Goal: Task Accomplishment & Management: Use online tool/utility

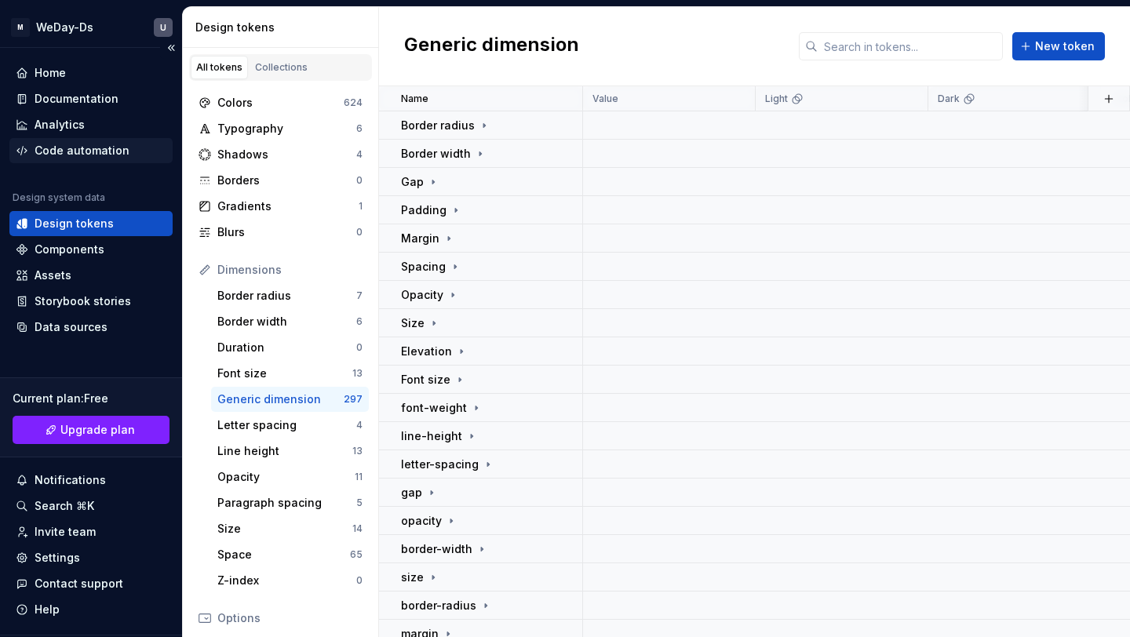
click at [109, 146] on div "Code automation" at bounding box center [82, 151] width 95 height 16
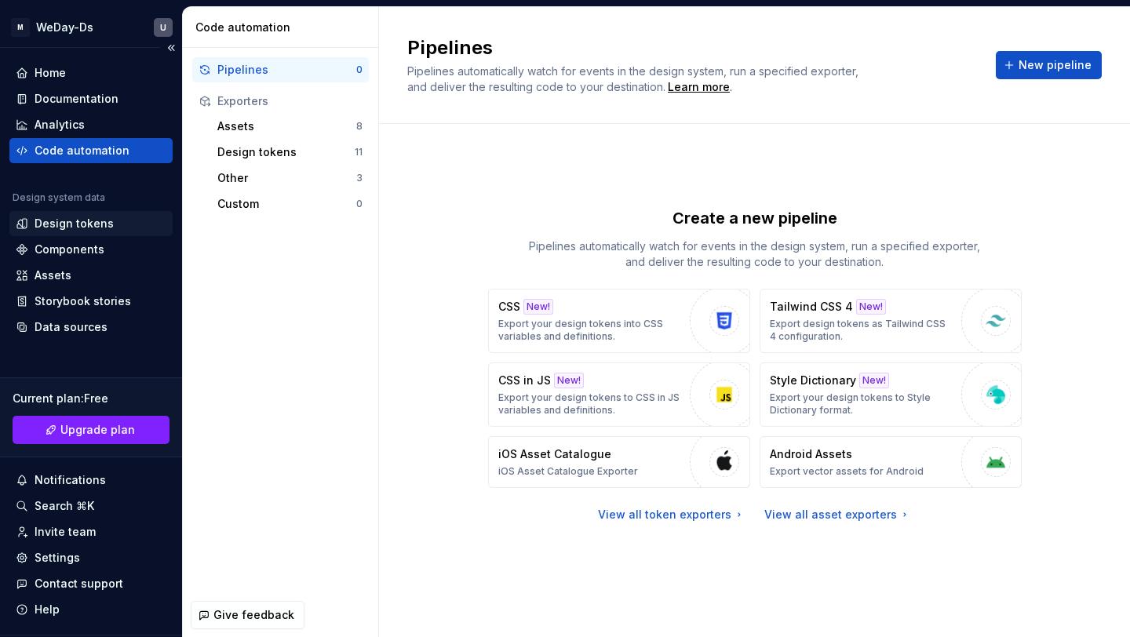
click at [91, 223] on div "Design tokens" at bounding box center [74, 224] width 79 height 16
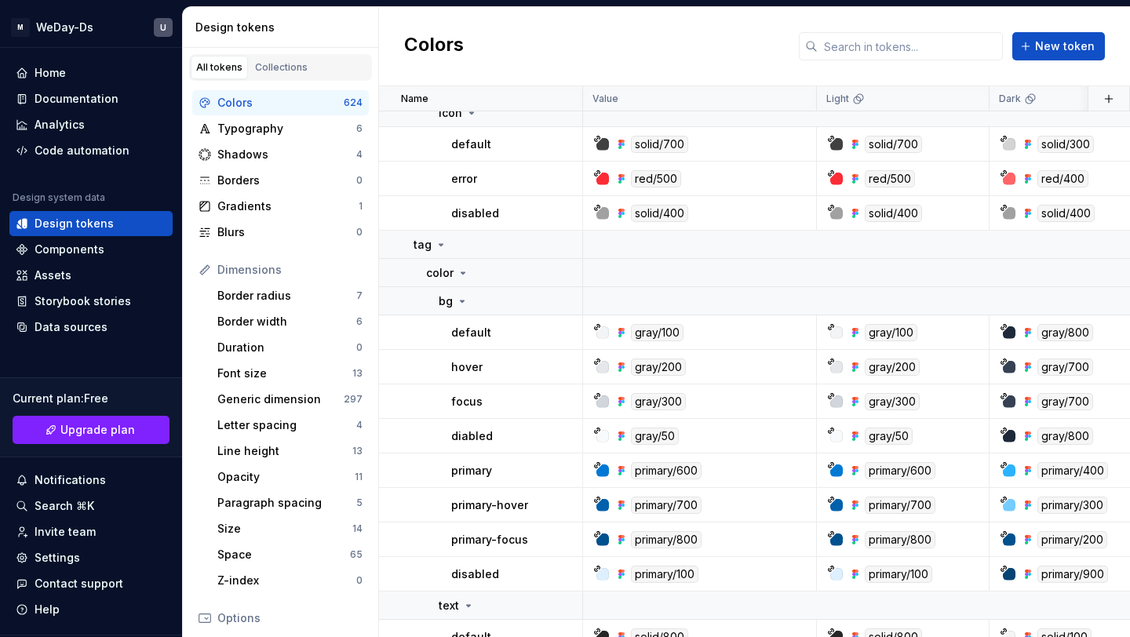
scroll to position [6367, 0]
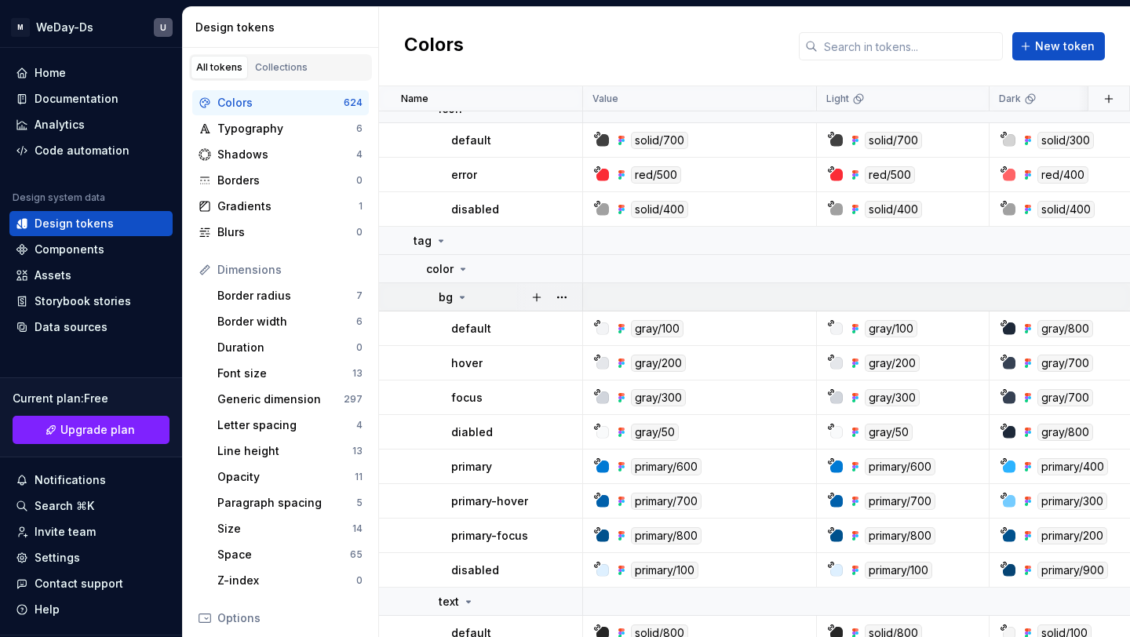
click at [461, 297] on icon at bounding box center [463, 298] width 4 height 2
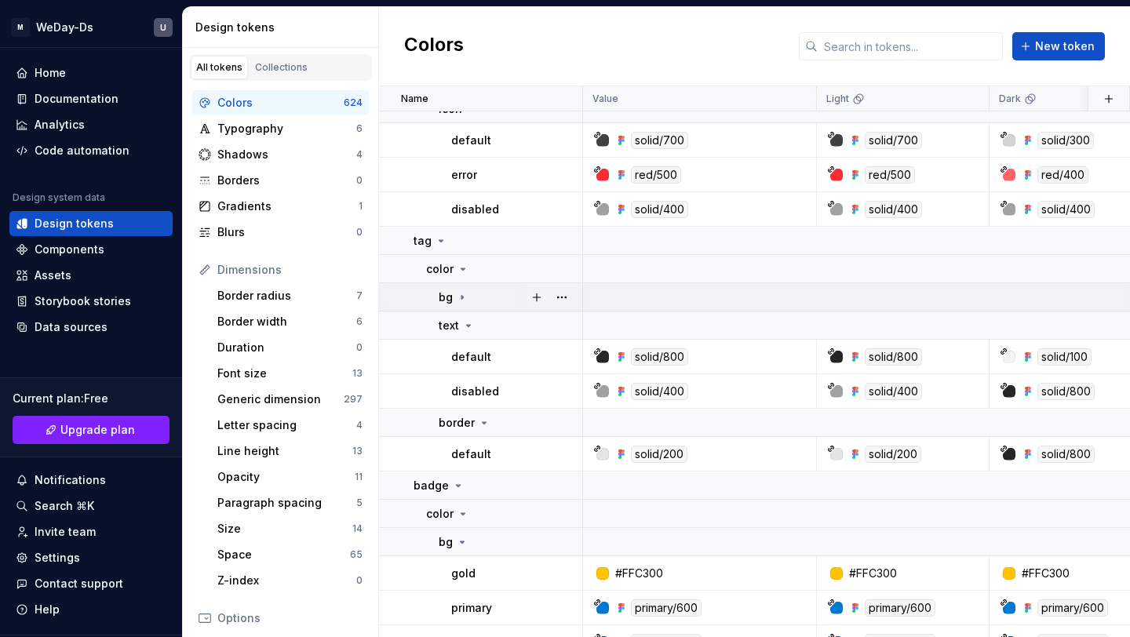
click at [459, 296] on icon at bounding box center [462, 297] width 13 height 13
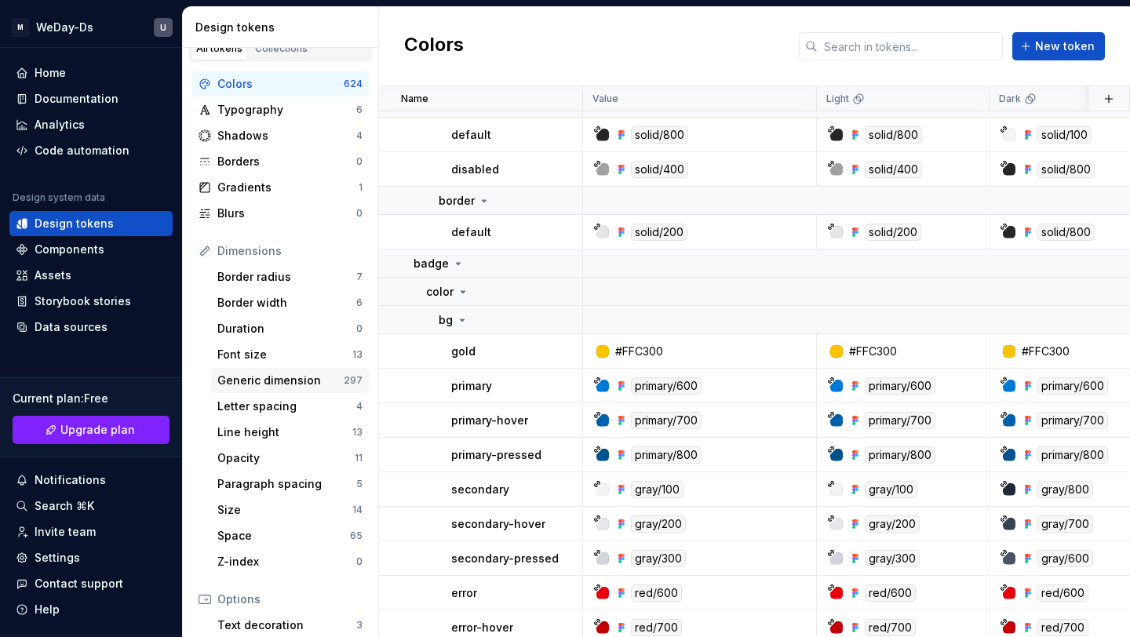
scroll to position [0, 0]
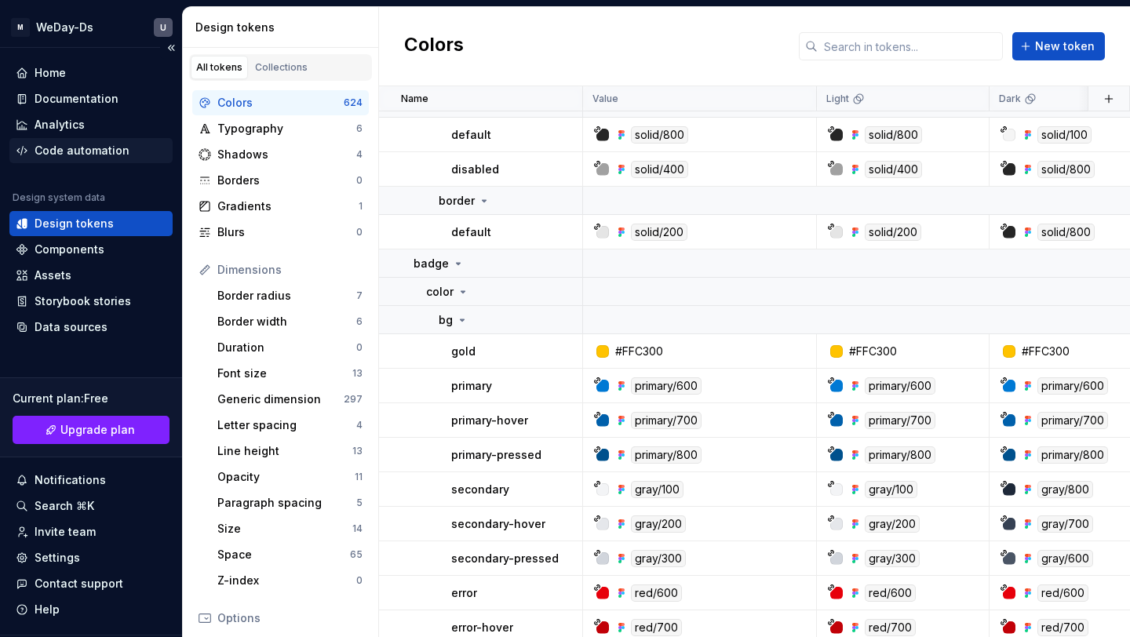
click at [112, 144] on div "Code automation" at bounding box center [82, 151] width 95 height 16
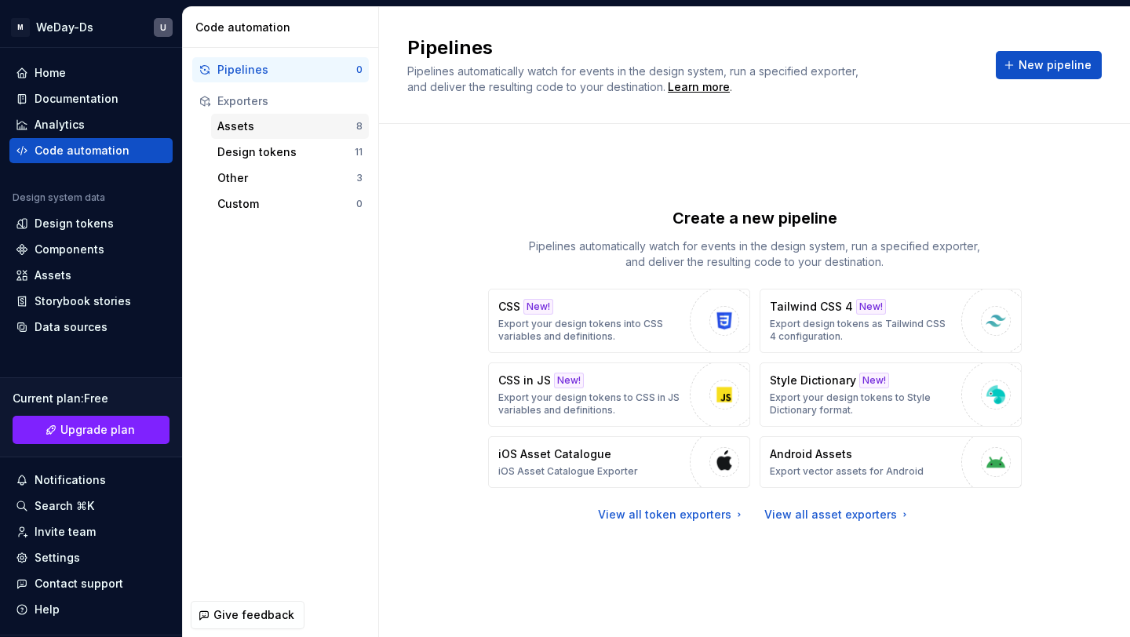
click at [303, 129] on div "Assets" at bounding box center [286, 127] width 139 height 16
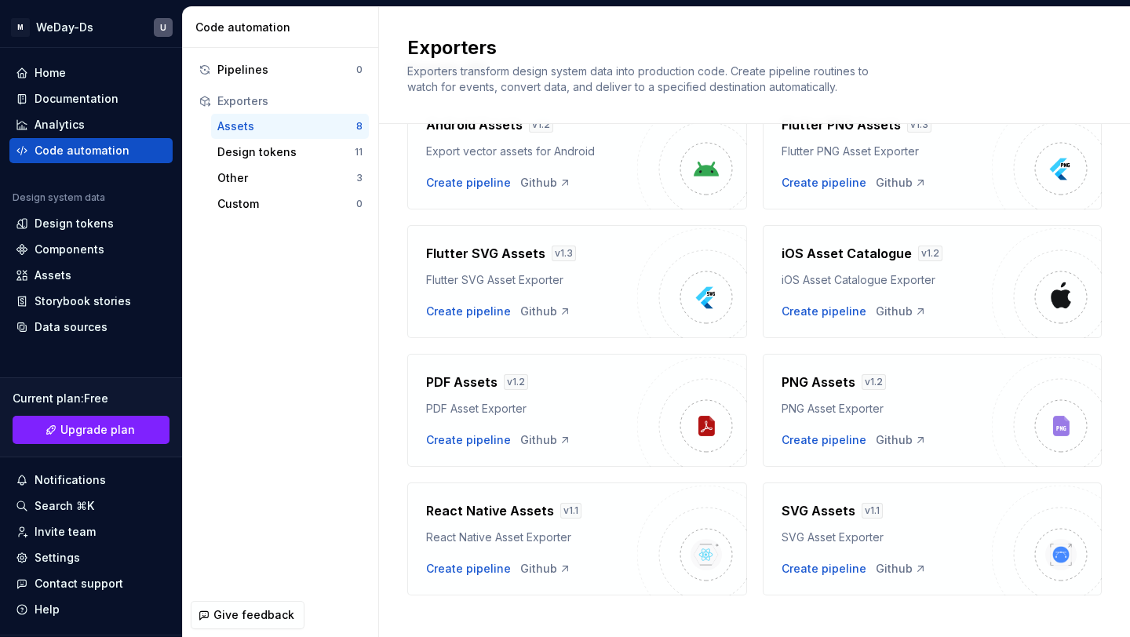
scroll to position [87, 0]
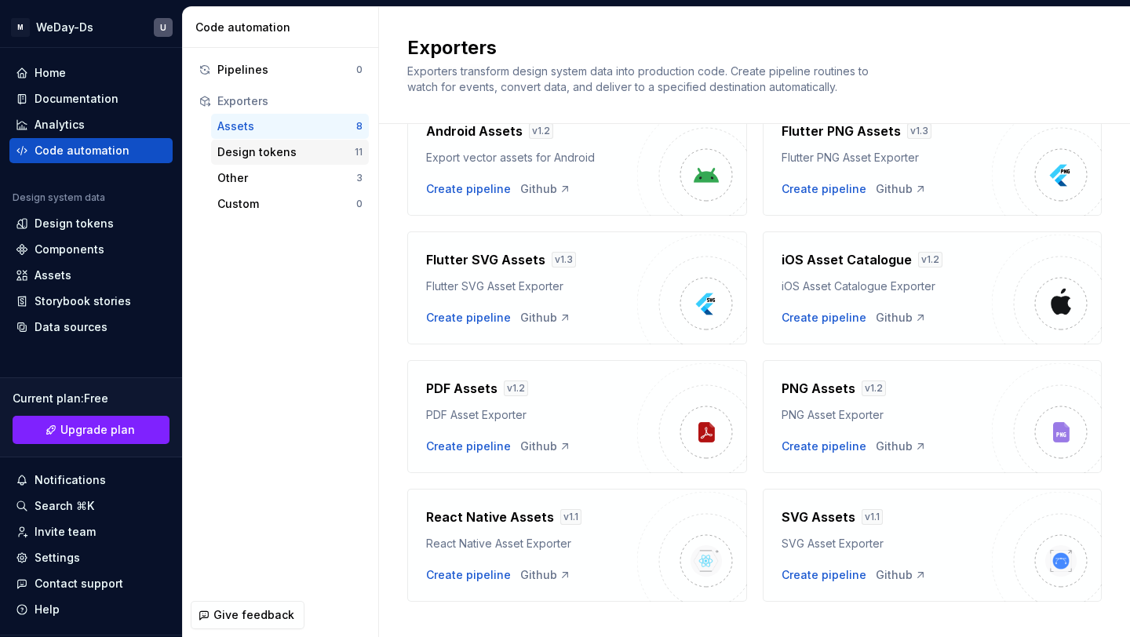
click at [256, 159] on div "Design tokens" at bounding box center [285, 152] width 137 height 16
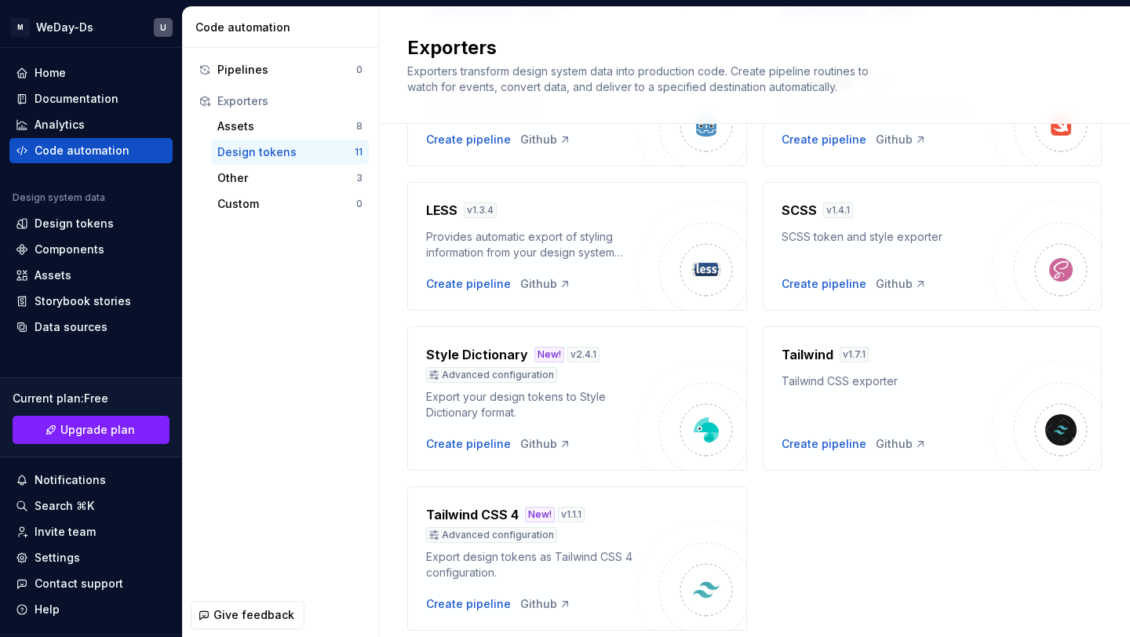
scroll to position [462, 0]
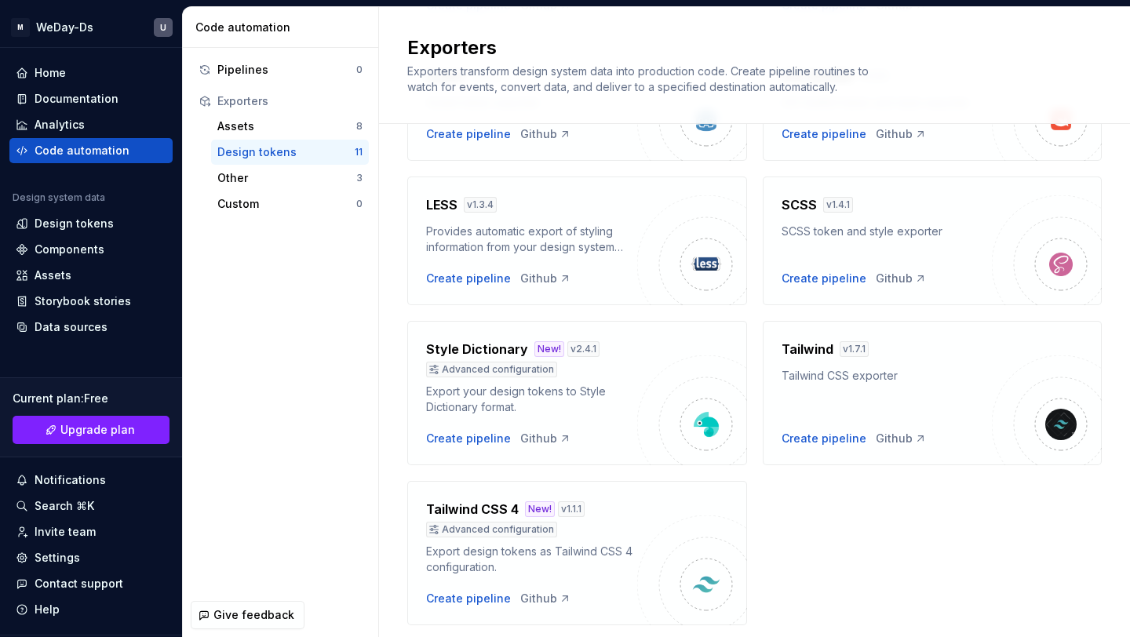
click at [658, 533] on img at bounding box center [692, 571] width 110 height 110
click at [535, 514] on div "New!" at bounding box center [540, 509] width 30 height 16
click at [596, 539] on div "Tailwind CSS 4 New! v 1.1.1 Advanced configuration Export design tokens as Tail…" at bounding box center [531, 537] width 211 height 75
click at [481, 603] on div "Create pipeline" at bounding box center [468, 599] width 85 height 16
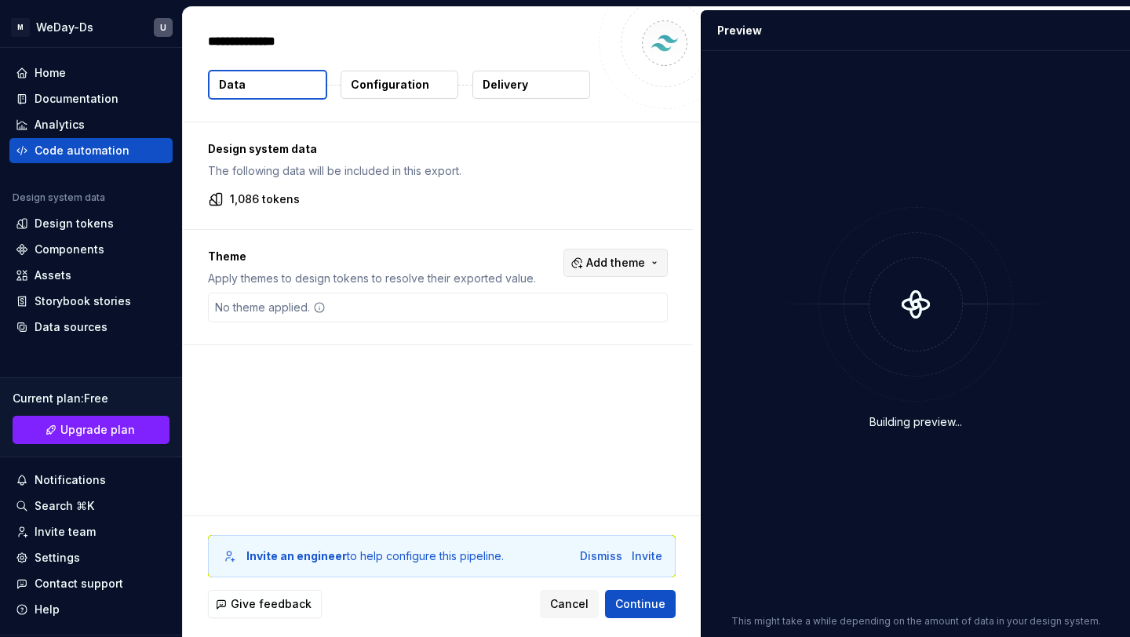
click at [620, 264] on span "Add theme" at bounding box center [615, 263] width 59 height 16
click at [568, 331] on div "Dark" at bounding box center [590, 326] width 149 height 16
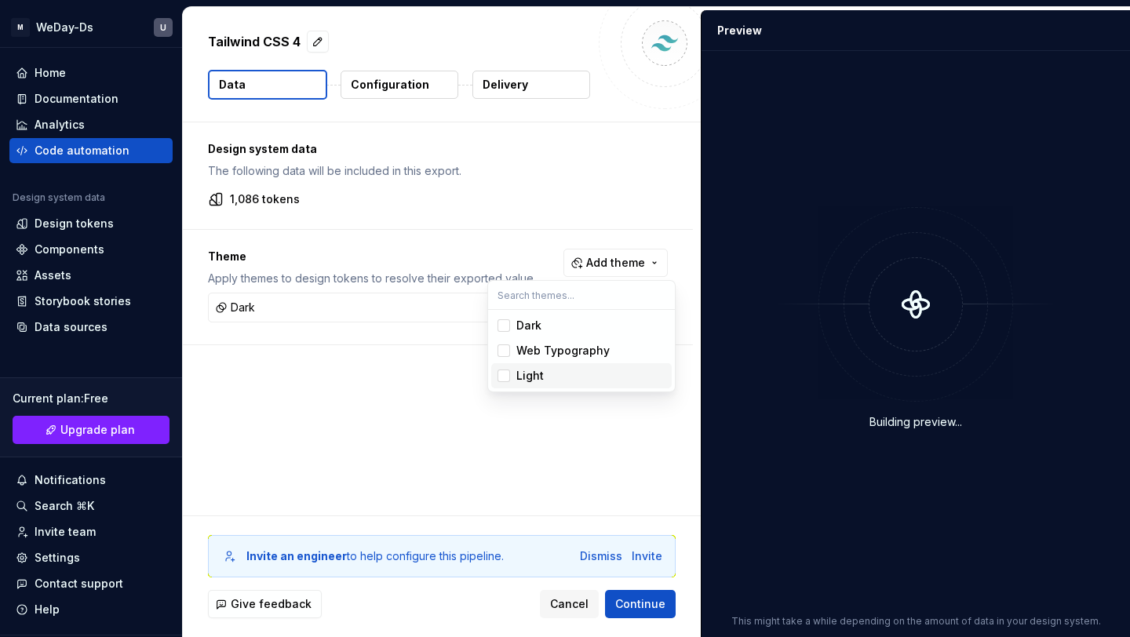
click at [511, 380] on span "Light" at bounding box center [581, 375] width 181 height 25
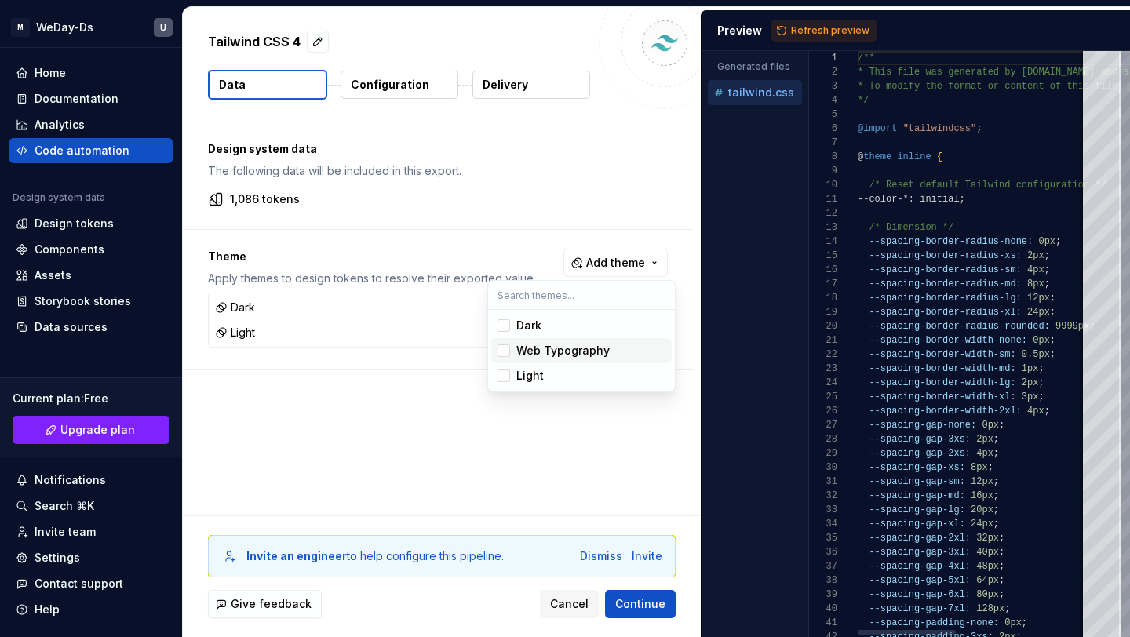
click at [504, 350] on div "Suggestions" at bounding box center [504, 351] width 13 height 13
click at [403, 77] on html "M WeDay-Ds U Home Documentation Analytics Code automation Design system data De…" at bounding box center [565, 318] width 1130 height 637
click at [787, 37] on button "Refresh preview" at bounding box center [823, 31] width 105 height 22
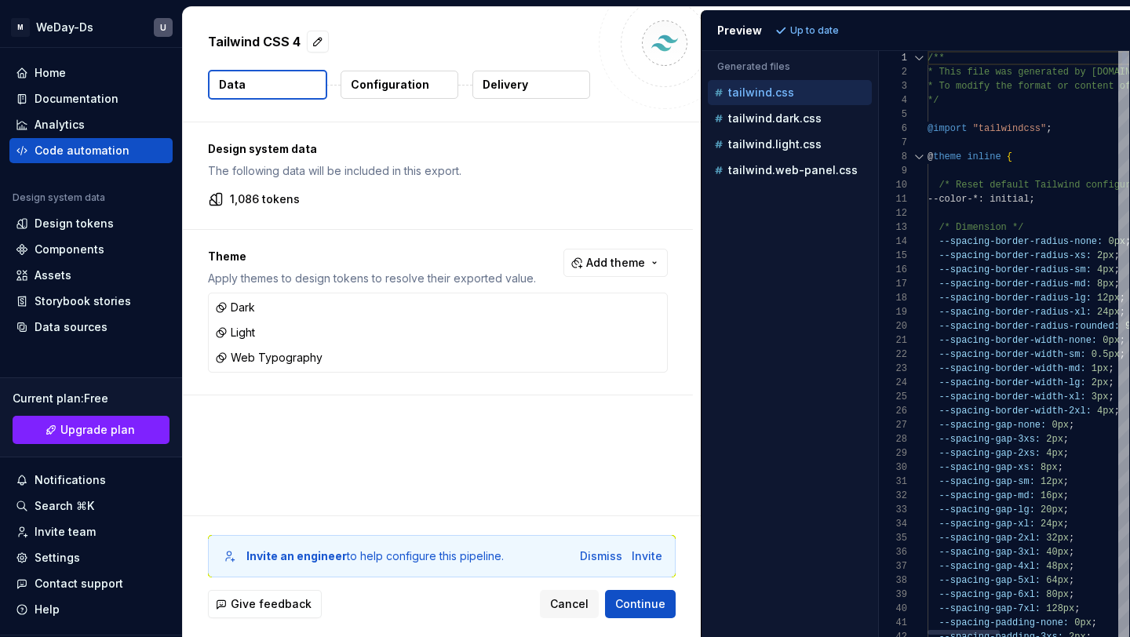
click at [881, 133] on div "Generated files Accessibility guide for tree . Navigate the tree with the arrow…" at bounding box center [916, 344] width 429 height 586
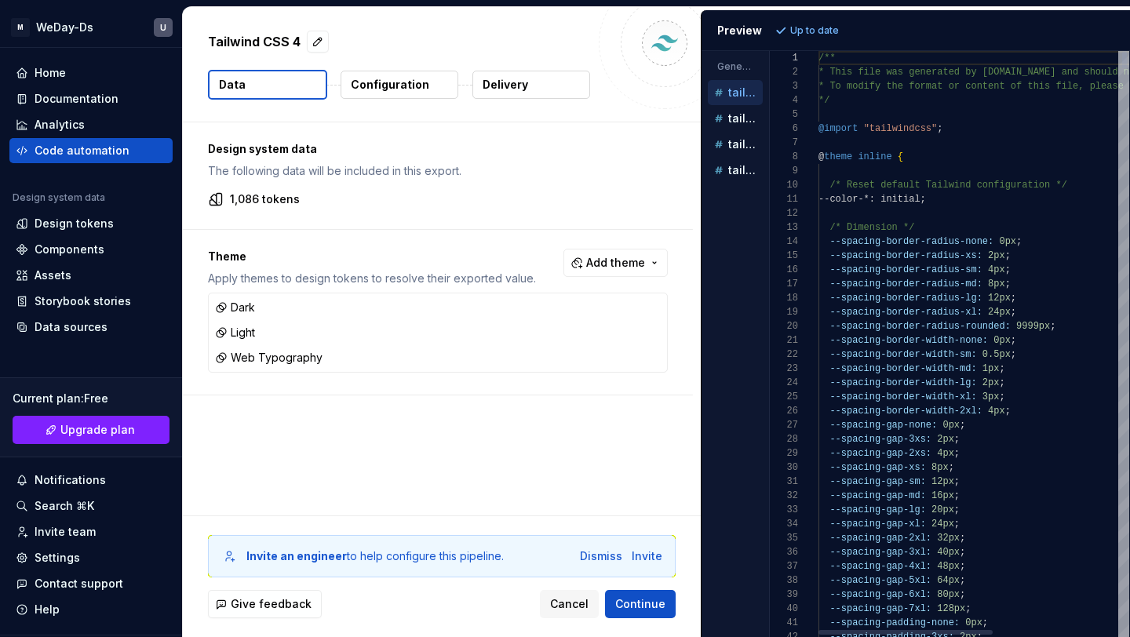
click at [706, 220] on div "Generated files Accessibility guide for tree . Navigate the tree with the arrow…" at bounding box center [916, 344] width 429 height 586
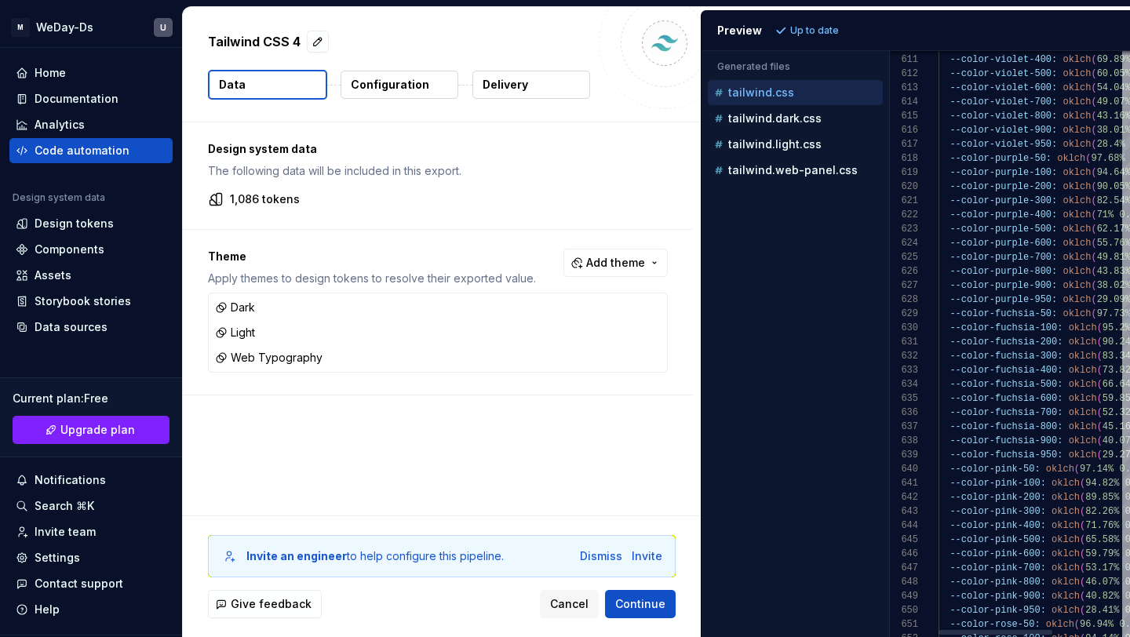
click at [889, 162] on div "Generated files Accessibility guide for tree . Navigate the tree with the arrow…" at bounding box center [916, 344] width 429 height 586
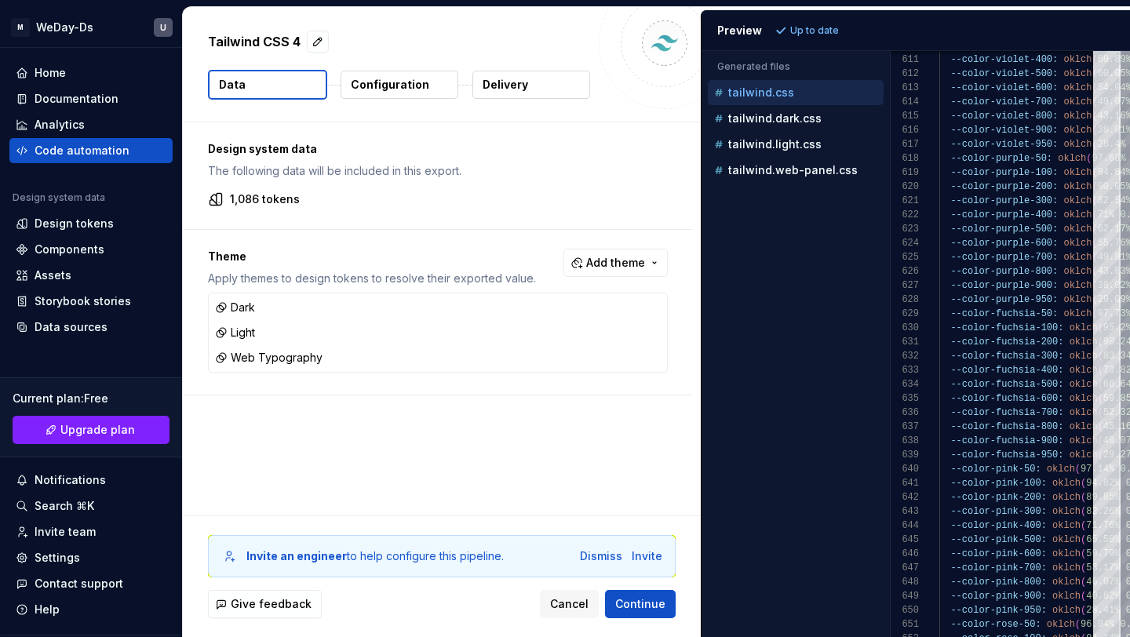
click at [433, 79] on button "Configuration" at bounding box center [400, 85] width 118 height 28
click at [431, 82] on button "Configuration" at bounding box center [400, 85] width 118 height 28
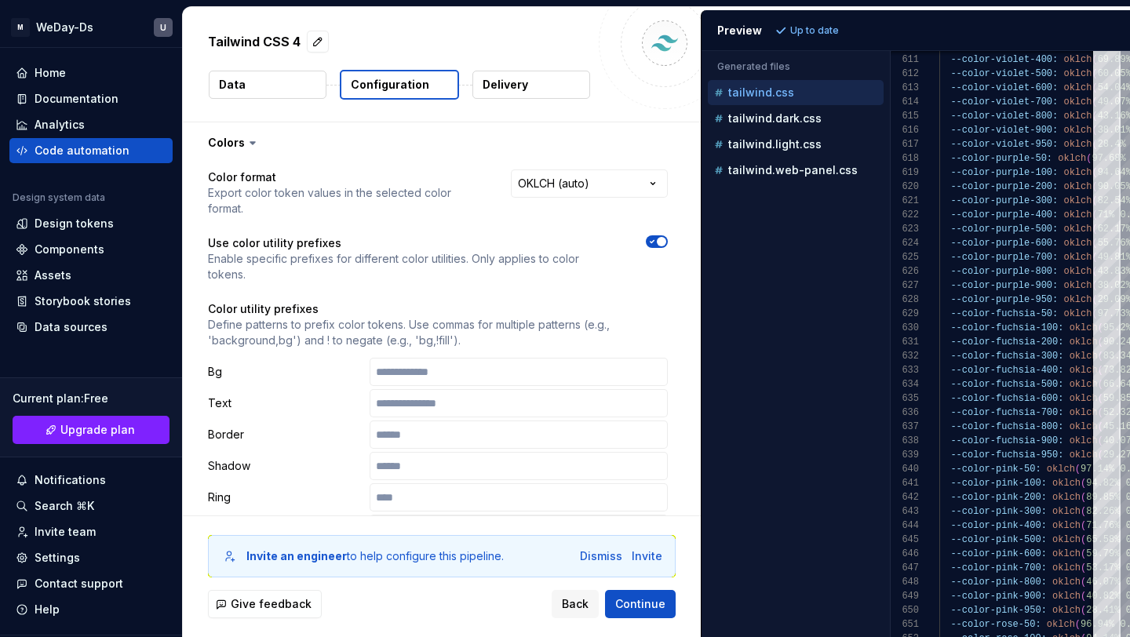
click at [417, 86] on p "Configuration" at bounding box center [390, 85] width 78 height 16
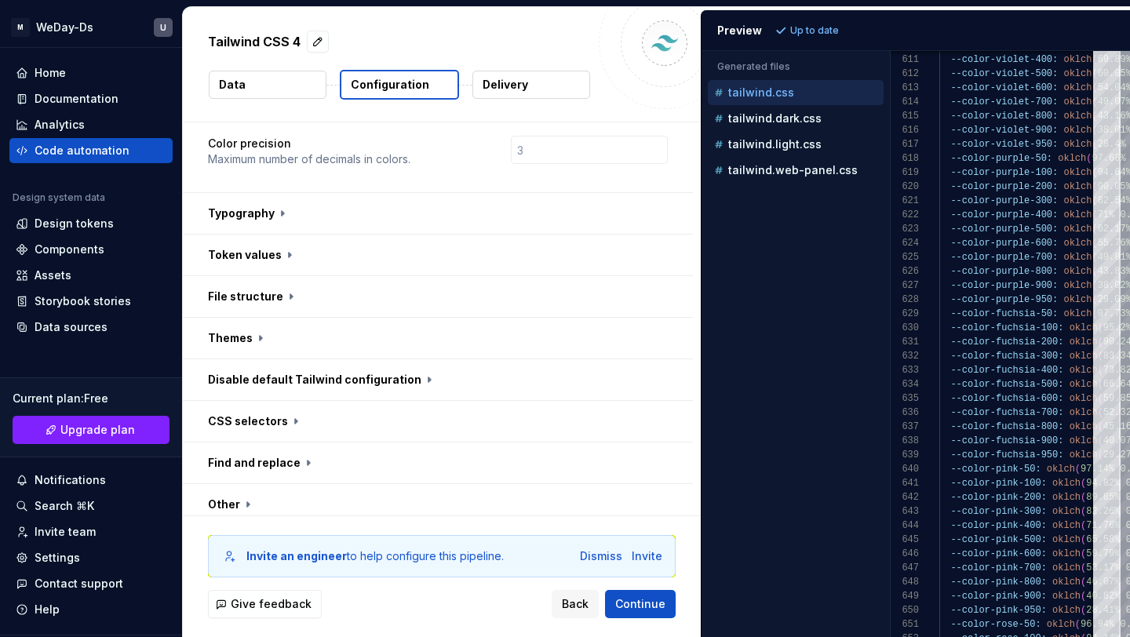
scroll to position [494, 0]
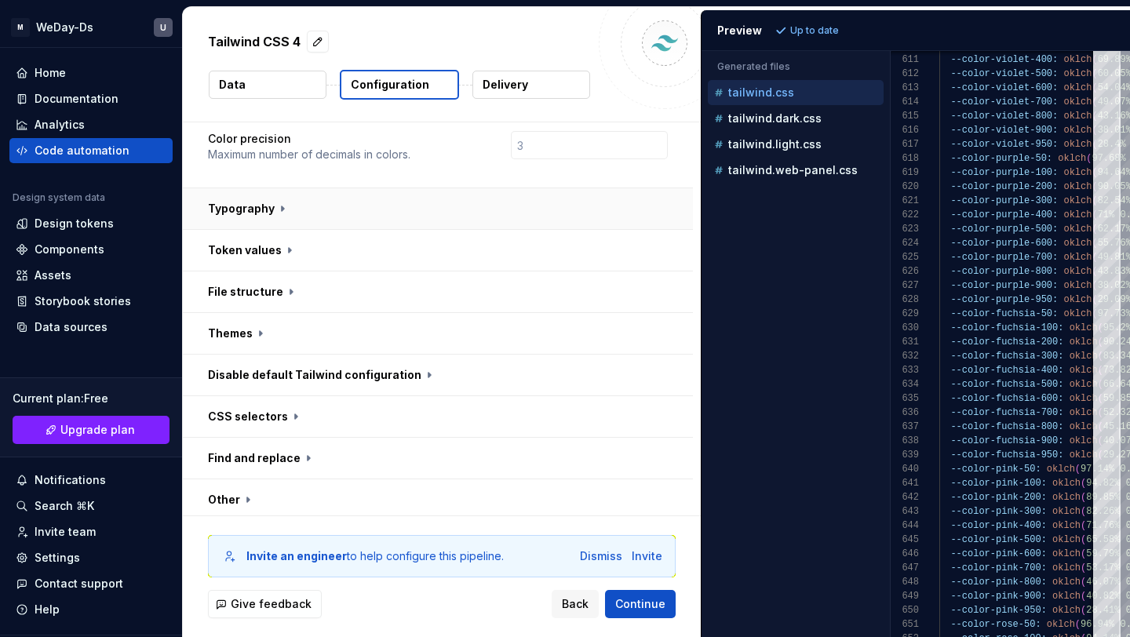
click at [280, 188] on button "button" at bounding box center [438, 208] width 510 height 41
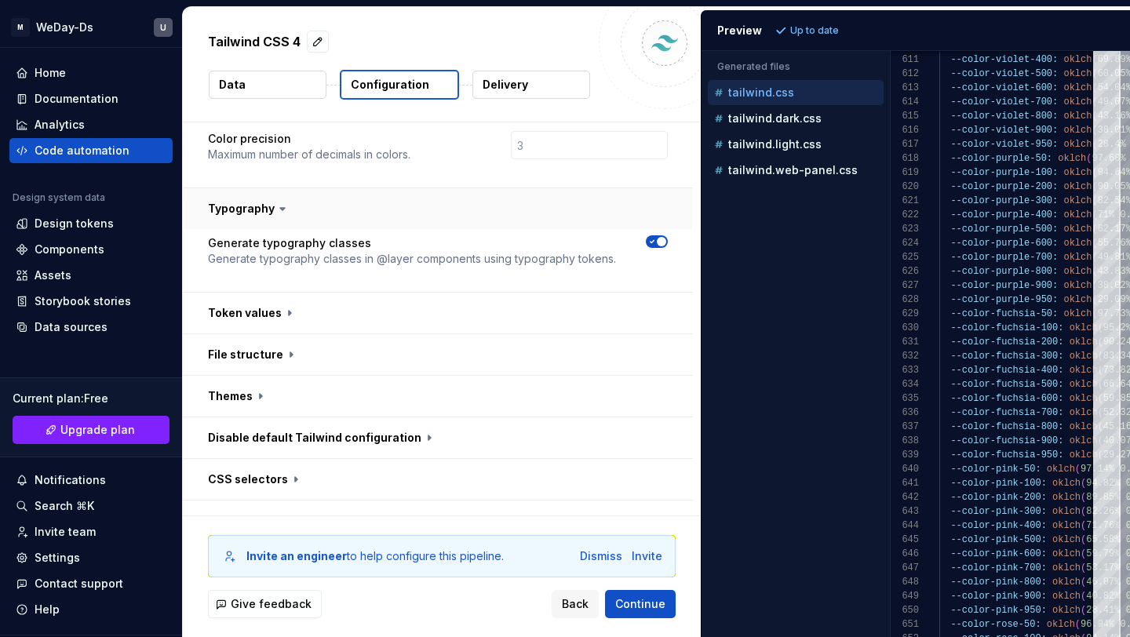
click at [280, 208] on icon at bounding box center [282, 209] width 5 height 2
click at [278, 293] on button "button" at bounding box center [438, 313] width 510 height 41
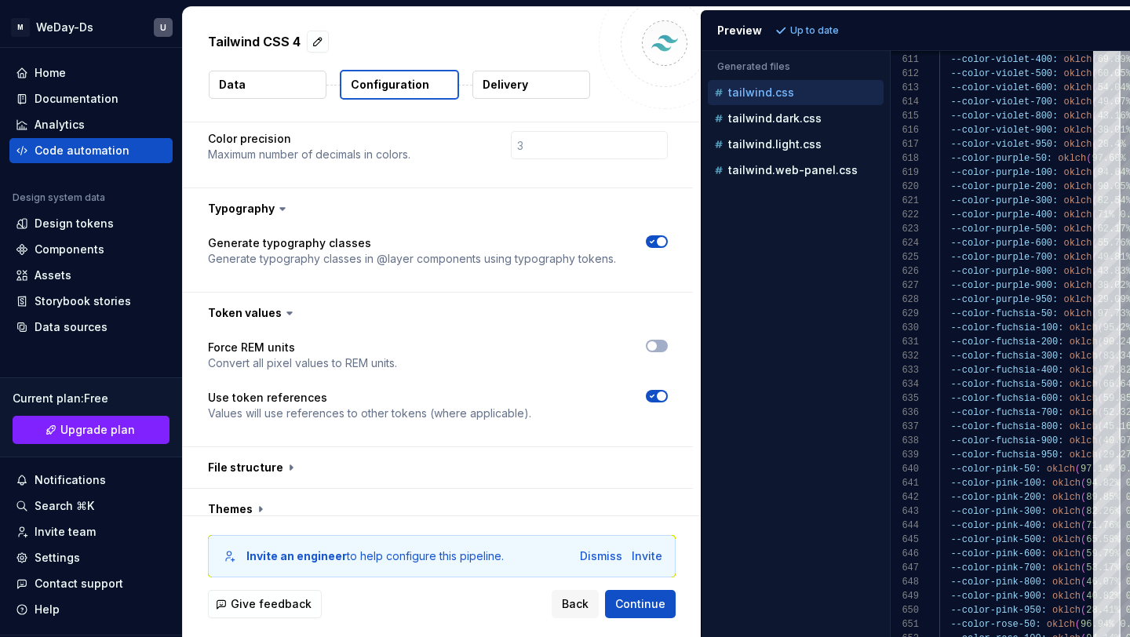
click at [282, 305] on icon at bounding box center [290, 313] width 16 height 16
click at [283, 447] on button "button" at bounding box center [438, 467] width 510 height 41
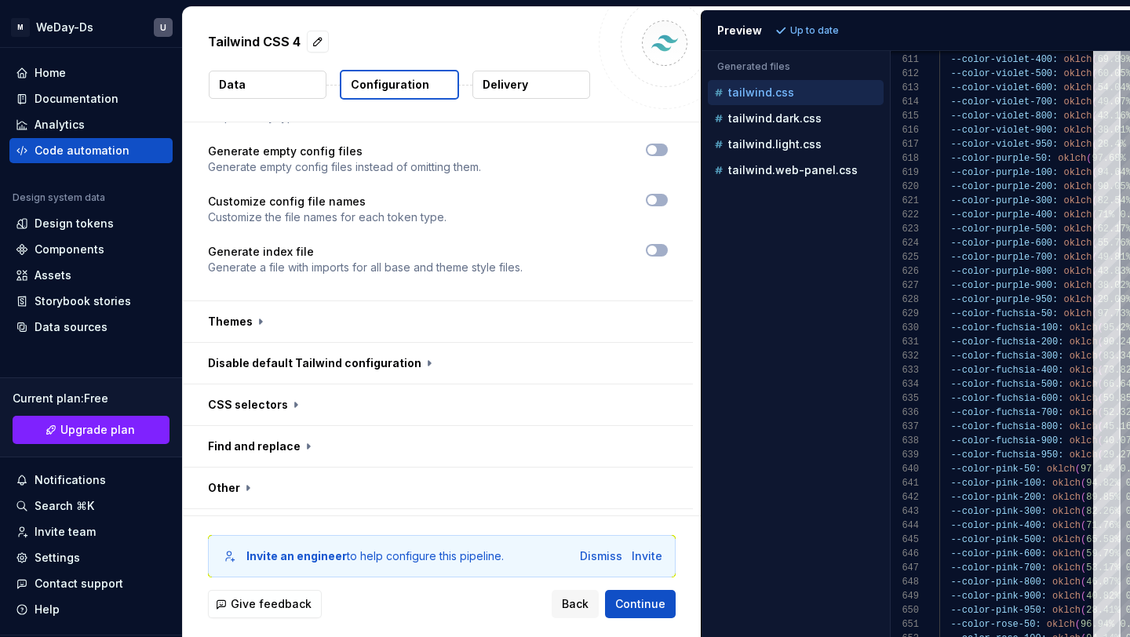
scroll to position [965, 0]
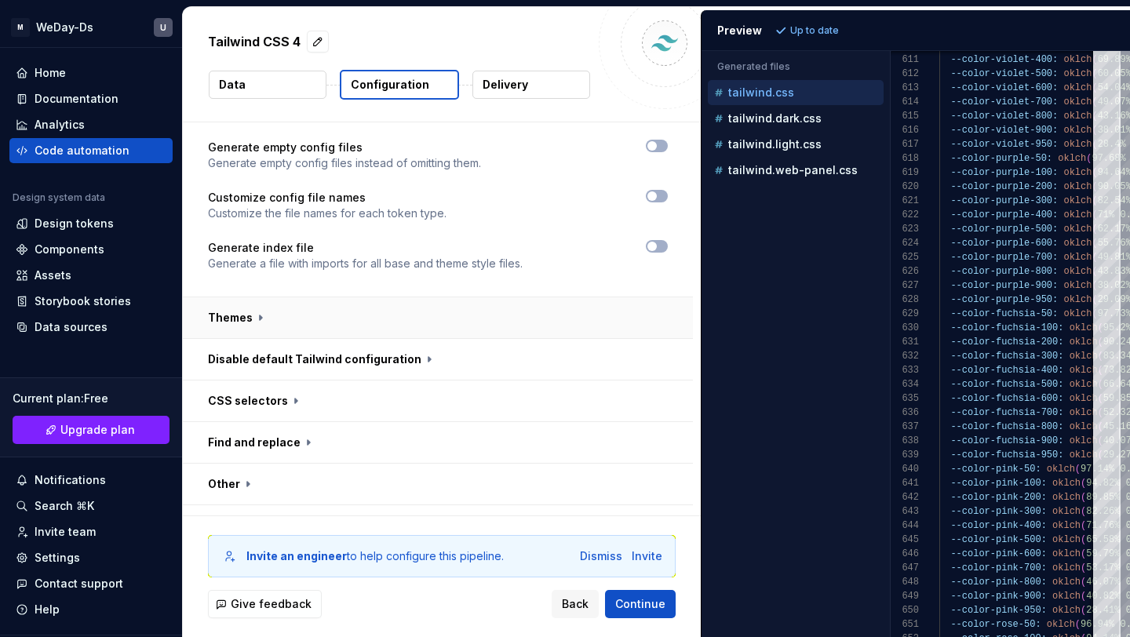
click at [260, 297] on button "button" at bounding box center [438, 317] width 510 height 41
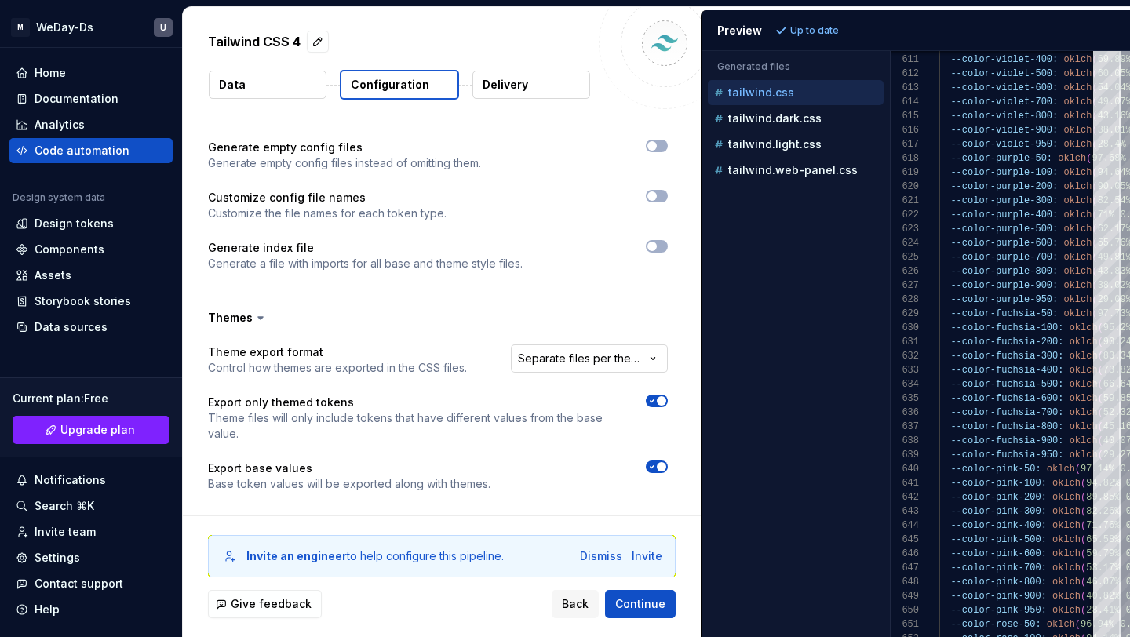
click at [589, 319] on html "**********" at bounding box center [565, 318] width 1130 height 637
click at [480, 278] on html "**********" at bounding box center [565, 318] width 1130 height 637
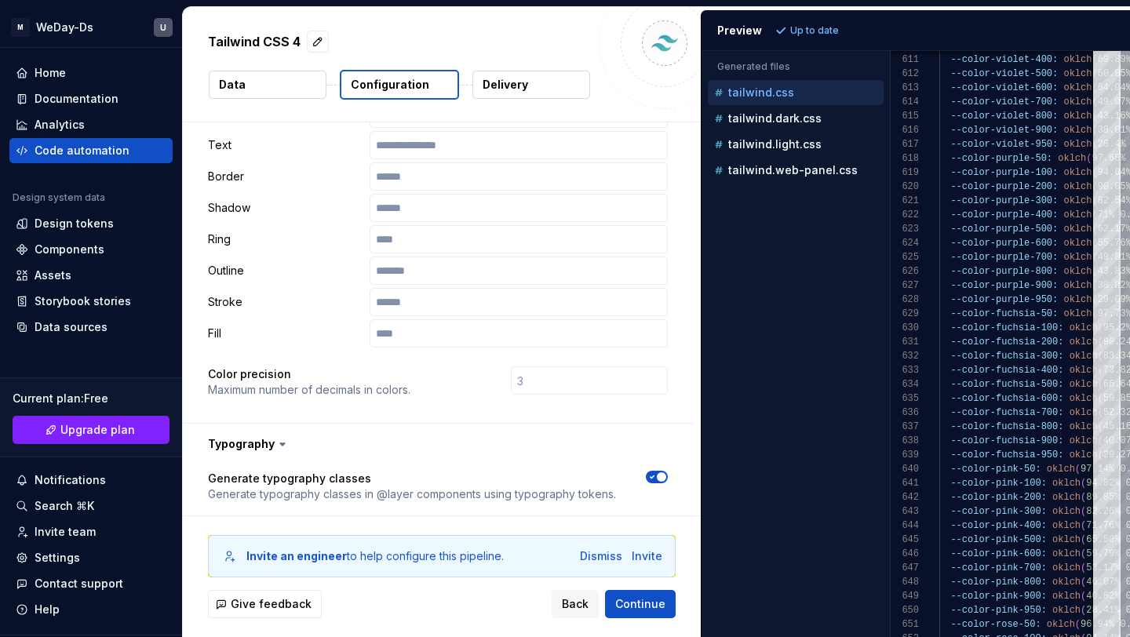
scroll to position [177, 0]
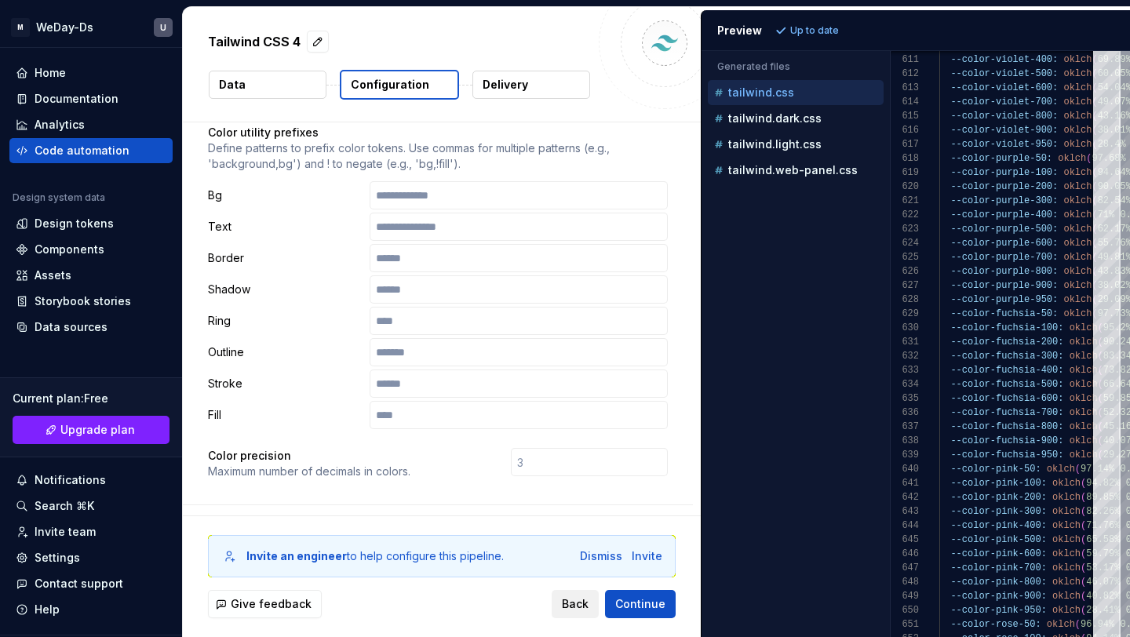
click at [579, 610] on span "Back" at bounding box center [575, 604] width 27 height 16
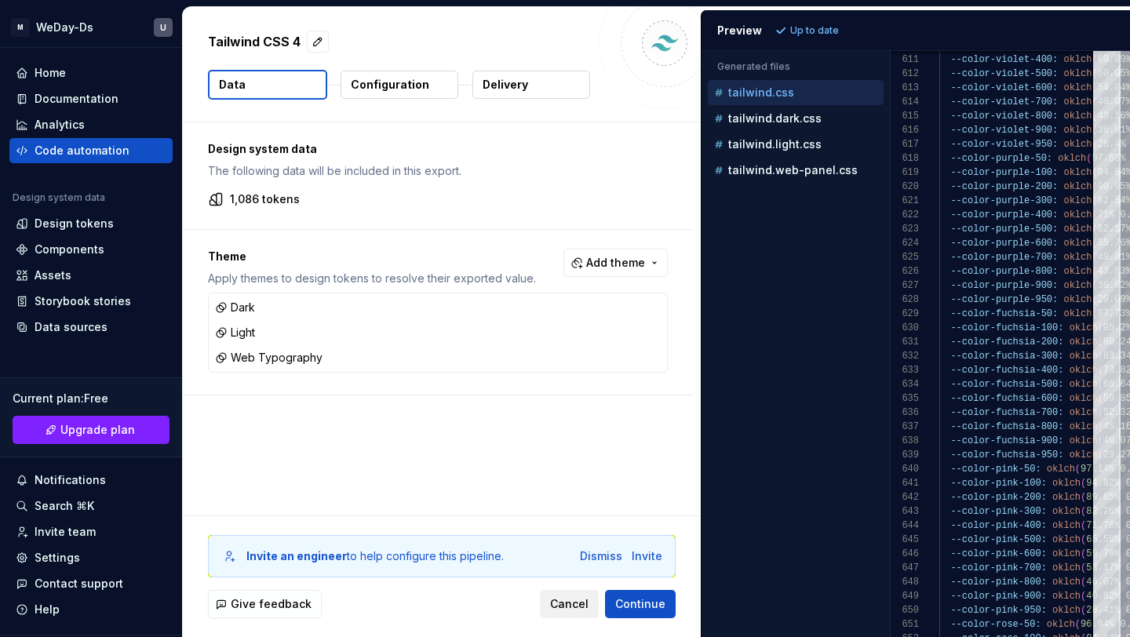
click at [587, 607] on span "Cancel" at bounding box center [569, 604] width 38 height 16
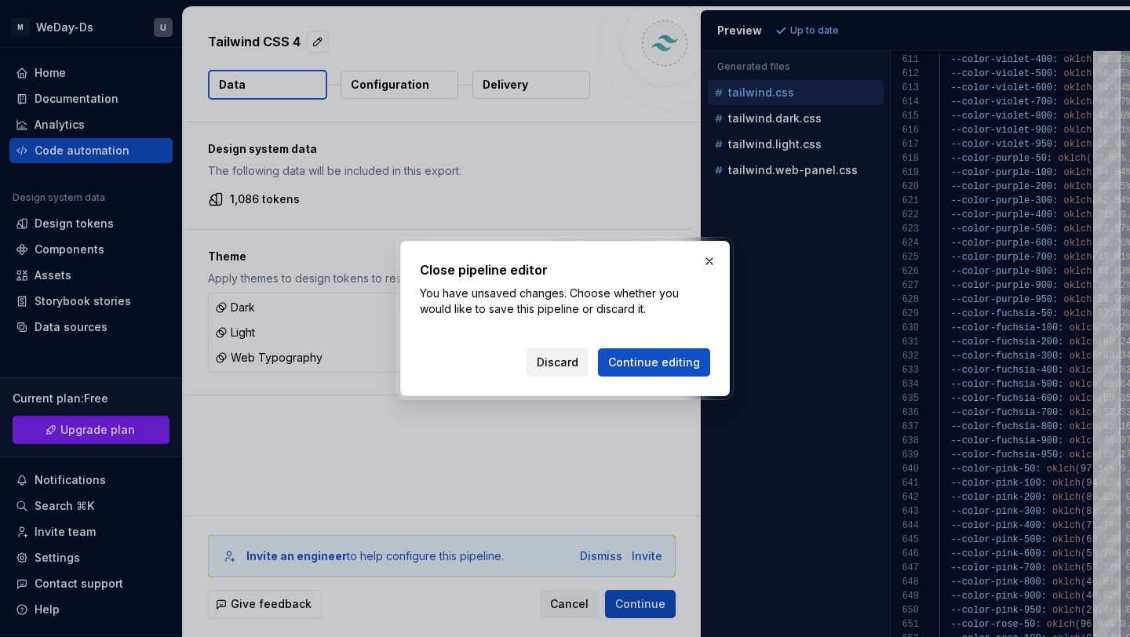
click at [578, 359] on span "Discard" at bounding box center [558, 363] width 42 height 16
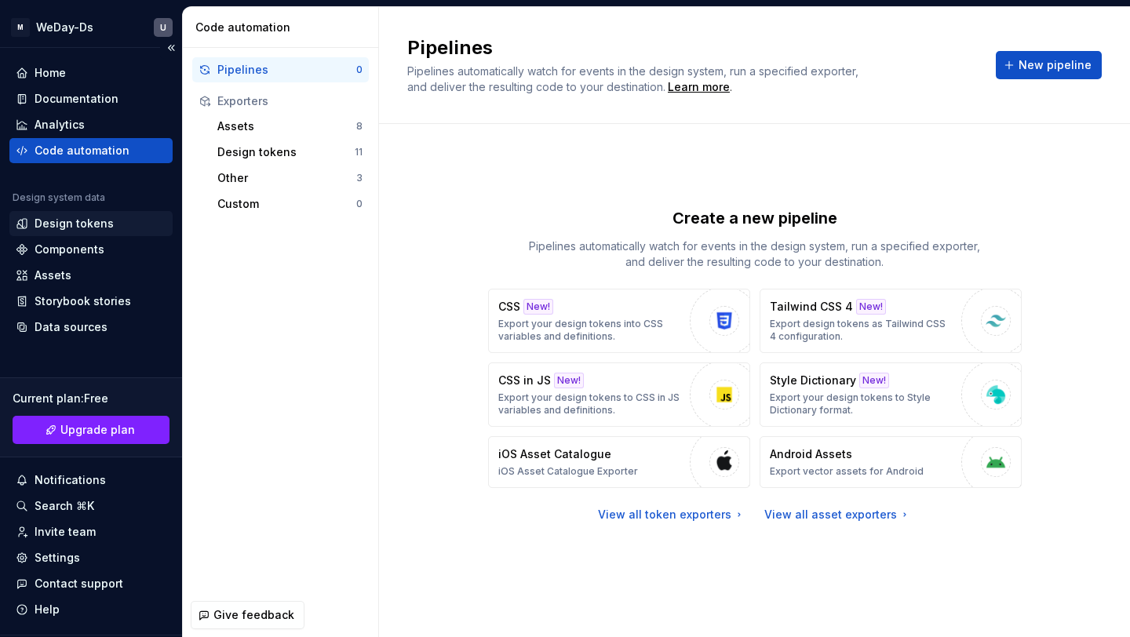
click at [103, 224] on div "Design tokens" at bounding box center [74, 224] width 79 height 16
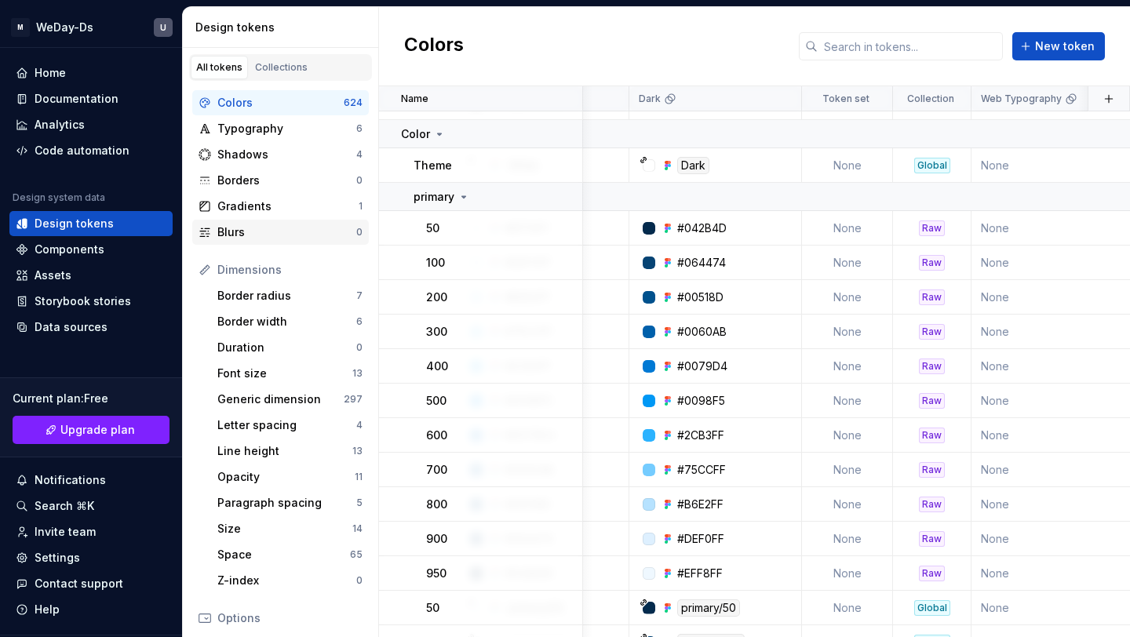
scroll to position [11279, 360]
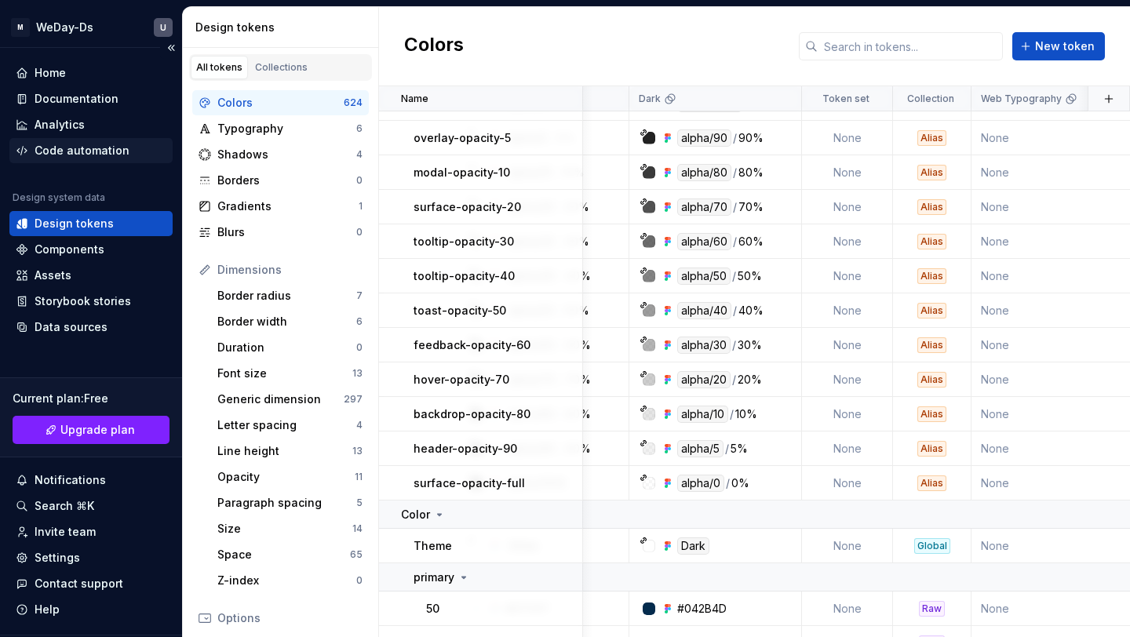
click at [119, 140] on div "Code automation" at bounding box center [90, 150] width 163 height 25
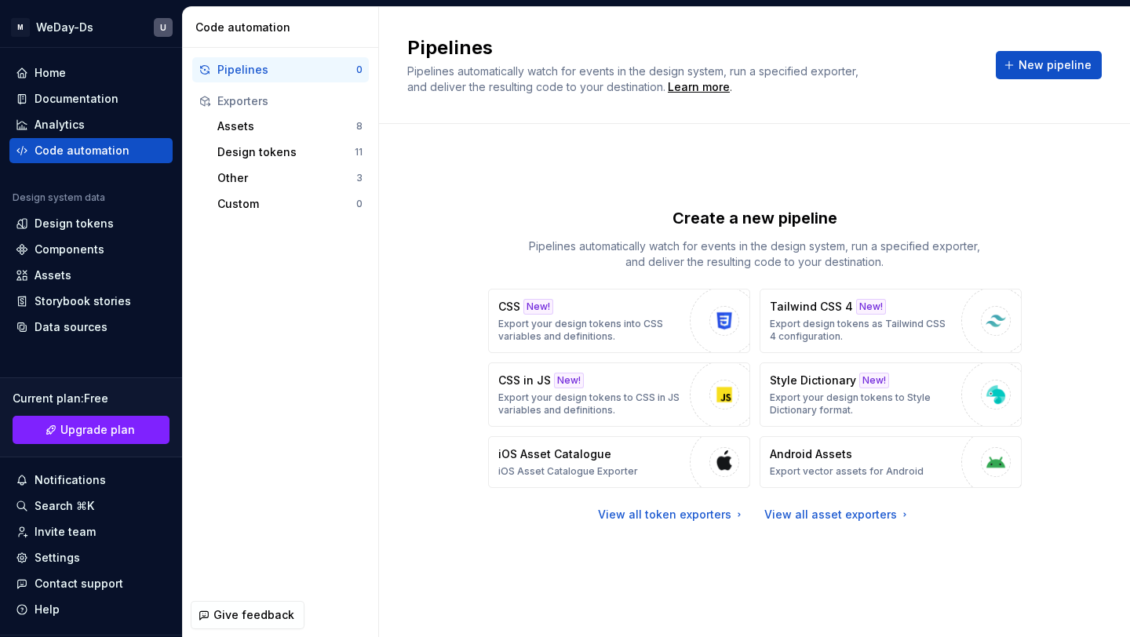
click at [621, 71] on span "Pipelines automatically watch for events in the design system, run a specified …" at bounding box center [634, 78] width 454 height 29
click at [688, 73] on span "Pipelines automatically watch for events in the design system, run a specified …" at bounding box center [634, 78] width 454 height 29
click at [751, 72] on span "Pipelines automatically watch for events in the design system, run a specified …" at bounding box center [634, 78] width 454 height 29
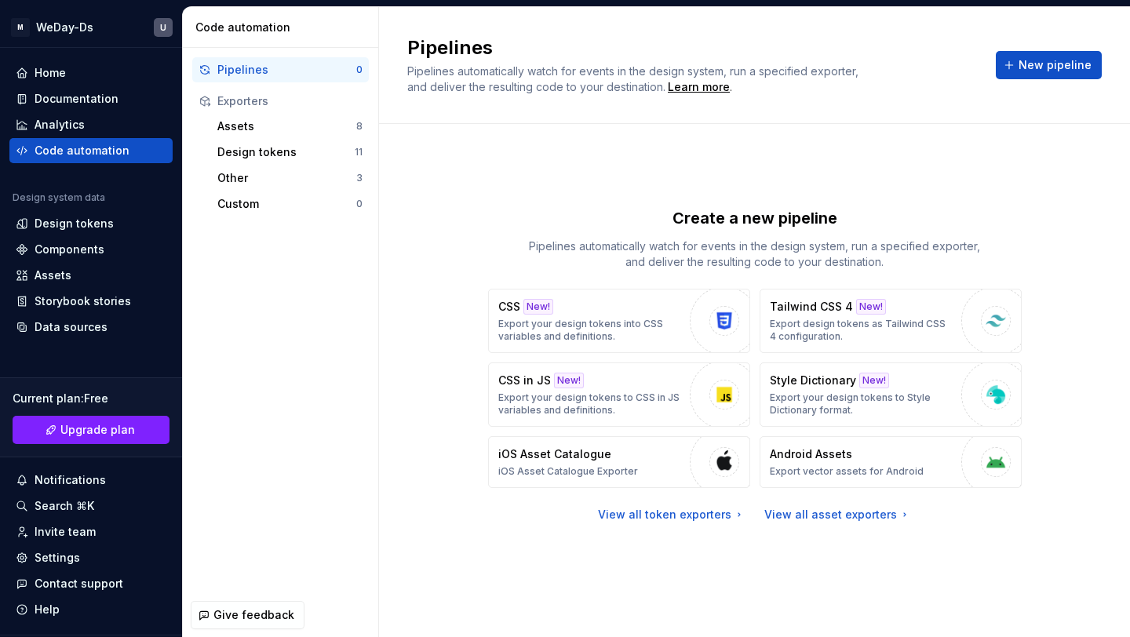
click at [788, 72] on span "Pipelines automatically watch for events in the design system, run a specified …" at bounding box center [634, 78] width 454 height 29
click at [541, 83] on span "Pipelines automatically watch for events in the design system, run a specified …" at bounding box center [634, 78] width 454 height 29
click at [517, 84] on span "Pipelines automatically watch for events in the design system, run a specified …" at bounding box center [634, 78] width 454 height 29
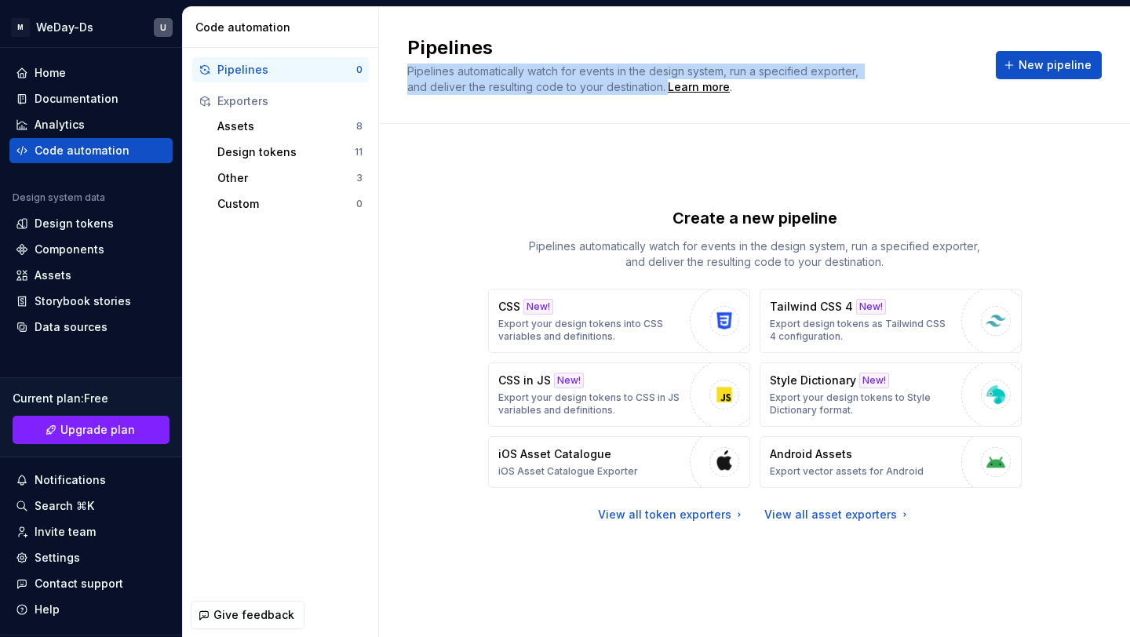
click at [517, 84] on span "Pipelines automatically watch for events in the design system, run a specified …" at bounding box center [634, 78] width 454 height 29
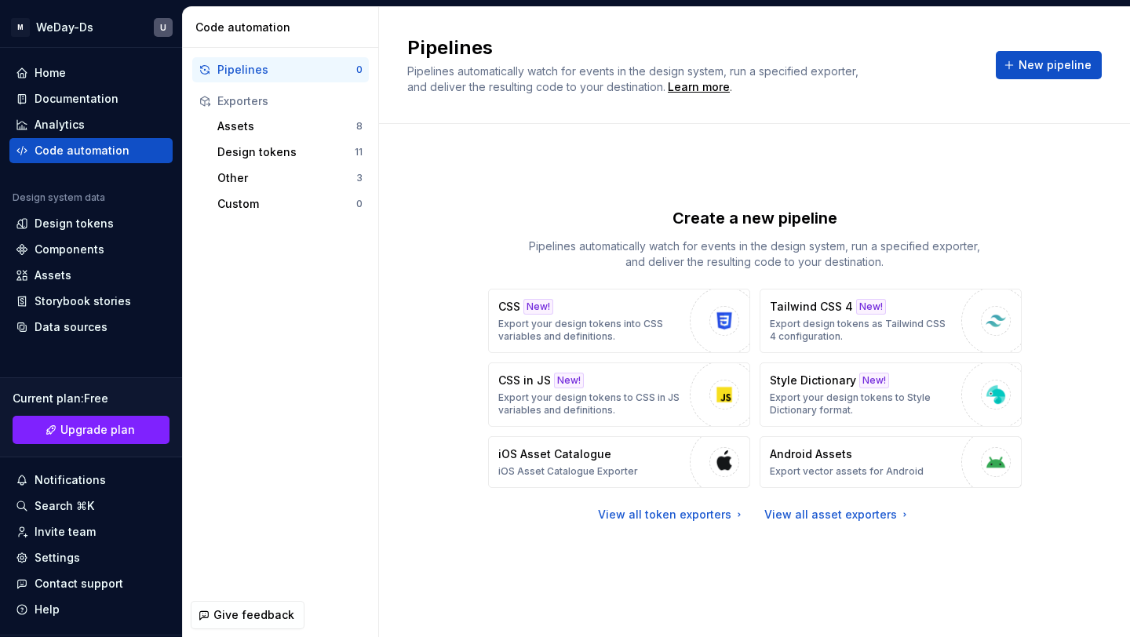
click at [568, 85] on span "Pipelines automatically watch for events in the design system, run a specified …" at bounding box center [634, 78] width 454 height 29
click at [741, 511] on icon at bounding box center [739, 515] width 13 height 13
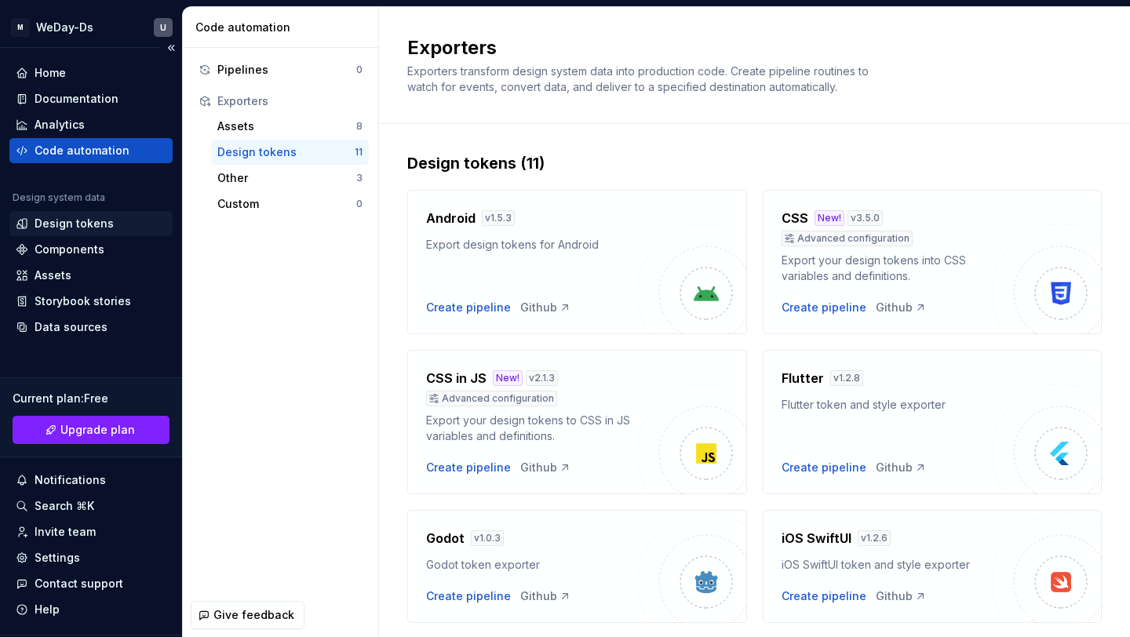
click at [90, 217] on div "Design tokens" at bounding box center [74, 224] width 79 height 16
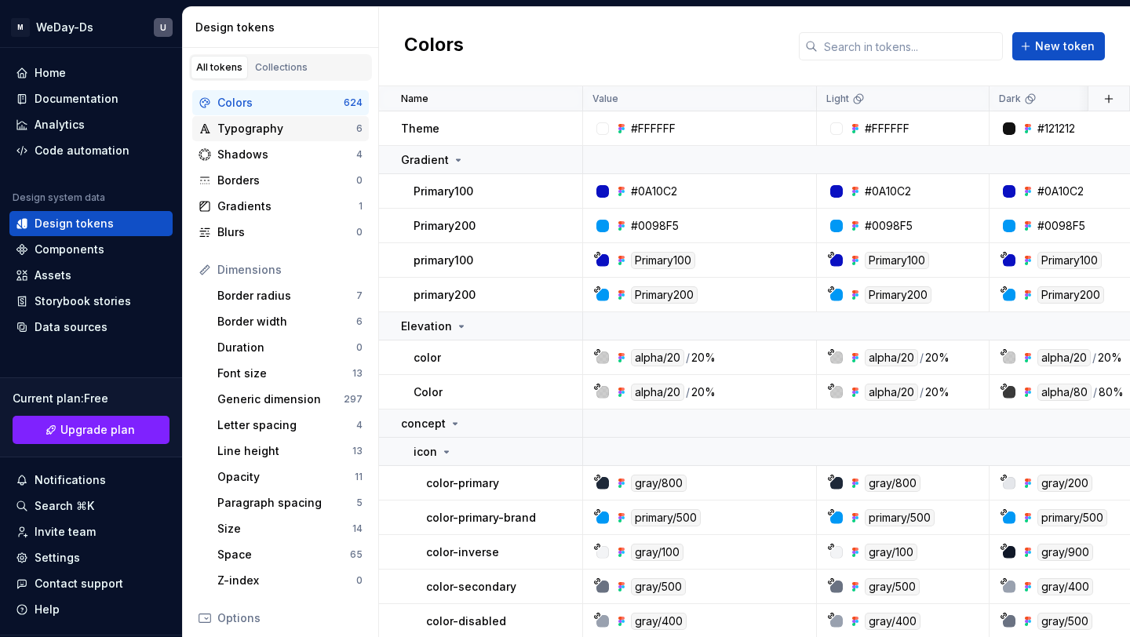
click at [337, 119] on div "Typography 6" at bounding box center [280, 128] width 177 height 25
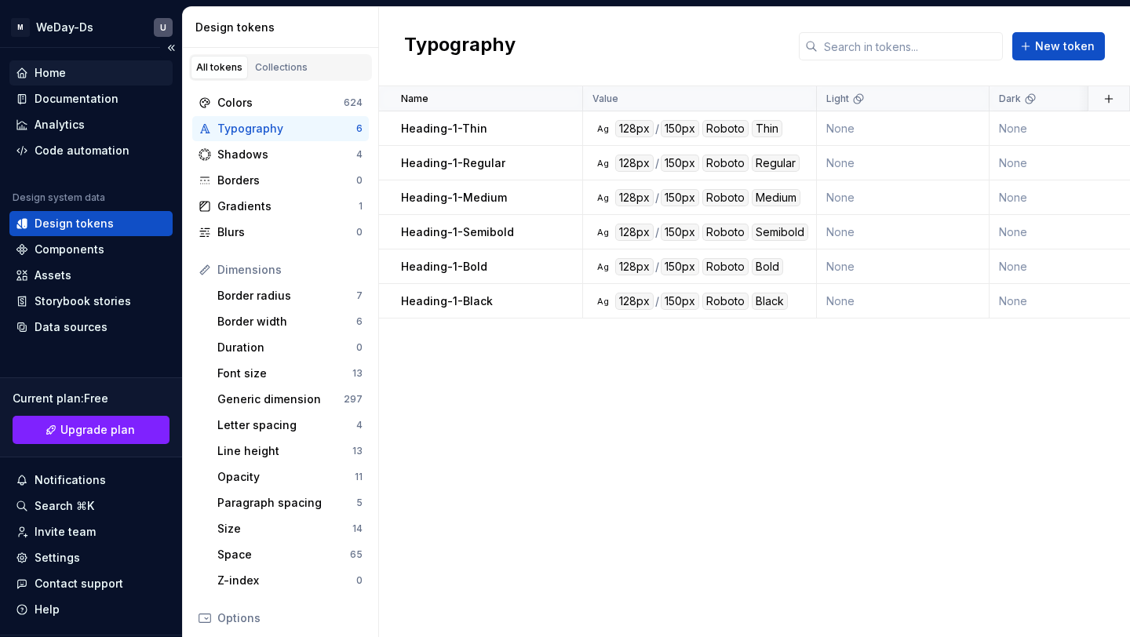
click at [133, 68] on div "Home" at bounding box center [91, 73] width 151 height 16
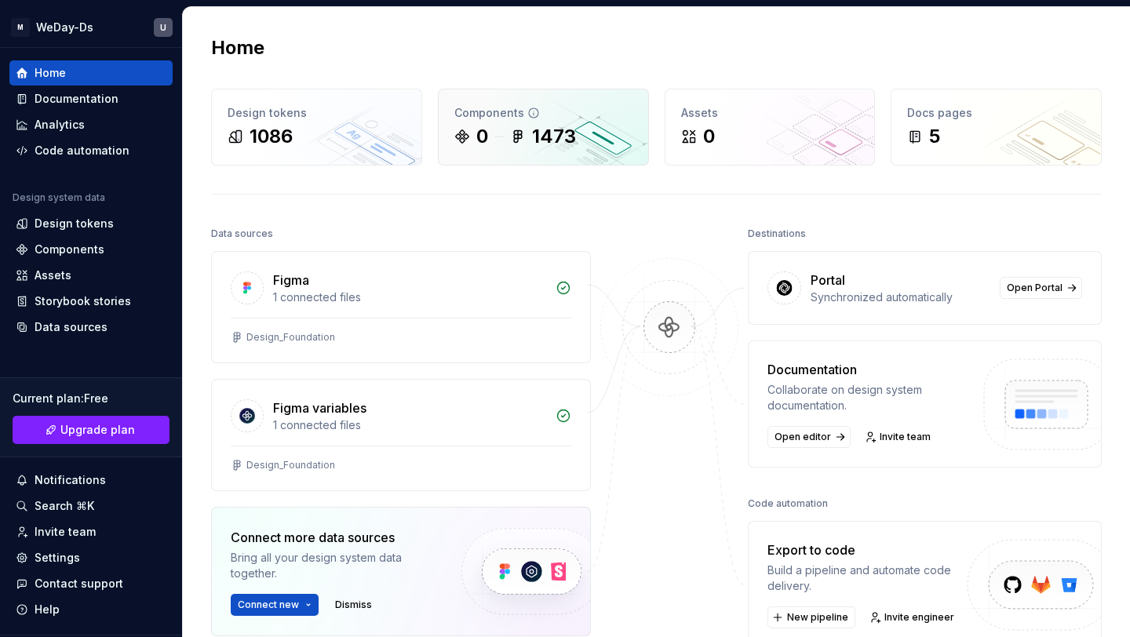
click at [573, 144] on div "1473" at bounding box center [554, 136] width 44 height 25
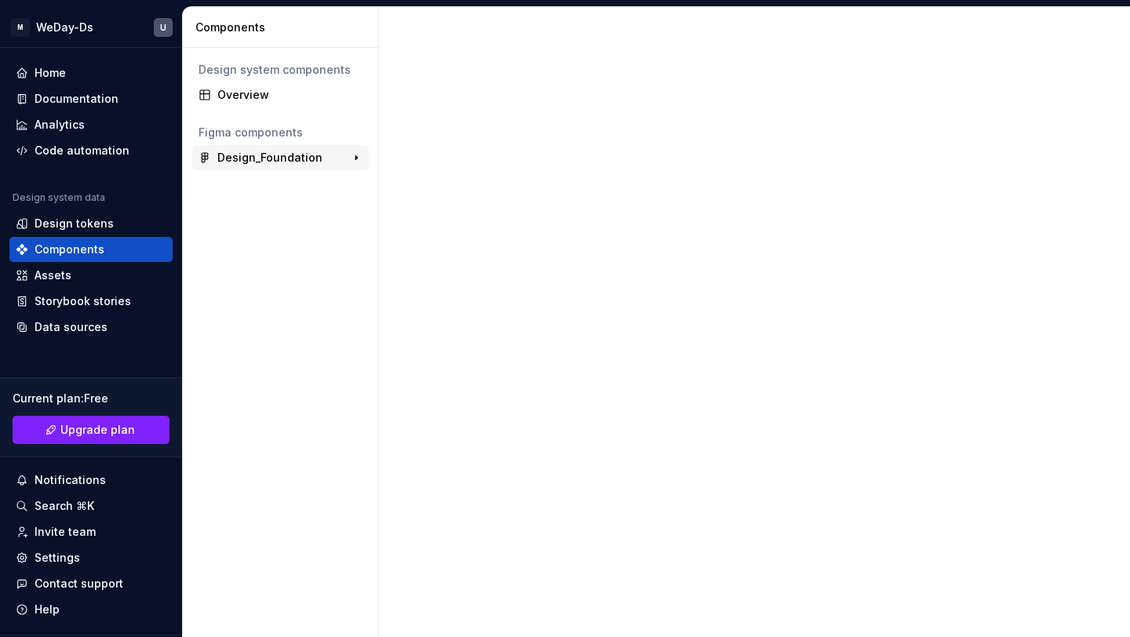
click at [282, 151] on div "Design_Foundation" at bounding box center [269, 158] width 105 height 16
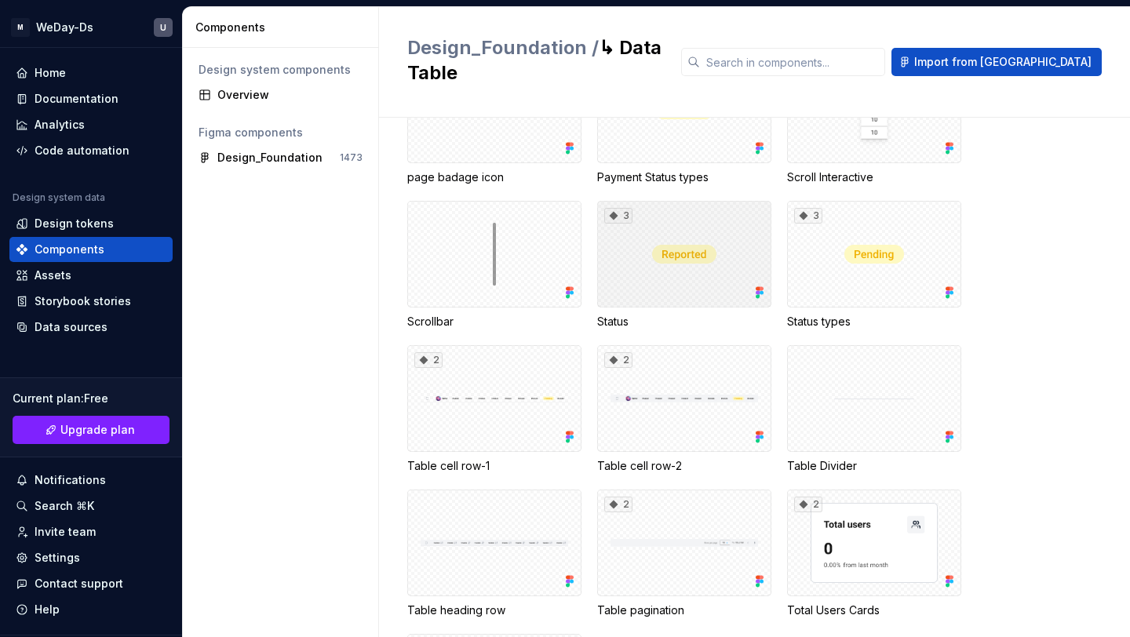
scroll to position [909, 0]
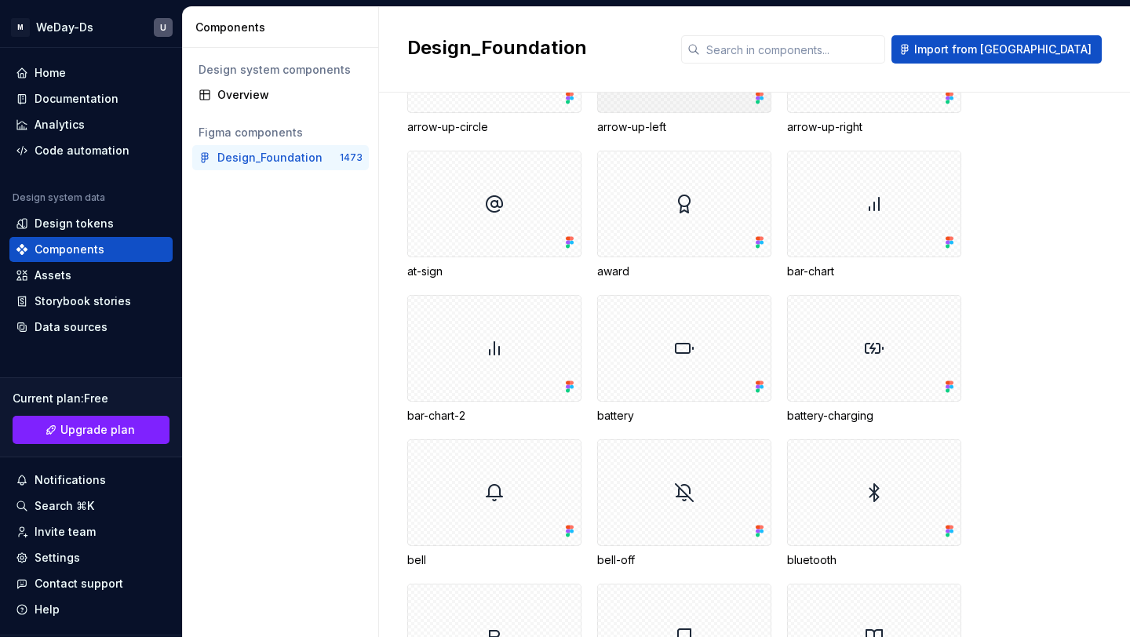
scroll to position [1585, 0]
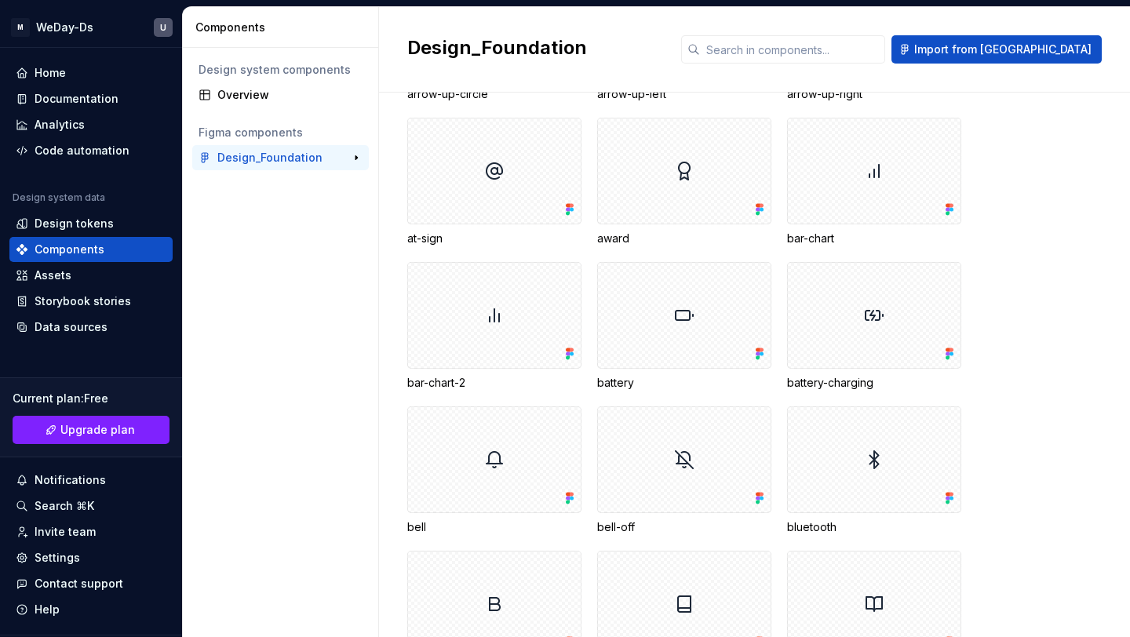
click at [330, 155] on div "Design_Foundation" at bounding box center [275, 158] width 117 height 16
click at [363, 155] on button "button" at bounding box center [356, 158] width 22 height 22
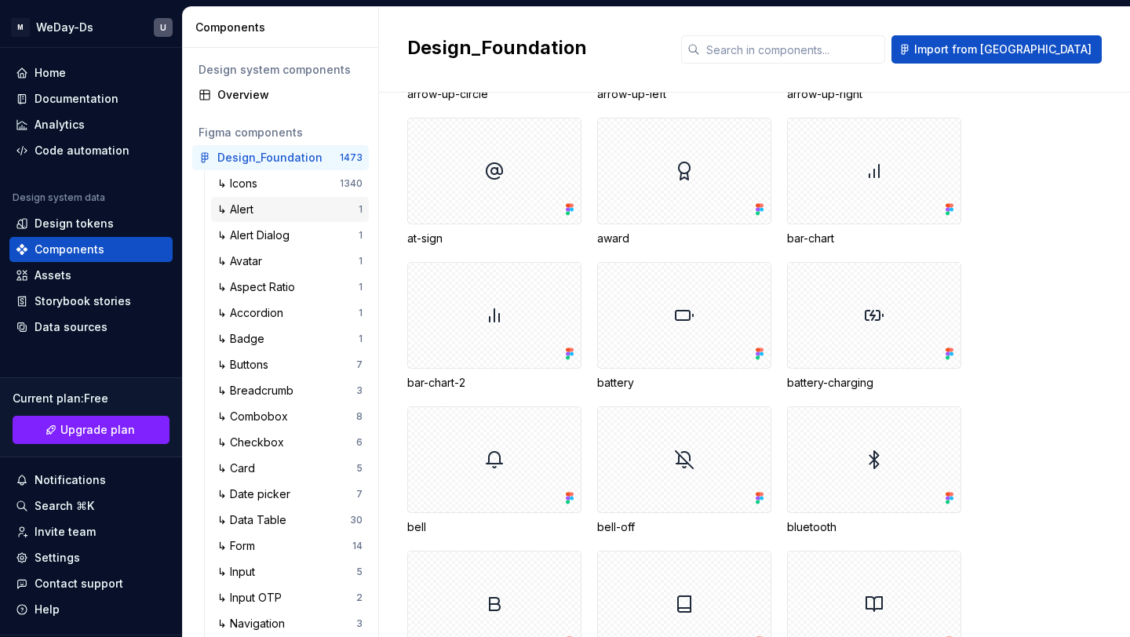
click at [300, 199] on div "↳ Alert 1" at bounding box center [290, 209] width 158 height 25
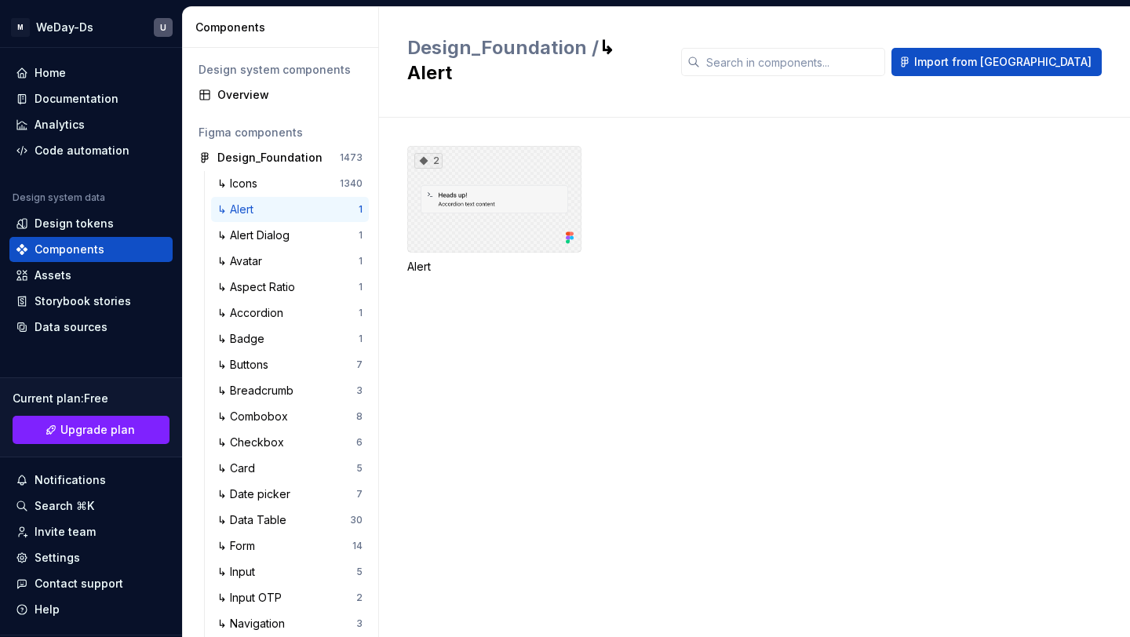
click at [537, 169] on div "2" at bounding box center [494, 199] width 174 height 107
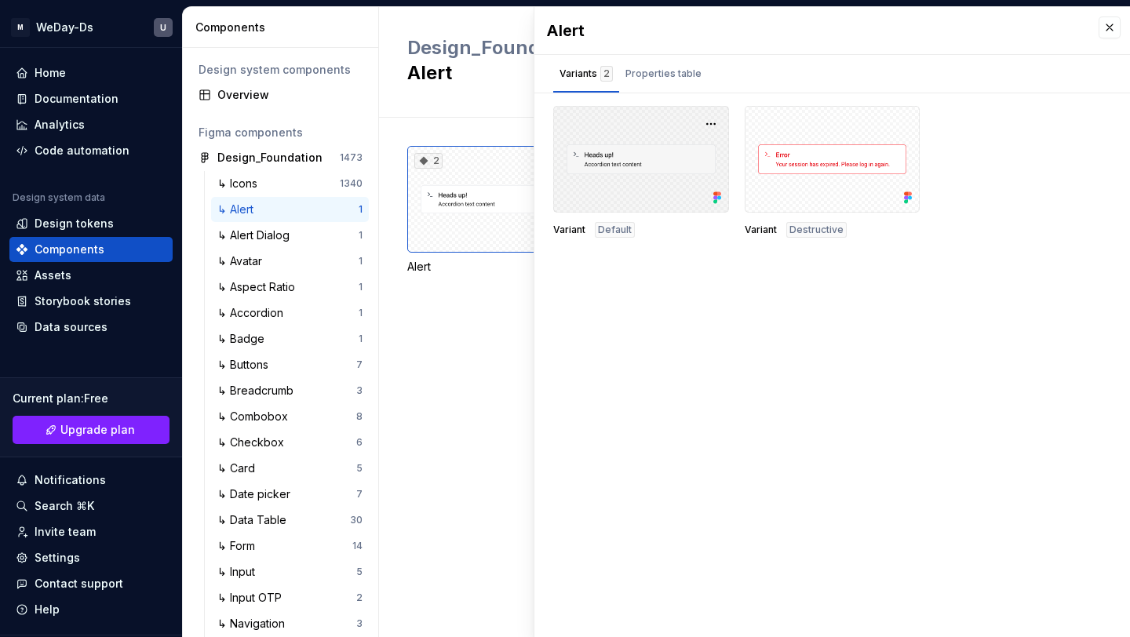
click at [697, 158] on div at bounding box center [641, 159] width 176 height 107
click at [709, 124] on button "button" at bounding box center [711, 124] width 22 height 22
click at [694, 152] on div "Open in [GEOGRAPHIC_DATA]" at bounding box center [661, 170] width 102 height 47
click at [1111, 31] on button "button" at bounding box center [1110, 27] width 22 height 22
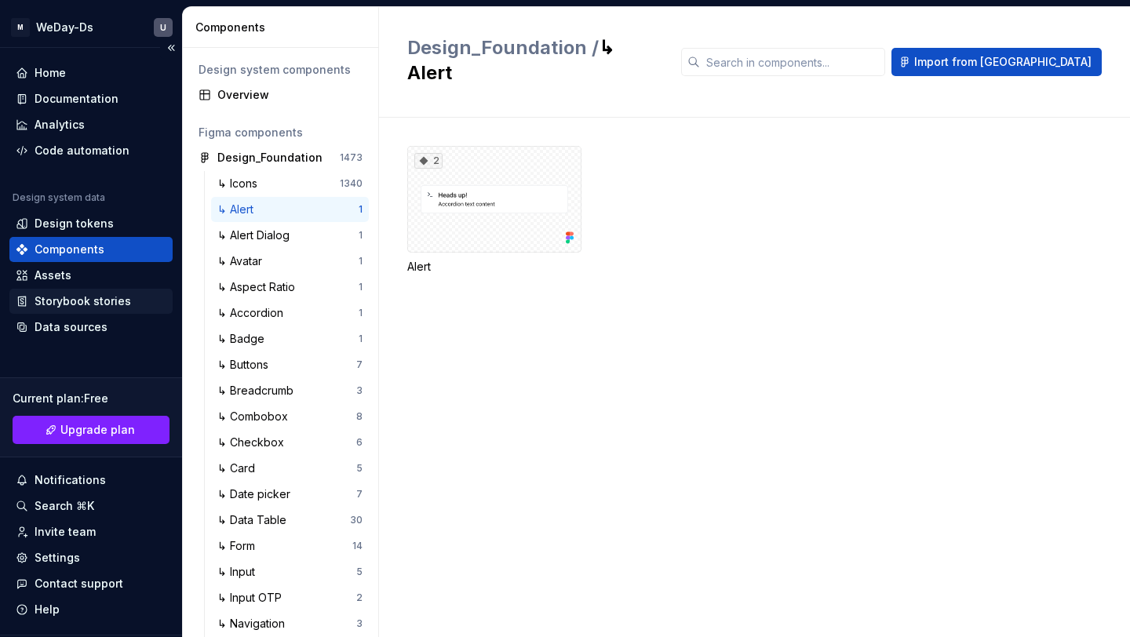
click at [98, 302] on div "Storybook stories" at bounding box center [83, 302] width 97 height 16
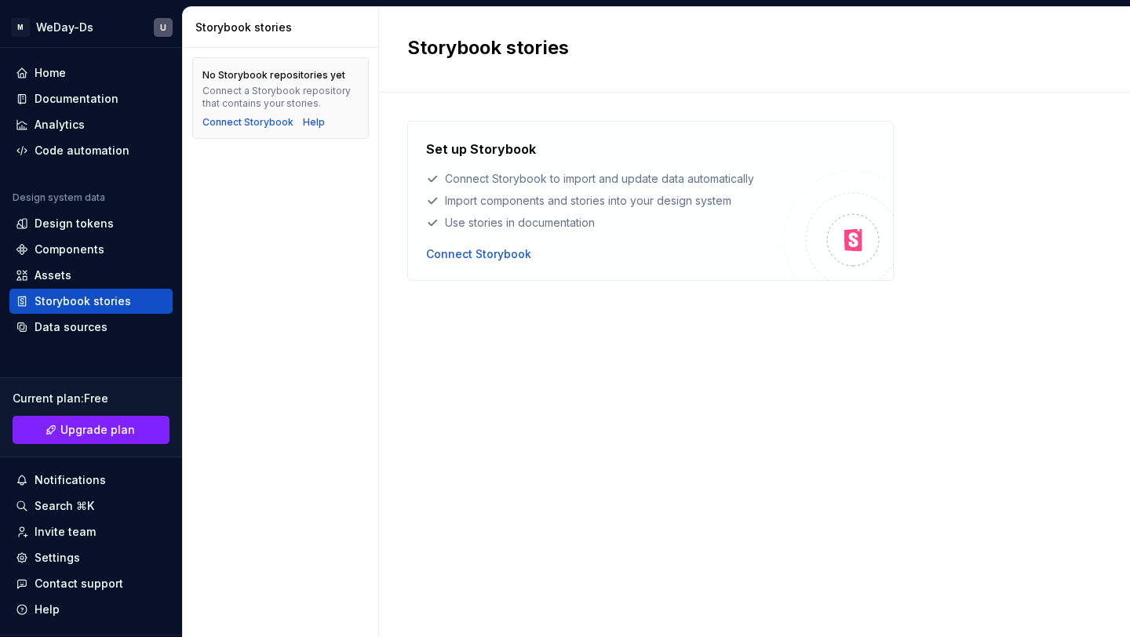
scroll to position [31, 0]
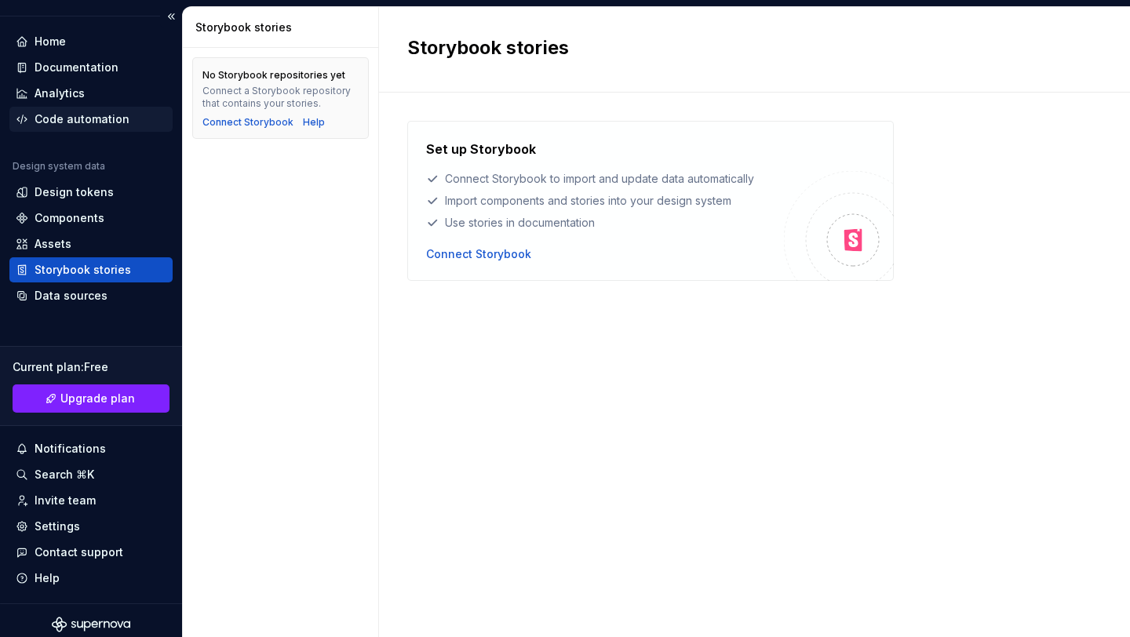
click at [50, 131] on div "Code automation" at bounding box center [90, 119] width 163 height 25
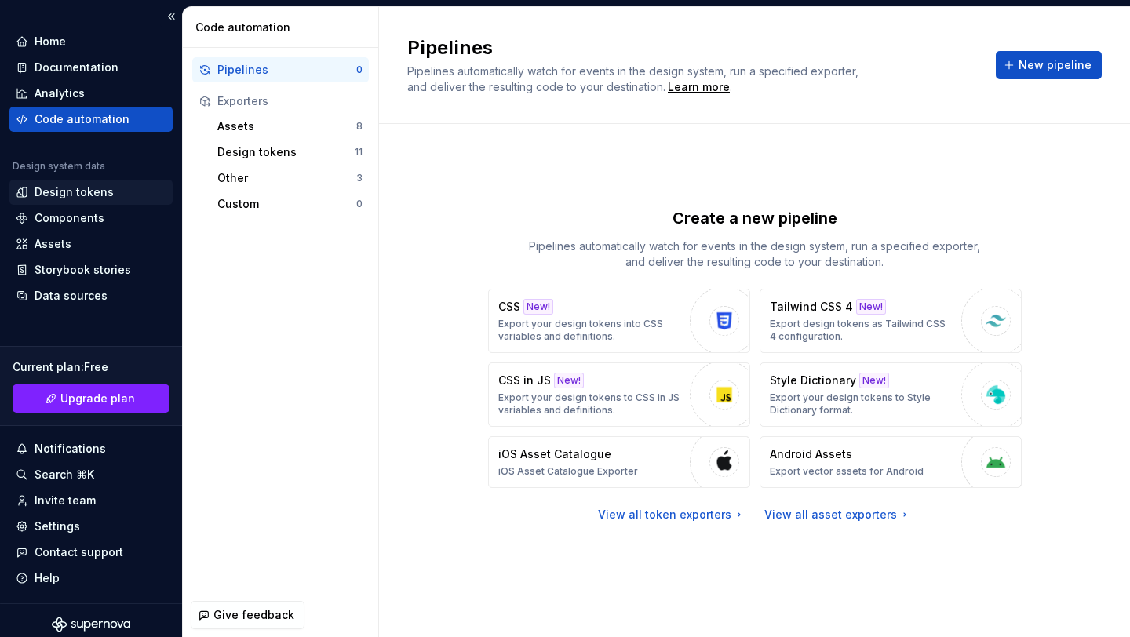
click at [81, 196] on div "Design tokens" at bounding box center [74, 192] width 79 height 16
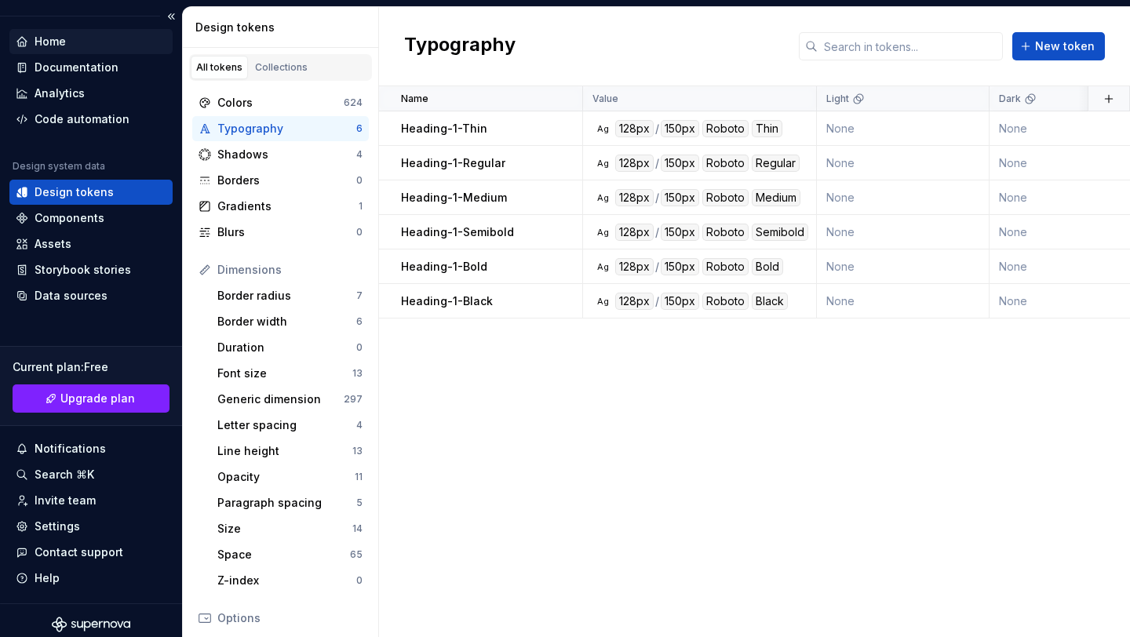
click at [68, 43] on div "Home" at bounding box center [91, 42] width 151 height 16
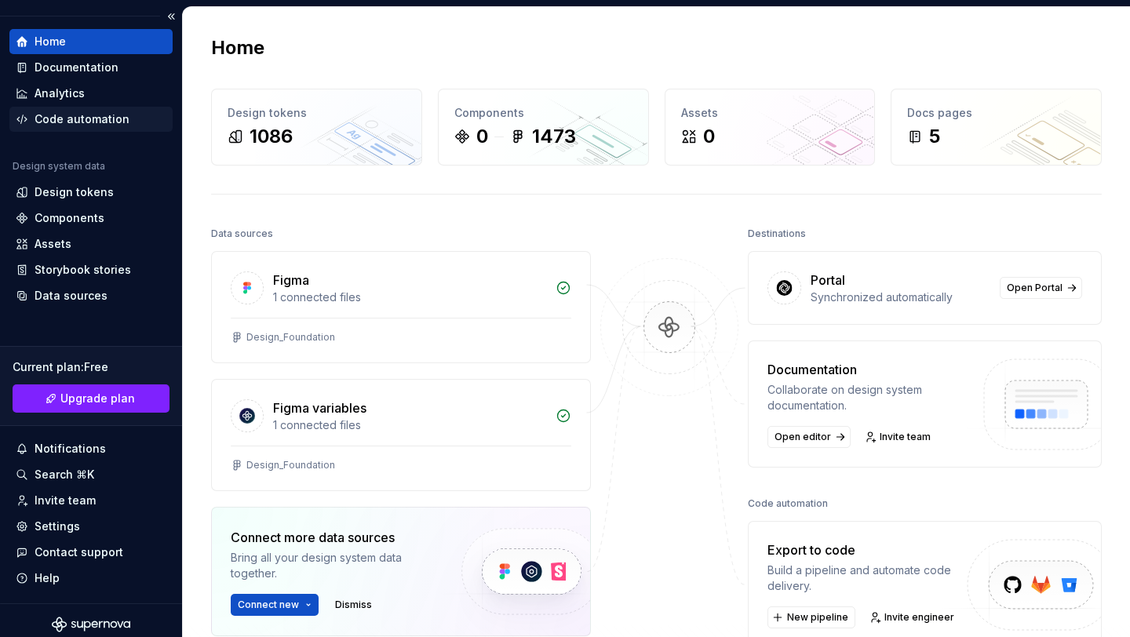
click at [97, 119] on div "Code automation" at bounding box center [82, 119] width 95 height 16
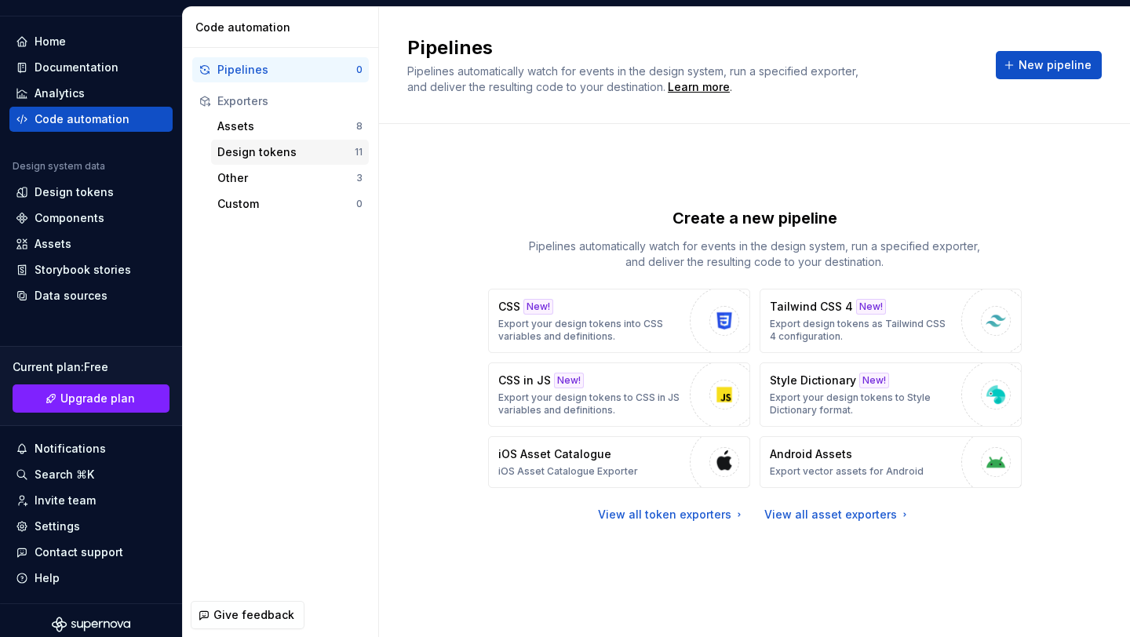
click at [286, 146] on div "Design tokens" at bounding box center [285, 152] width 137 height 16
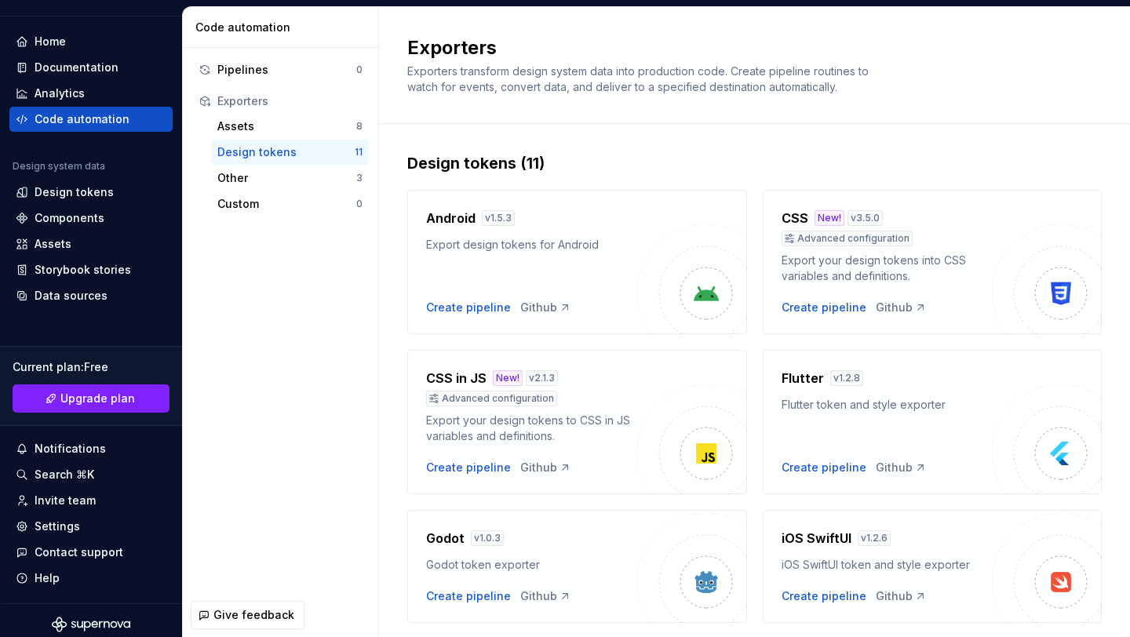
scroll to position [66, 0]
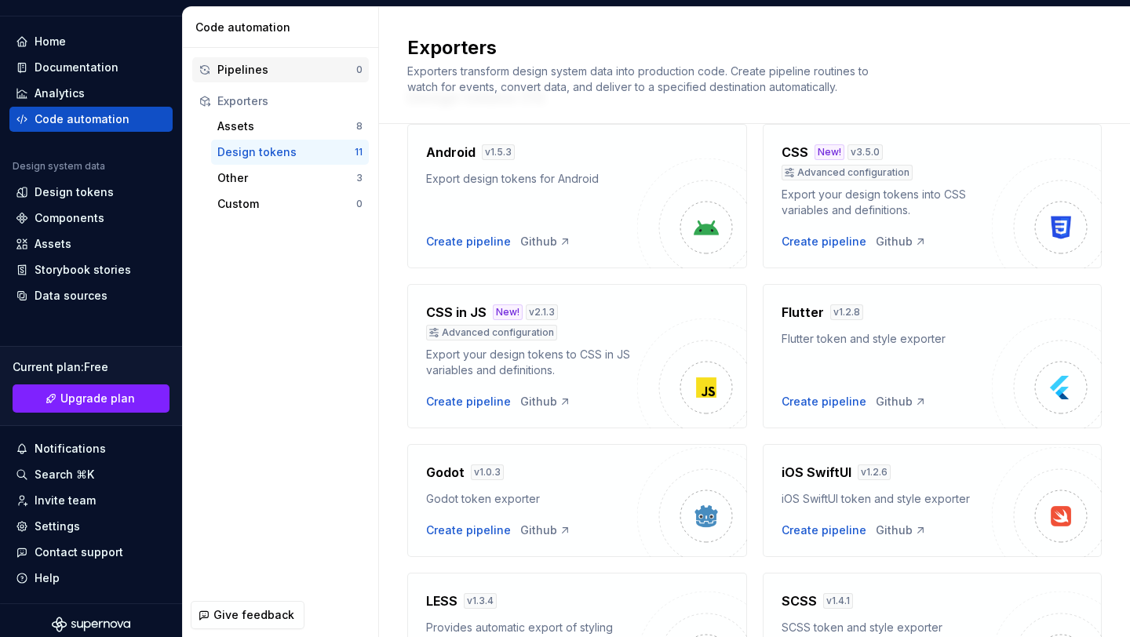
click at [286, 73] on div "Pipelines" at bounding box center [286, 70] width 139 height 16
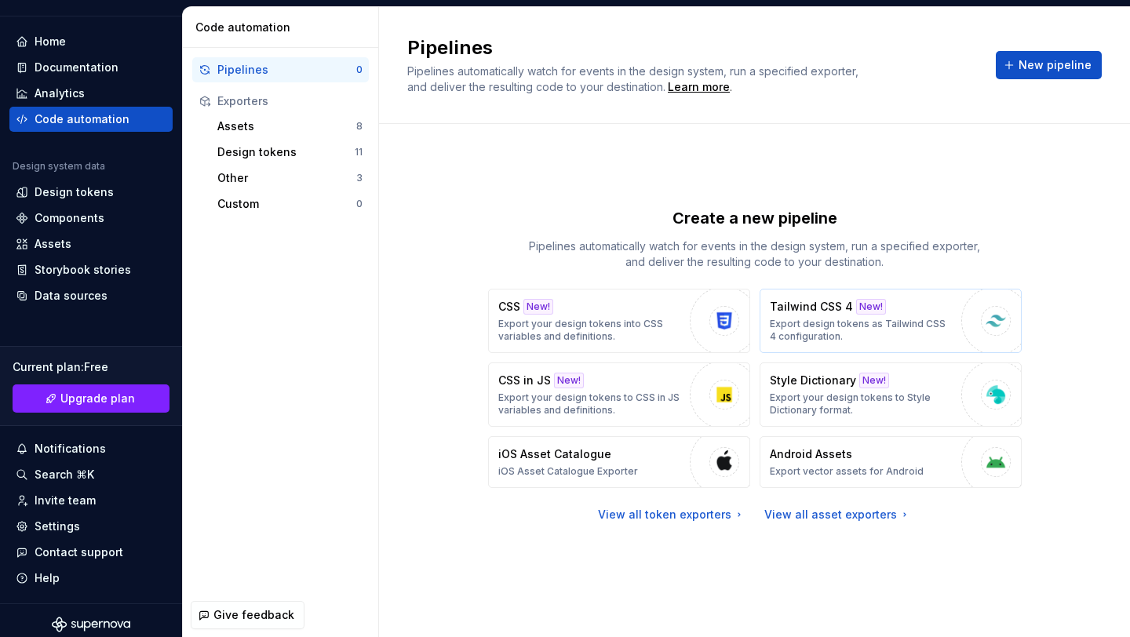
click at [821, 308] on p "Tailwind CSS 4" at bounding box center [811, 307] width 83 height 16
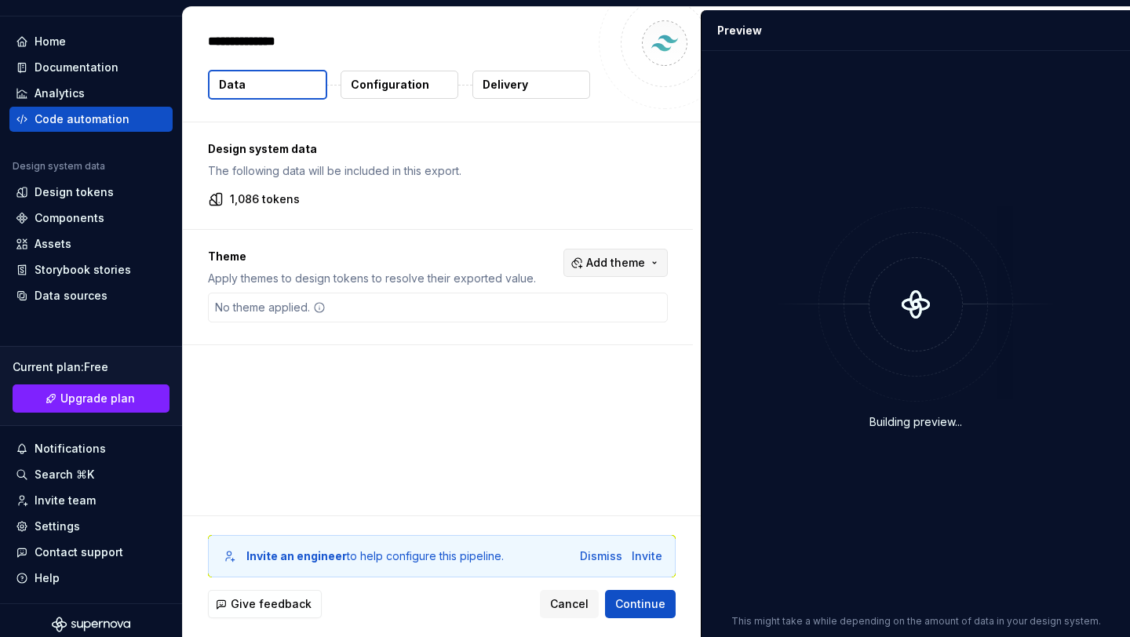
click at [628, 269] on span "Add theme" at bounding box center [615, 263] width 59 height 16
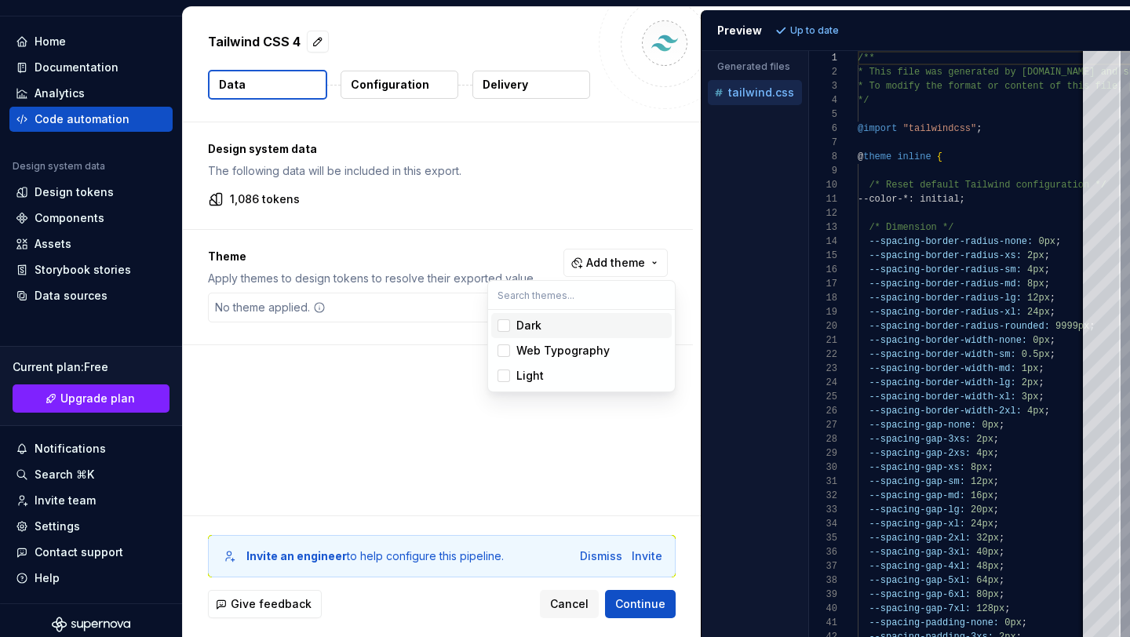
click at [570, 323] on div "Dark" at bounding box center [590, 326] width 149 height 16
click at [538, 376] on div "Light" at bounding box center [529, 376] width 27 height 16
click at [538, 352] on div "Web Typography" at bounding box center [562, 351] width 93 height 16
click at [503, 162] on html "M WeDay-Ds U Home Documentation Analytics Code automation Design system data De…" at bounding box center [565, 318] width 1130 height 637
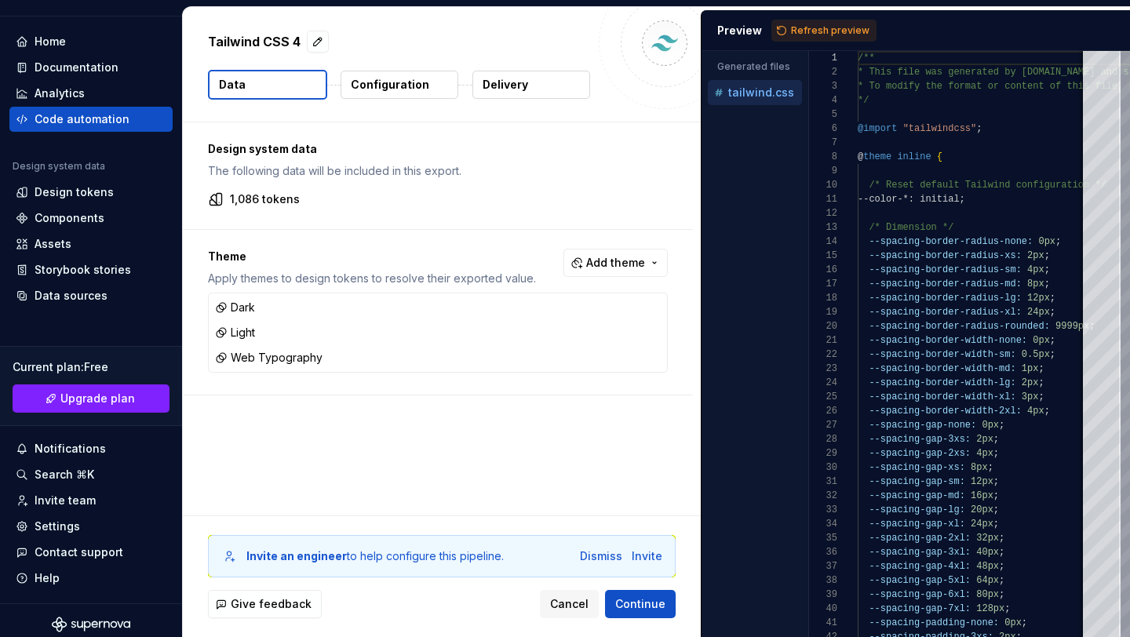
click at [420, 92] on p "Configuration" at bounding box center [390, 85] width 78 height 16
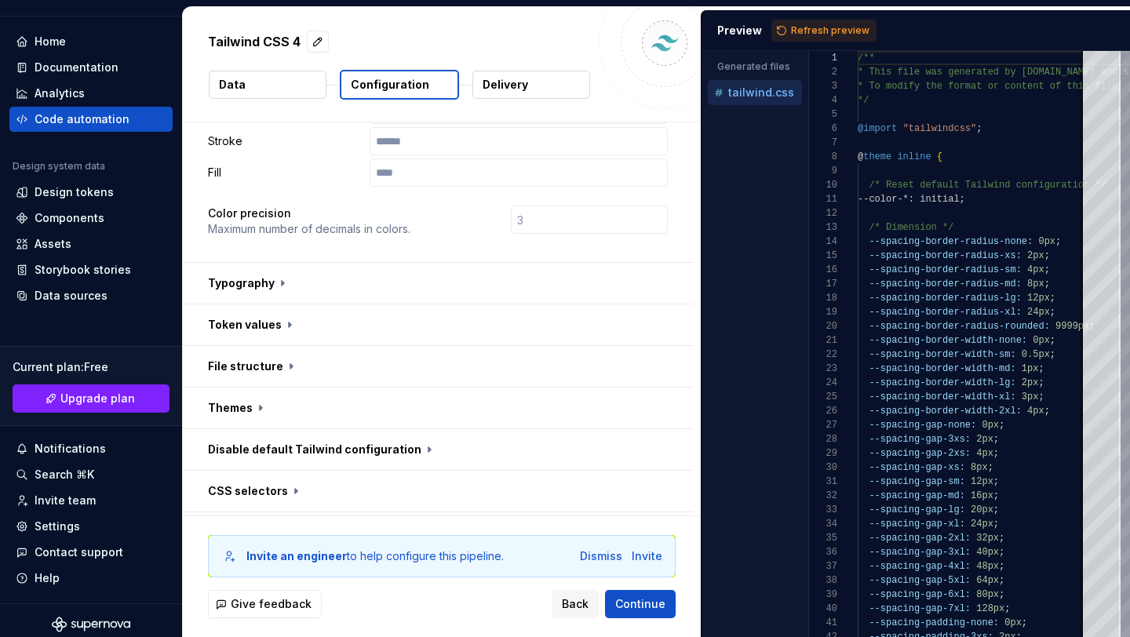
scroll to position [460, 0]
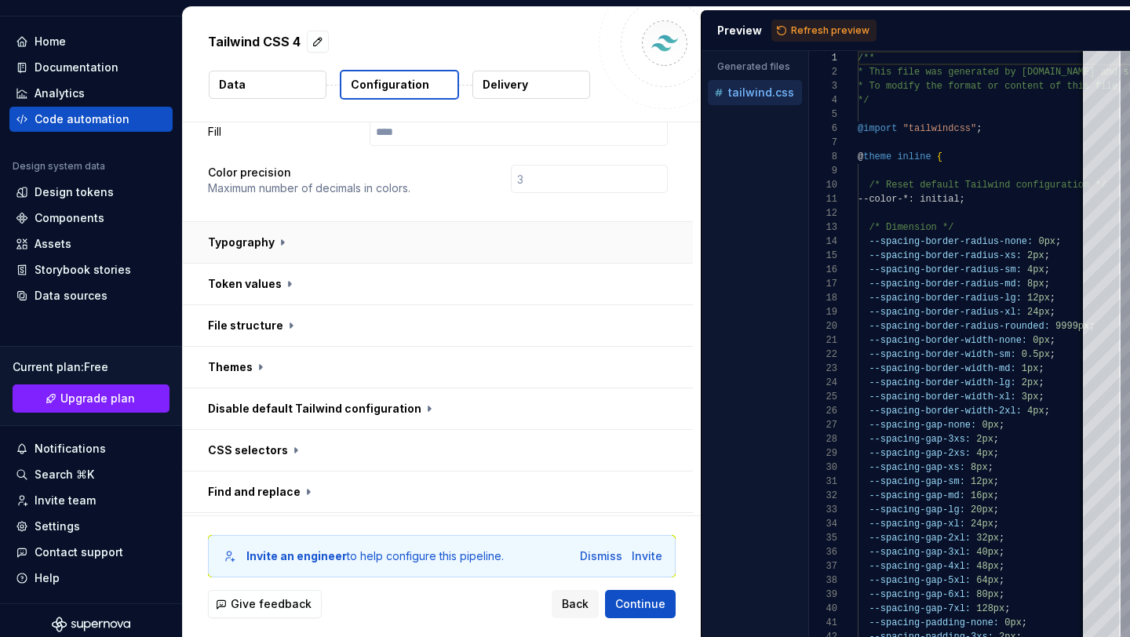
click at [291, 222] on button "button" at bounding box center [438, 242] width 510 height 41
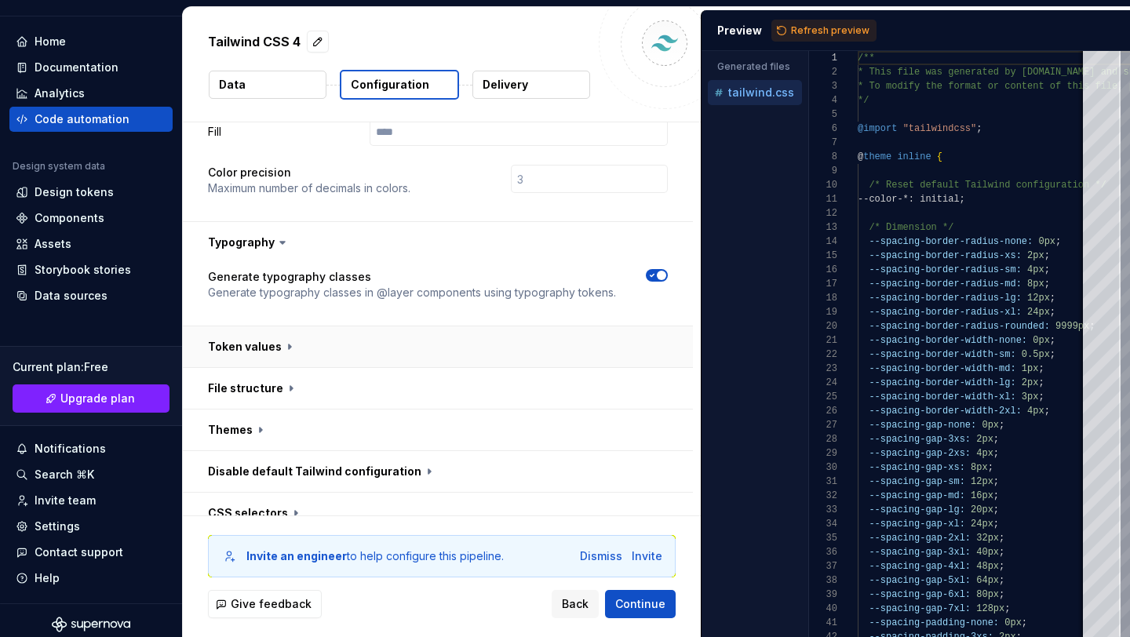
click at [286, 326] on button "button" at bounding box center [438, 346] width 510 height 41
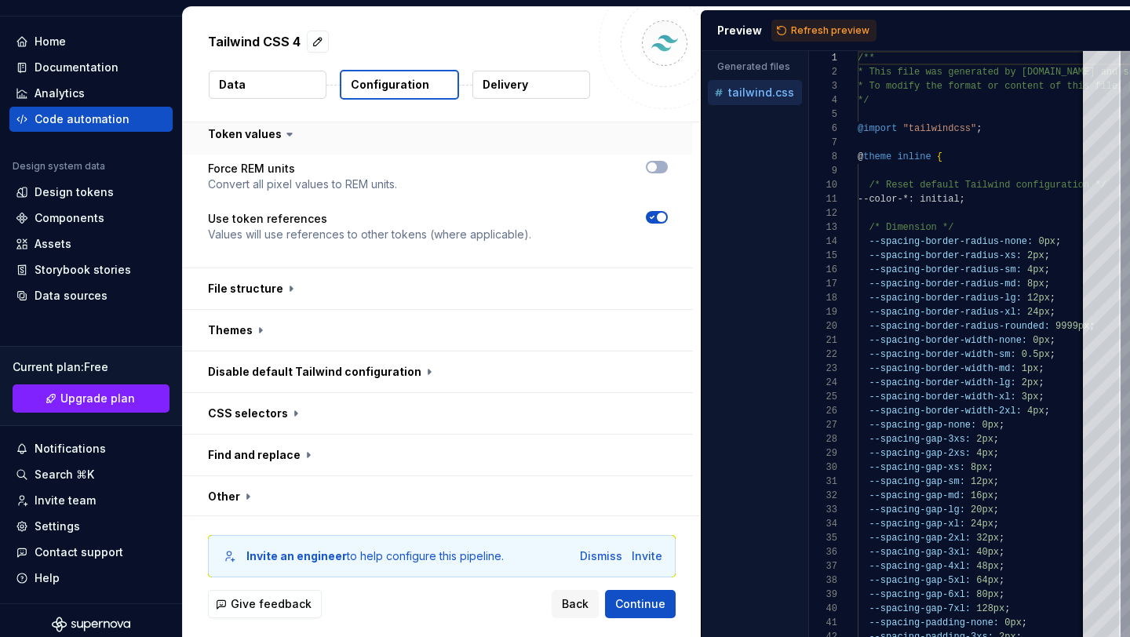
scroll to position [685, 0]
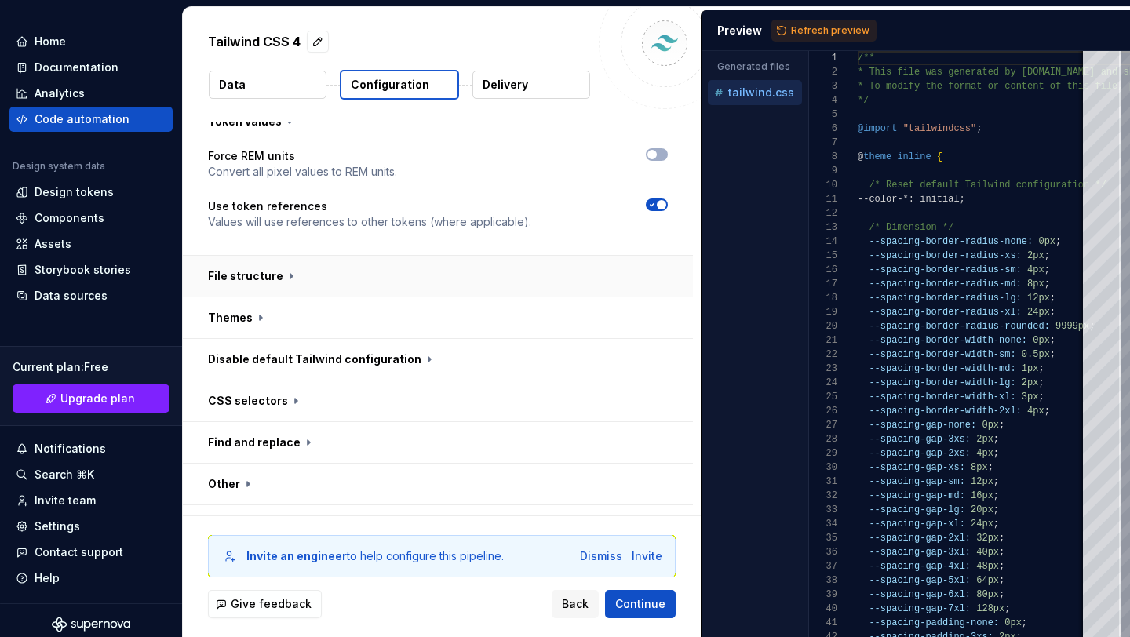
click at [283, 256] on button "button" at bounding box center [438, 276] width 510 height 41
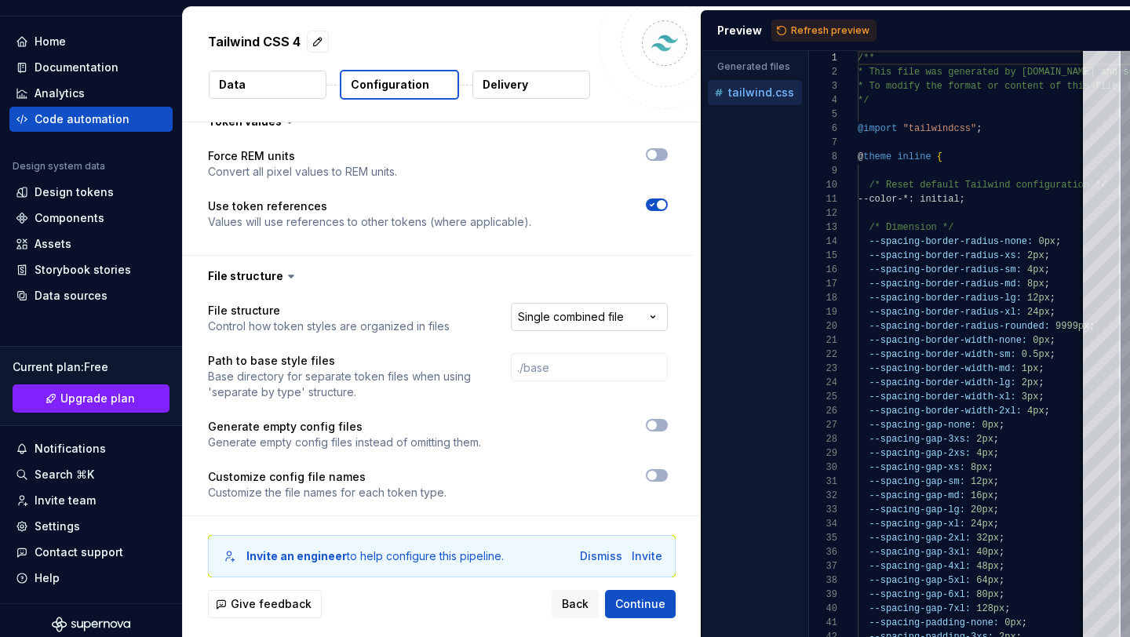
click at [548, 279] on html "**********" at bounding box center [565, 318] width 1130 height 637
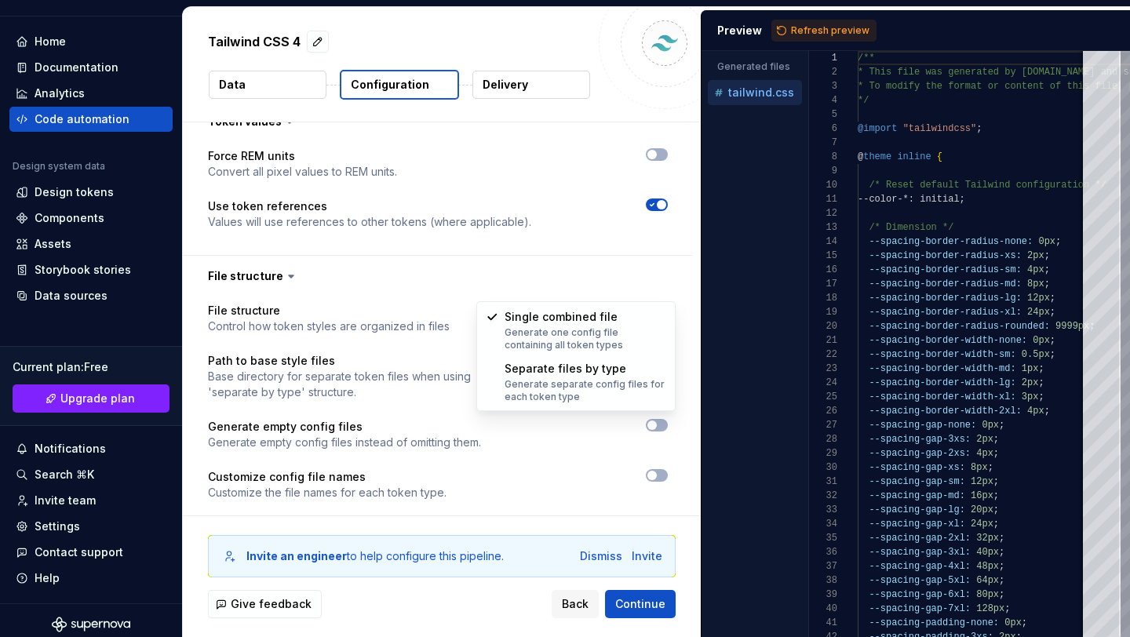
click at [548, 279] on html "**********" at bounding box center [565, 318] width 1130 height 637
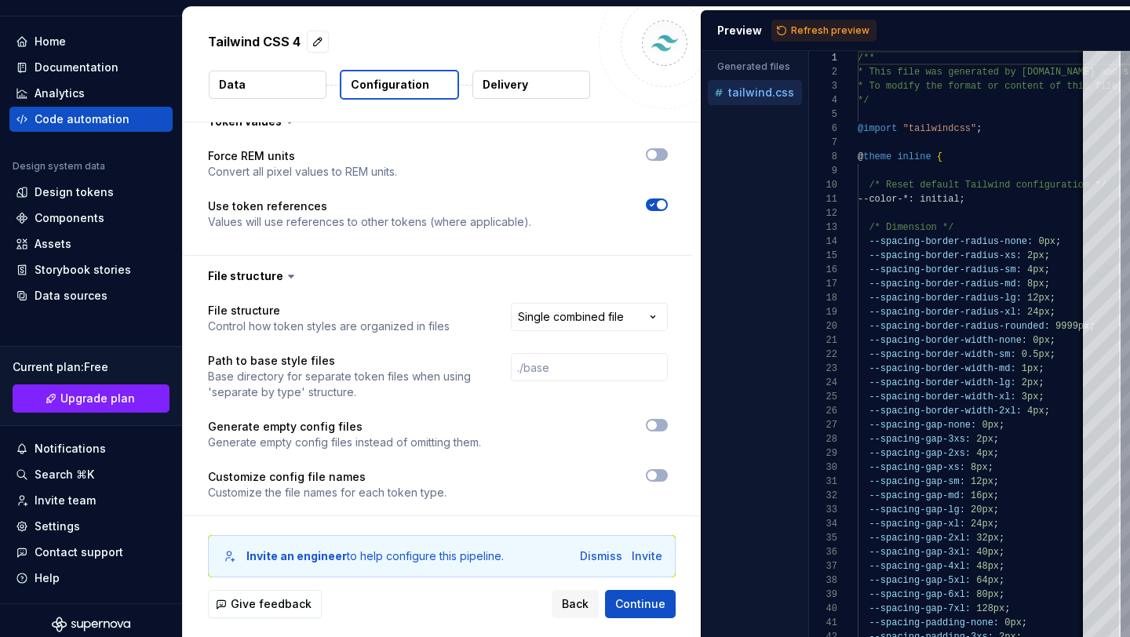
click at [288, 268] on icon at bounding box center [291, 276] width 16 height 16
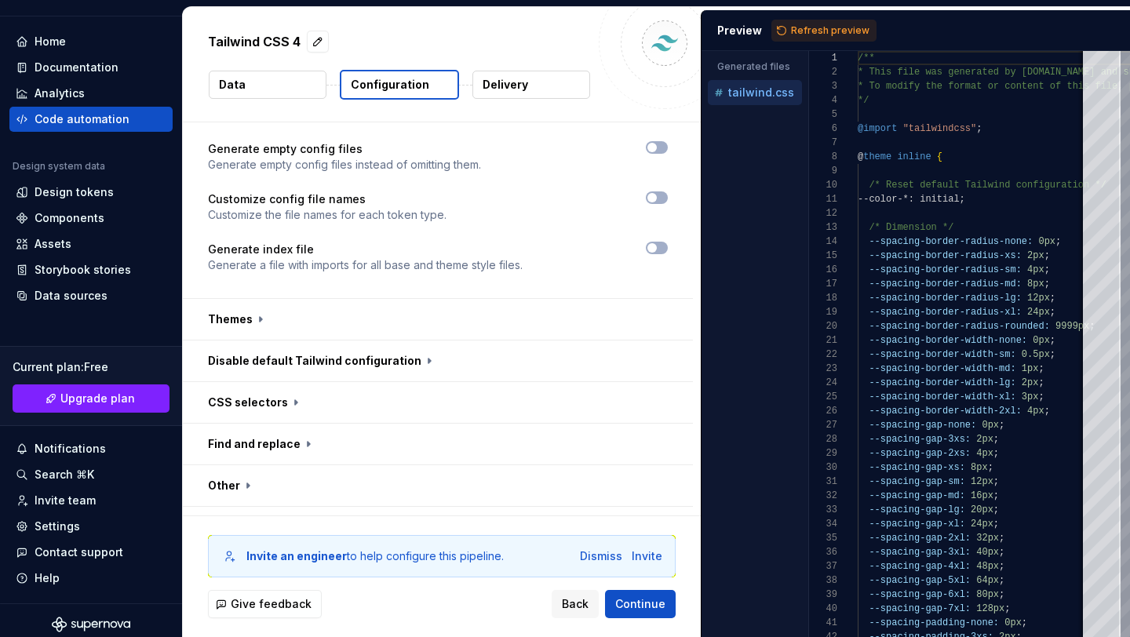
scroll to position [965, 0]
click at [254, 297] on button "button" at bounding box center [438, 317] width 510 height 41
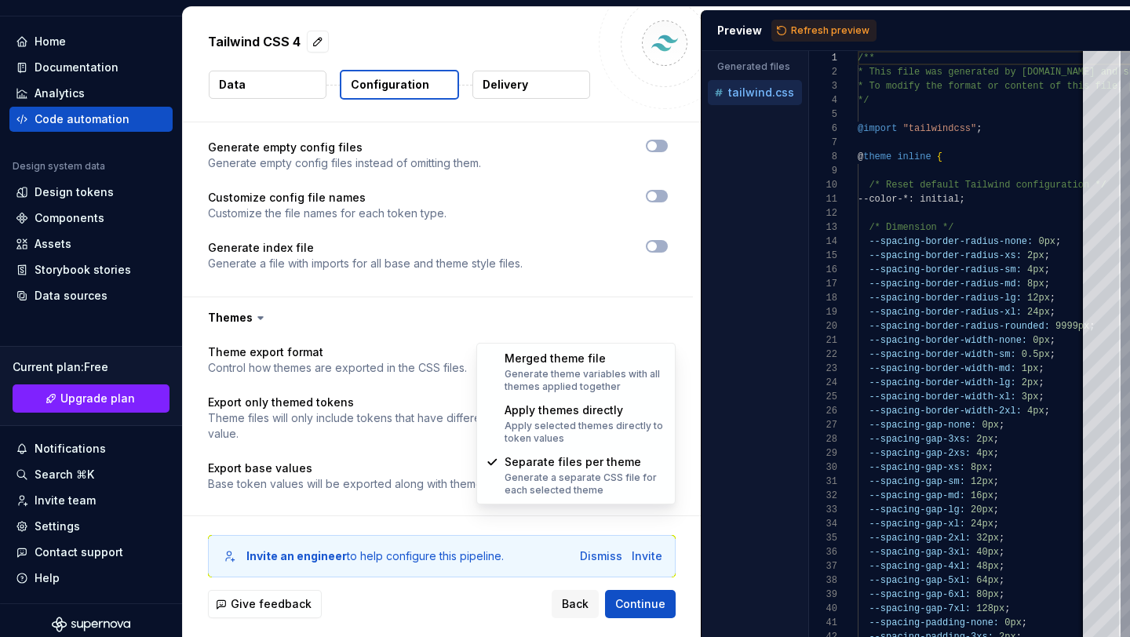
click at [567, 328] on html "**********" at bounding box center [565, 318] width 1130 height 637
click at [601, 295] on html "**********" at bounding box center [565, 318] width 1130 height 637
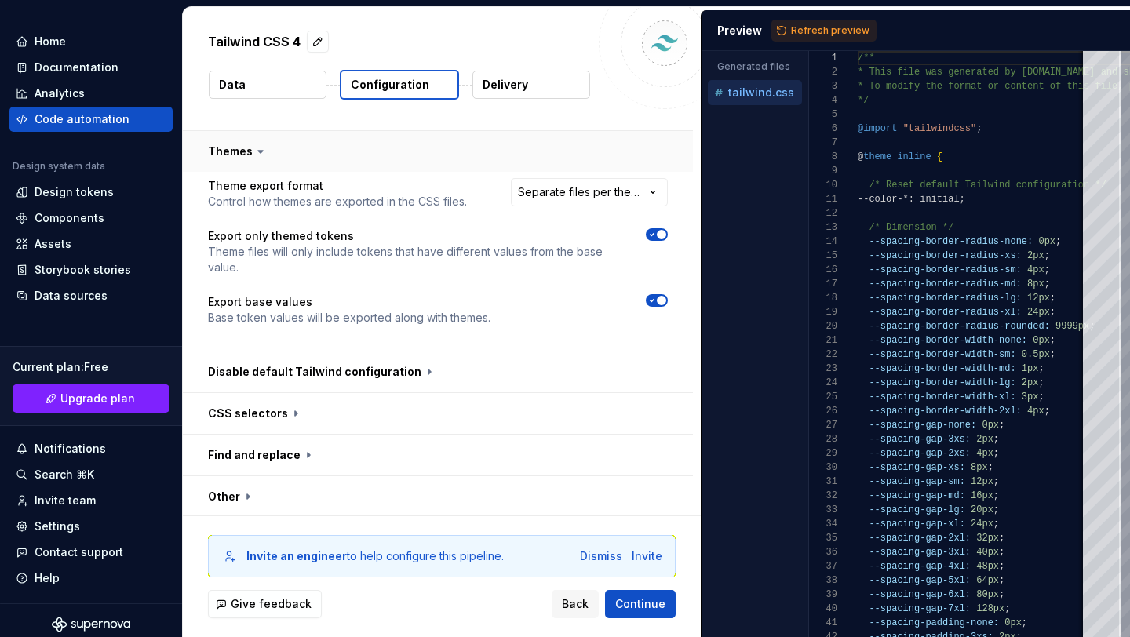
scroll to position [1143, 0]
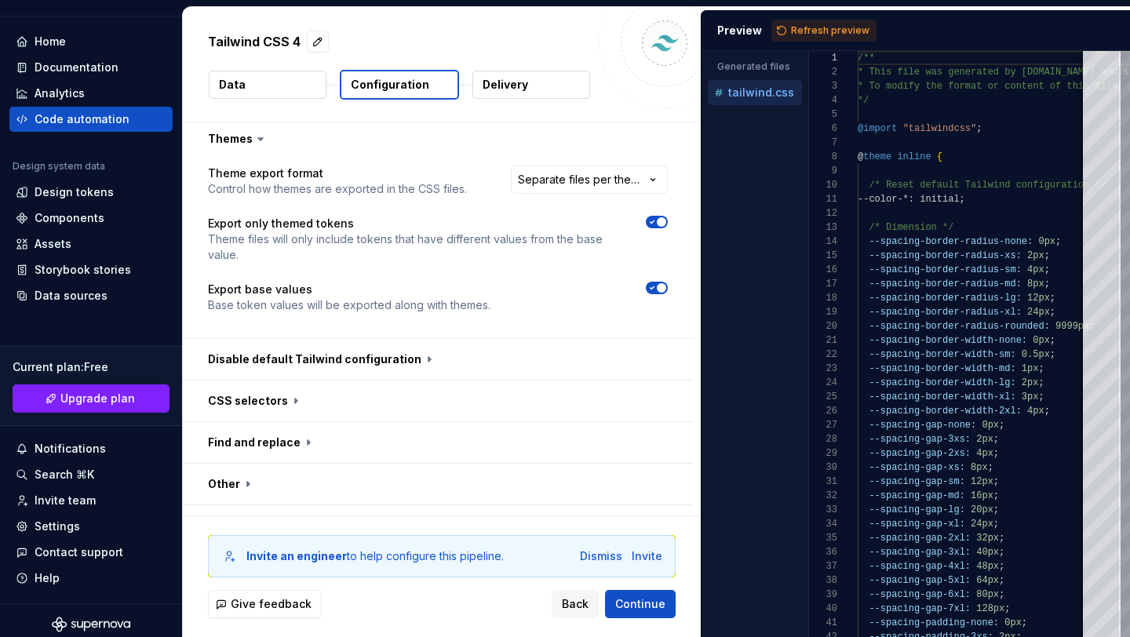
click at [308, 87] on button "Data" at bounding box center [268, 85] width 118 height 28
click at [315, 86] on button "Data" at bounding box center [268, 85] width 118 height 28
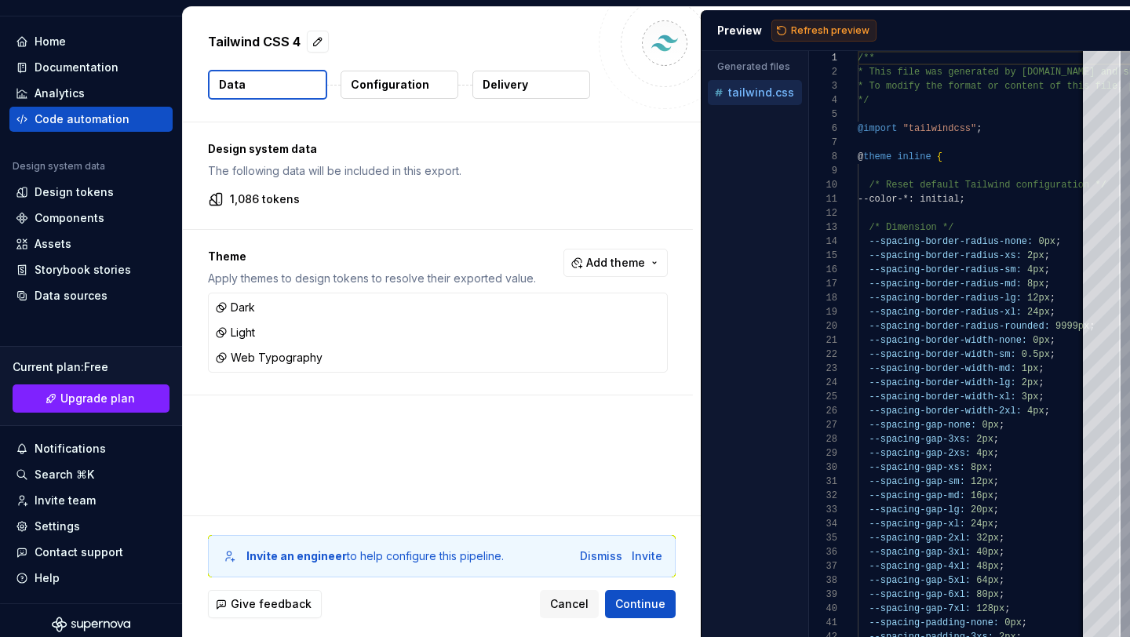
click at [800, 30] on span "Refresh preview" at bounding box center [830, 30] width 78 height 13
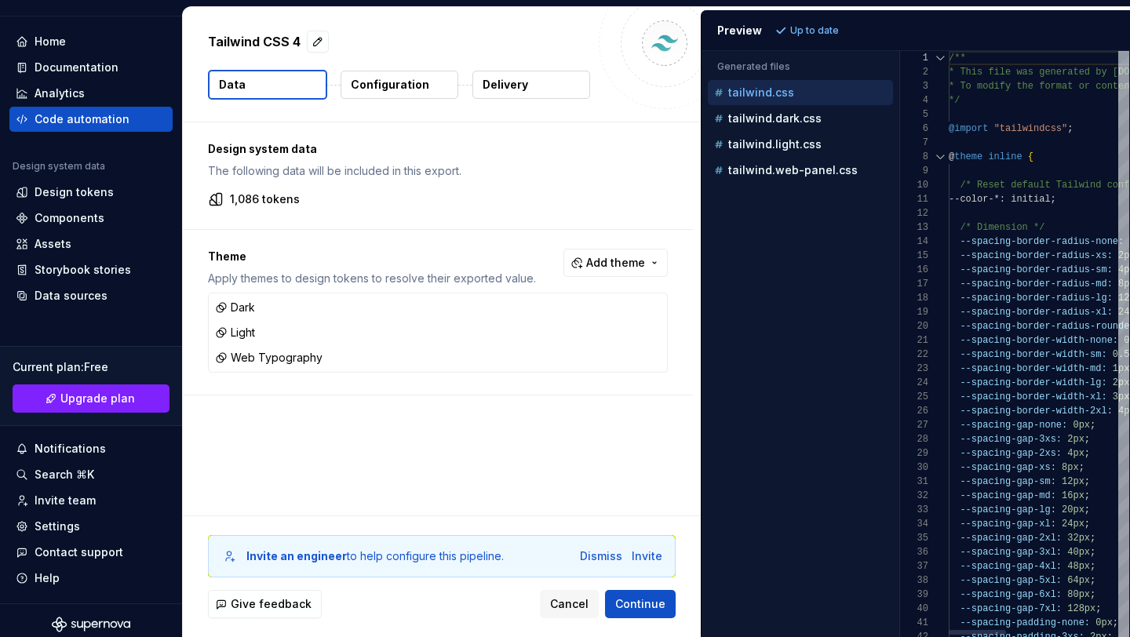
click at [903, 163] on div "Generated files Accessibility guide for tree . Navigate the tree with the arrow…" at bounding box center [916, 344] width 429 height 586
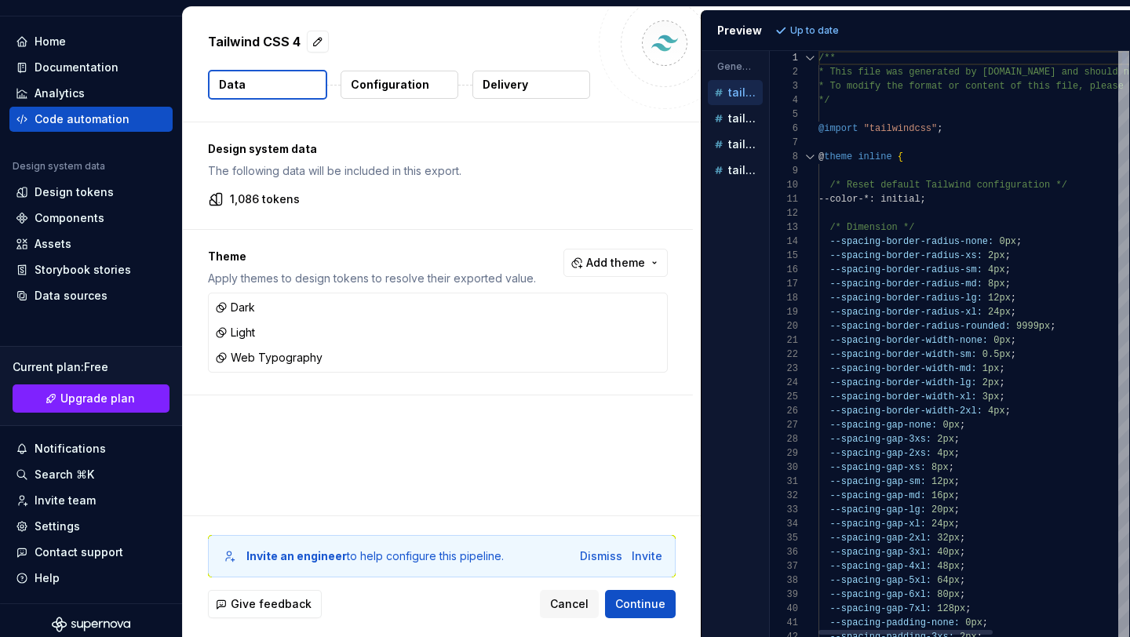
click at [753, 215] on div "Generated files Accessibility guide for tree . Navigate the tree with the arrow…" at bounding box center [916, 344] width 429 height 586
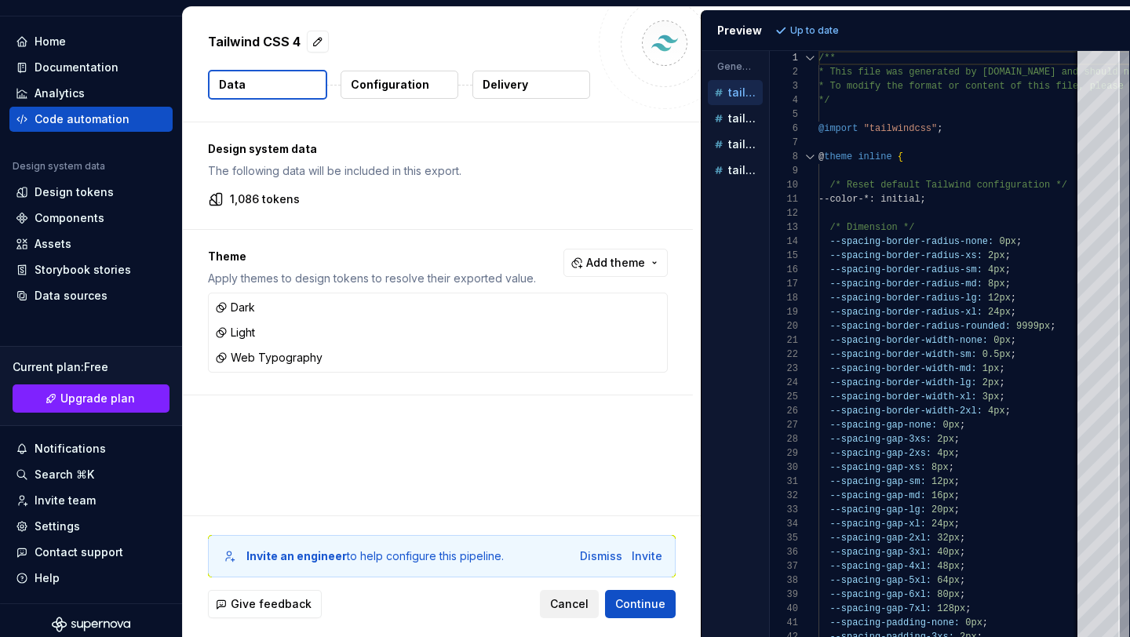
click at [577, 600] on span "Cancel" at bounding box center [569, 604] width 38 height 16
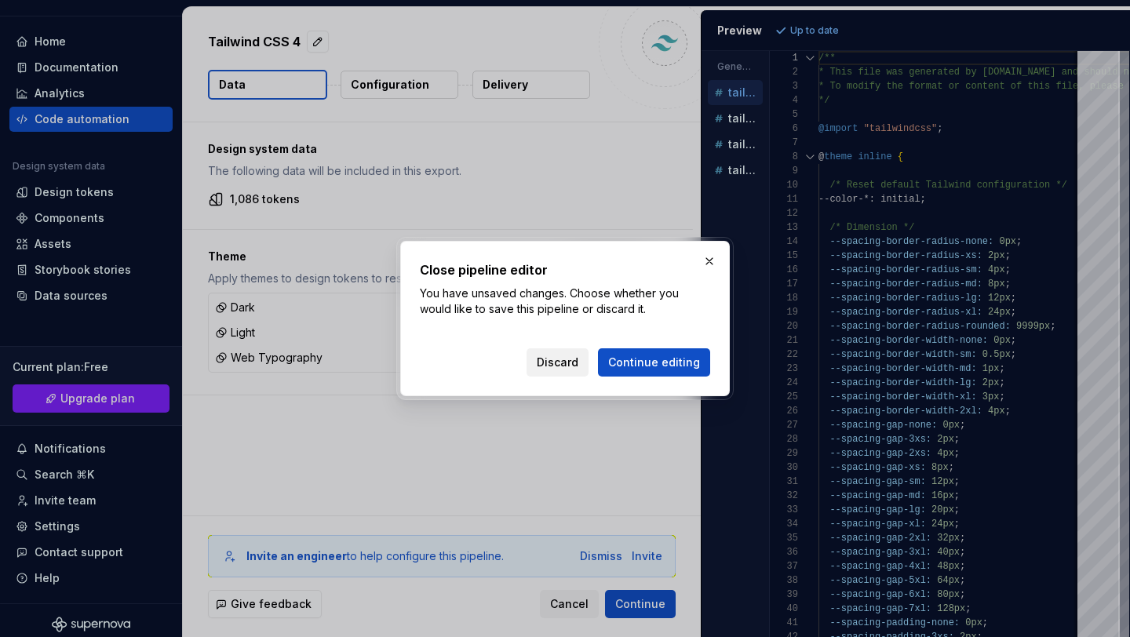
click at [572, 366] on span "Discard" at bounding box center [558, 363] width 42 height 16
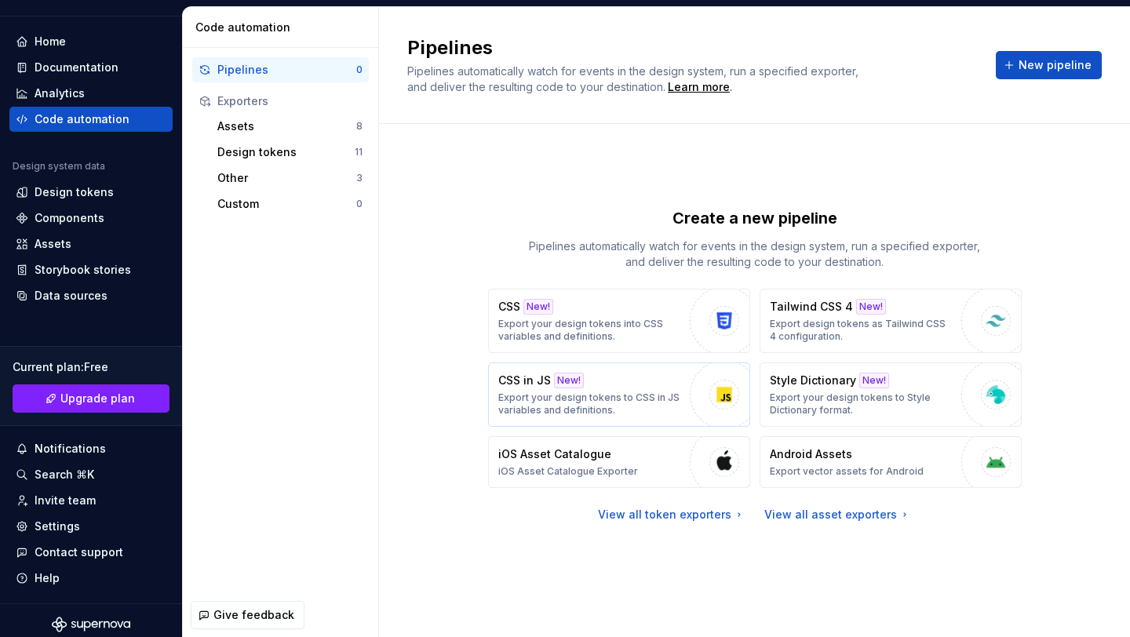
click at [638, 399] on p "Export your design tokens to CSS in JS variables and definitions." at bounding box center [590, 404] width 184 height 25
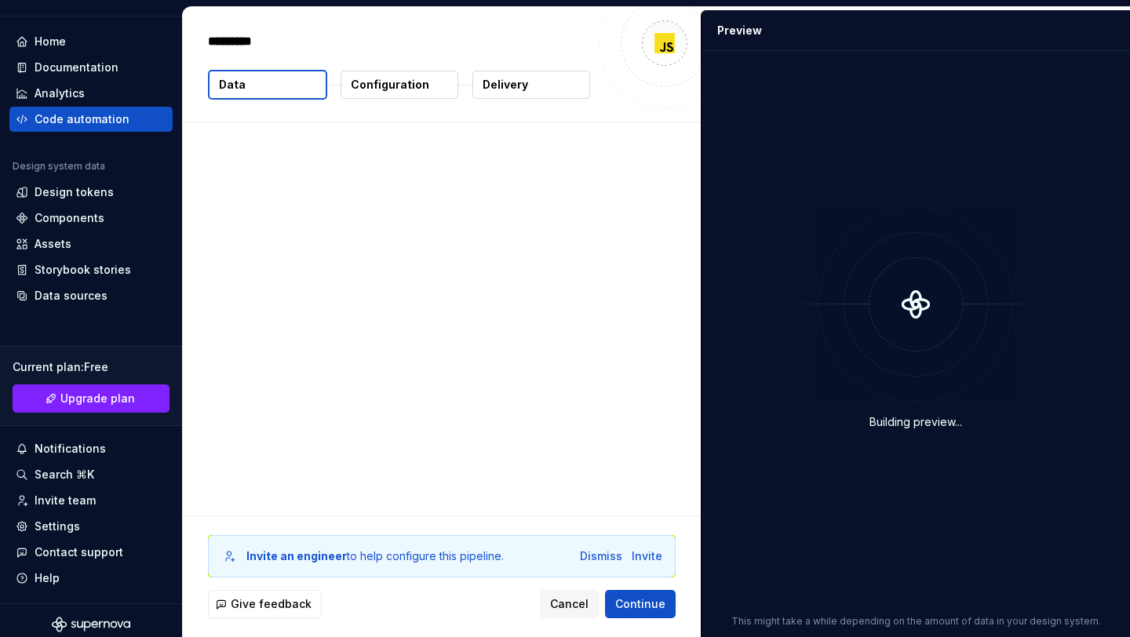
type textarea "*"
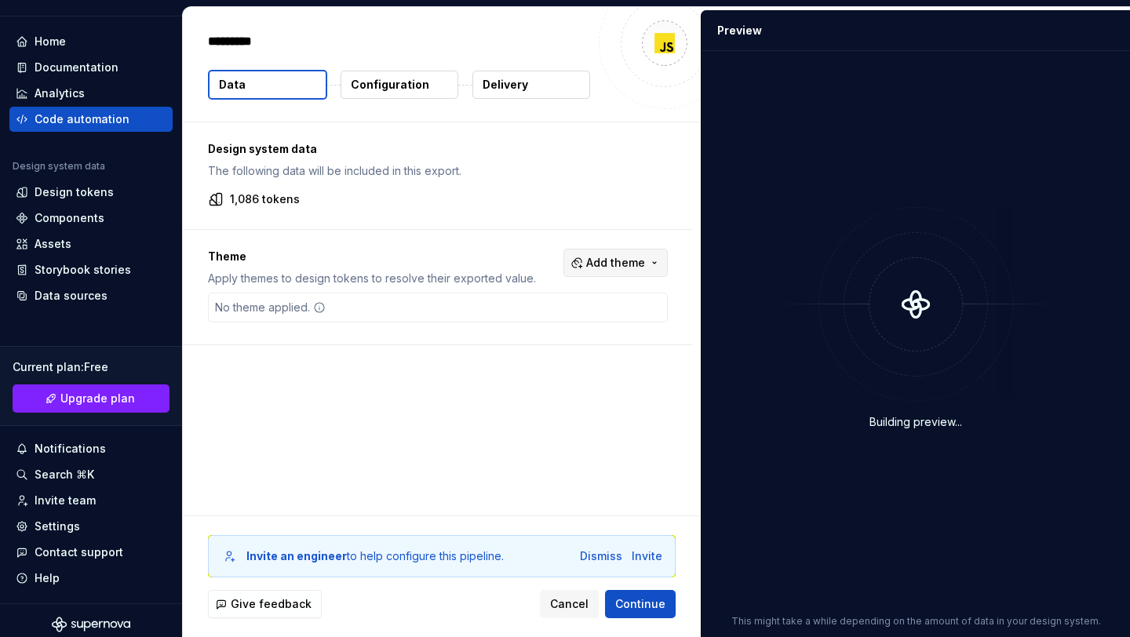
click at [591, 257] on button "Add theme" at bounding box center [615, 263] width 104 height 28
click at [555, 323] on div "Dark" at bounding box center [590, 326] width 149 height 16
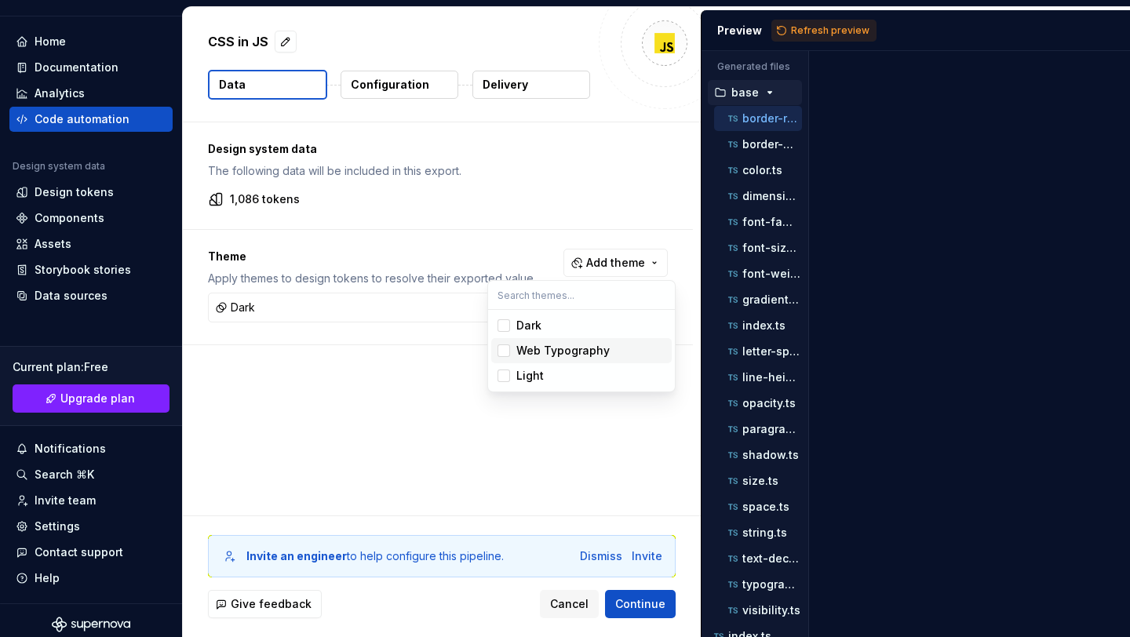
click at [535, 349] on div "Web Typography" at bounding box center [562, 351] width 93 height 16
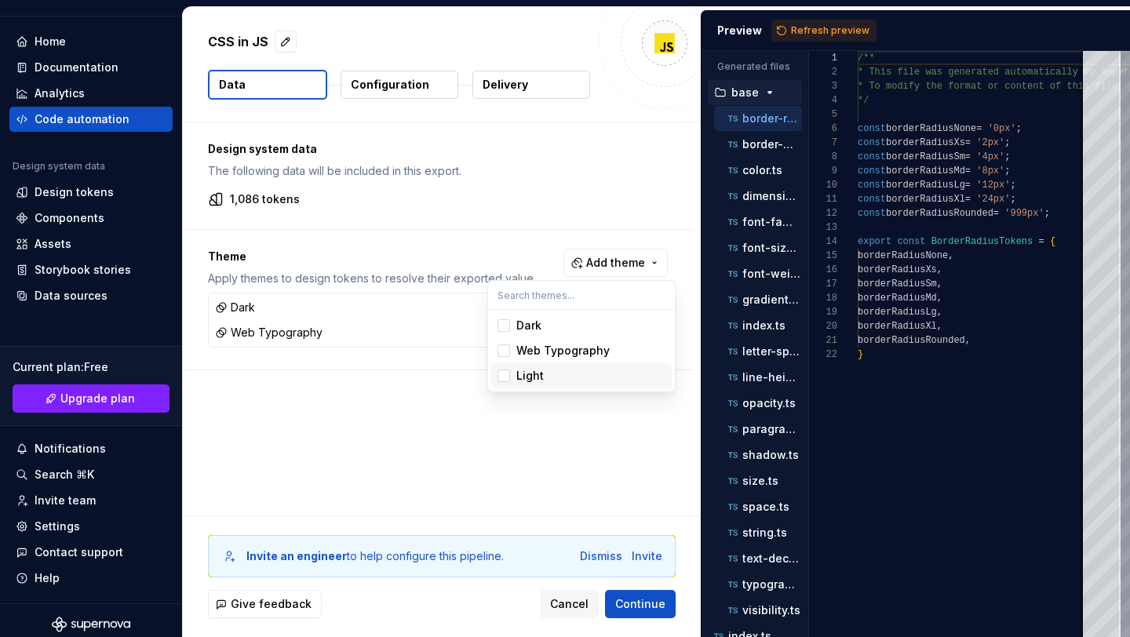
click at [526, 381] on div "Light" at bounding box center [529, 376] width 27 height 16
click at [837, 31] on html "M WeDay-Ds U Home Documentation Analytics Code automation Design system data De…" at bounding box center [565, 318] width 1130 height 637
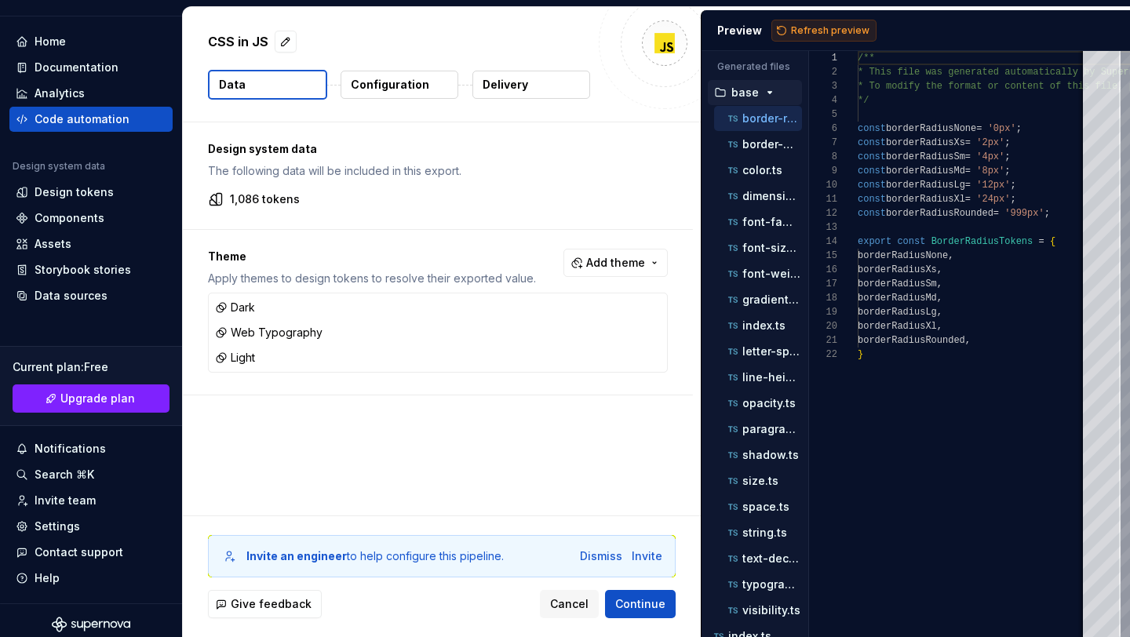
click at [812, 26] on span "Refresh preview" at bounding box center [830, 30] width 78 height 13
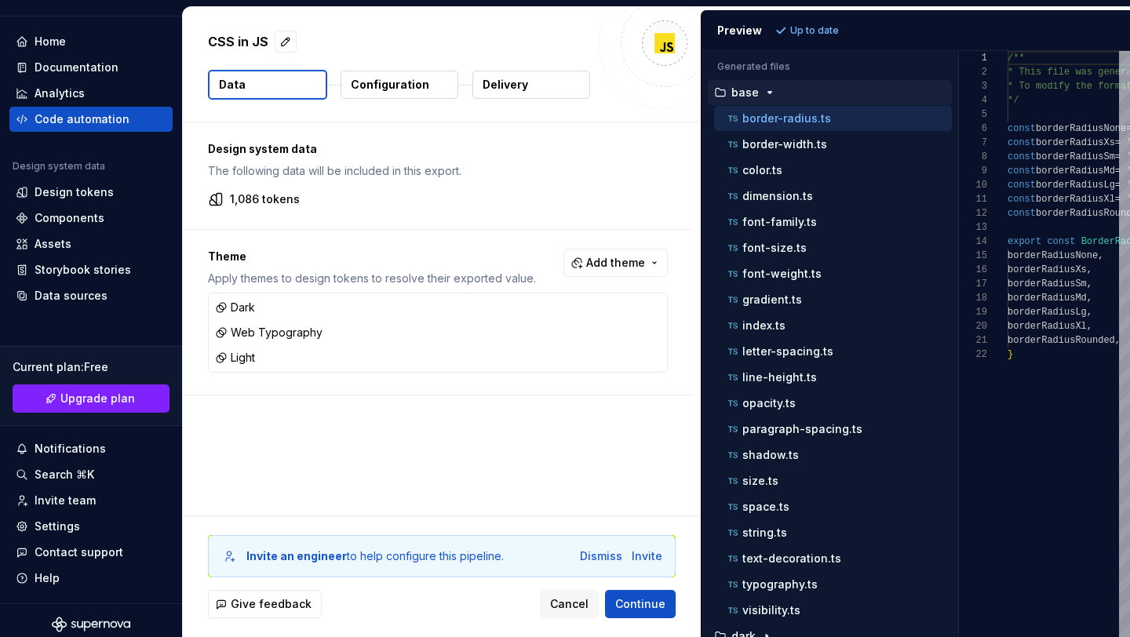
click at [957, 237] on div "Generated files Accessibility guide for tree . Navigate the tree with the arrow…" at bounding box center [916, 344] width 429 height 586
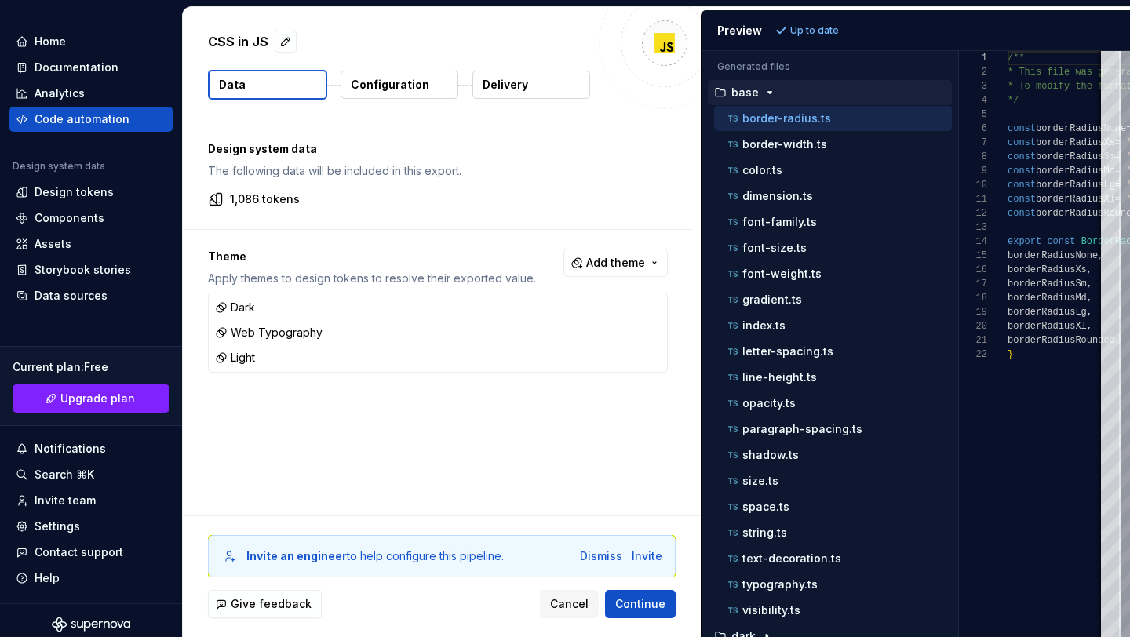
click at [772, 92] on icon "button" at bounding box center [770, 92] width 13 height 13
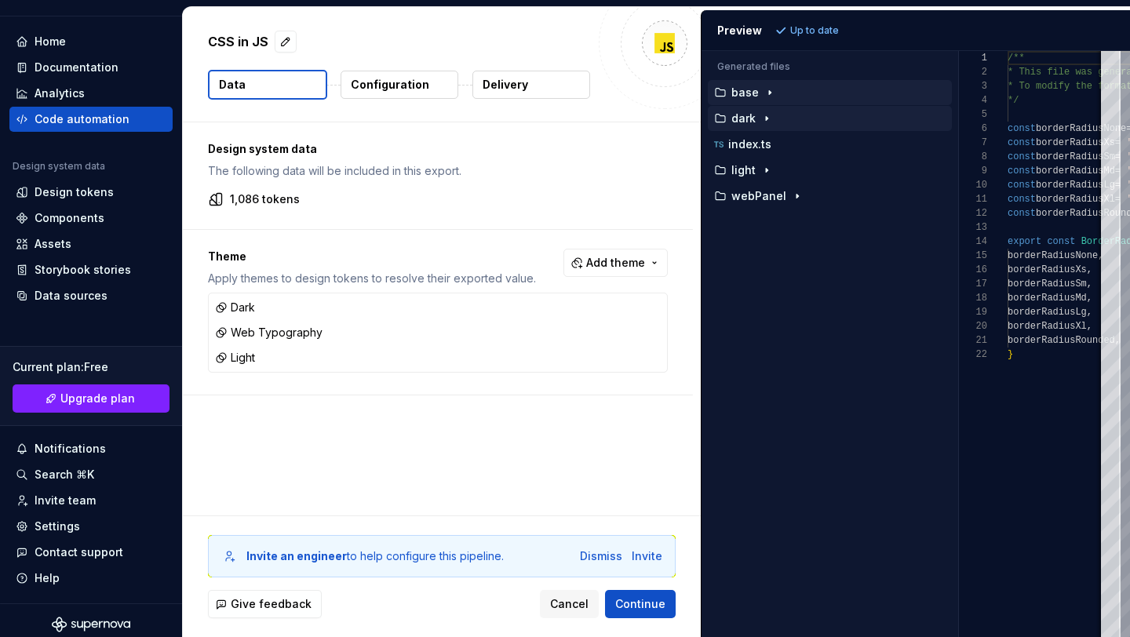
click at [763, 119] on icon "button" at bounding box center [766, 118] width 13 height 13
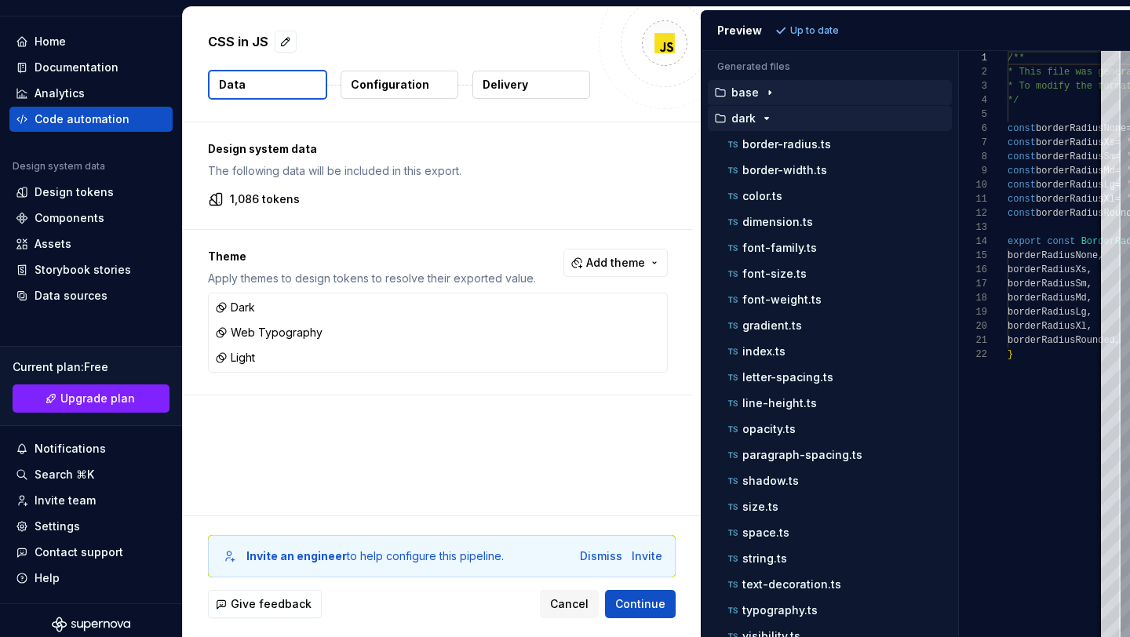
click at [762, 119] on icon "button" at bounding box center [766, 118] width 13 height 13
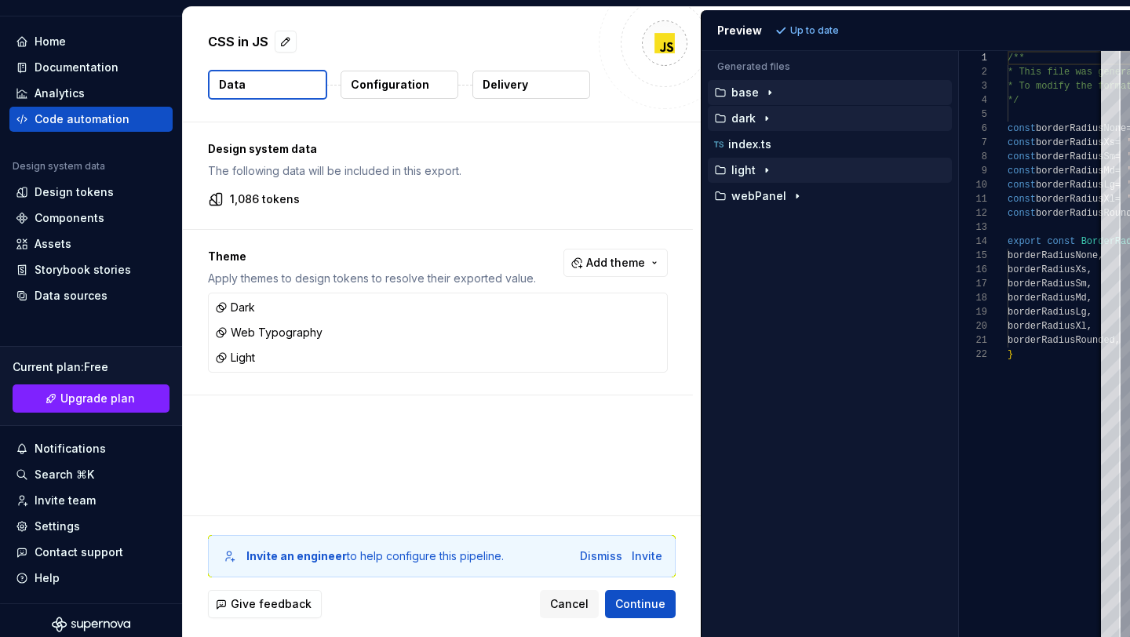
click at [768, 173] on icon "button" at bounding box center [766, 170] width 13 height 13
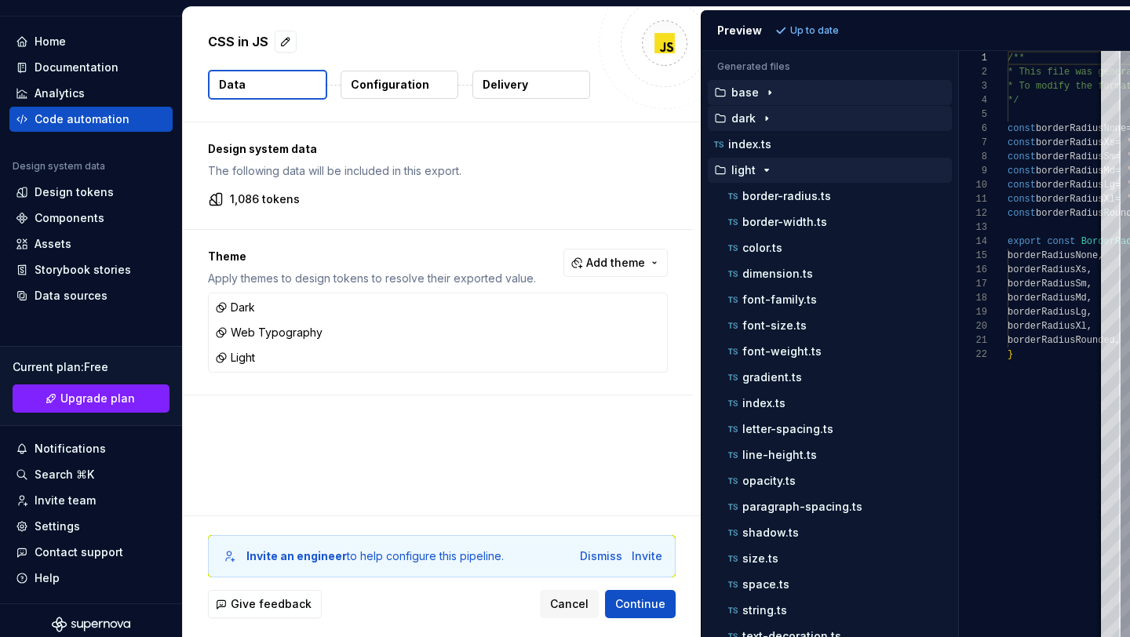
click at [767, 173] on icon "button" at bounding box center [766, 170] width 13 height 13
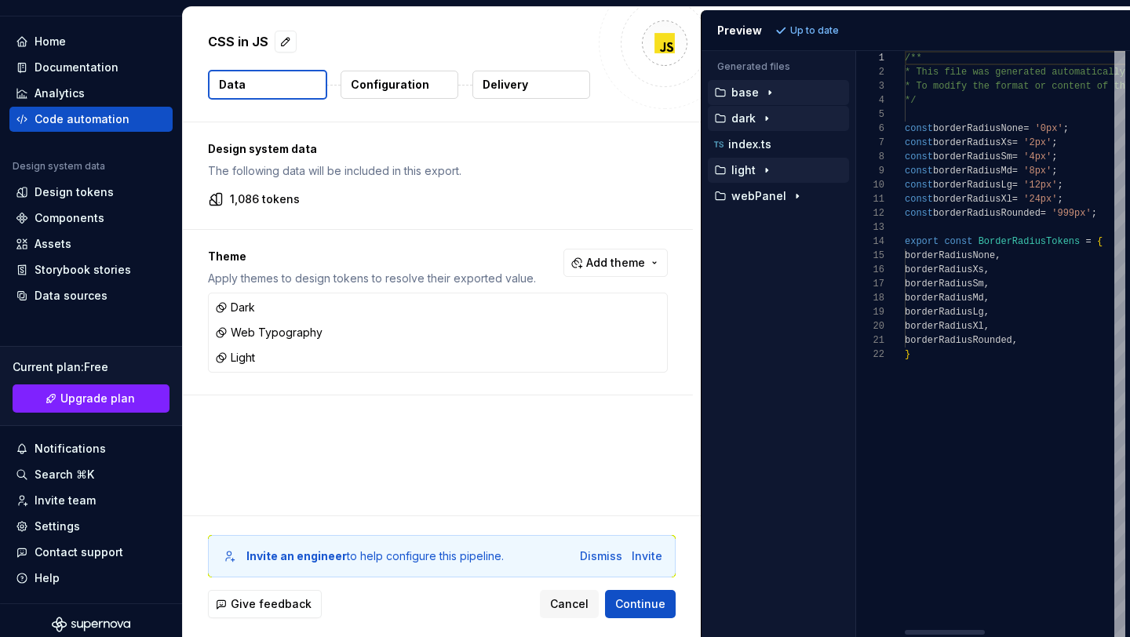
click at [844, 197] on div "Generated files Accessibility guide for tree . Navigate the tree with the arrow…" at bounding box center [916, 344] width 429 height 586
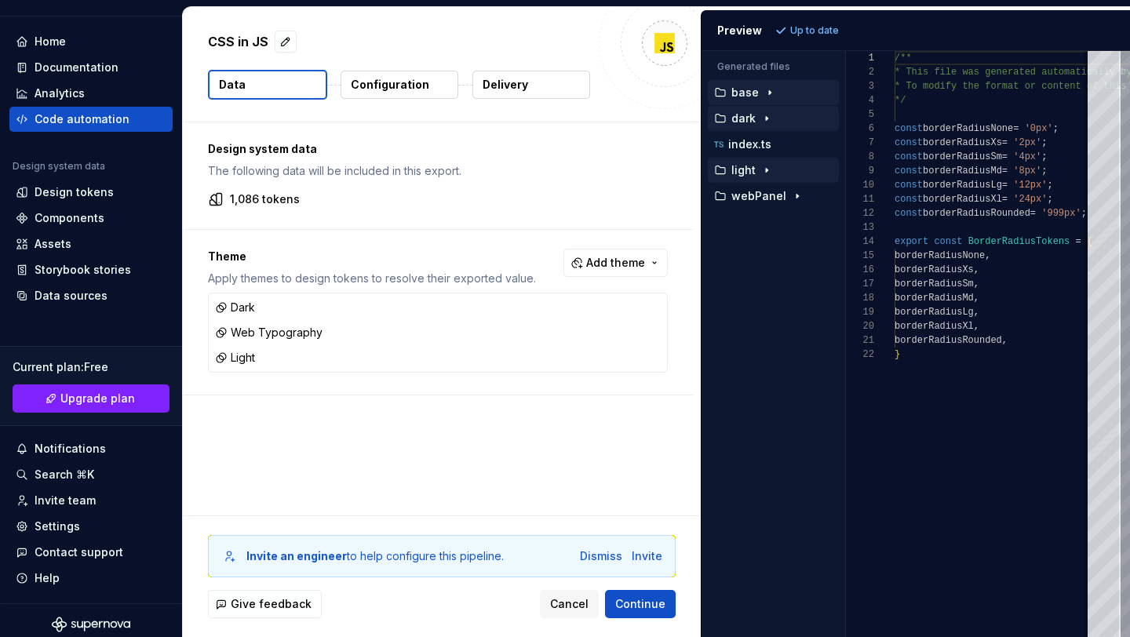
click at [760, 96] on div "button" at bounding box center [769, 92] width 19 height 13
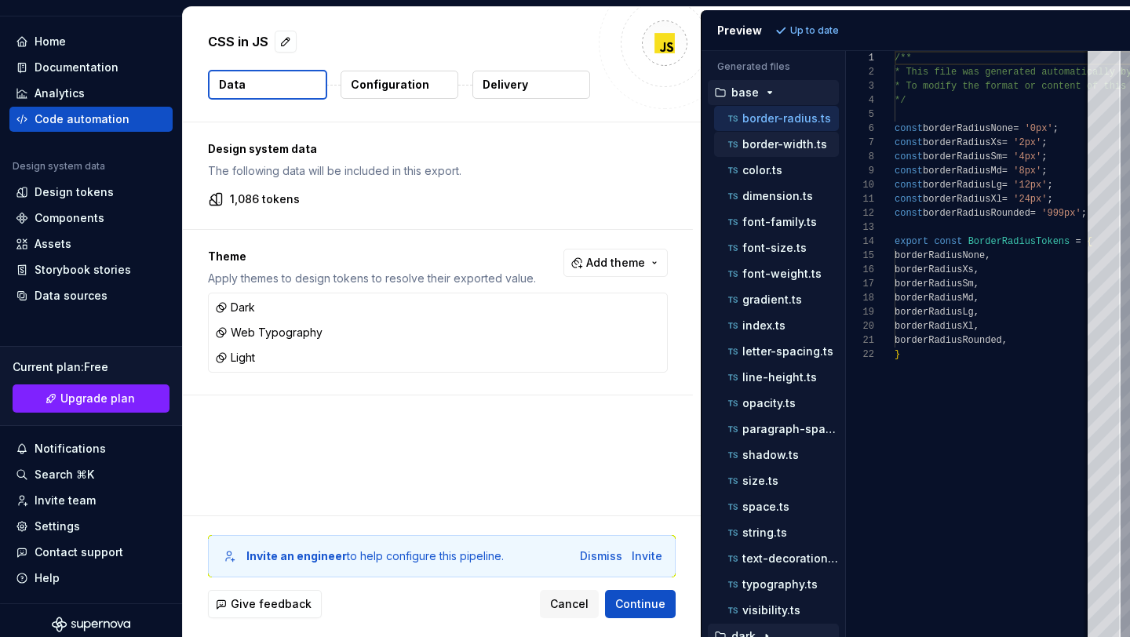
click at [766, 142] on p "border-width.ts" at bounding box center [784, 144] width 85 height 13
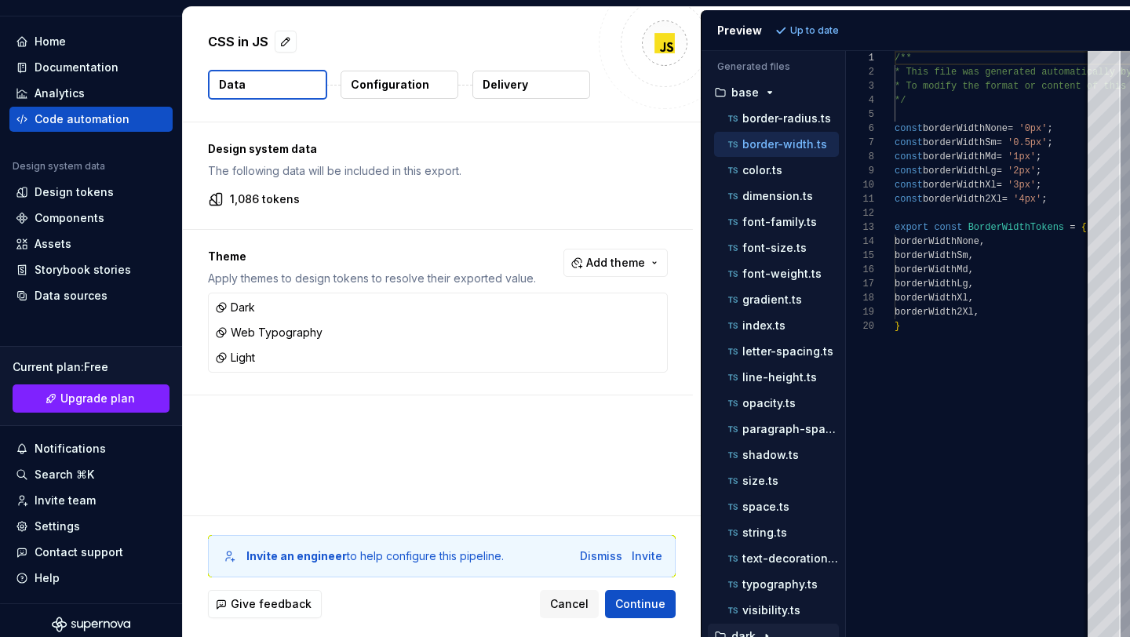
scroll to position [141, 0]
click at [775, 164] on p "color.ts" at bounding box center [762, 170] width 40 height 13
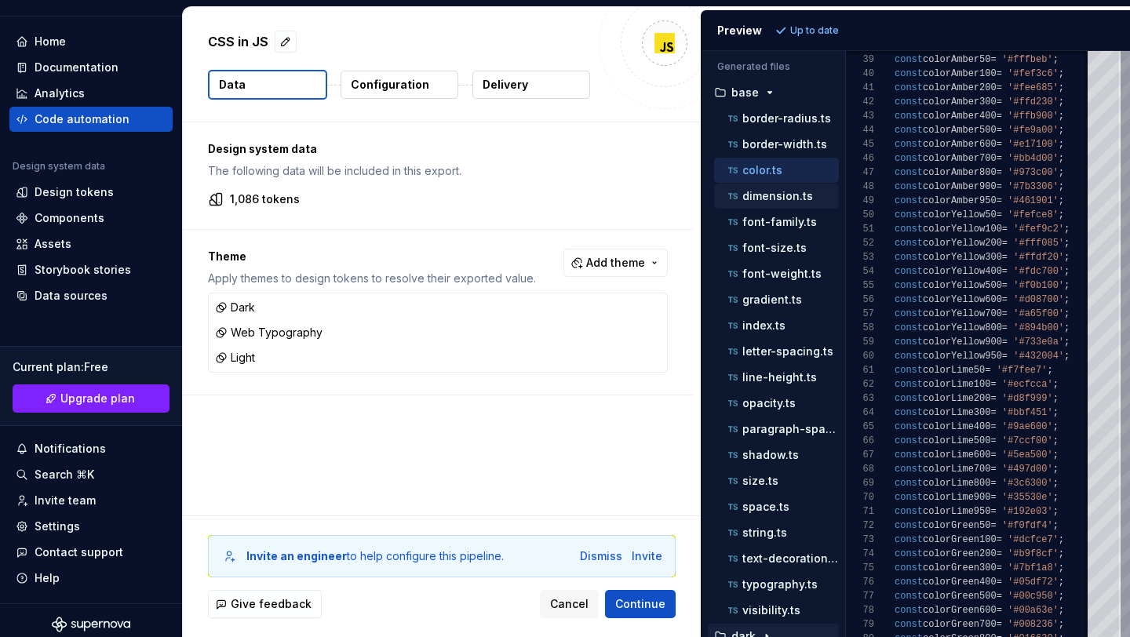
click at [794, 195] on p "dimension.ts" at bounding box center [777, 196] width 71 height 13
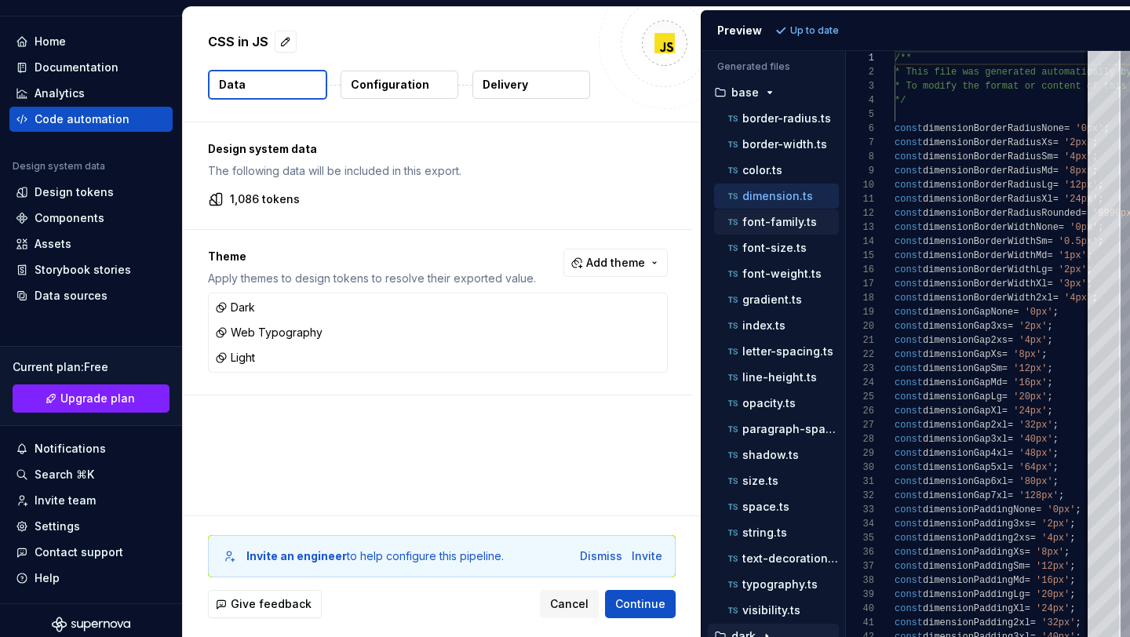
click at [785, 217] on p "font-family.ts" at bounding box center [779, 222] width 75 height 13
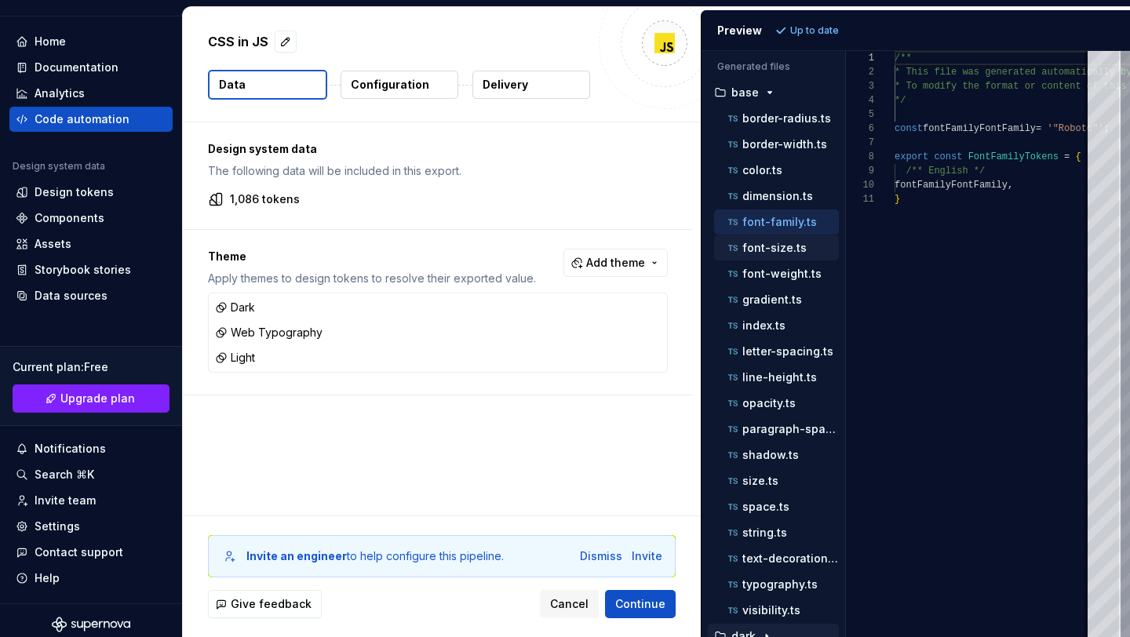
click at [780, 243] on p "font-size.ts" at bounding box center [774, 248] width 64 height 13
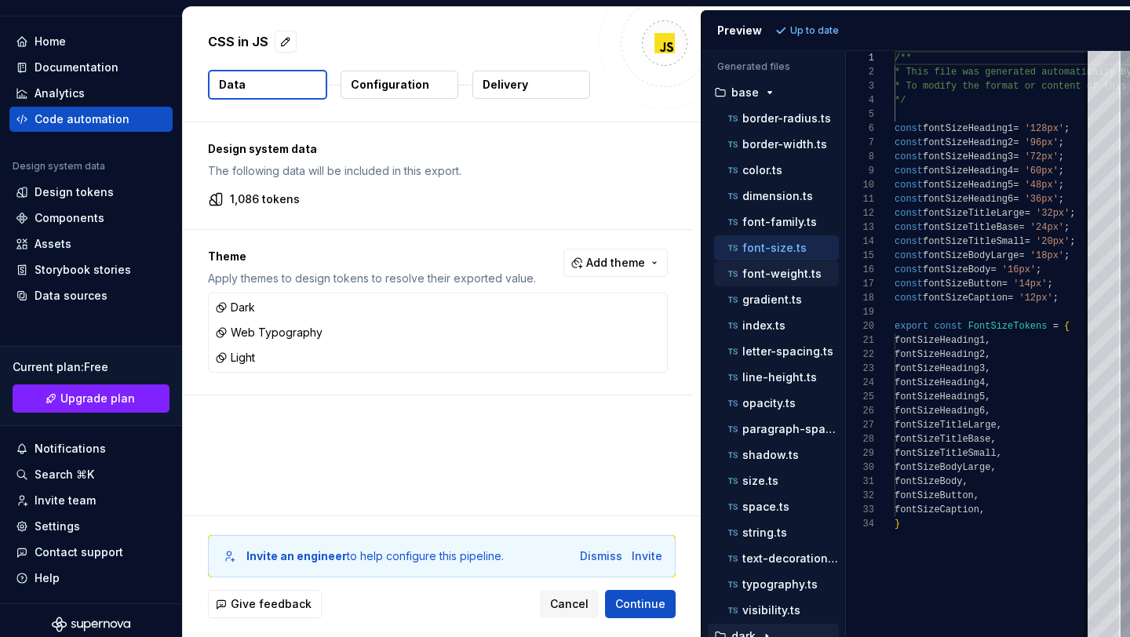
click at [775, 268] on p "font-weight.ts" at bounding box center [781, 274] width 79 height 13
type textarea "**********"
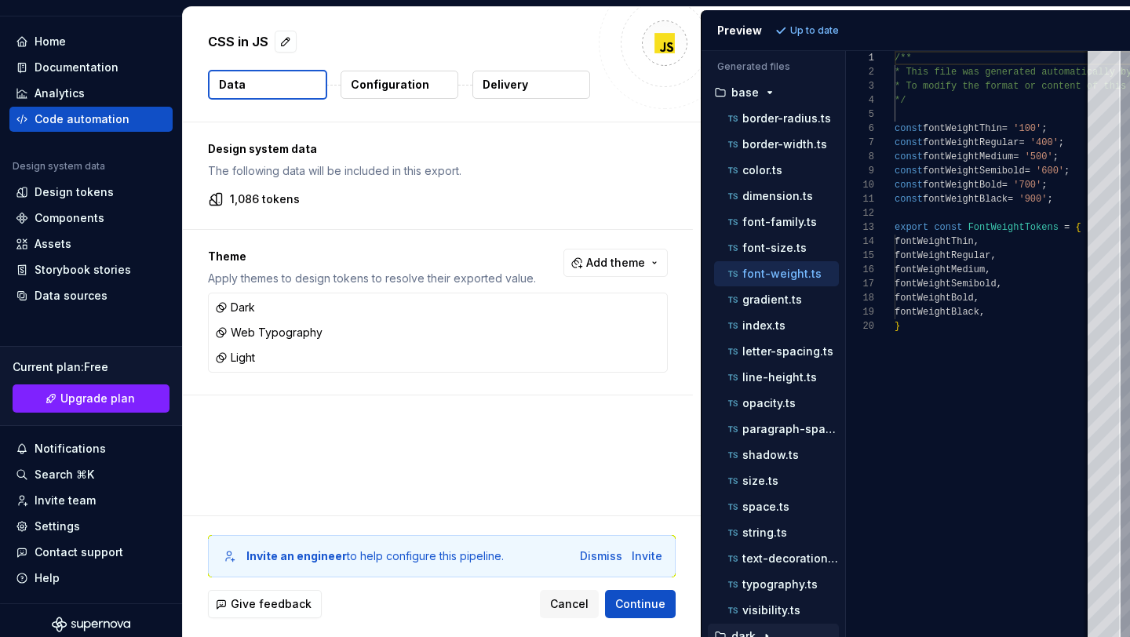
click at [764, 95] on icon "button" at bounding box center [770, 92] width 13 height 13
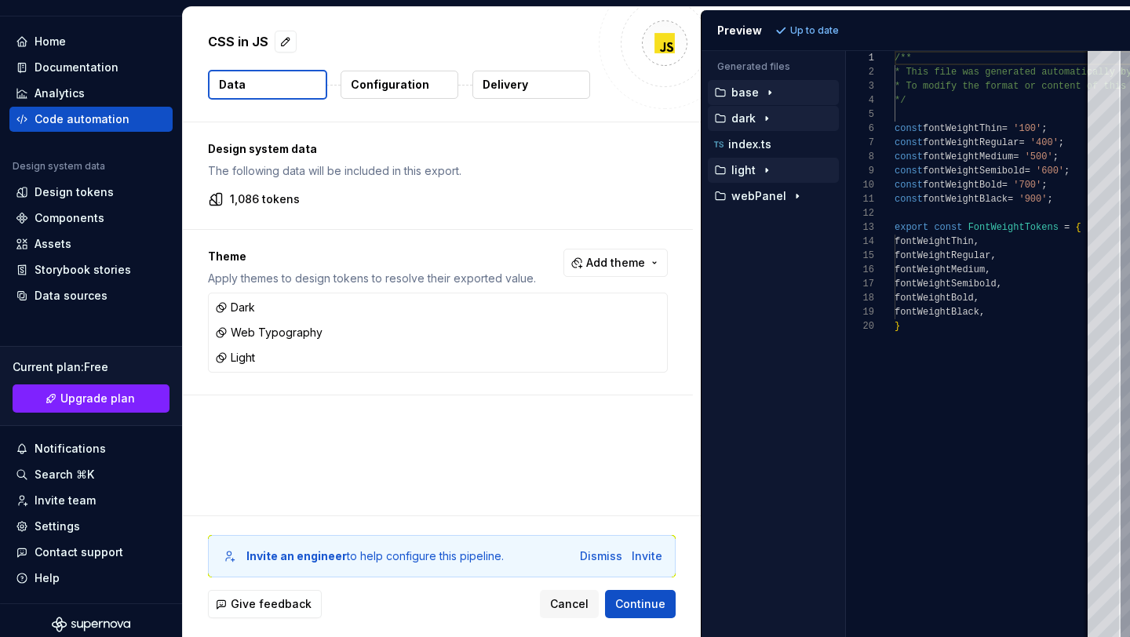
click at [407, 90] on p "Configuration" at bounding box center [390, 85] width 78 height 16
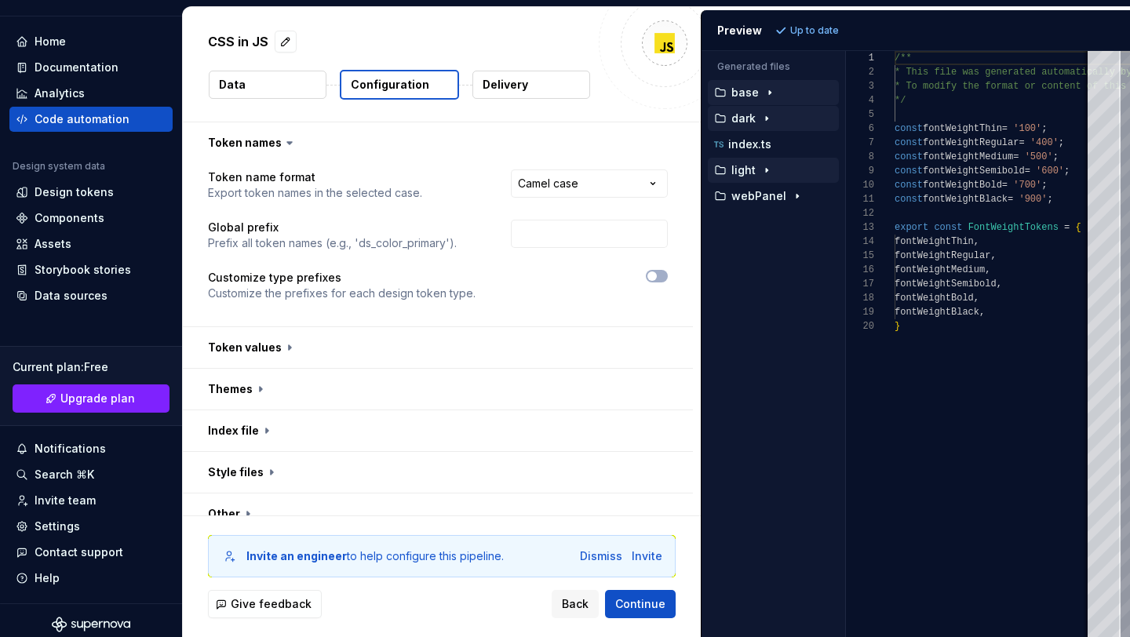
scroll to position [57, 0]
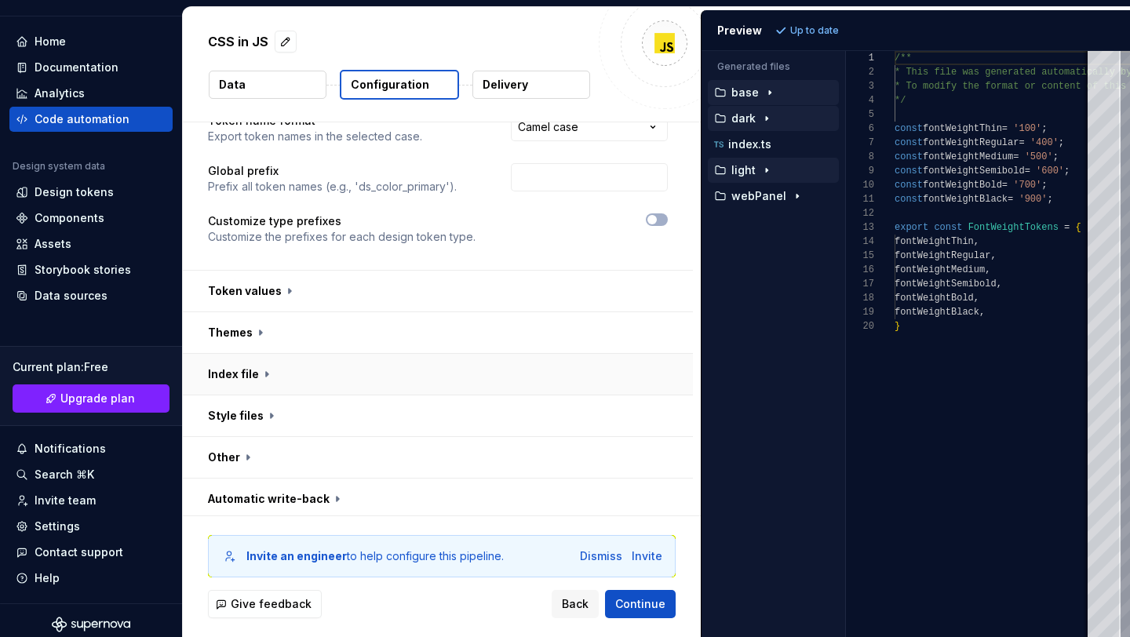
click at [254, 373] on button "button" at bounding box center [438, 374] width 510 height 41
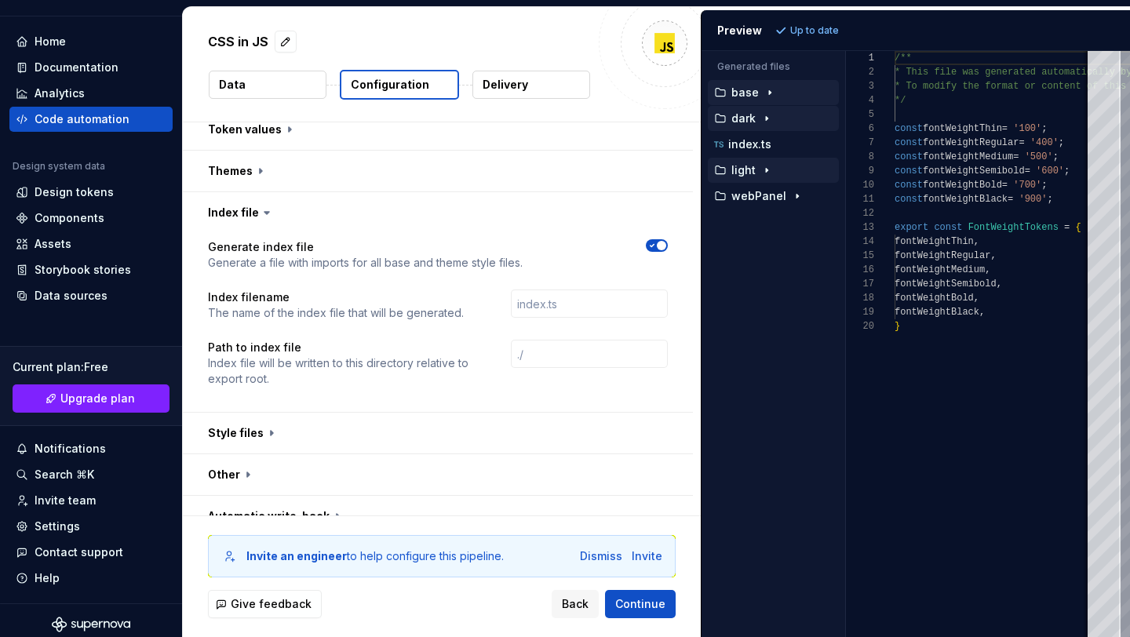
scroll to position [240, 0]
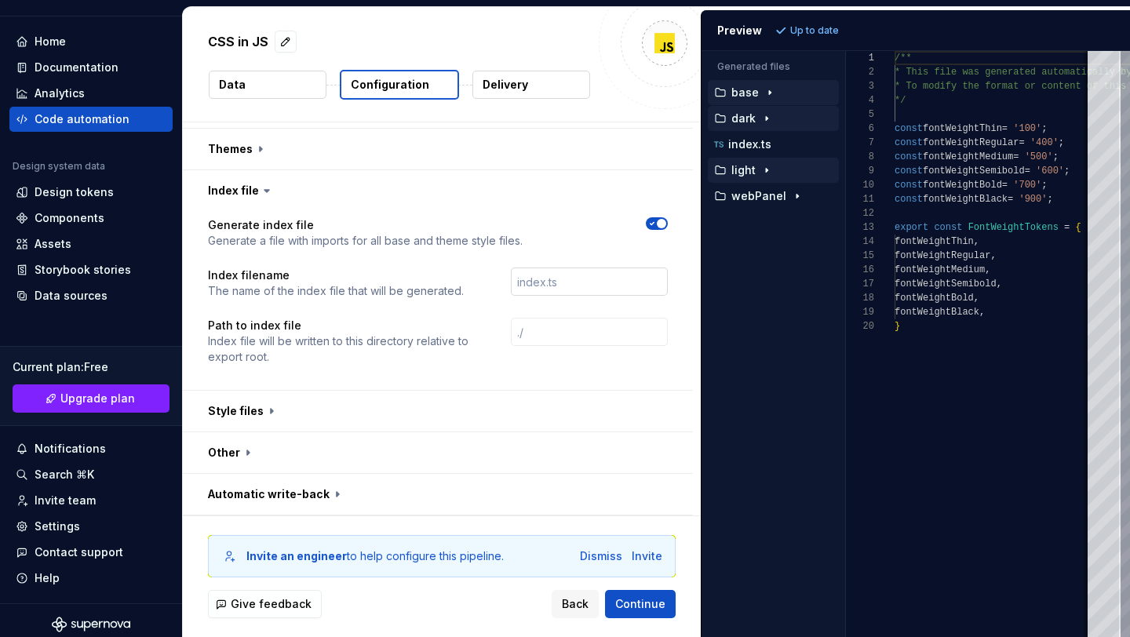
click at [551, 280] on input "text" at bounding box center [589, 282] width 157 height 28
click at [271, 406] on button "button" at bounding box center [438, 411] width 510 height 41
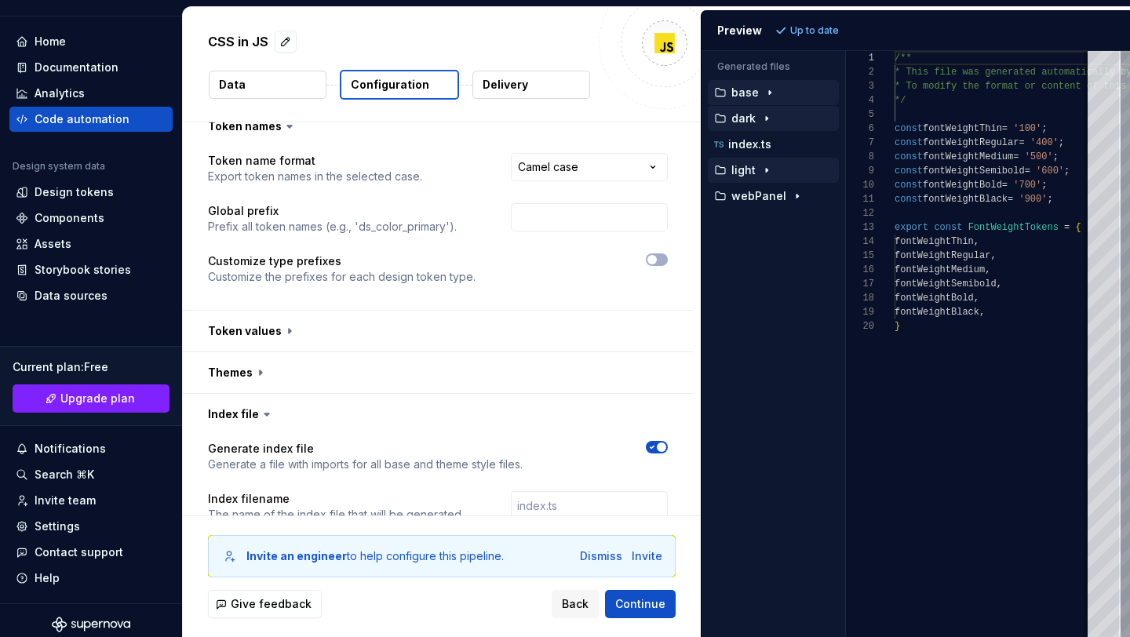
scroll to position [0, 0]
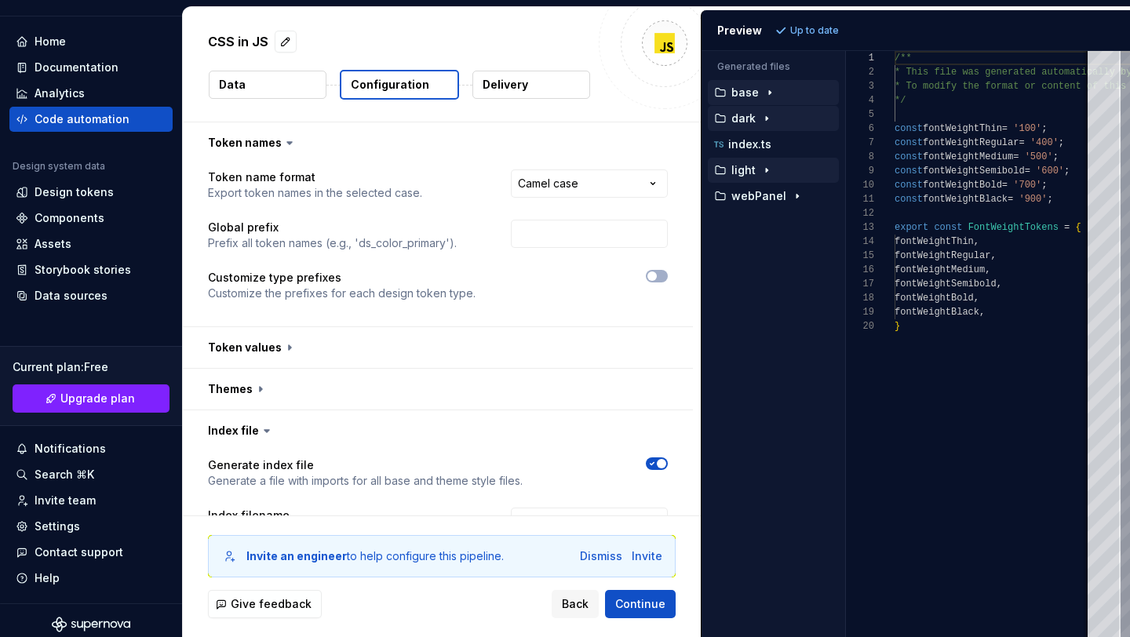
click at [287, 142] on icon at bounding box center [289, 143] width 5 height 2
click at [287, 143] on icon at bounding box center [289, 143] width 5 height 2
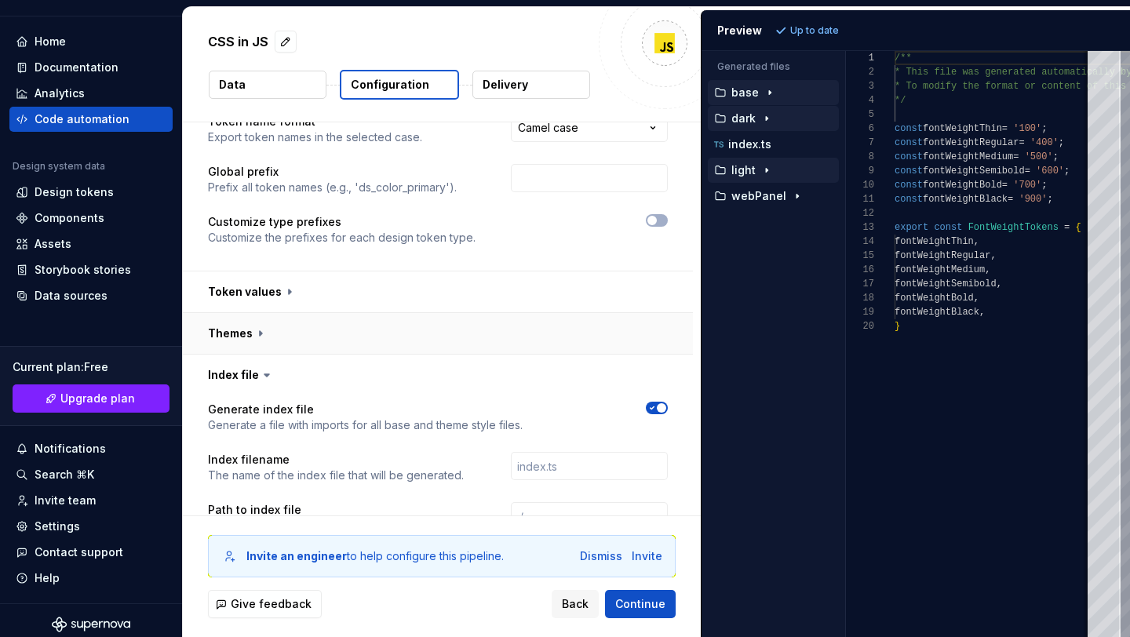
click at [265, 330] on button "button" at bounding box center [438, 333] width 510 height 41
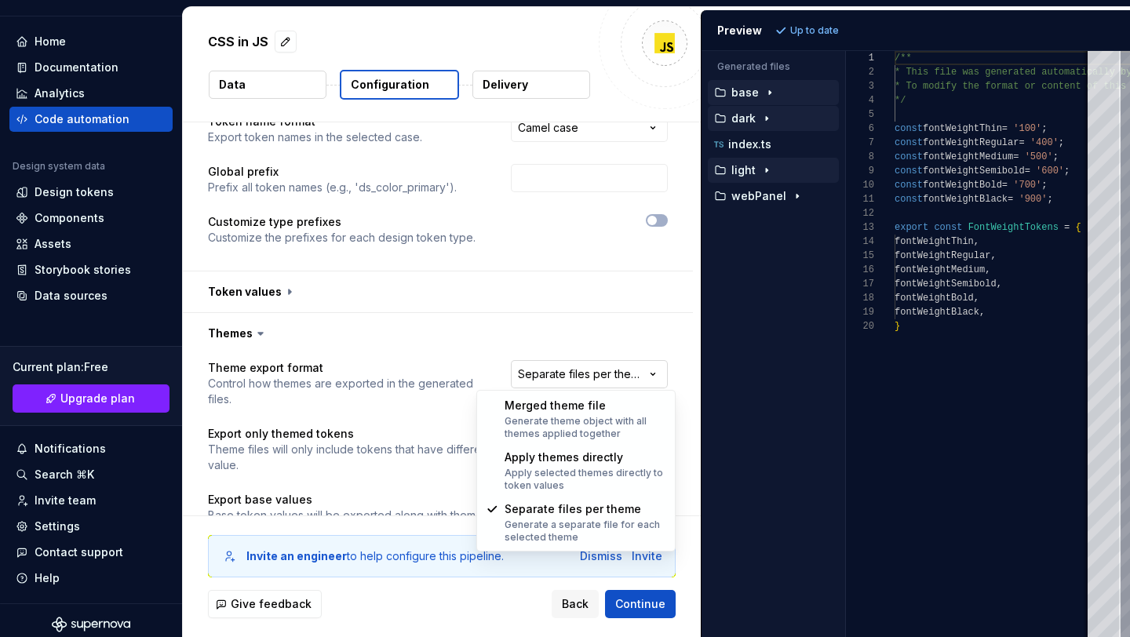
click at [558, 367] on html "**********" at bounding box center [565, 318] width 1130 height 637
select select "**********"
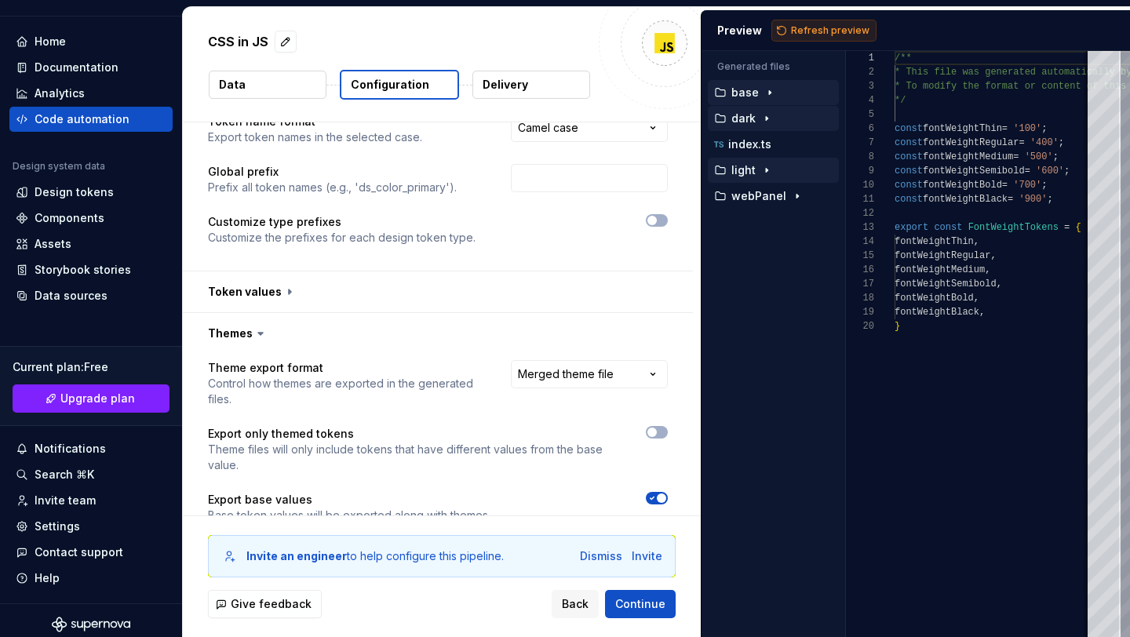
click at [780, 35] on button "Refresh preview" at bounding box center [823, 31] width 105 height 22
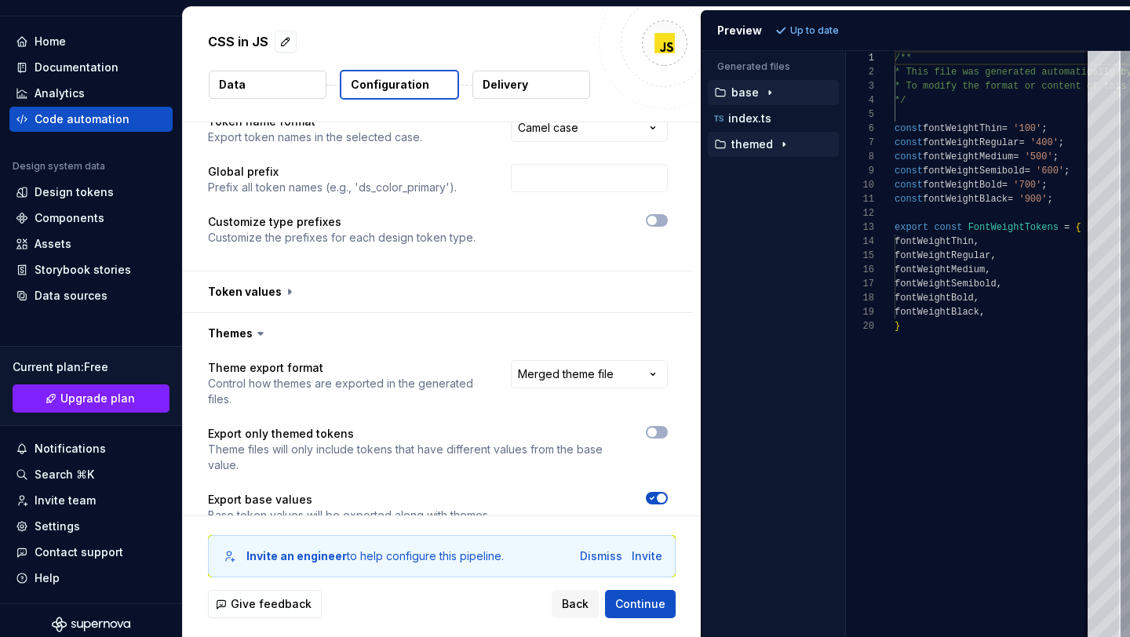
click at [788, 142] on icon "button" at bounding box center [784, 144] width 13 height 13
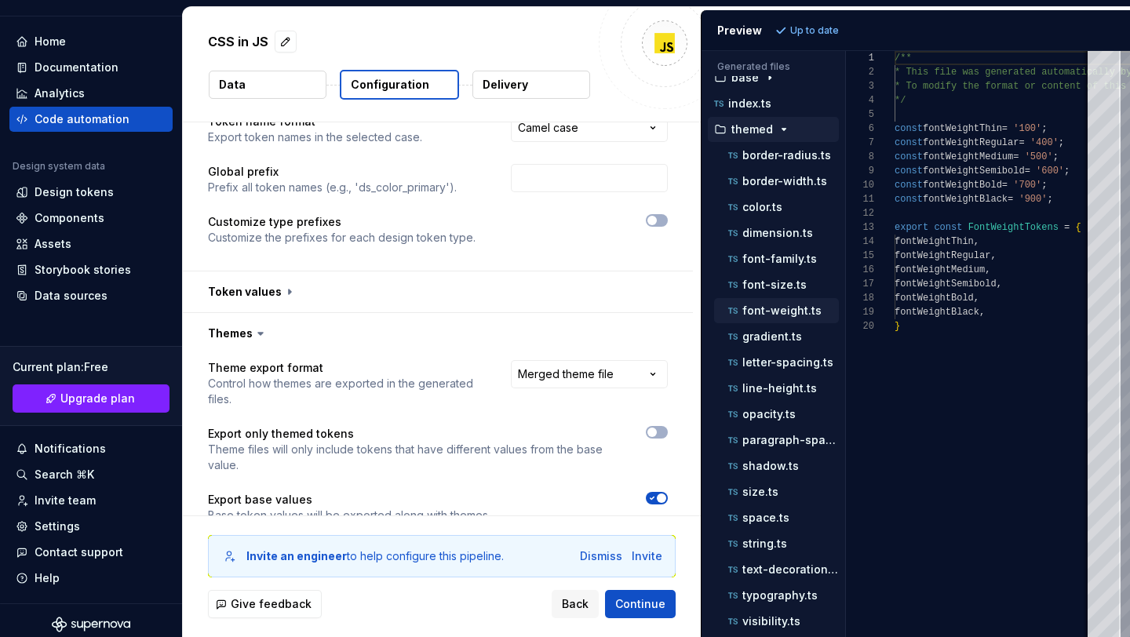
scroll to position [0, 0]
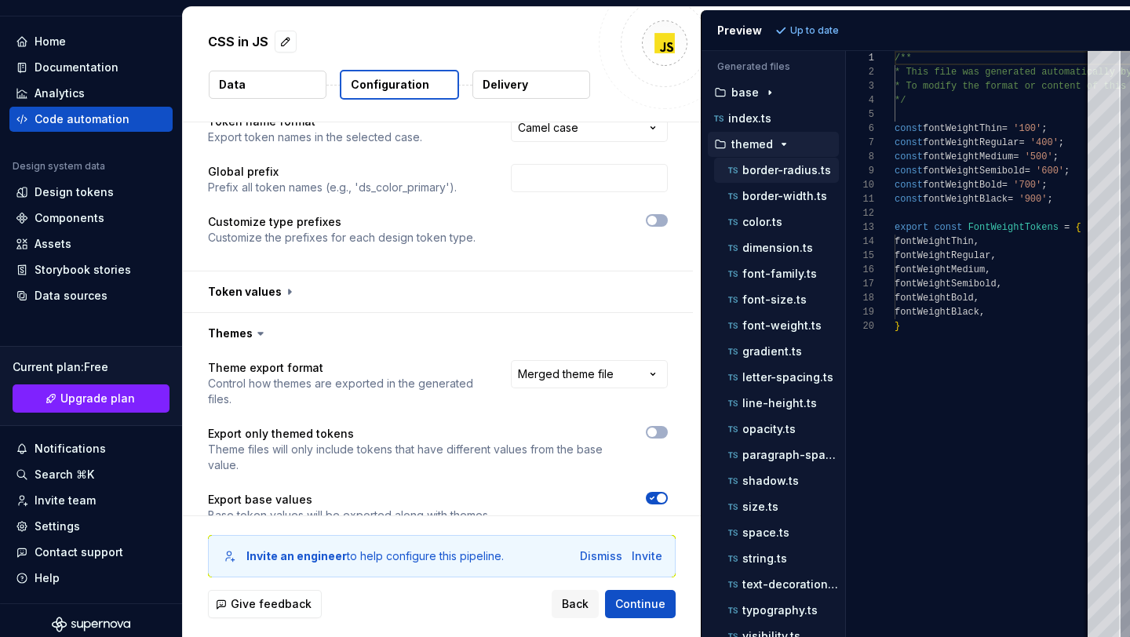
click at [796, 166] on p "border-radius.ts" at bounding box center [786, 170] width 89 height 13
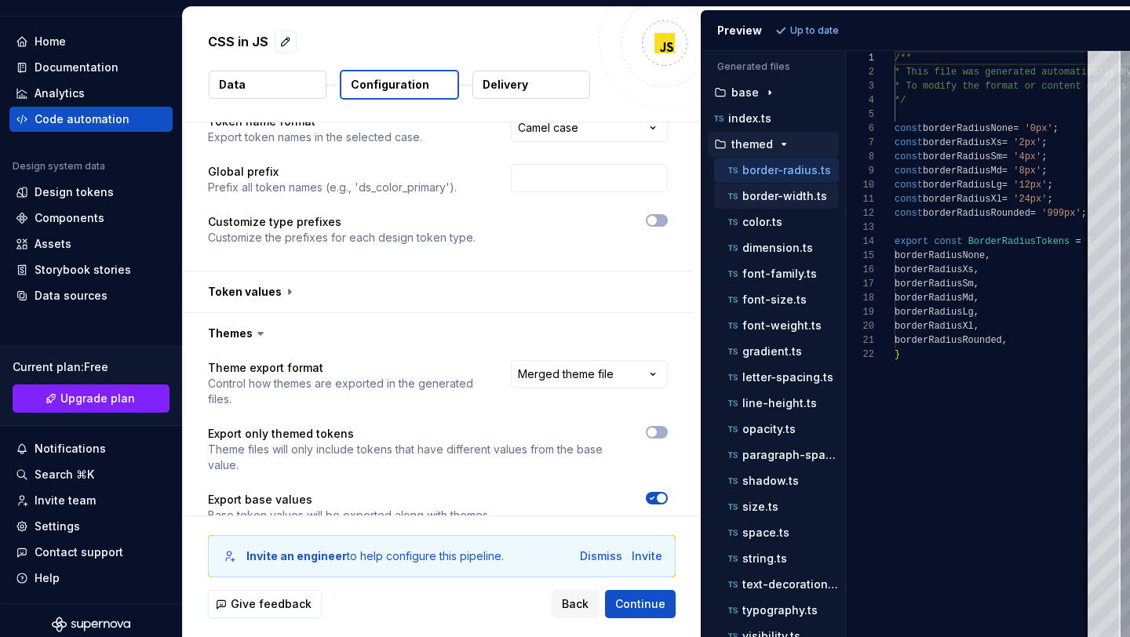
click at [814, 206] on div "border-width.ts" at bounding box center [776, 196] width 125 height 25
click at [793, 222] on div "color.ts" at bounding box center [782, 222] width 114 height 16
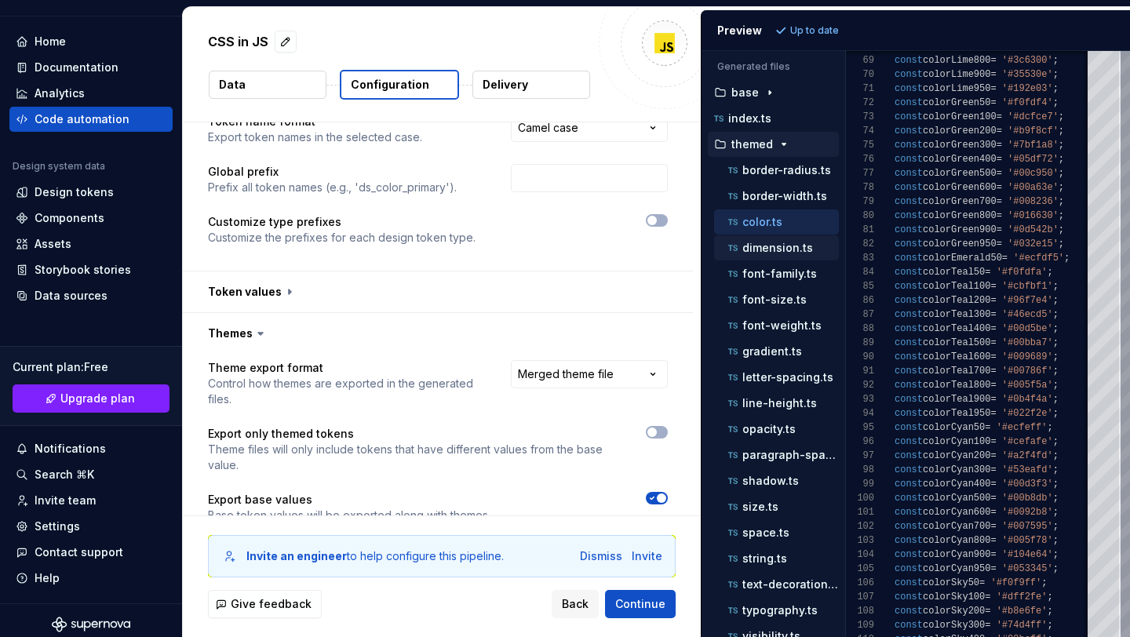
click at [809, 247] on p "dimension.ts" at bounding box center [777, 248] width 71 height 13
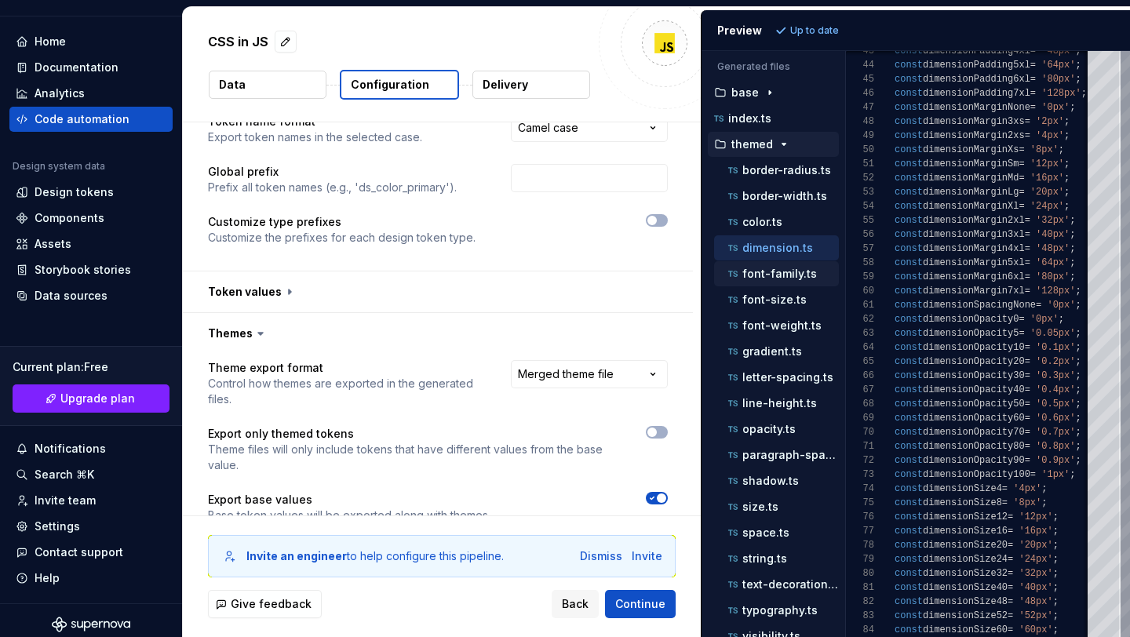
click at [785, 269] on p "font-family.ts" at bounding box center [779, 274] width 75 height 13
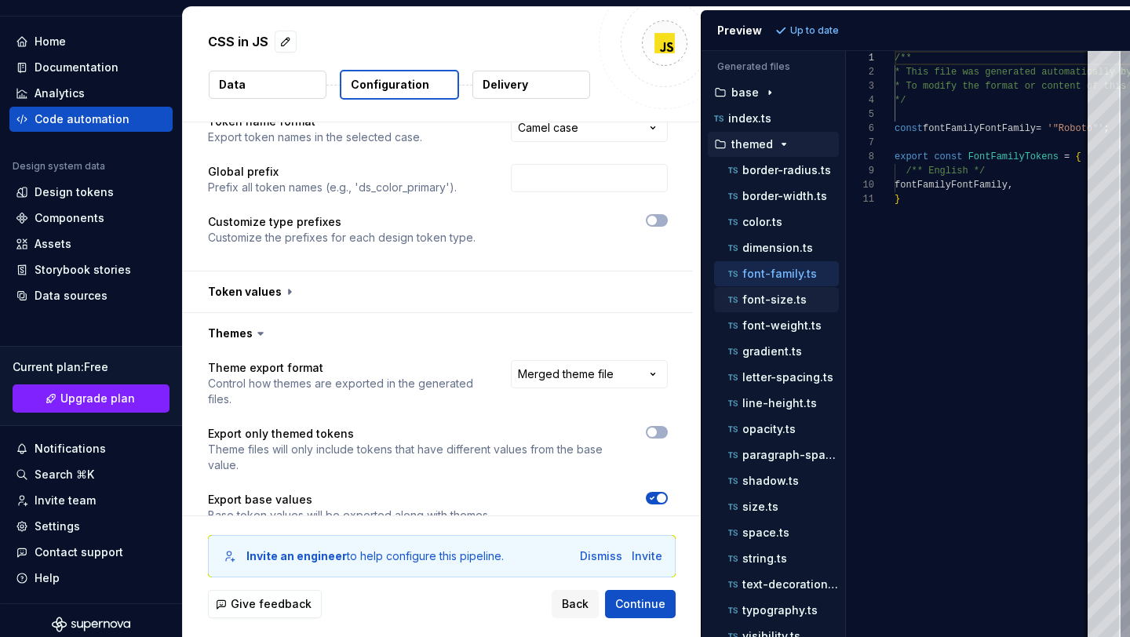
click at [790, 298] on p "font-size.ts" at bounding box center [774, 300] width 64 height 13
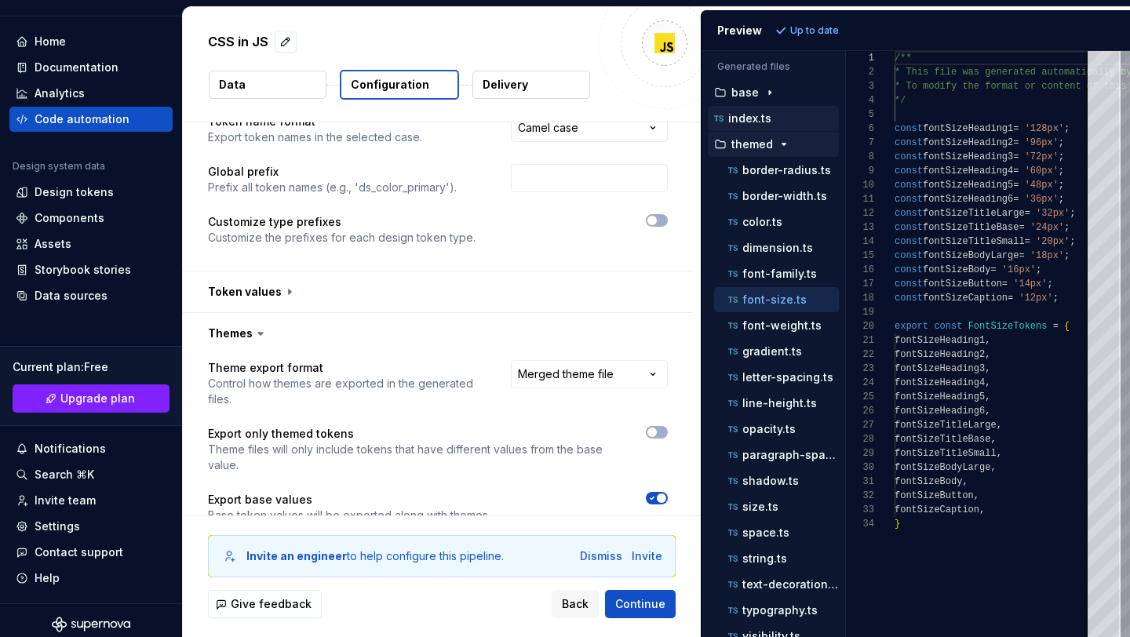
click at [757, 115] on p "index.ts" at bounding box center [749, 118] width 43 height 13
type textarea "**********"
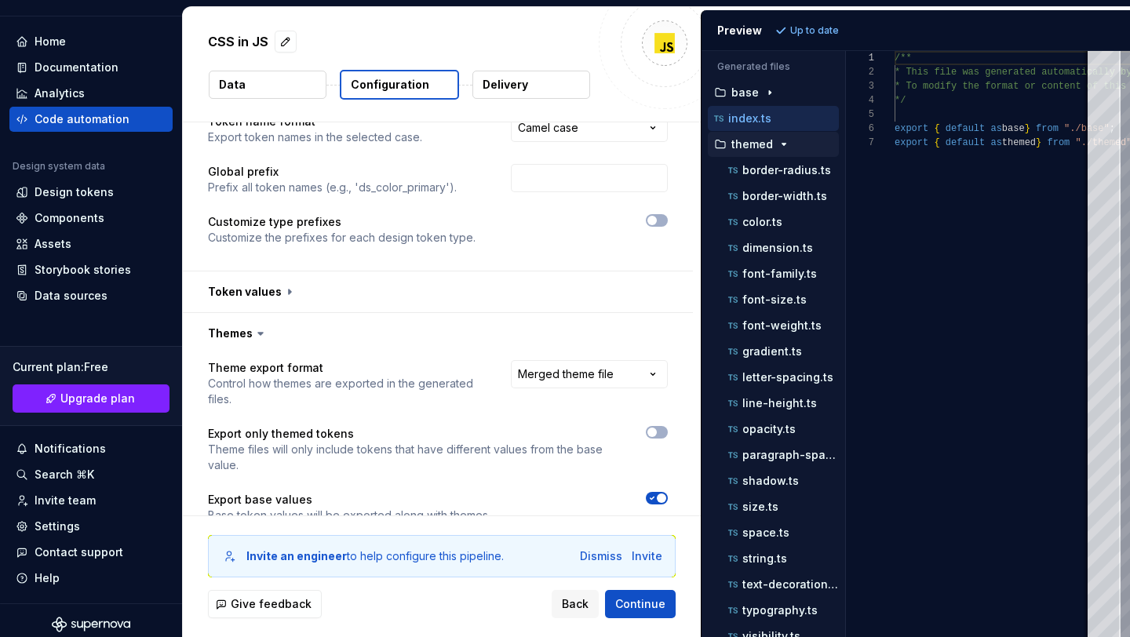
scroll to position [85, 0]
click at [753, 93] on p "base" at bounding box center [744, 92] width 27 height 13
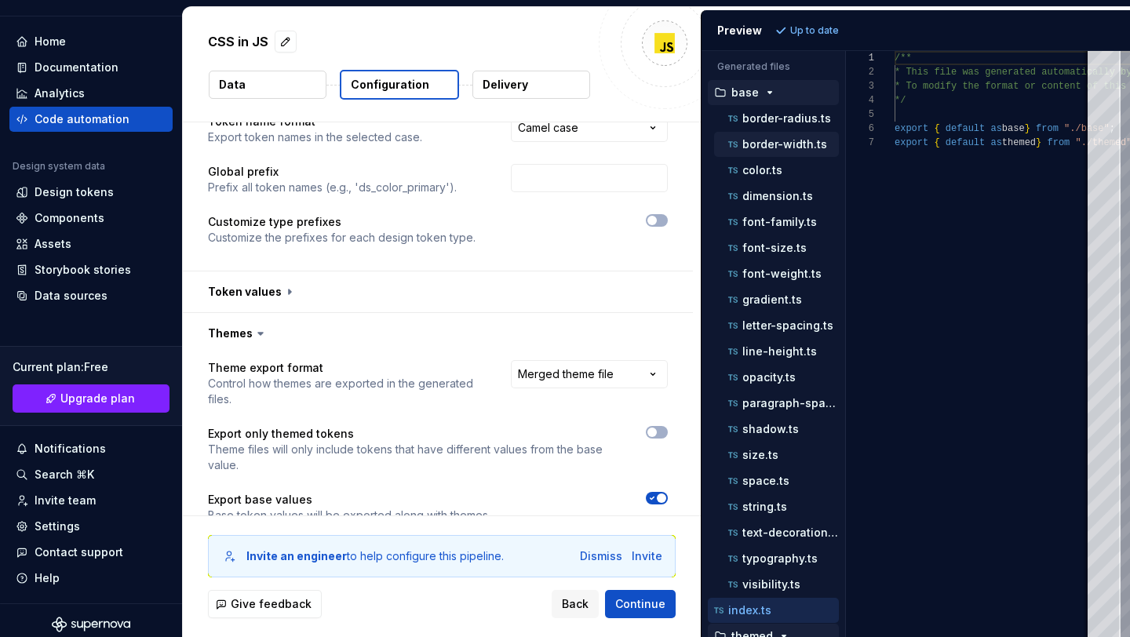
click at [769, 132] on div "border-width.ts" at bounding box center [776, 144] width 125 height 25
click at [579, 602] on span "Back" at bounding box center [575, 604] width 27 height 16
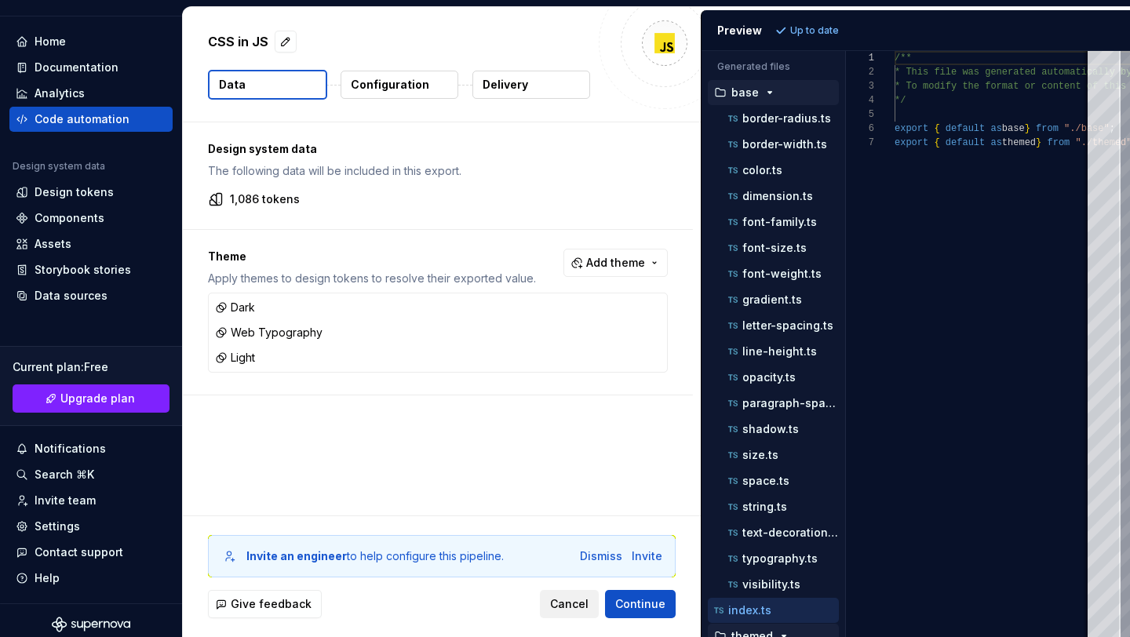
click at [567, 604] on span "Cancel" at bounding box center [569, 604] width 38 height 16
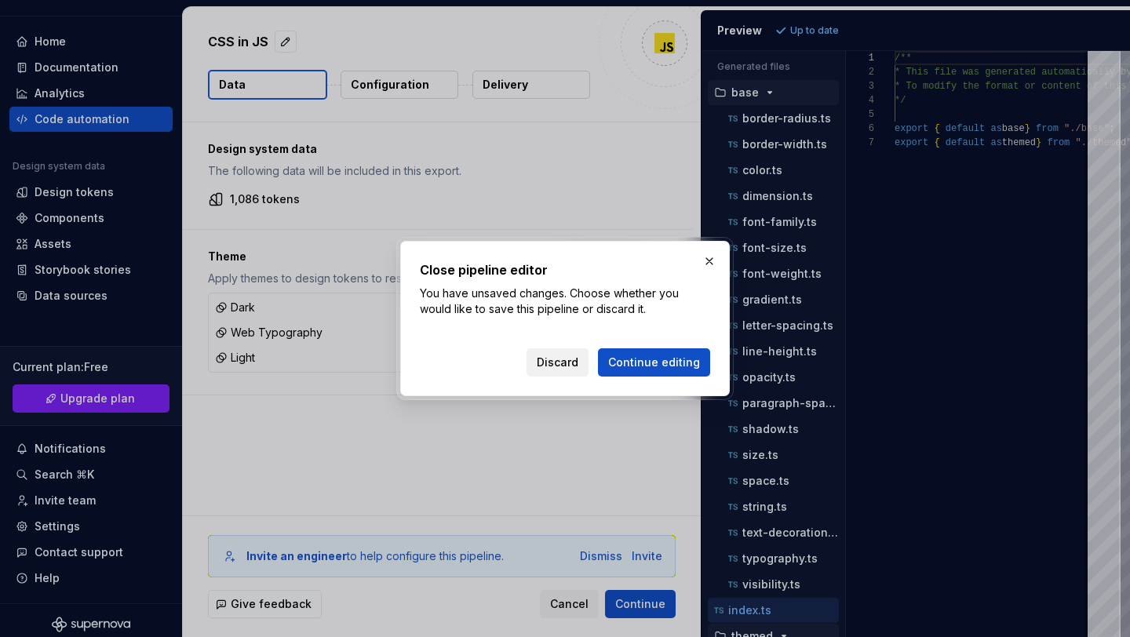
click at [578, 360] on span "Discard" at bounding box center [558, 363] width 42 height 16
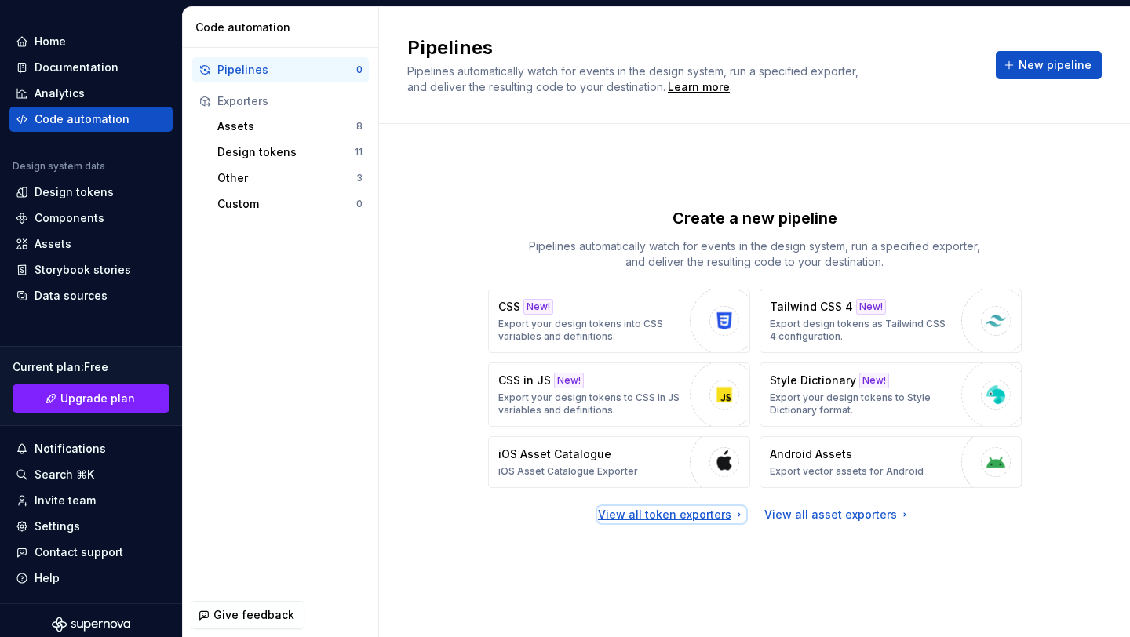
click at [721, 514] on div "View all token exporters" at bounding box center [672, 515] width 148 height 16
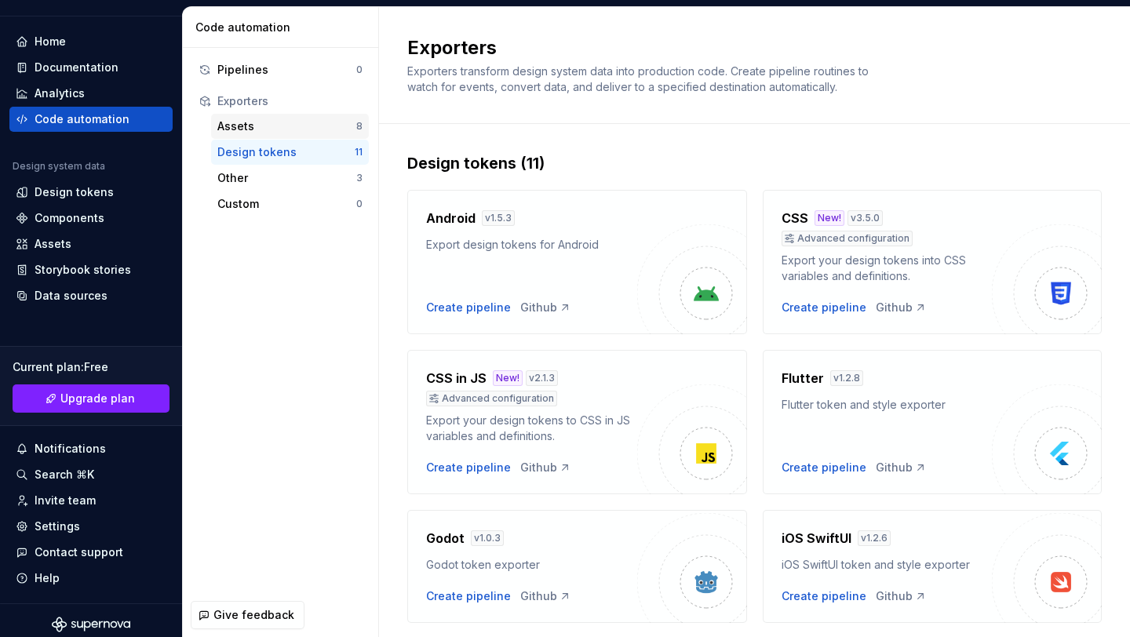
click at [319, 126] on div "Assets" at bounding box center [286, 127] width 139 height 16
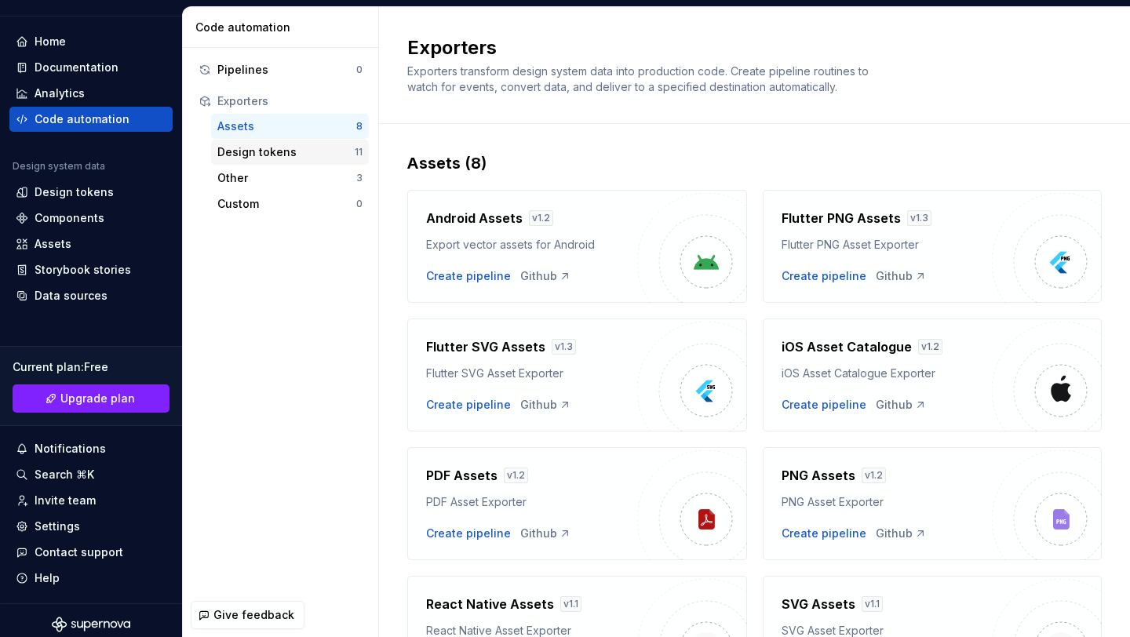
click at [321, 150] on div "Design tokens" at bounding box center [285, 152] width 137 height 16
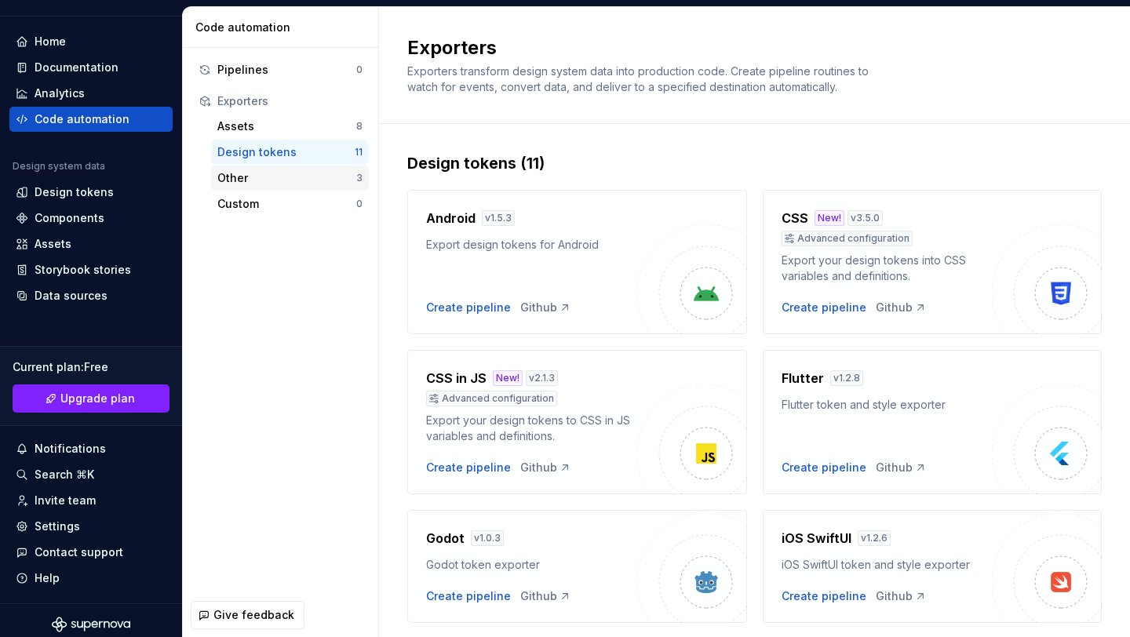
click at [321, 176] on div "Other" at bounding box center [286, 178] width 139 height 16
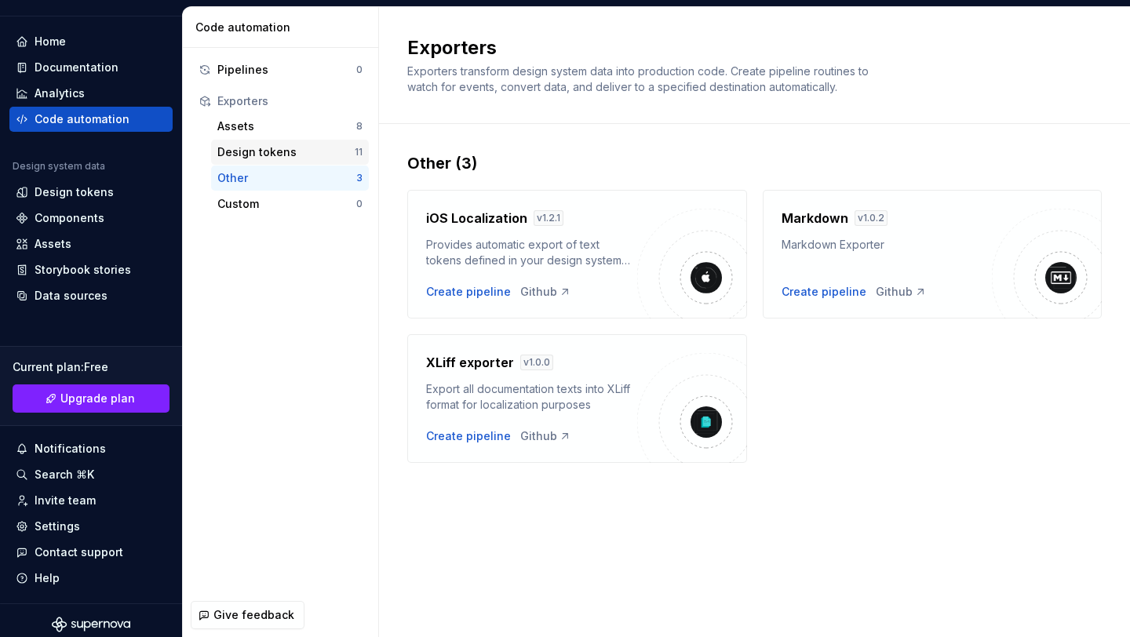
click at [319, 152] on div "Design tokens" at bounding box center [285, 152] width 137 height 16
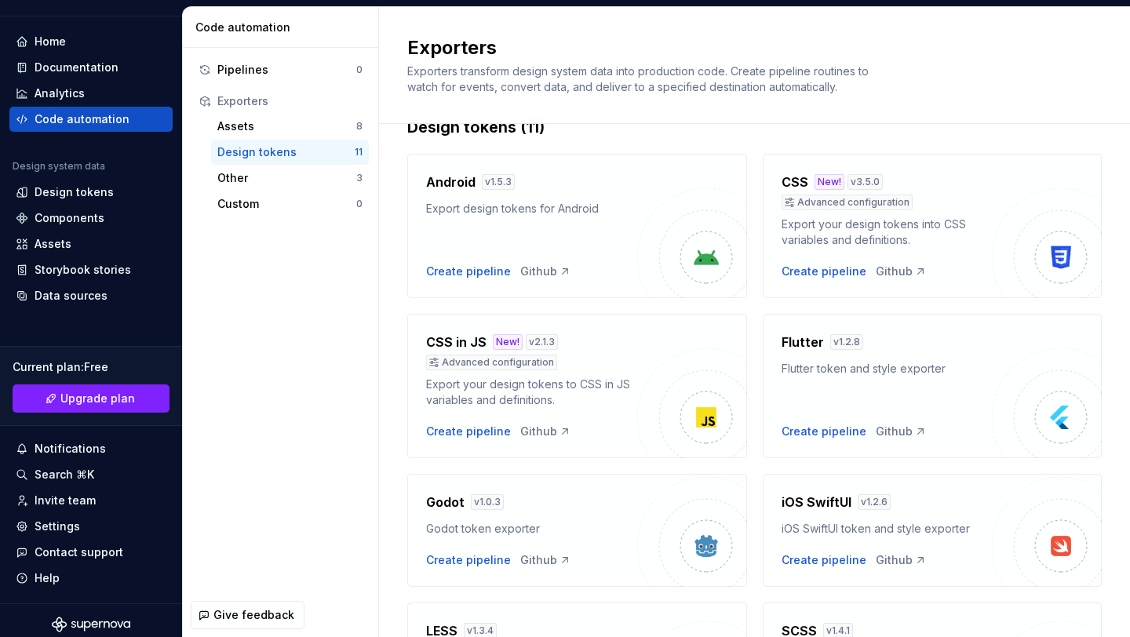
scroll to position [51, 0]
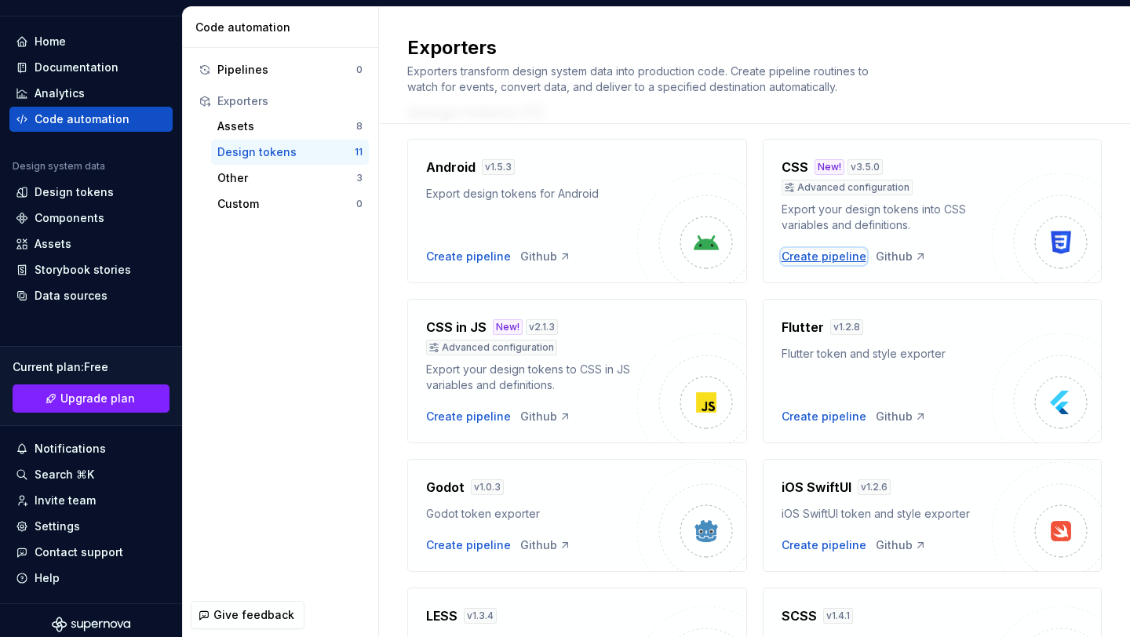
click at [845, 256] on div "Create pipeline" at bounding box center [824, 257] width 85 height 16
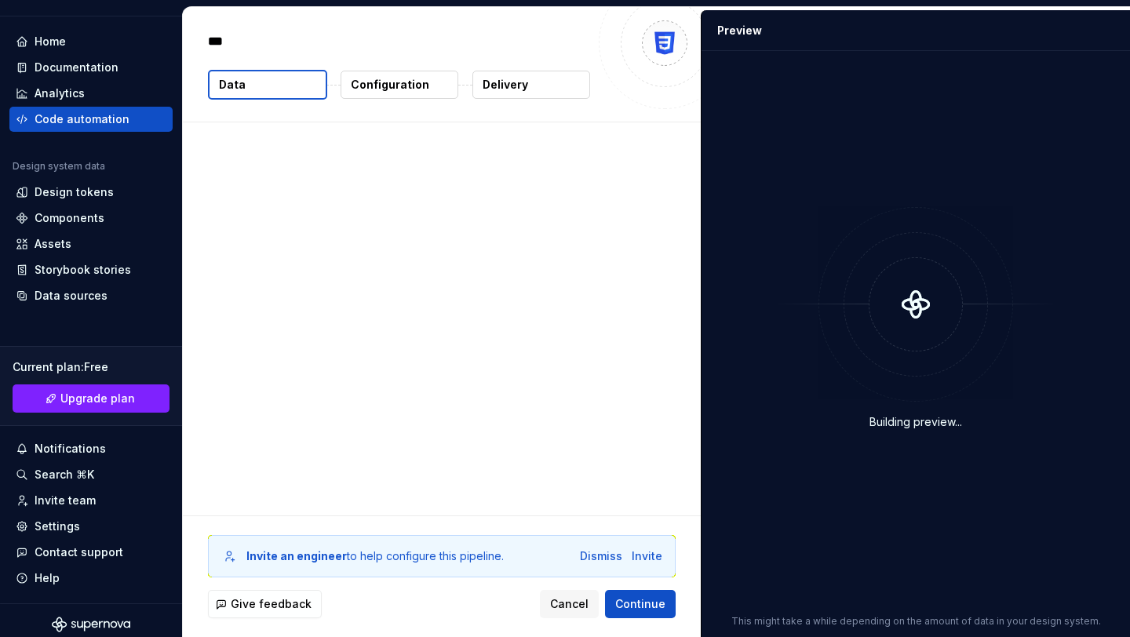
type textarea "*"
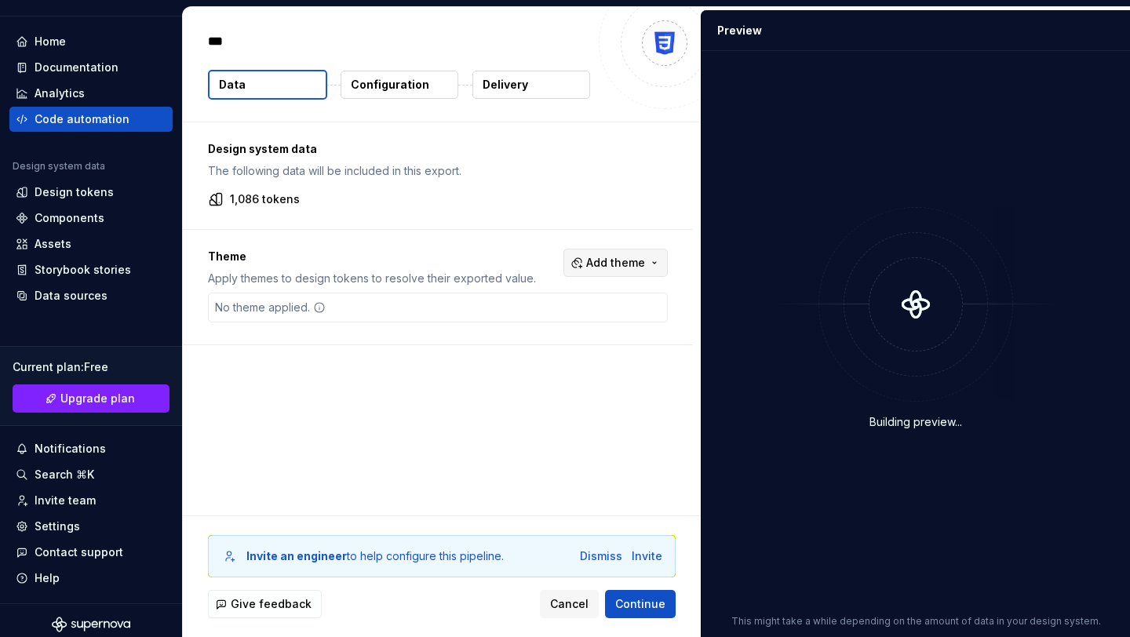
click at [612, 254] on button "Add theme" at bounding box center [615, 263] width 104 height 28
click at [554, 320] on div "Dark" at bounding box center [590, 326] width 149 height 16
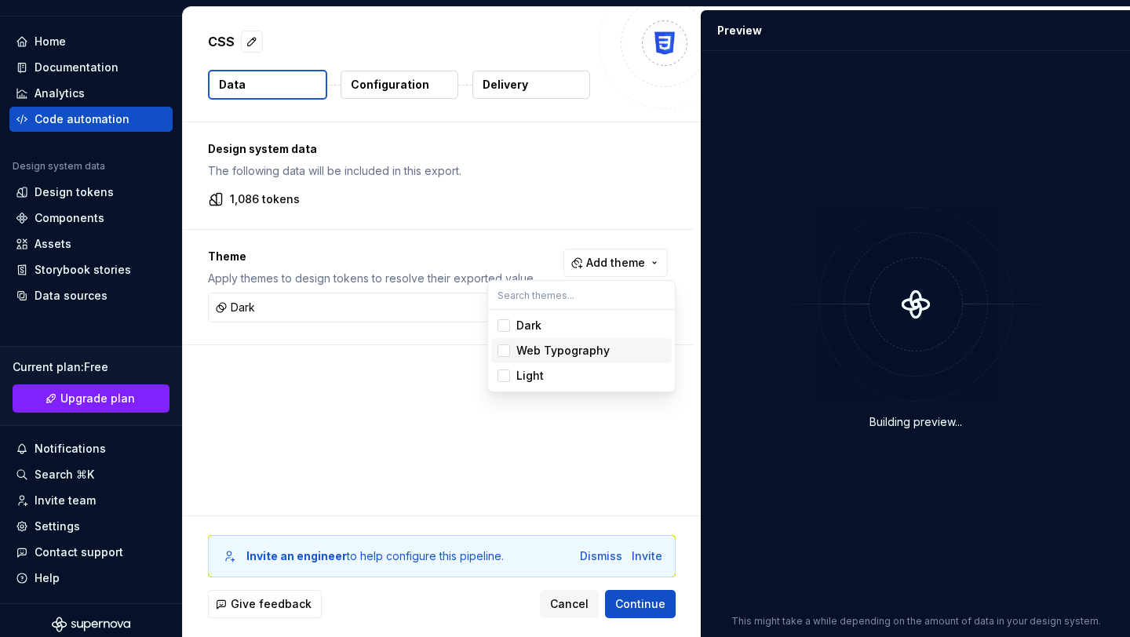
click at [505, 350] on div "Suggestions" at bounding box center [504, 351] width 13 height 13
click at [505, 373] on div "Suggestions" at bounding box center [504, 376] width 13 height 13
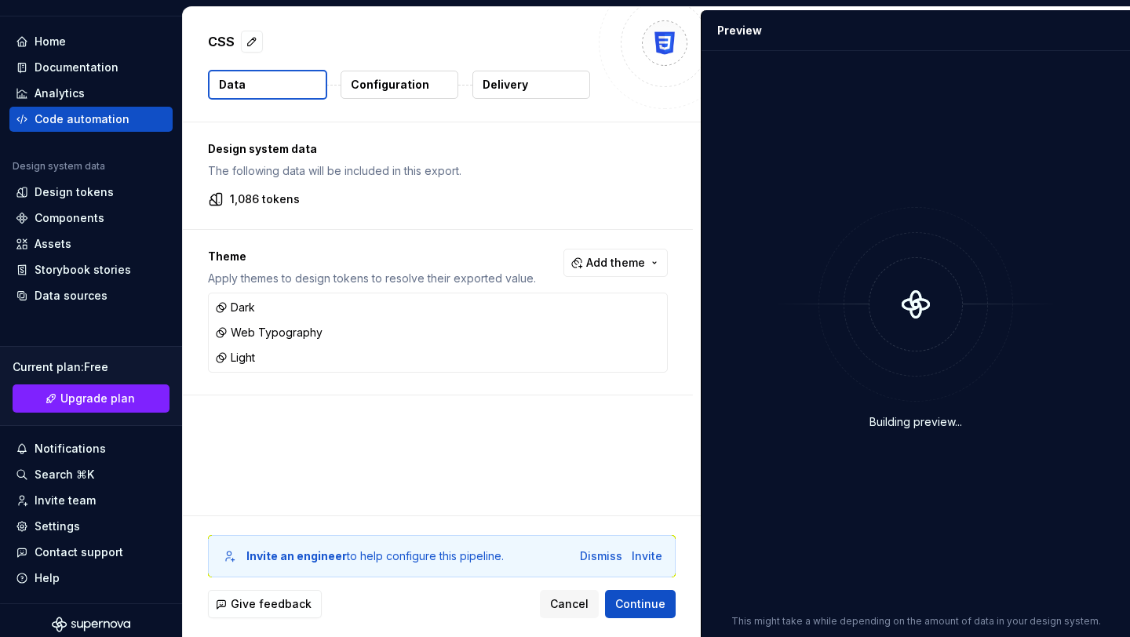
click at [561, 414] on html "M WeDay-Ds U Home Documentation Analytics Code automation Design system data De…" at bounding box center [565, 318] width 1130 height 637
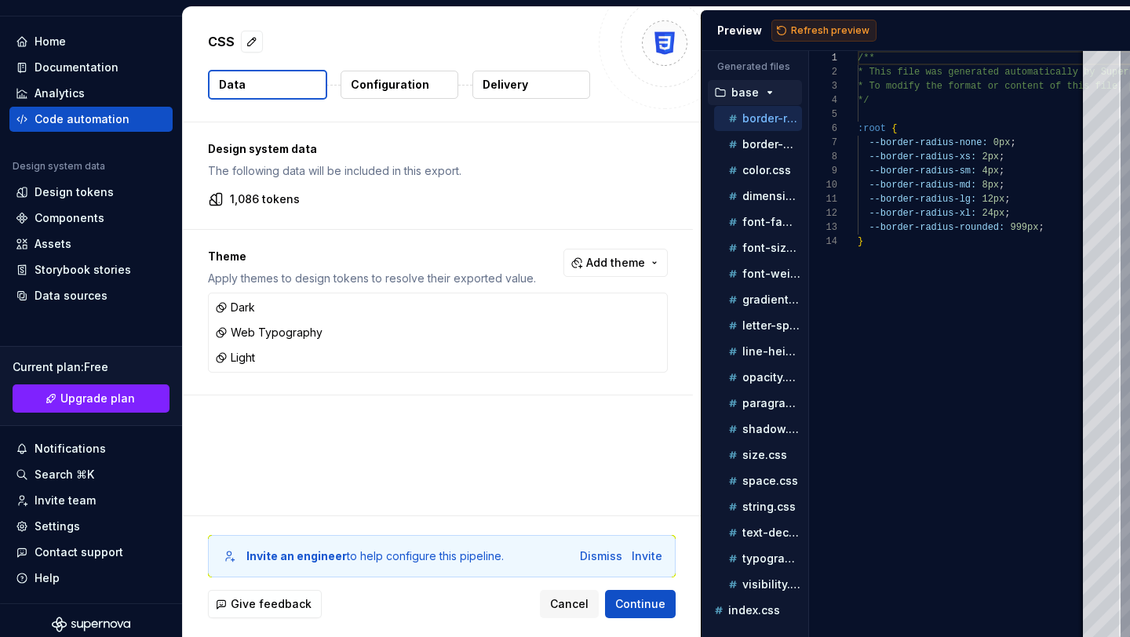
click at [787, 27] on button "Refresh preview" at bounding box center [823, 31] width 105 height 22
click at [764, 87] on icon "button" at bounding box center [770, 92] width 13 height 13
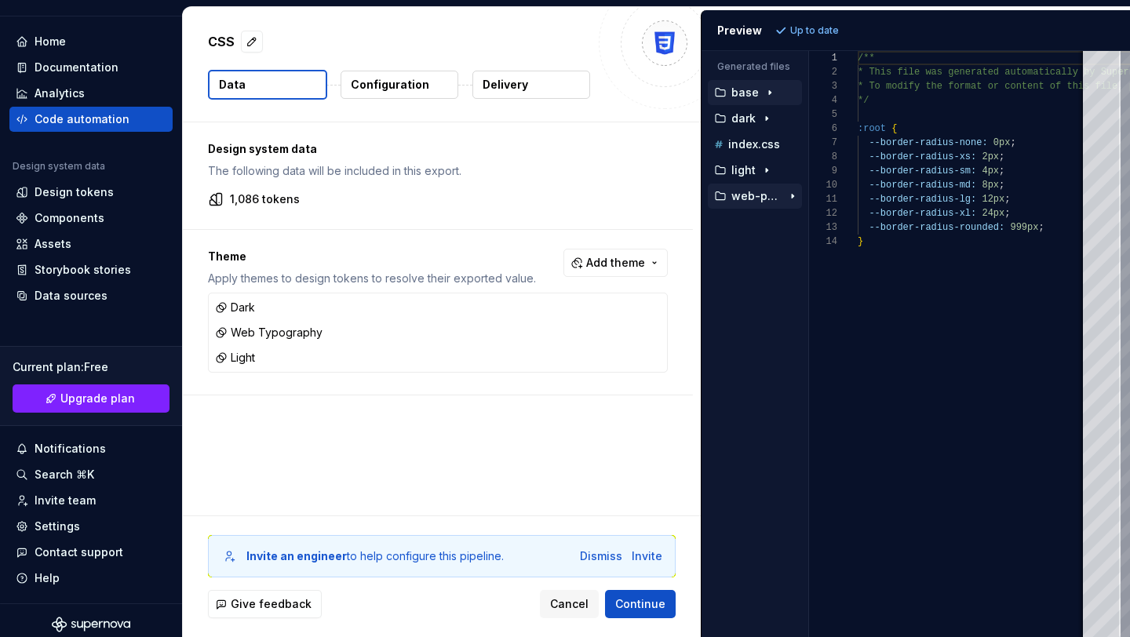
click at [785, 195] on div "button" at bounding box center [792, 196] width 19 height 13
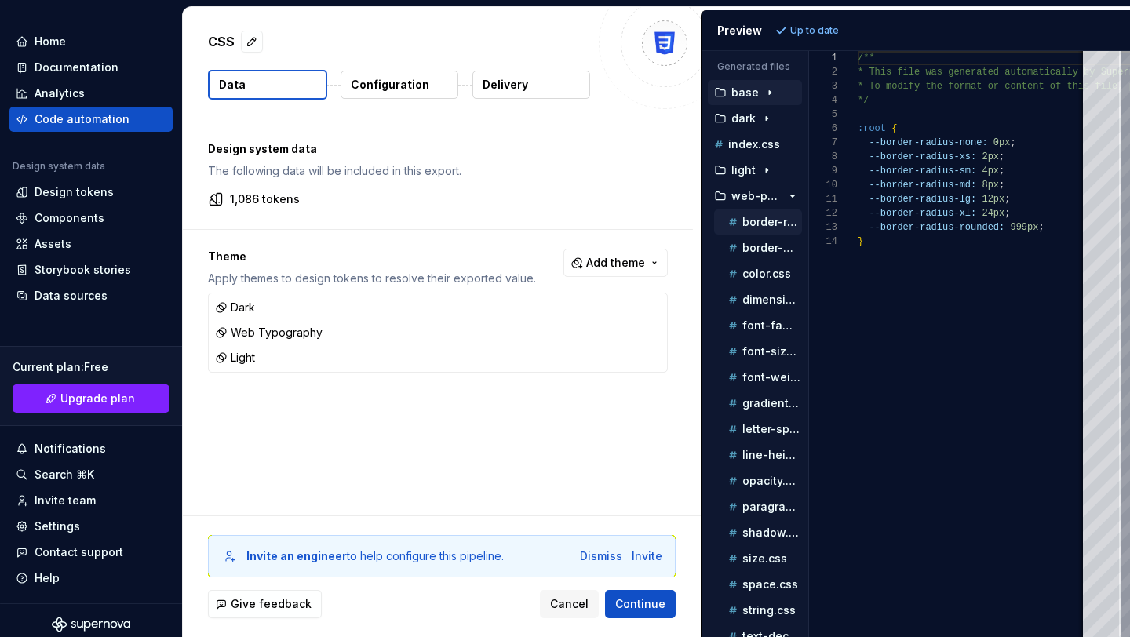
click at [764, 216] on p "border-radius.css" at bounding box center [772, 222] width 60 height 13
click at [759, 201] on p "web-panel" at bounding box center [756, 196] width 50 height 13
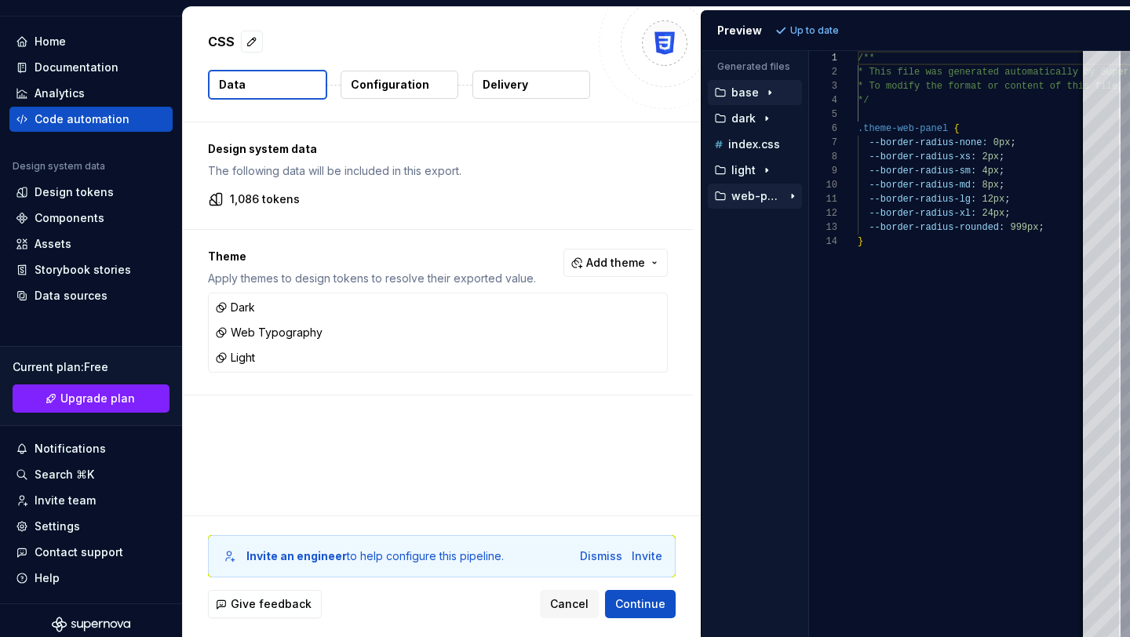
click at [760, 97] on div "button" at bounding box center [769, 92] width 19 height 13
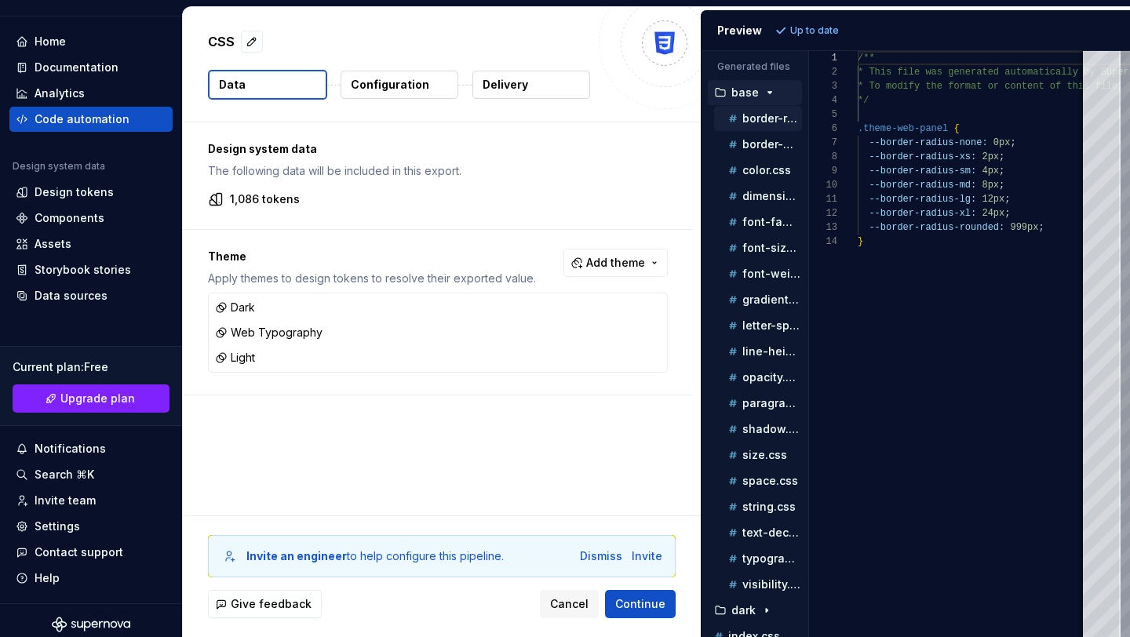
click at [760, 125] on div "border-radius.css" at bounding box center [763, 119] width 77 height 16
click at [760, 144] on p "border-width.css" at bounding box center [772, 144] width 60 height 13
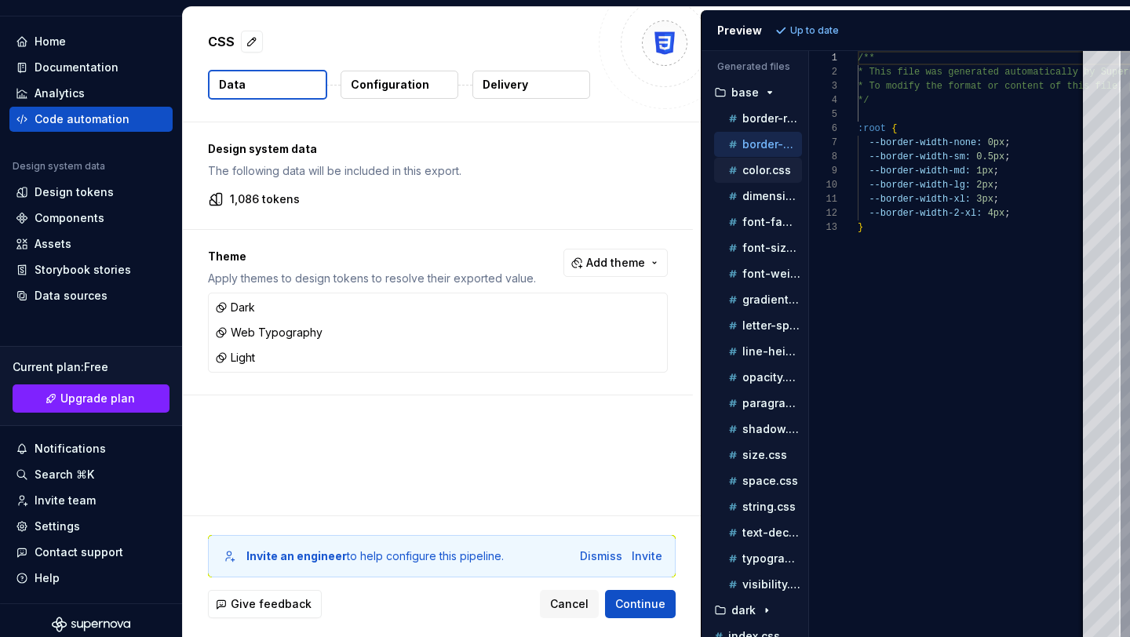
click at [756, 171] on p "color.css" at bounding box center [766, 170] width 49 height 13
type textarea "**********"
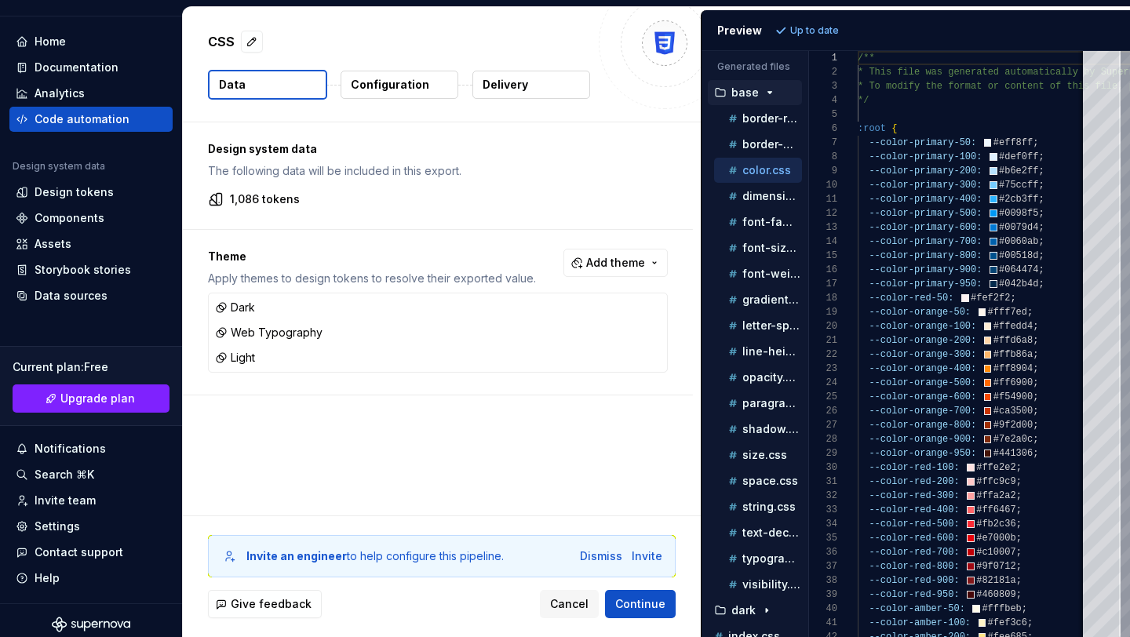
click at [765, 93] on icon "button" at bounding box center [770, 92] width 13 height 13
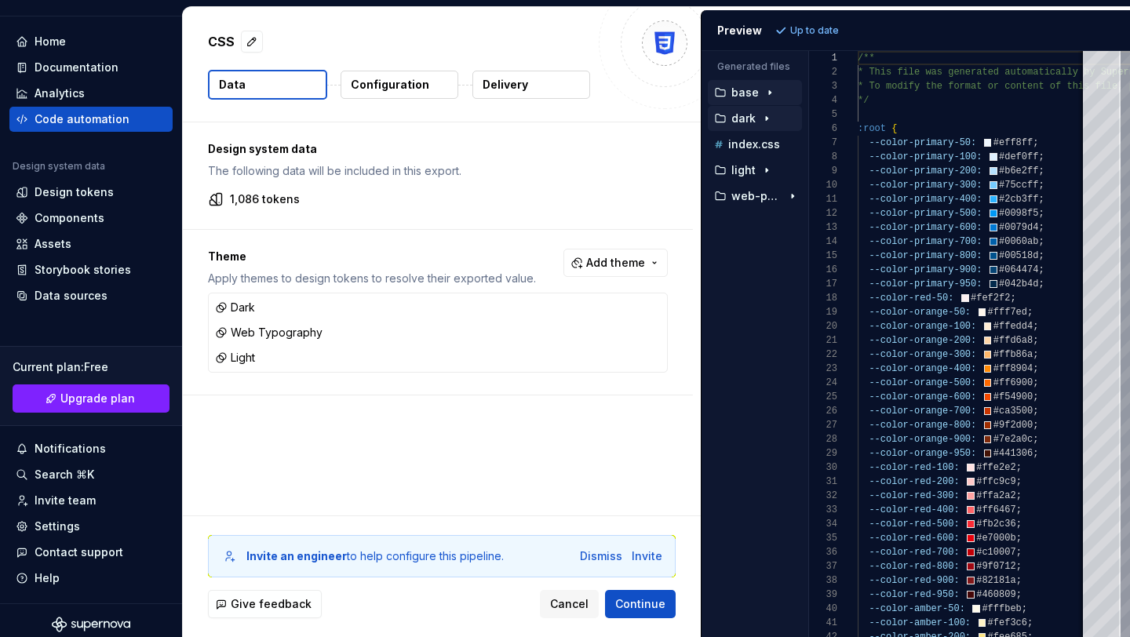
click at [766, 117] on icon "button" at bounding box center [767, 119] width 2 height 4
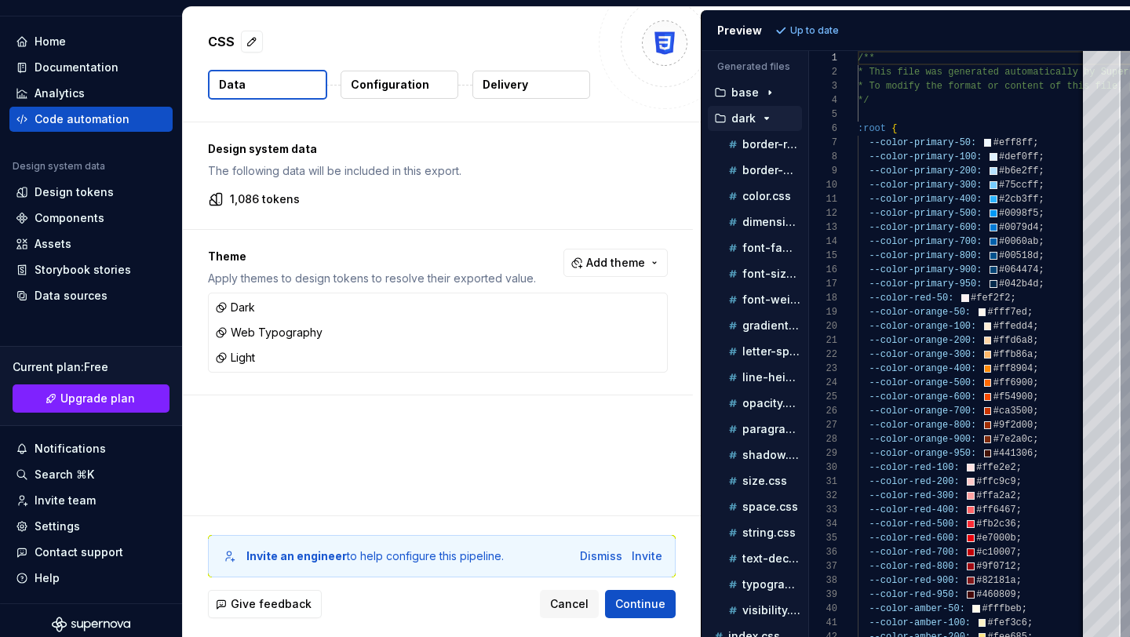
click at [765, 118] on icon "button" at bounding box center [767, 119] width 4 height 2
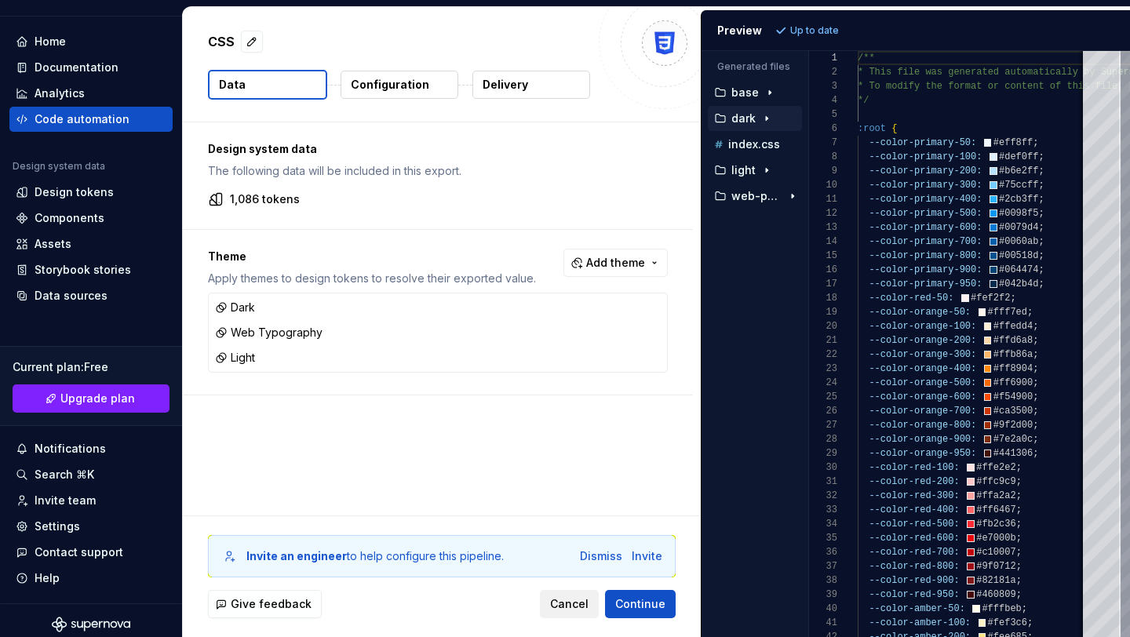
click at [557, 599] on span "Cancel" at bounding box center [569, 604] width 38 height 16
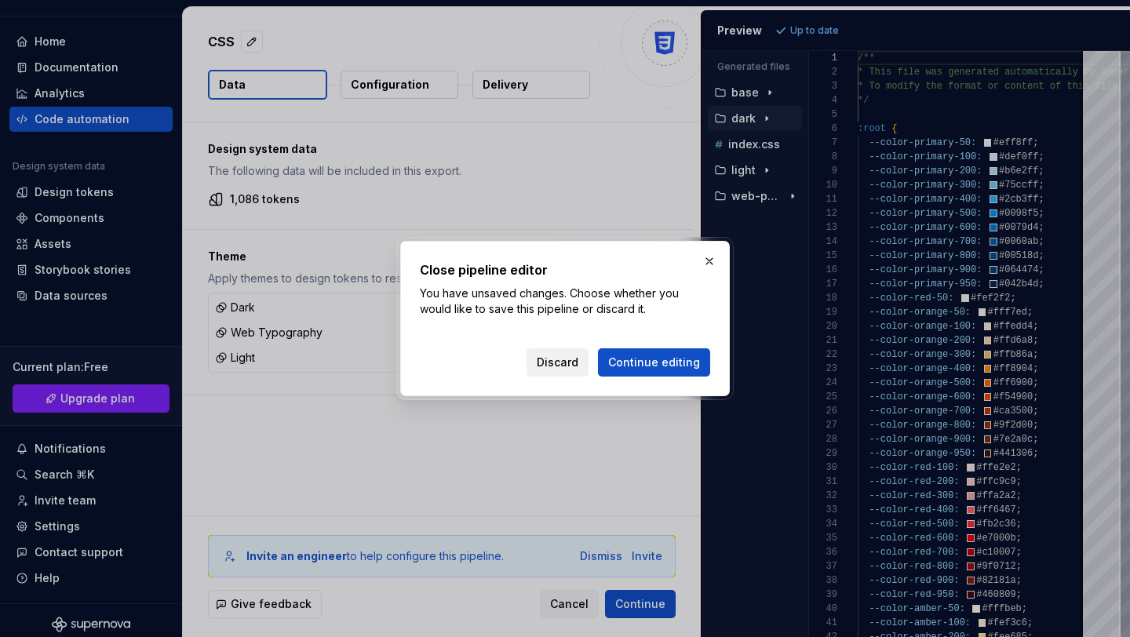
click at [561, 364] on span "Discard" at bounding box center [558, 363] width 42 height 16
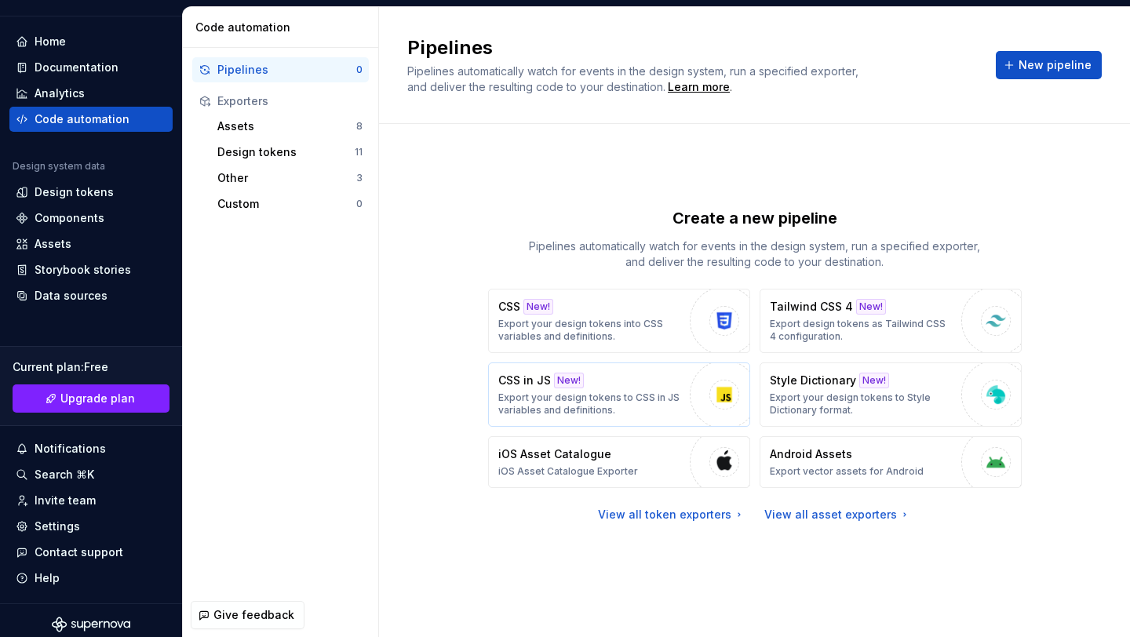
click at [629, 389] on div "CSS in JS New! Export your design tokens to CSS in JS variables and definitions." at bounding box center [590, 395] width 184 height 44
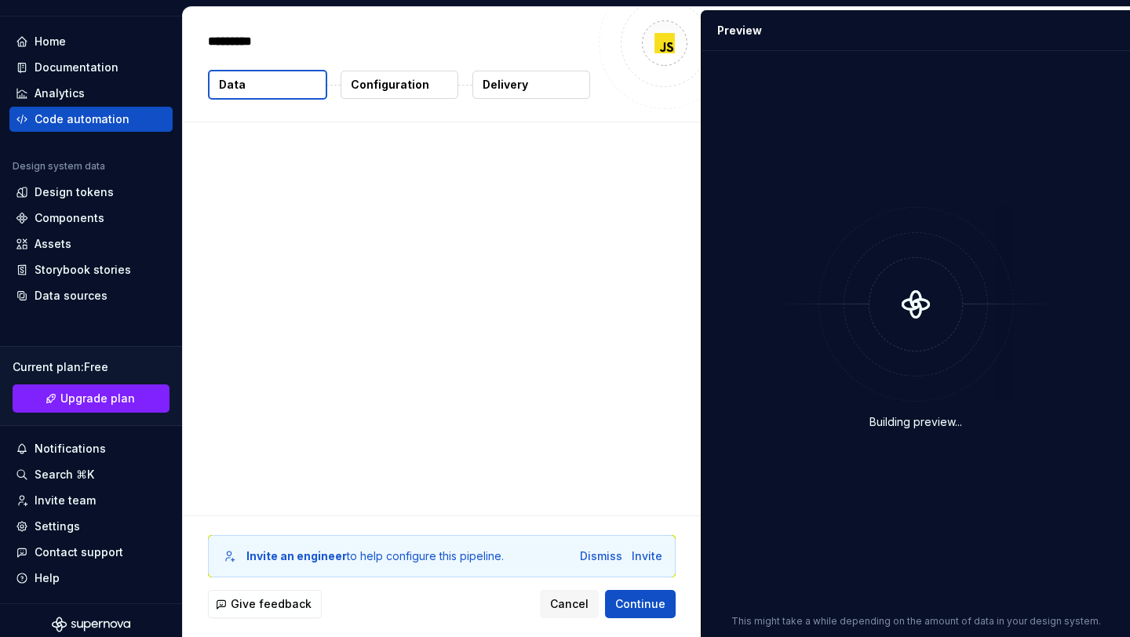
type textarea "*"
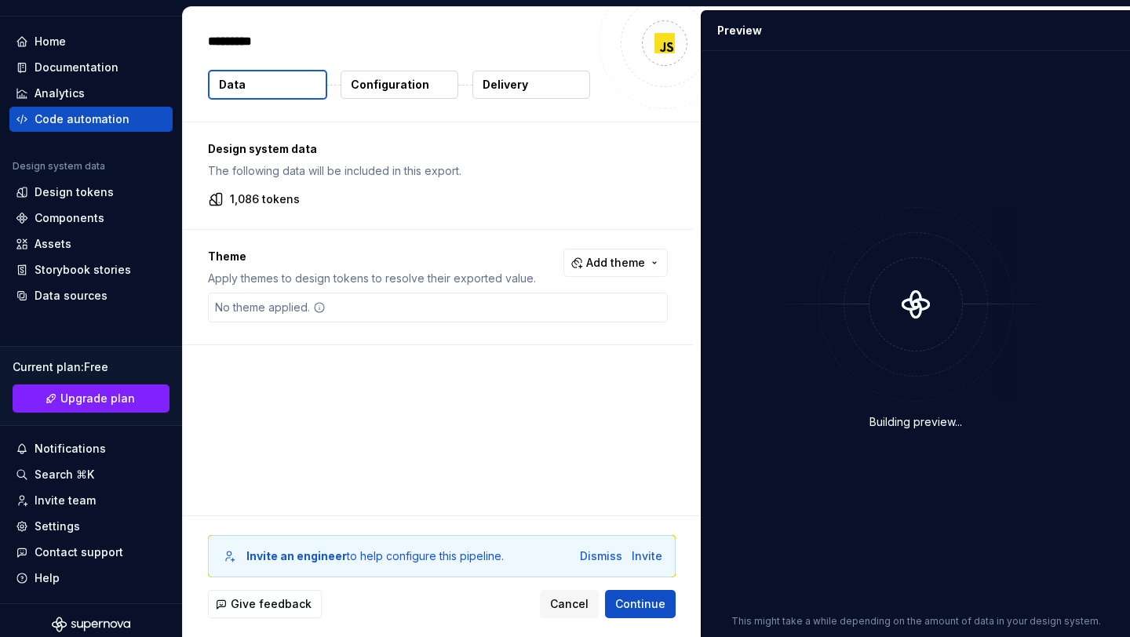
click at [408, 84] on p "Configuration" at bounding box center [390, 85] width 78 height 16
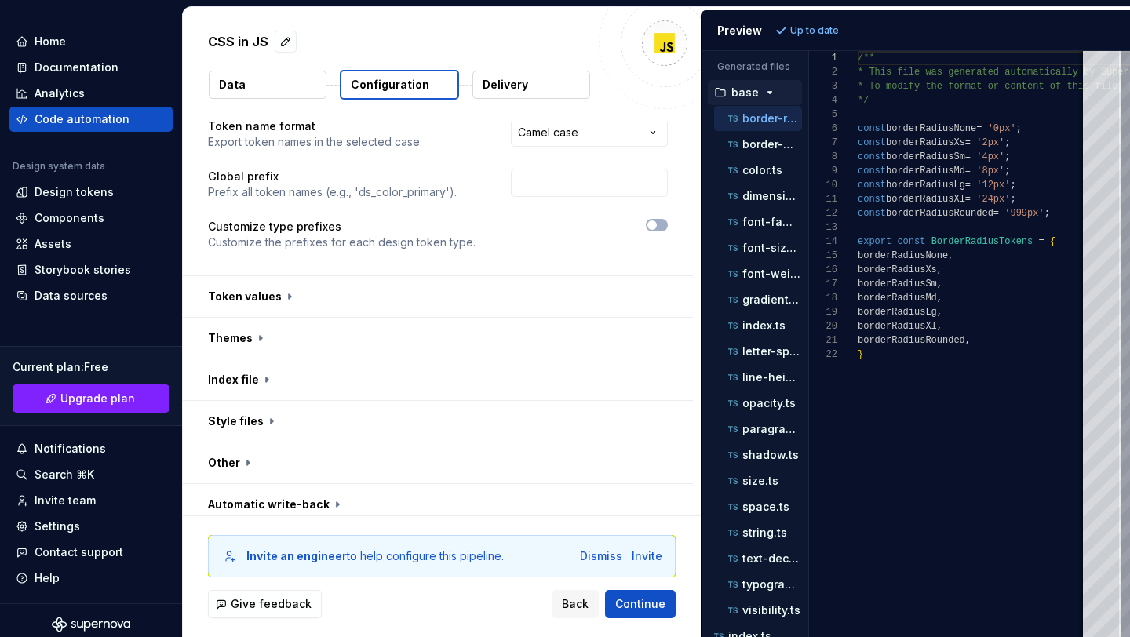
scroll to position [61, 0]
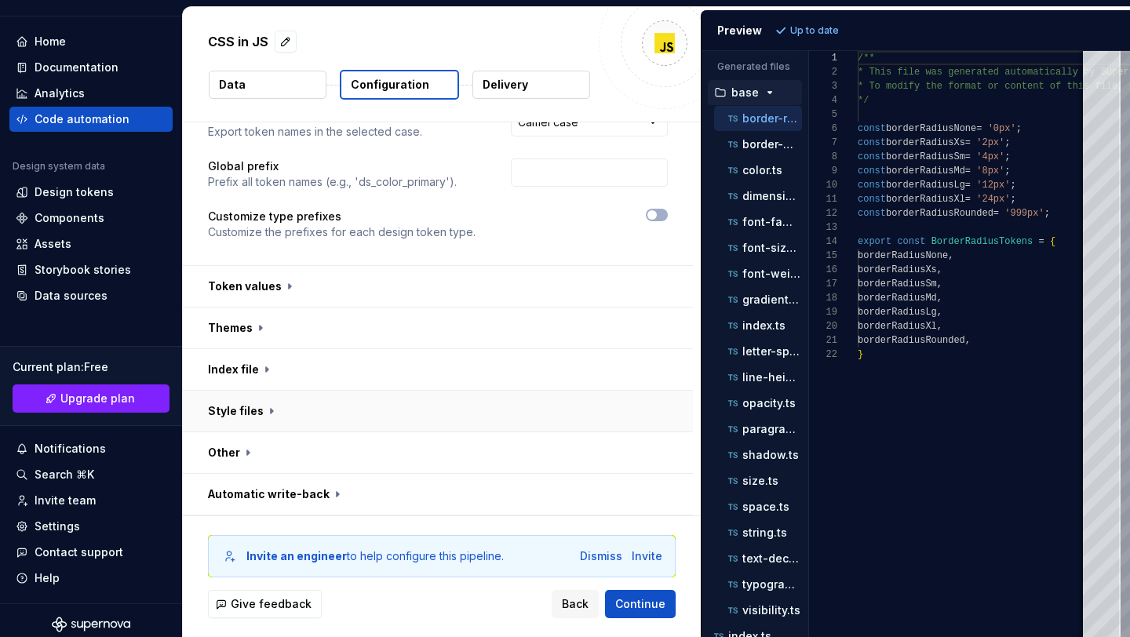
click at [261, 399] on button "button" at bounding box center [438, 411] width 510 height 41
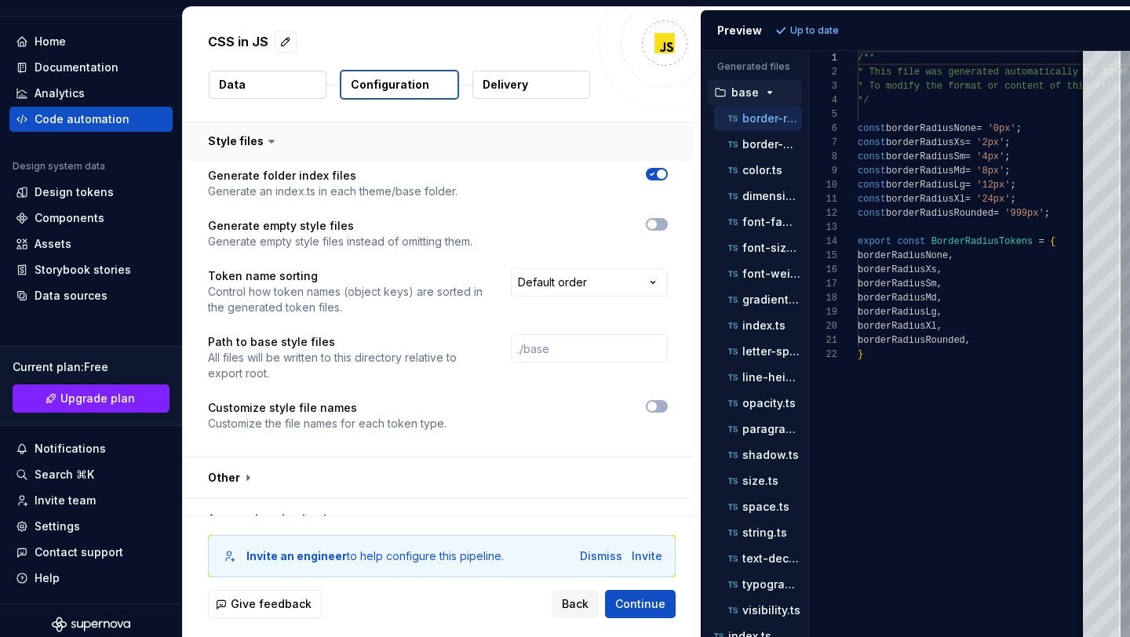
scroll to position [356, 0]
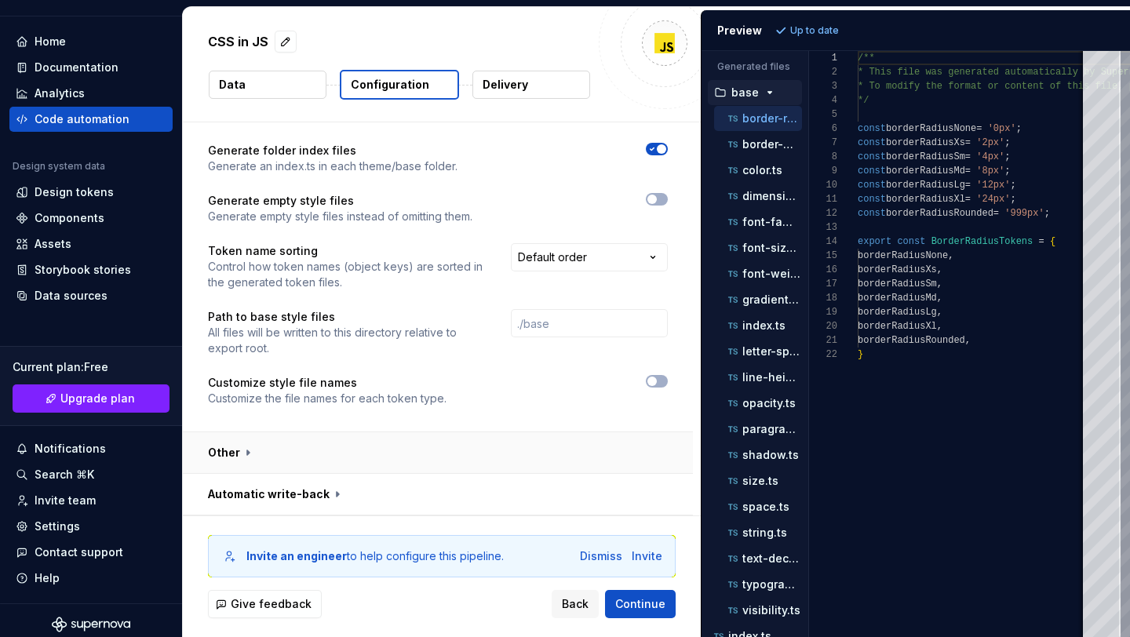
click at [253, 450] on button "button" at bounding box center [438, 452] width 510 height 41
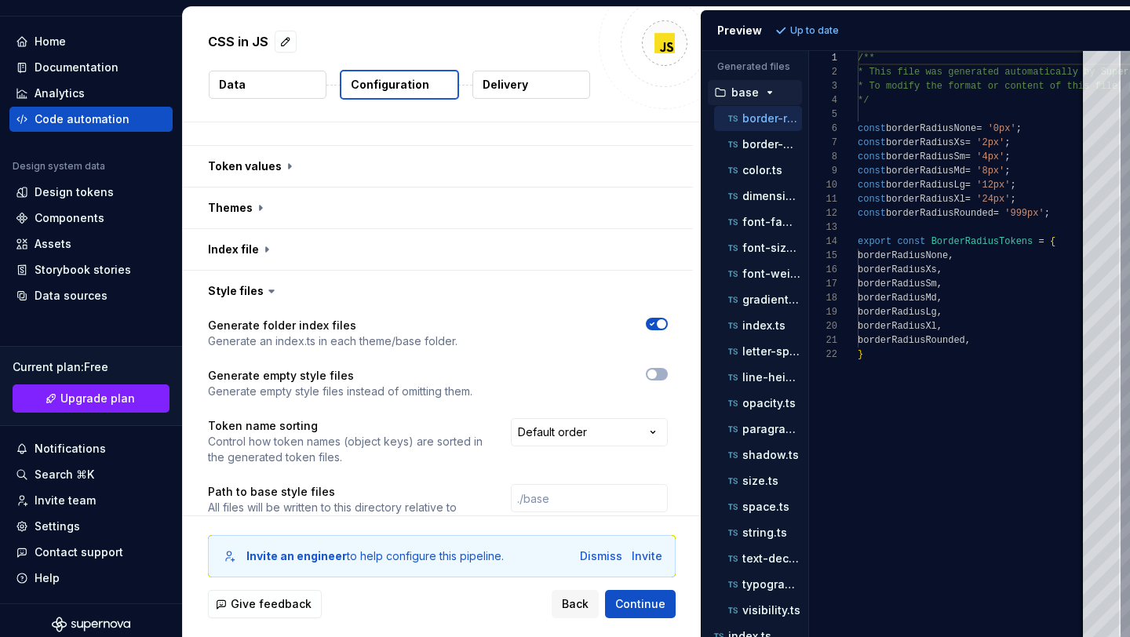
scroll to position [146, 0]
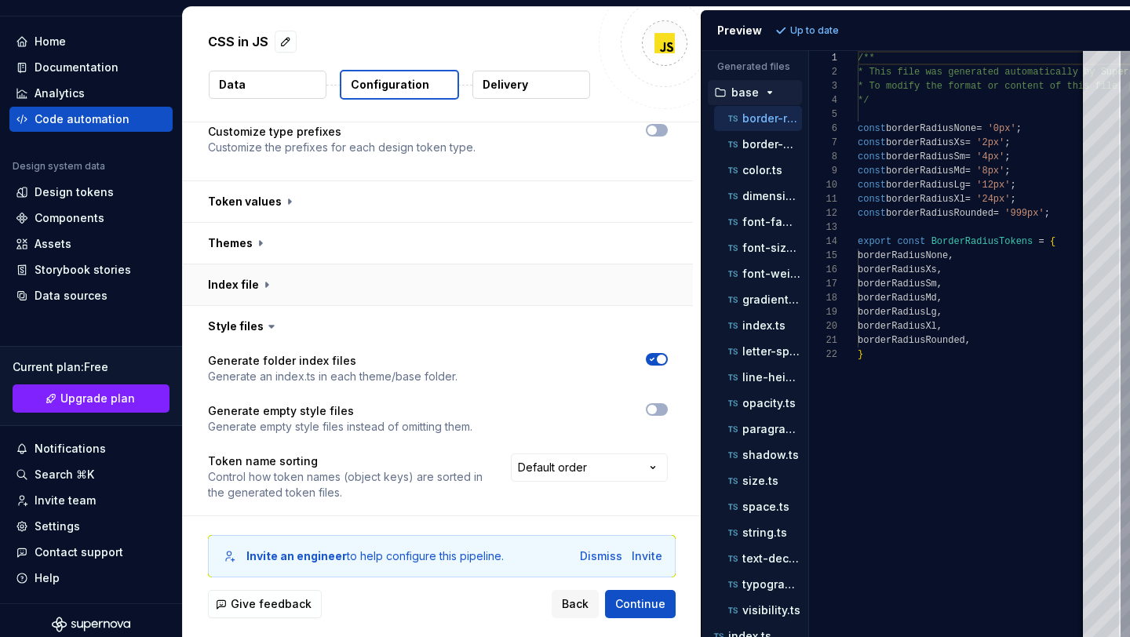
click at [249, 276] on button "button" at bounding box center [438, 284] width 510 height 41
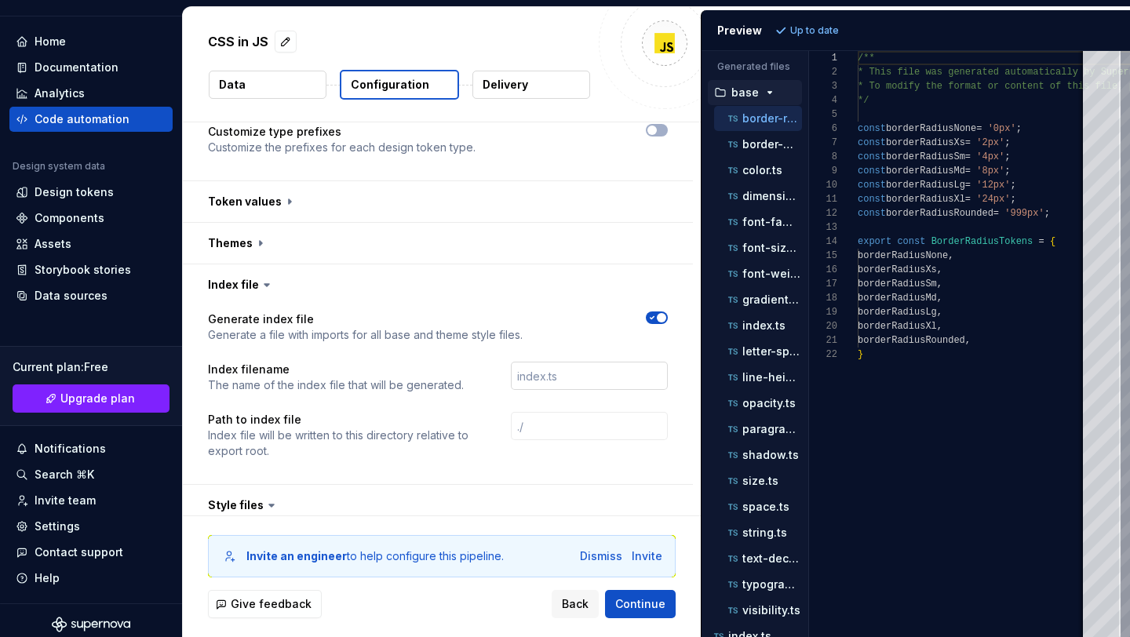
click at [571, 381] on input "text" at bounding box center [589, 376] width 157 height 28
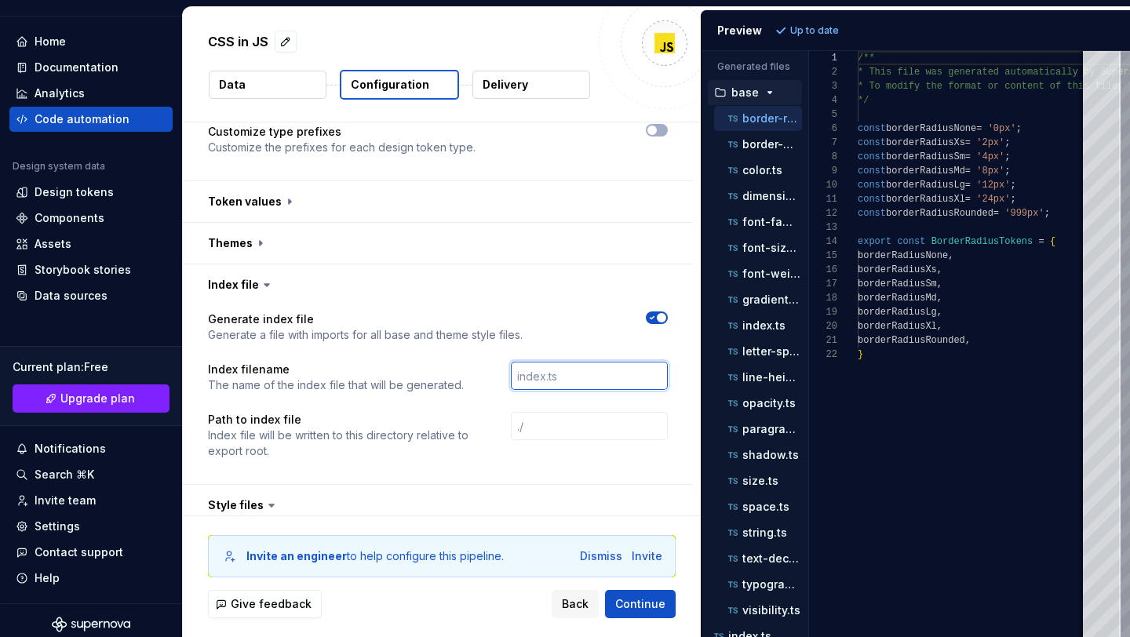
click at [571, 381] on input "text" at bounding box center [589, 376] width 157 height 28
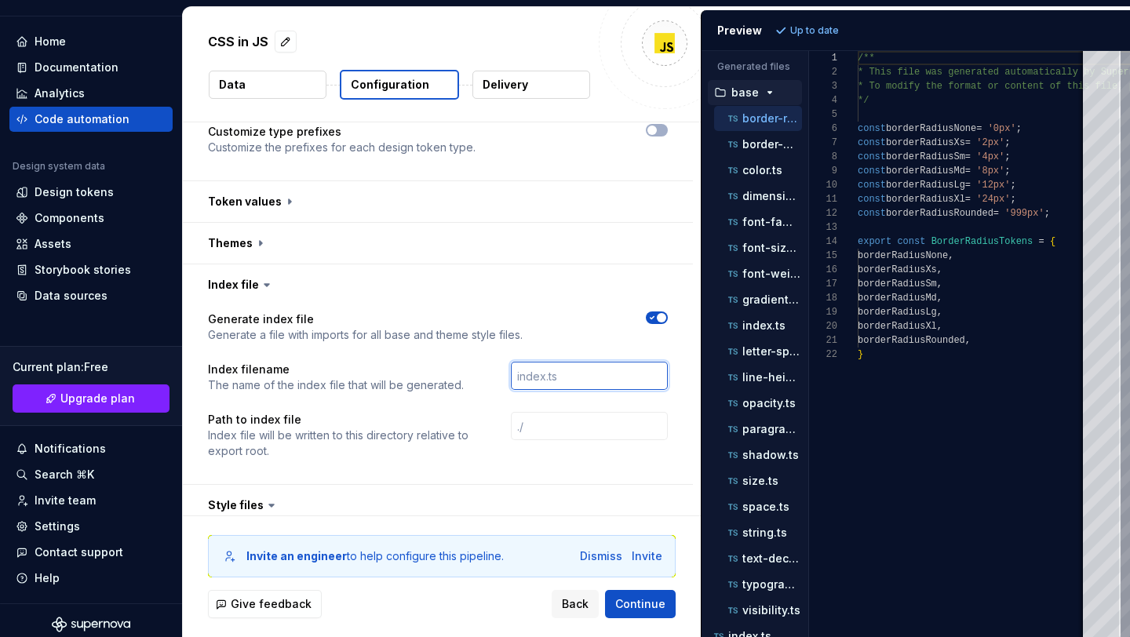
click at [571, 381] on input "text" at bounding box center [589, 376] width 157 height 28
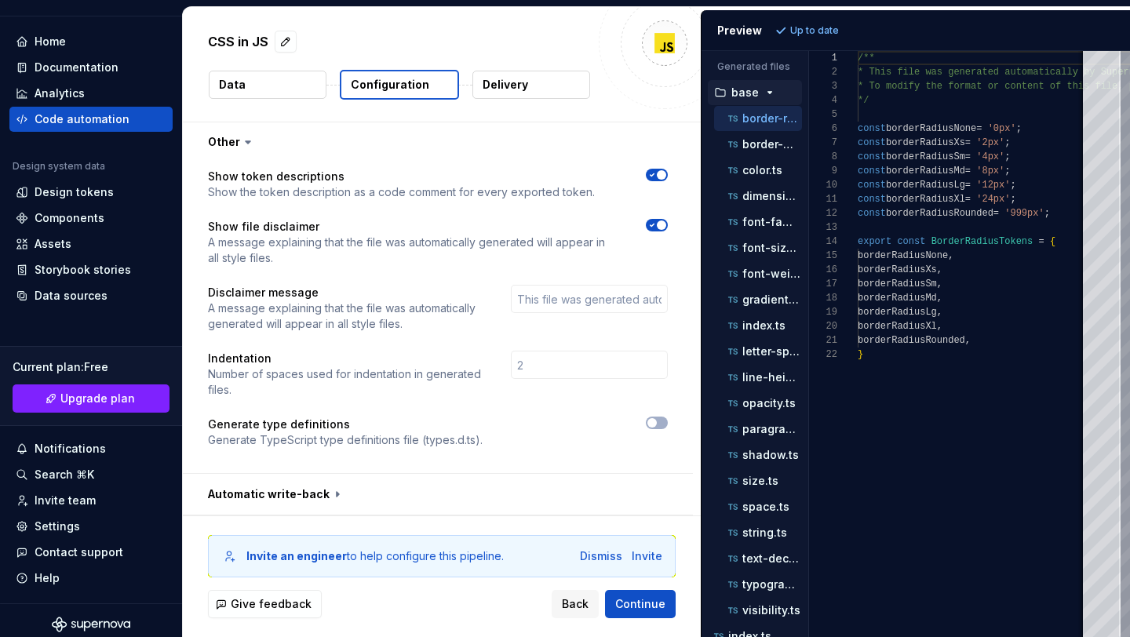
scroll to position [0, 0]
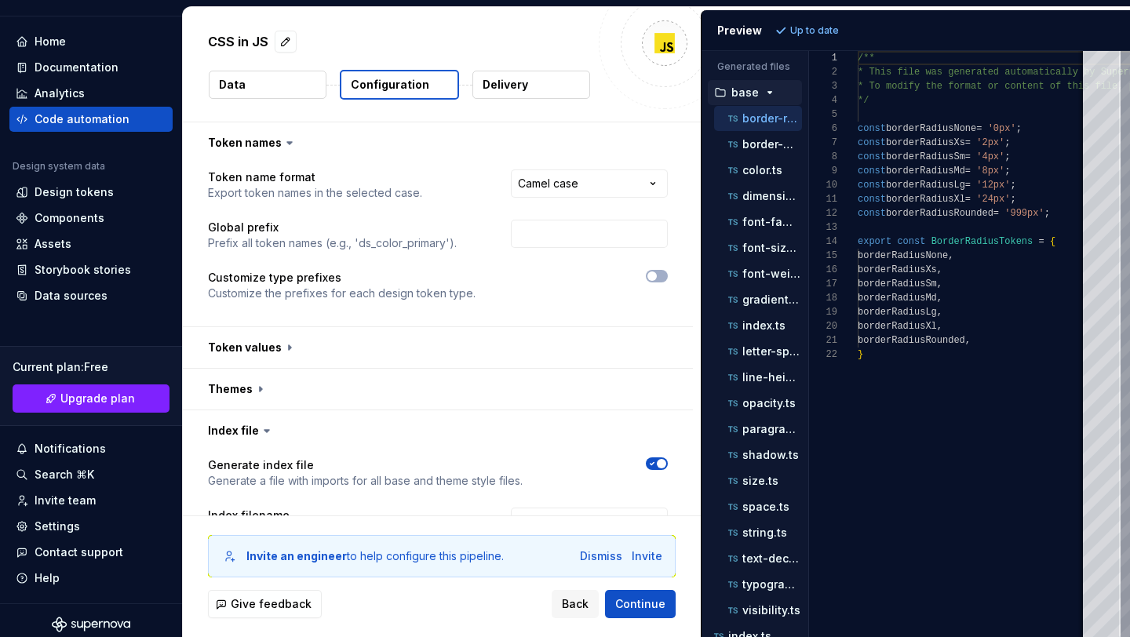
click at [498, 83] on p "Delivery" at bounding box center [506, 85] width 46 height 16
click at [275, 79] on button "Data" at bounding box center [268, 85] width 118 height 28
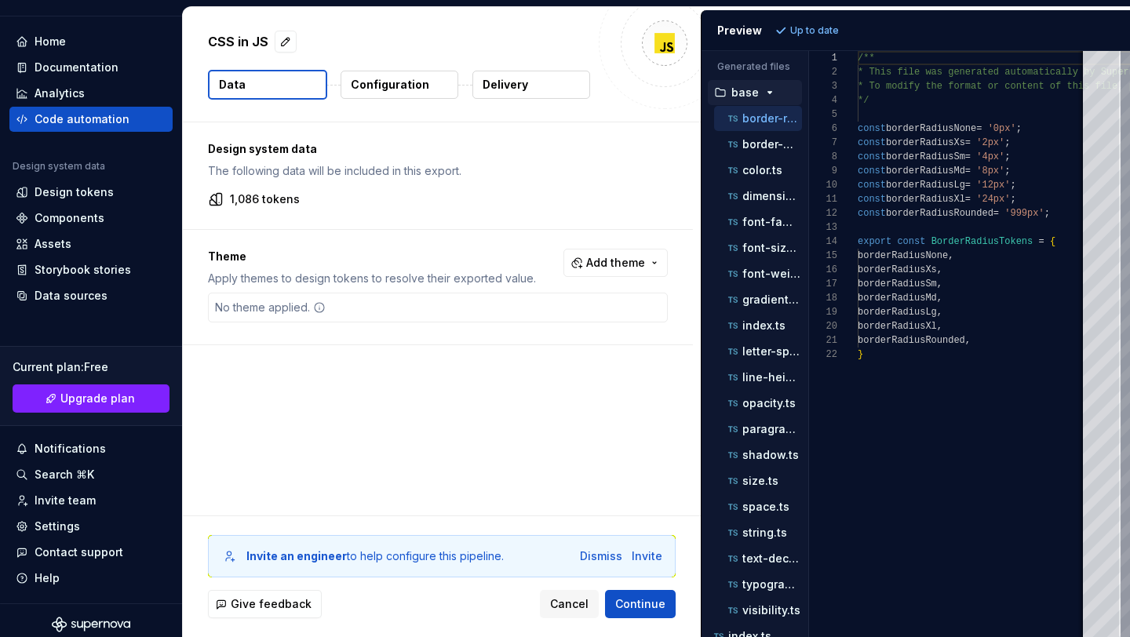
click at [390, 89] on p "Configuration" at bounding box center [390, 85] width 78 height 16
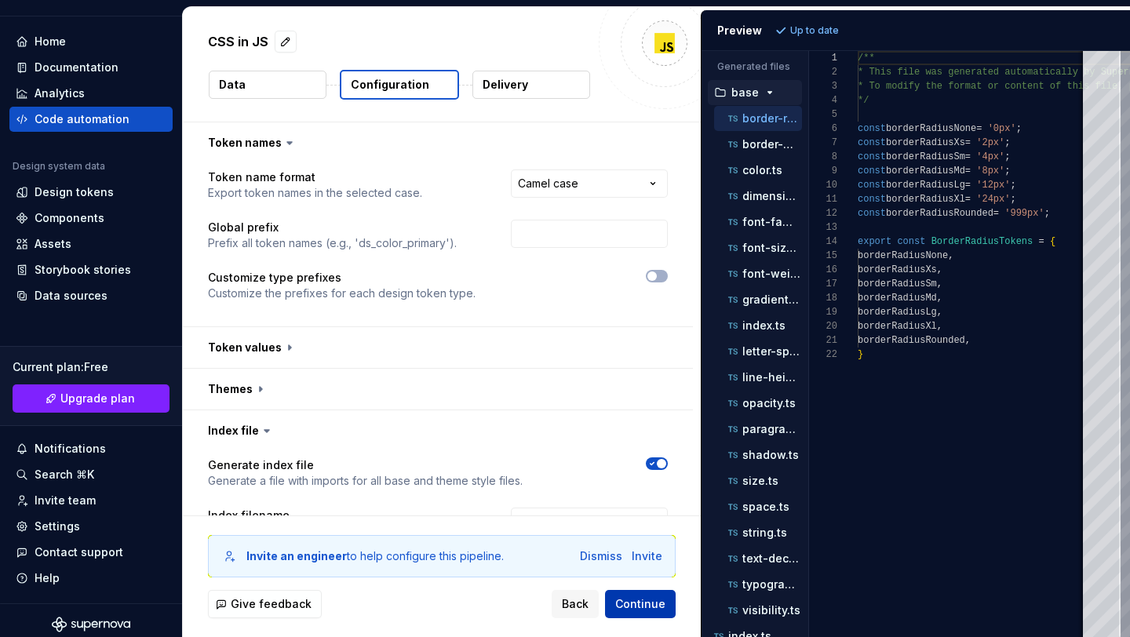
click at [635, 604] on span "Continue" at bounding box center [640, 604] width 50 height 16
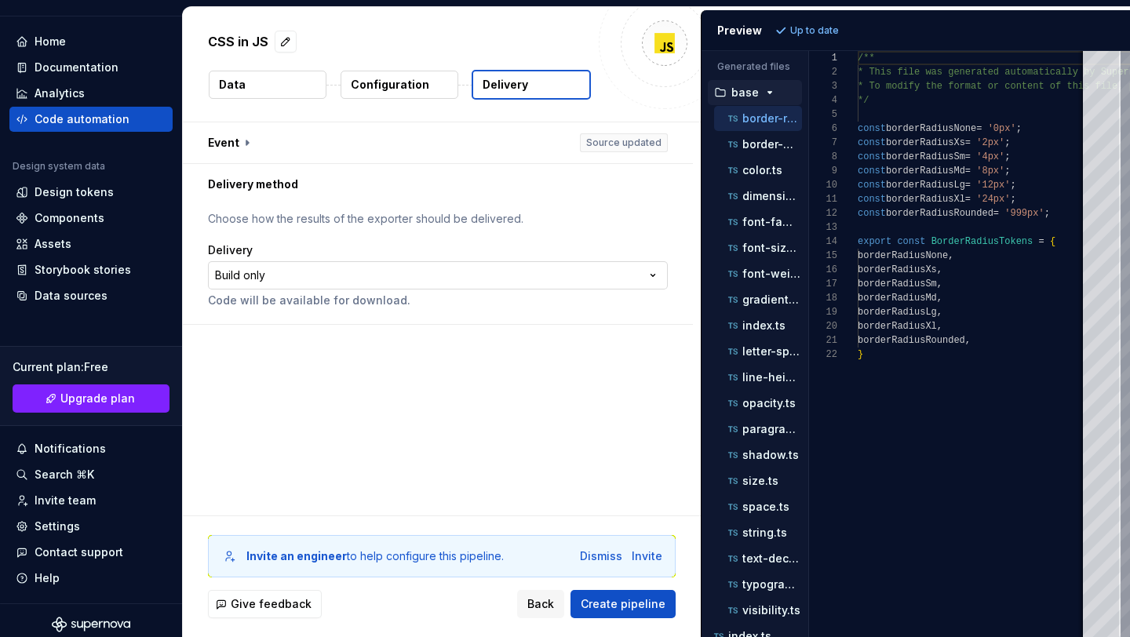
click at [354, 268] on html "**********" at bounding box center [565, 318] width 1130 height 637
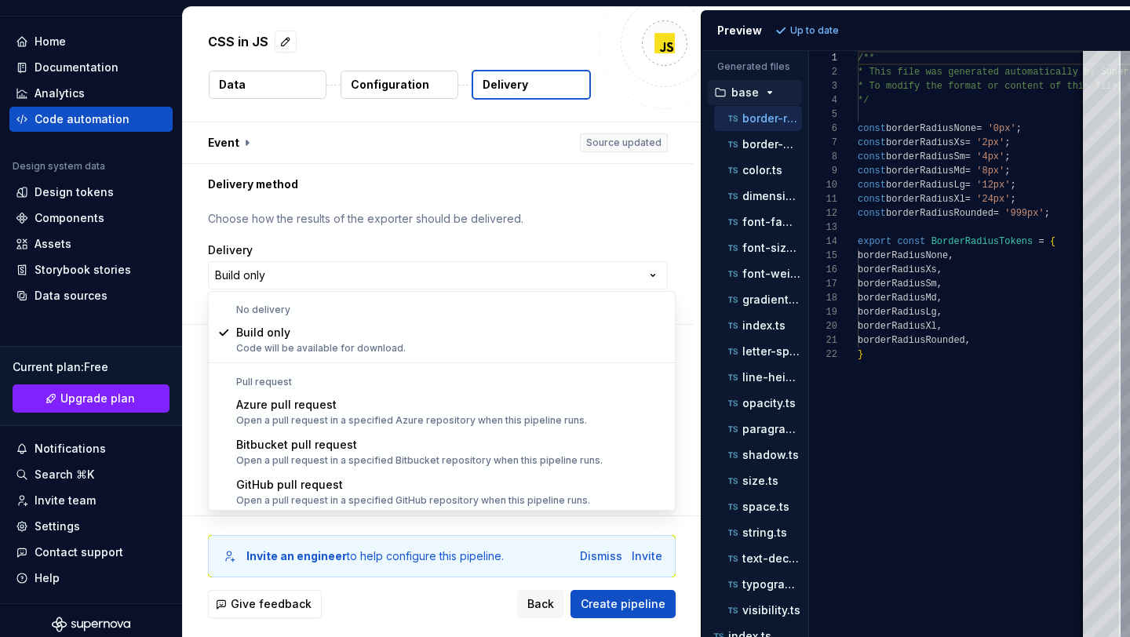
click at [483, 205] on html "**********" at bounding box center [565, 318] width 1130 height 637
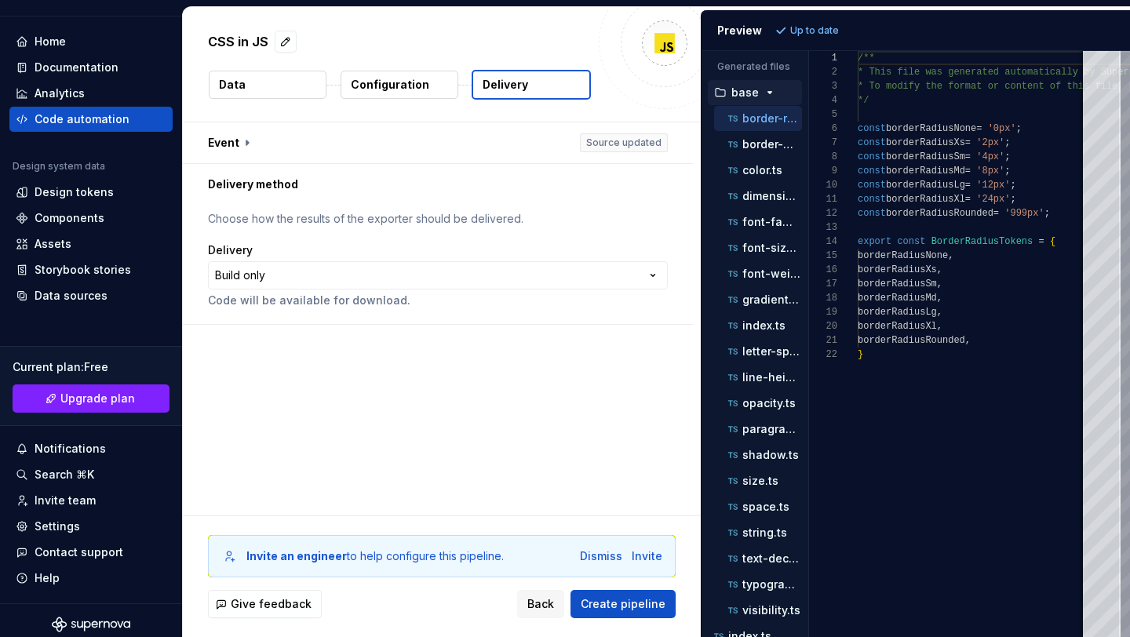
click at [291, 81] on button "Data" at bounding box center [268, 85] width 118 height 28
click at [380, 72] on button "Configuration" at bounding box center [400, 85] width 118 height 28
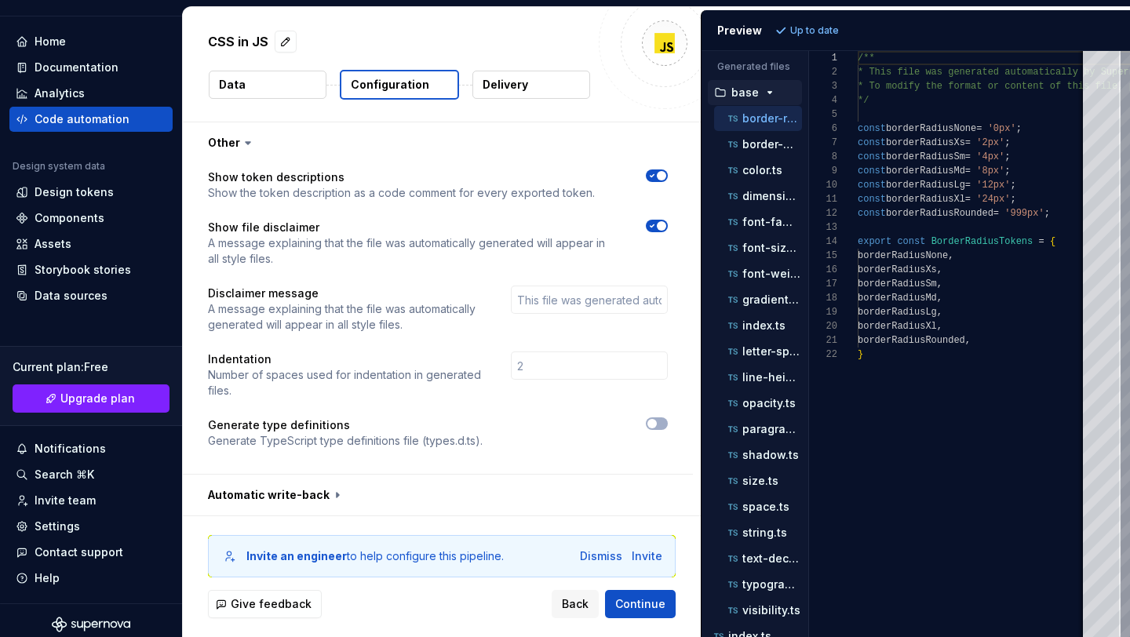
scroll to position [846, 0]
click at [668, 420] on button "button" at bounding box center [657, 423] width 22 height 13
click at [818, 27] on span "Refresh preview" at bounding box center [830, 30] width 78 height 13
click at [771, 146] on p "border-width.ts" at bounding box center [772, 144] width 60 height 13
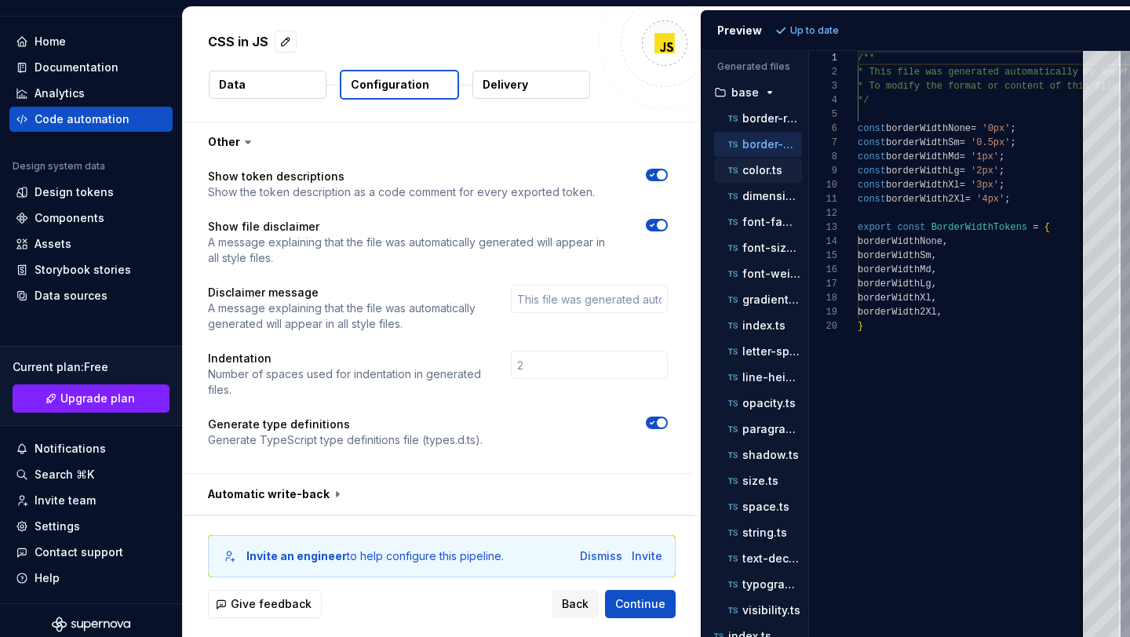
click at [768, 164] on p "color.ts" at bounding box center [762, 170] width 40 height 13
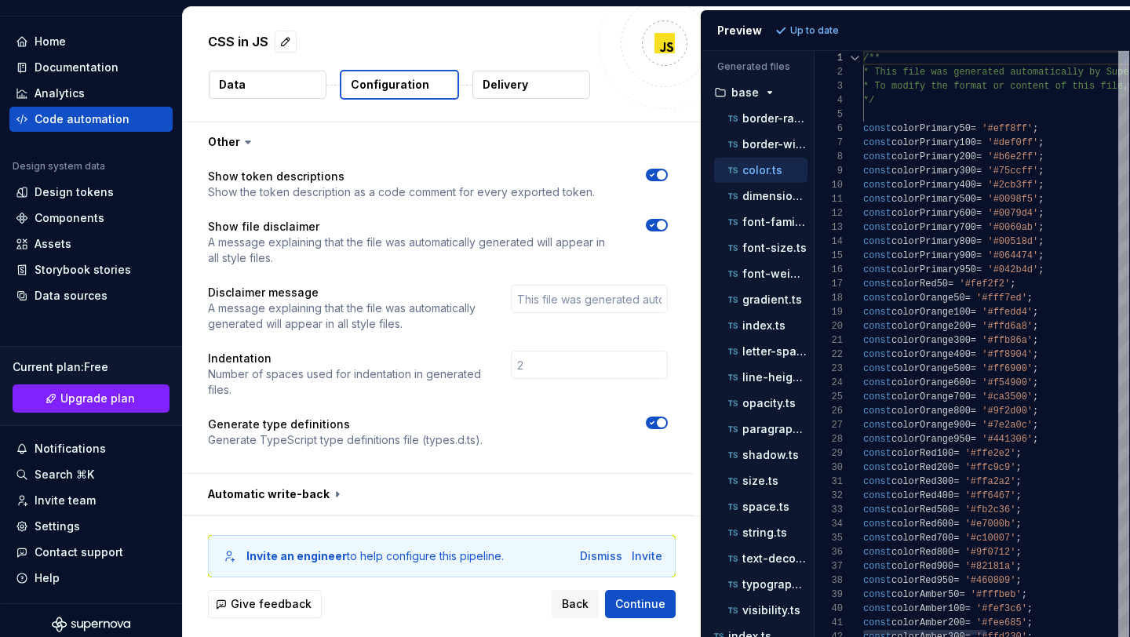
click at [814, 118] on div "Generated files Accessibility guide for tree . Navigate the tree with the arrow…" at bounding box center [916, 344] width 429 height 586
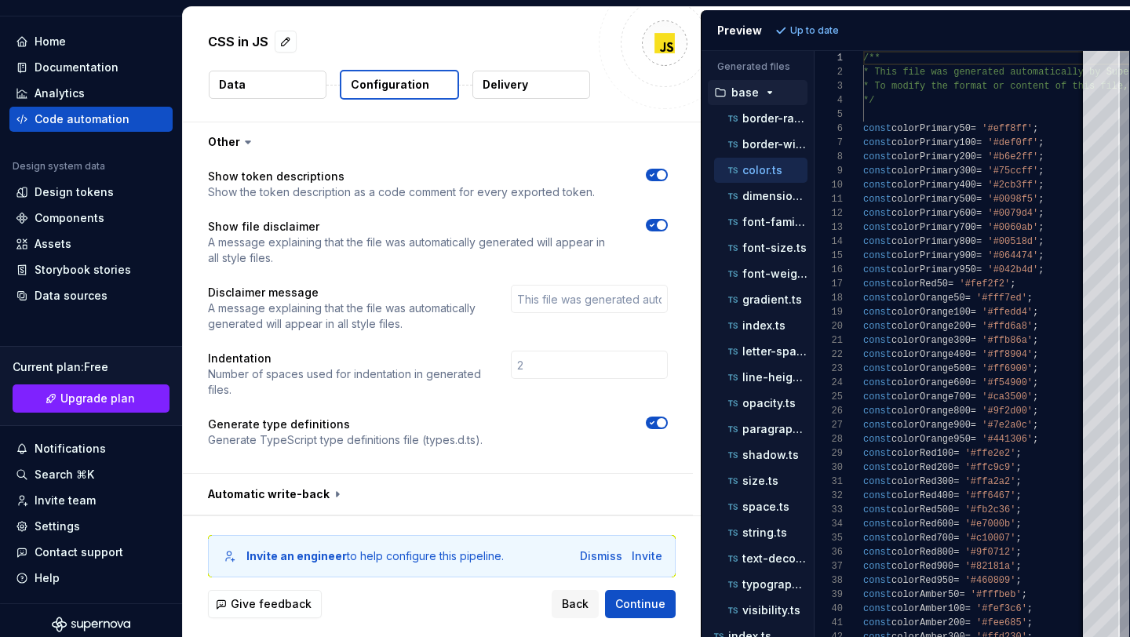
click at [769, 93] on icon "button" at bounding box center [770, 92] width 13 height 13
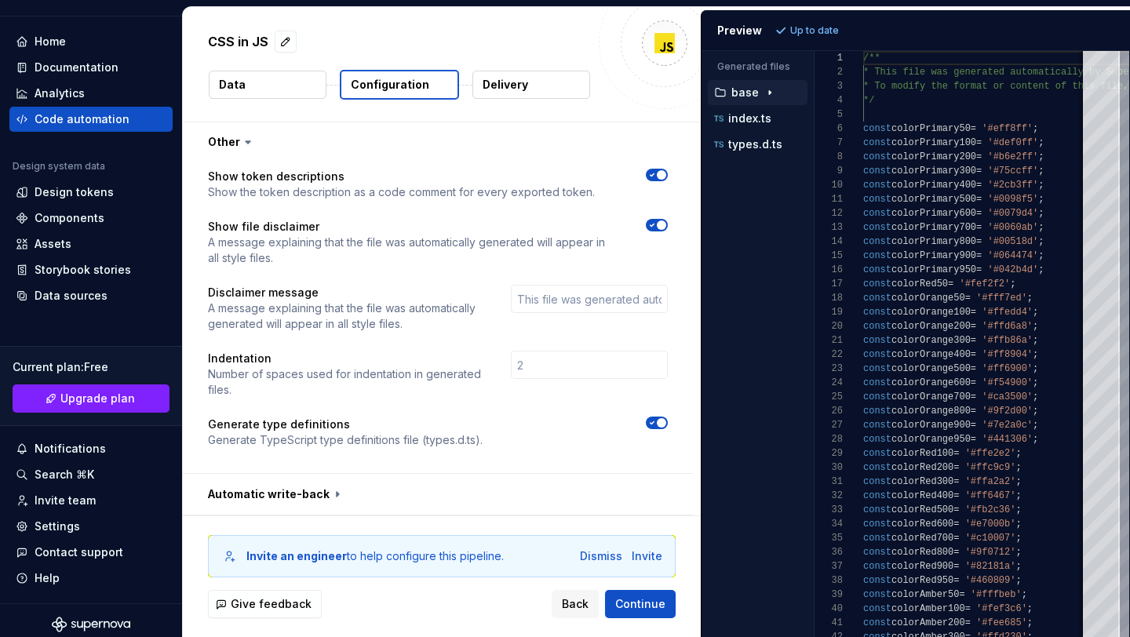
click at [447, 437] on p "Generate TypeScript type definitions file (types.d.ts)." at bounding box center [345, 440] width 275 height 16
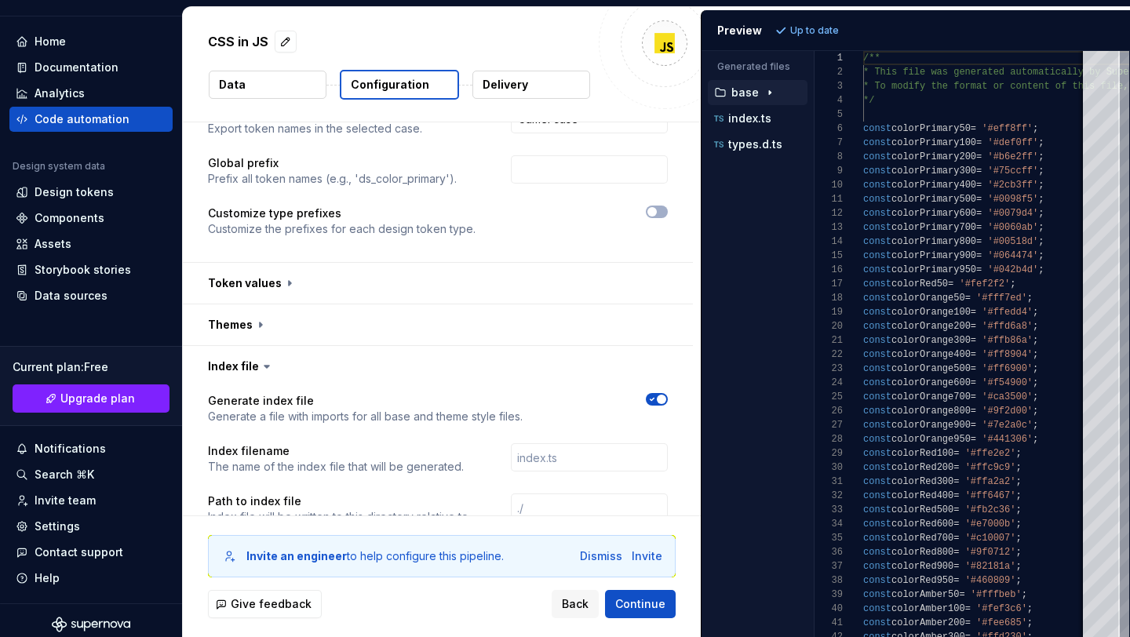
scroll to position [0, 0]
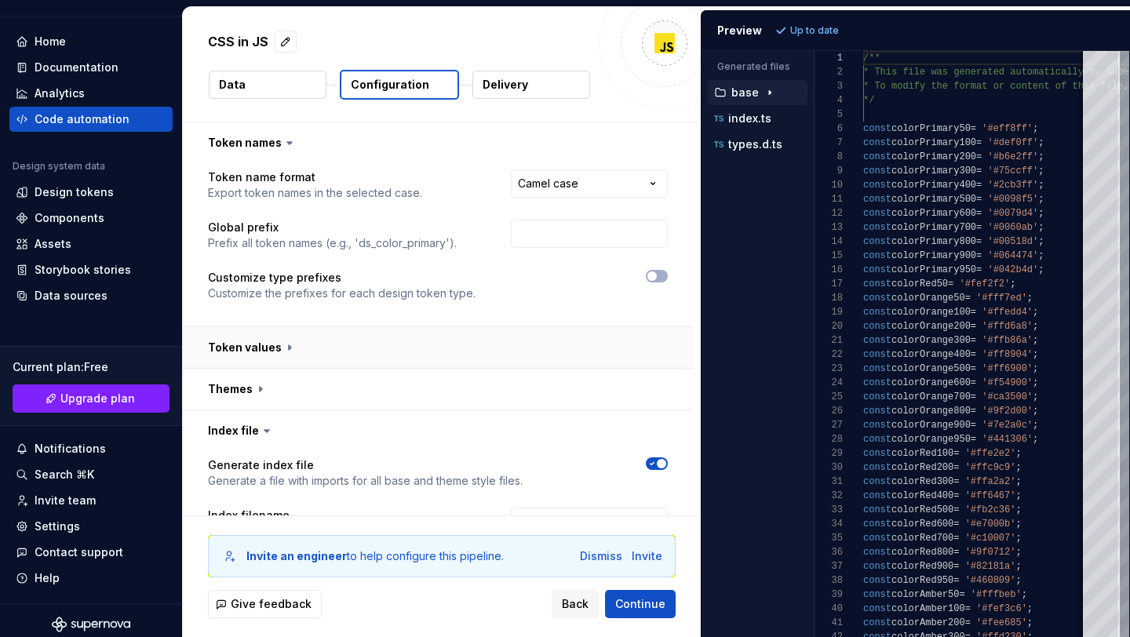
click at [286, 346] on button "button" at bounding box center [438, 347] width 510 height 41
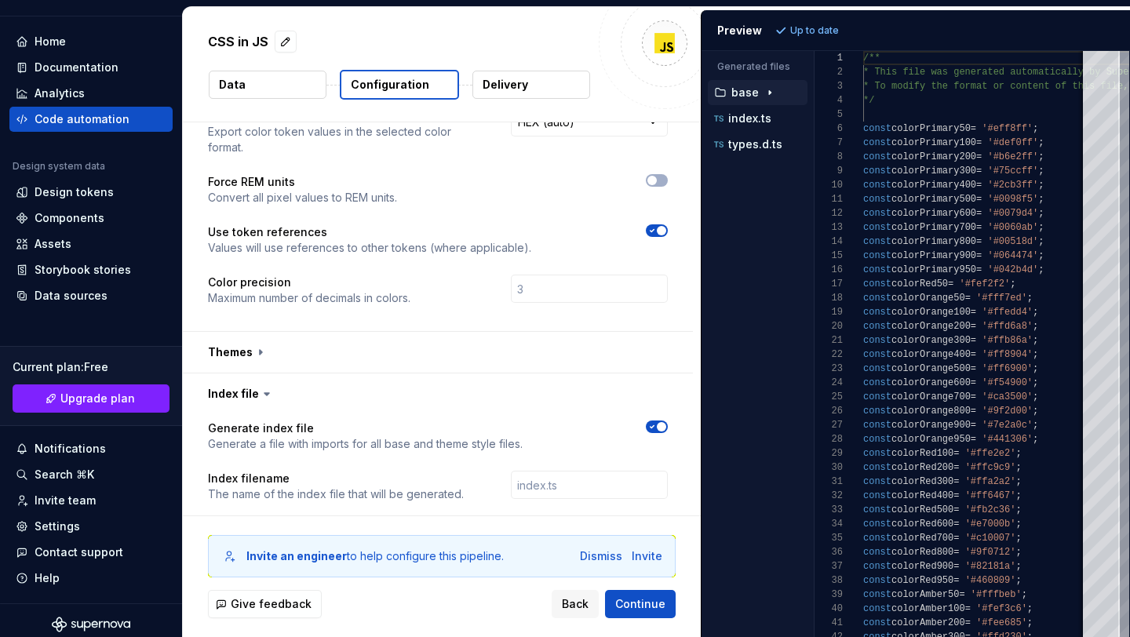
scroll to position [287, 0]
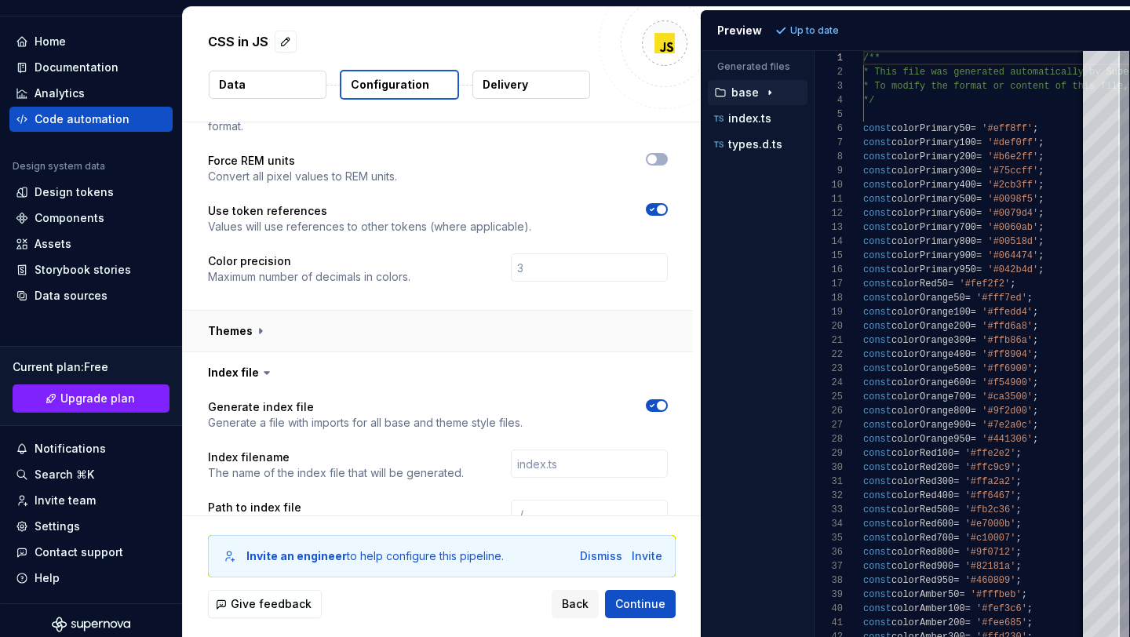
click at [257, 323] on button "button" at bounding box center [438, 331] width 510 height 41
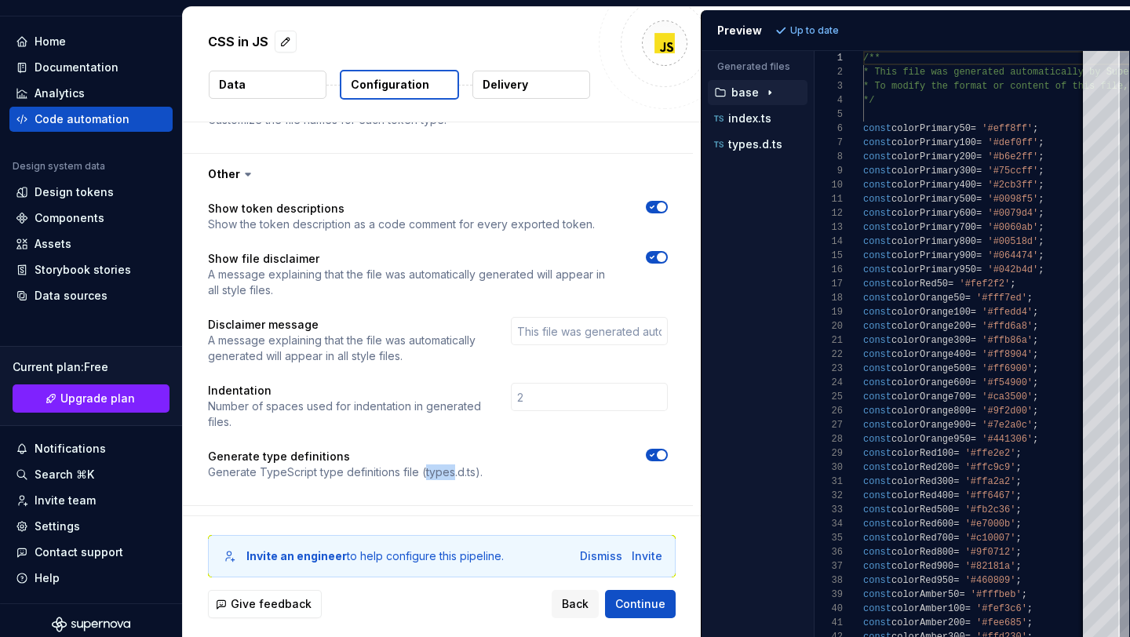
scroll to position [1254, 0]
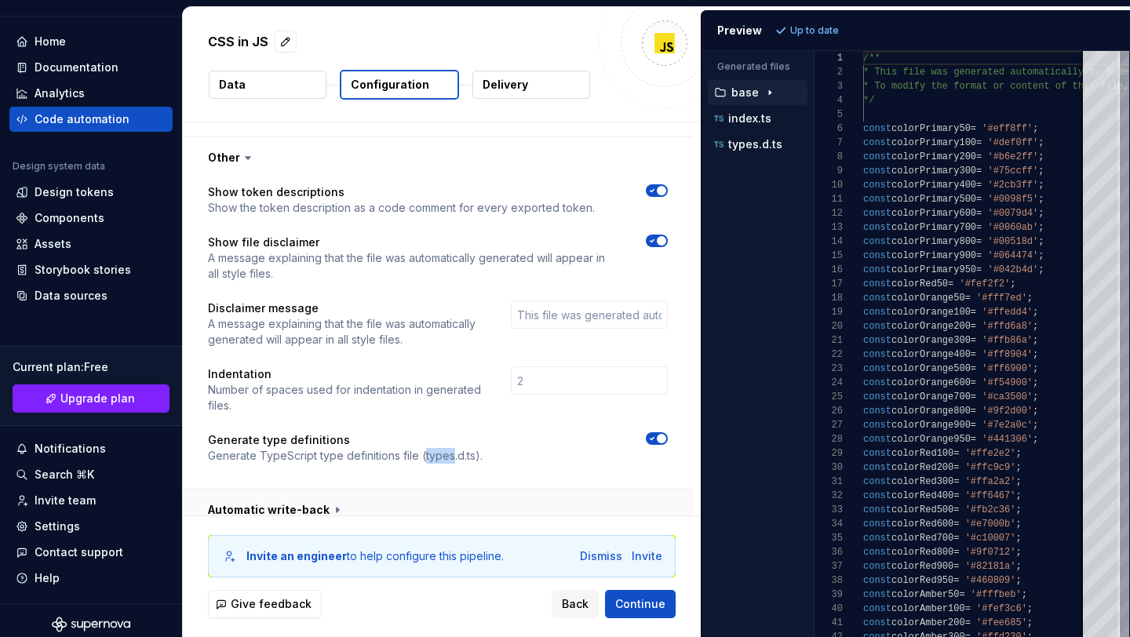
click at [340, 490] on button "button" at bounding box center [438, 510] width 510 height 41
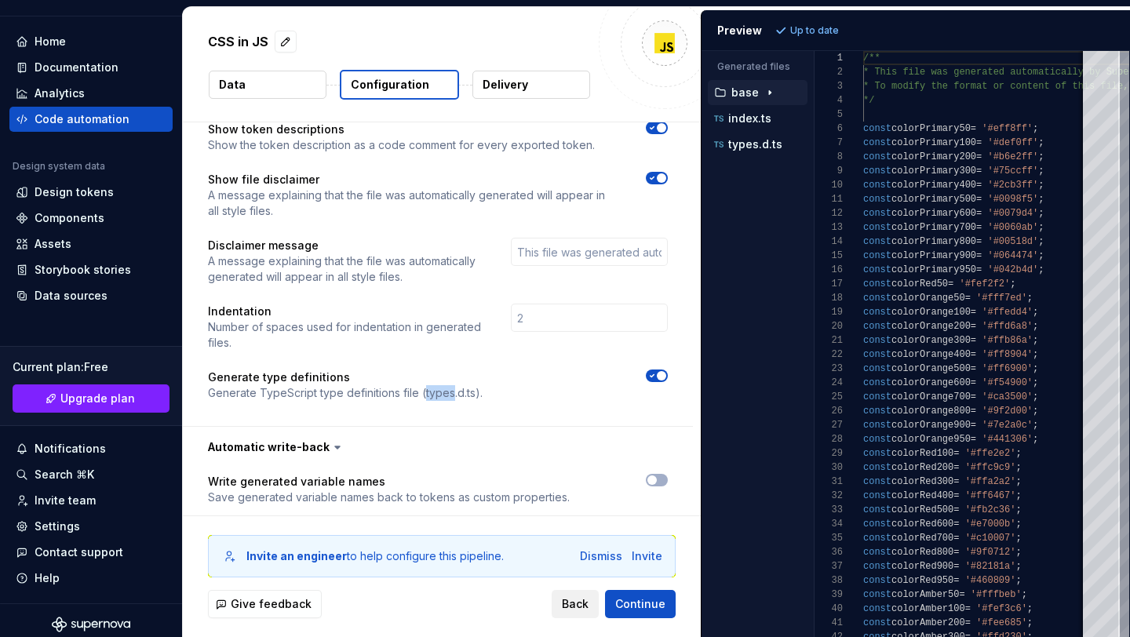
click at [578, 600] on span "Back" at bounding box center [575, 604] width 27 height 16
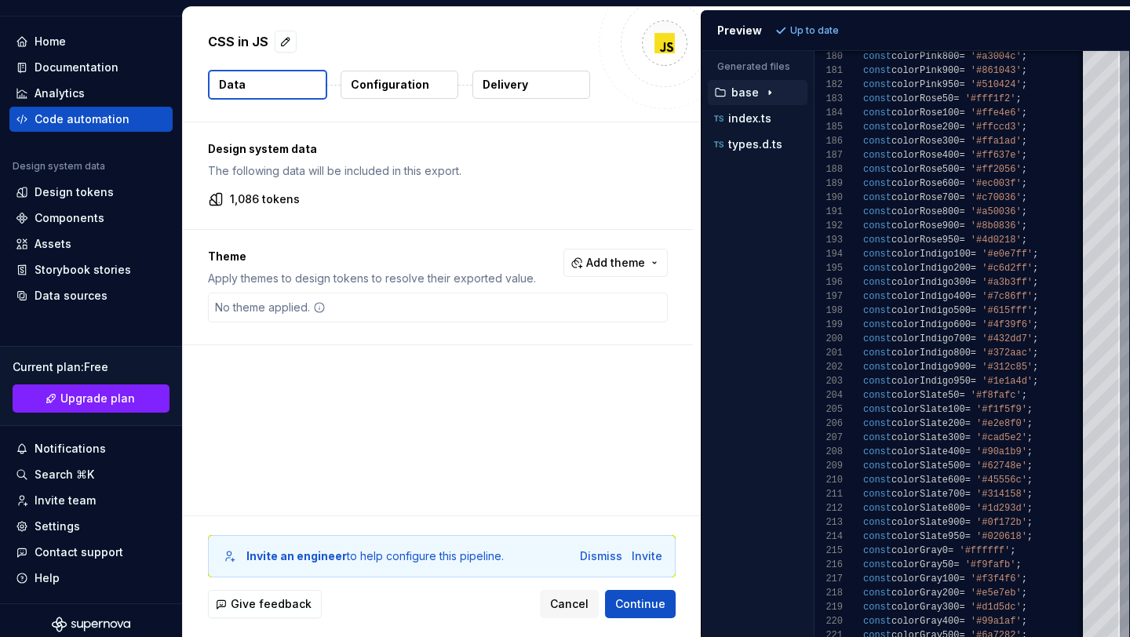
click at [753, 92] on p "base" at bounding box center [744, 92] width 27 height 13
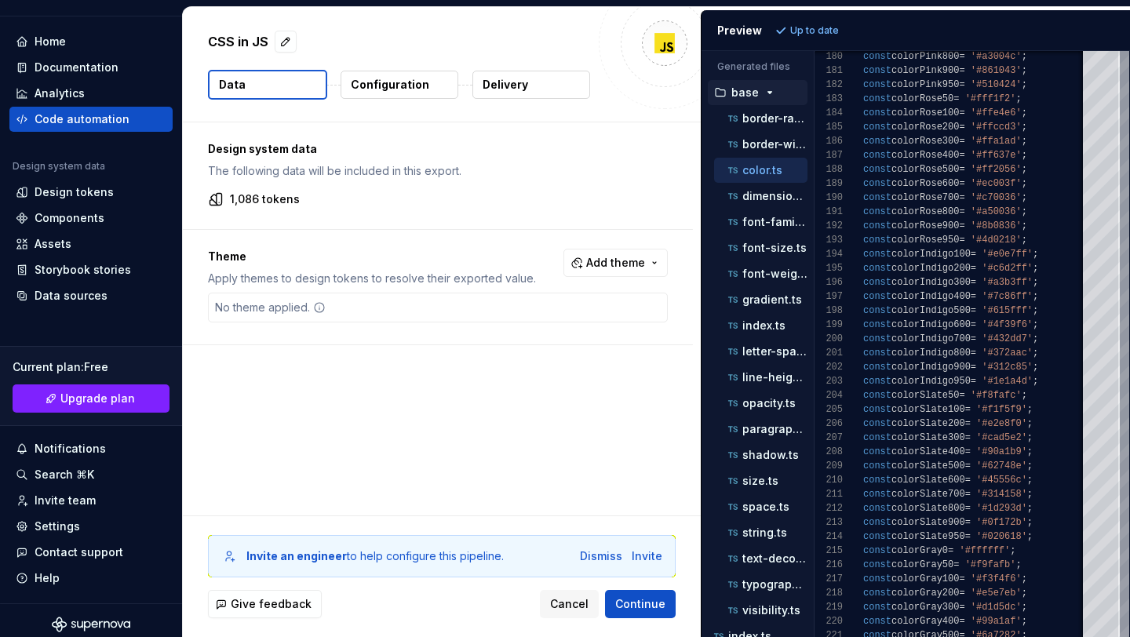
click at [812, 133] on div "Generated files Accessibility guide for tree . Navigate the tree with the arrow…" at bounding box center [916, 344] width 429 height 586
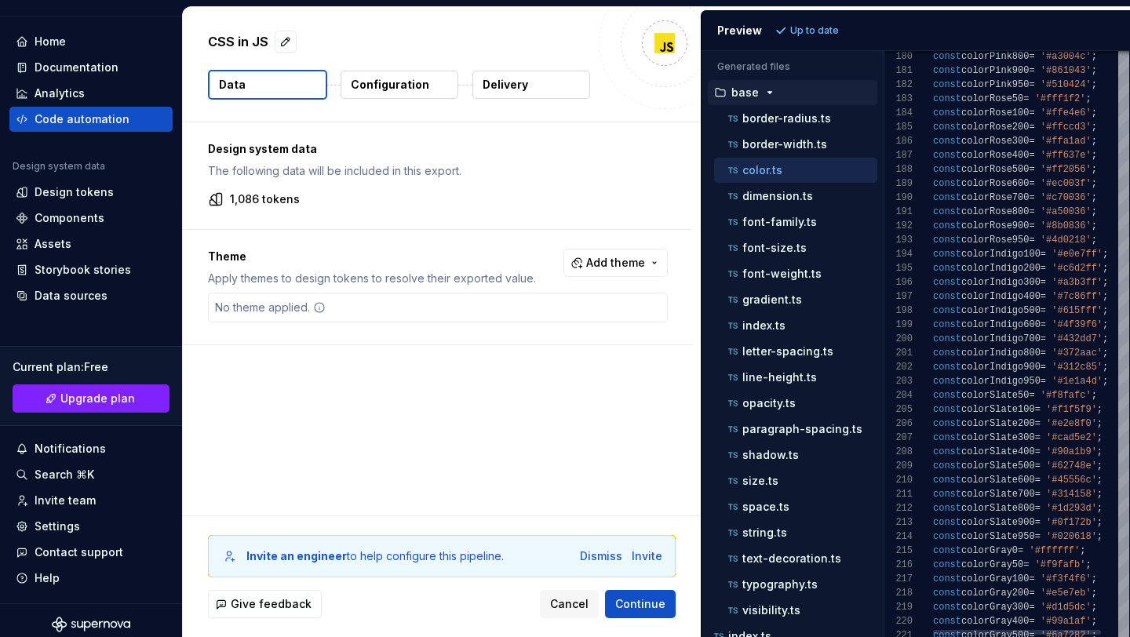
click at [875, 139] on div "Generated files Accessibility guide for tree . Navigate the tree with the arrow…" at bounding box center [916, 344] width 429 height 586
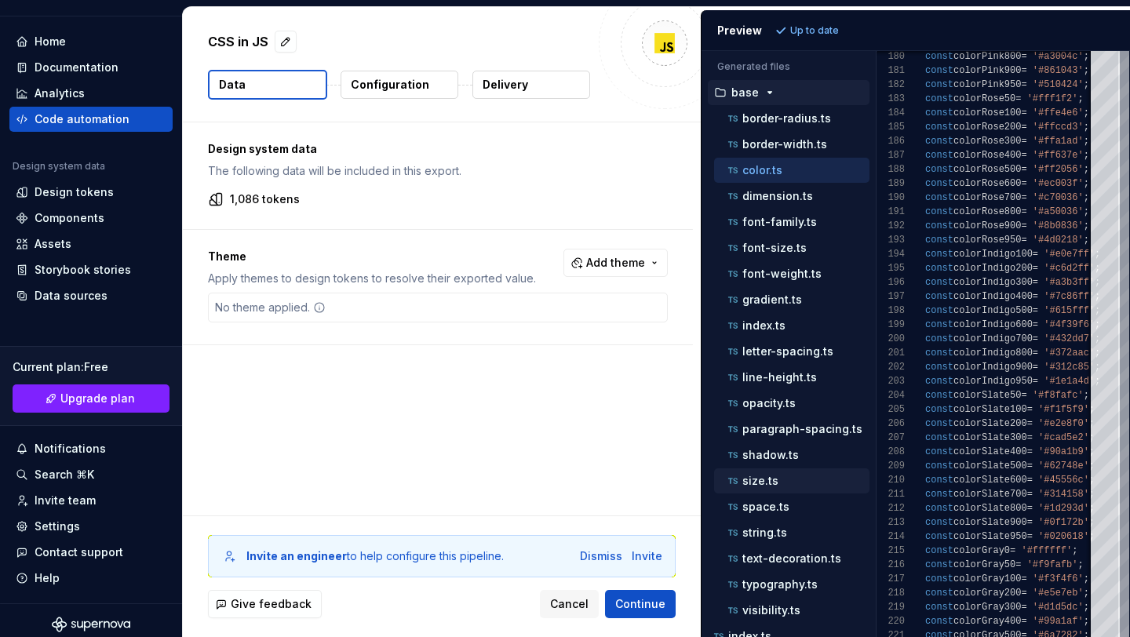
scroll to position [41, 0]
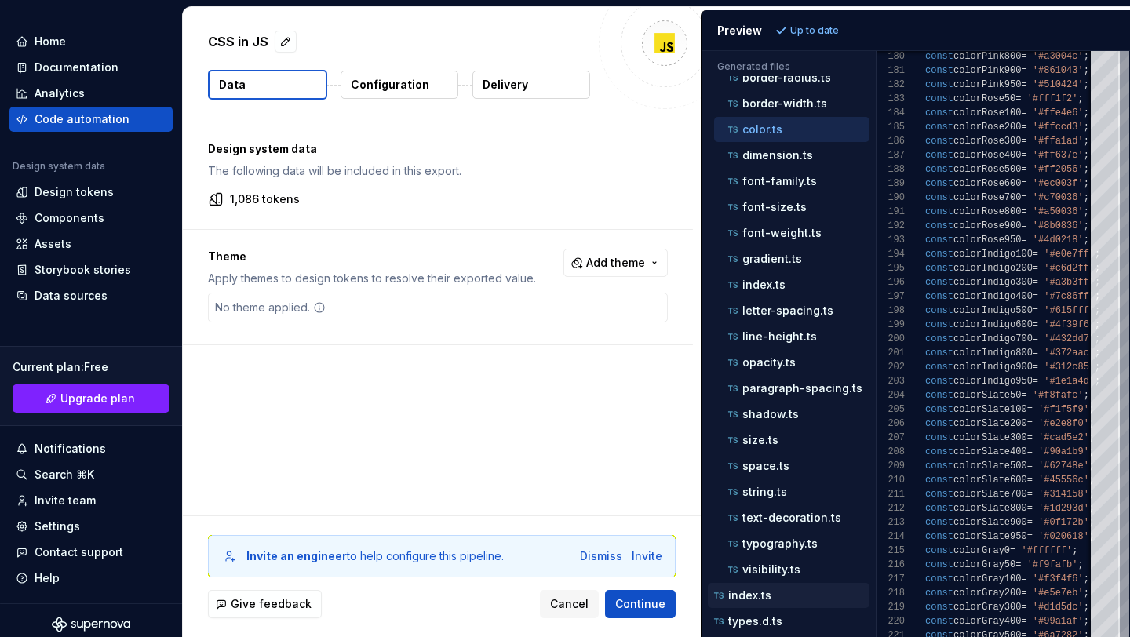
click at [752, 591] on p "index.ts" at bounding box center [749, 595] width 43 height 13
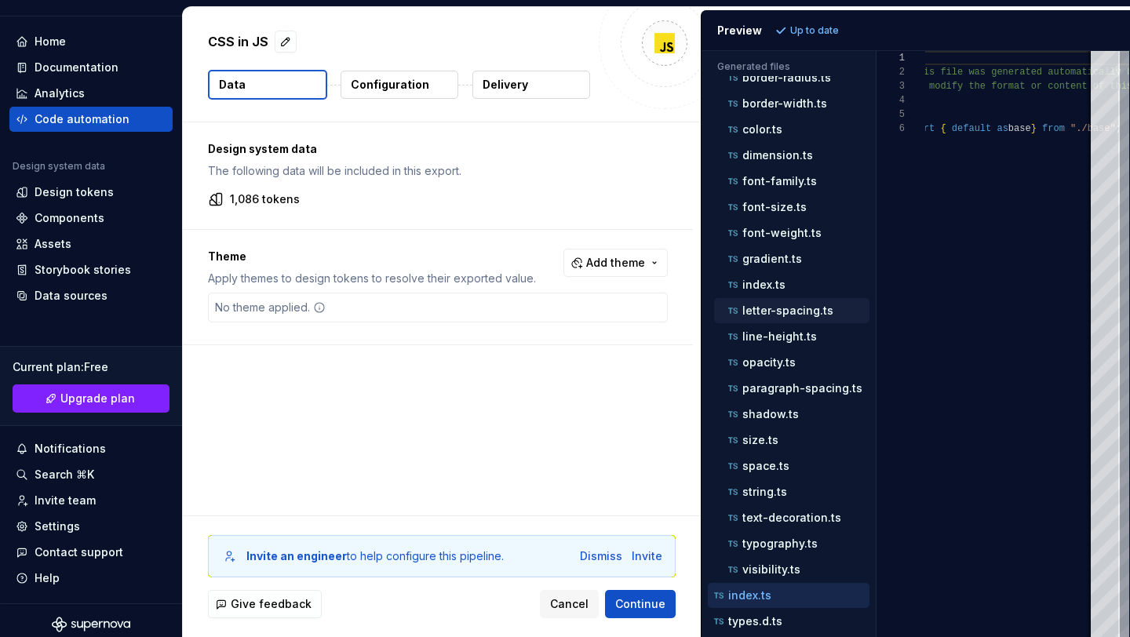
scroll to position [0, 0]
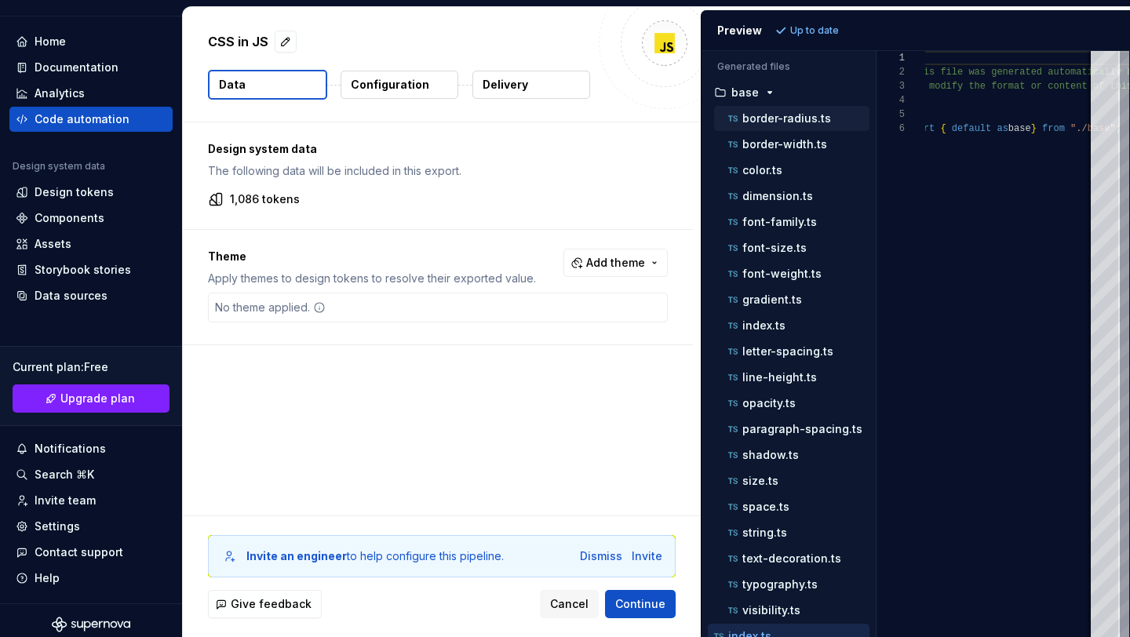
click at [768, 121] on p "border-radius.ts" at bounding box center [786, 118] width 89 height 13
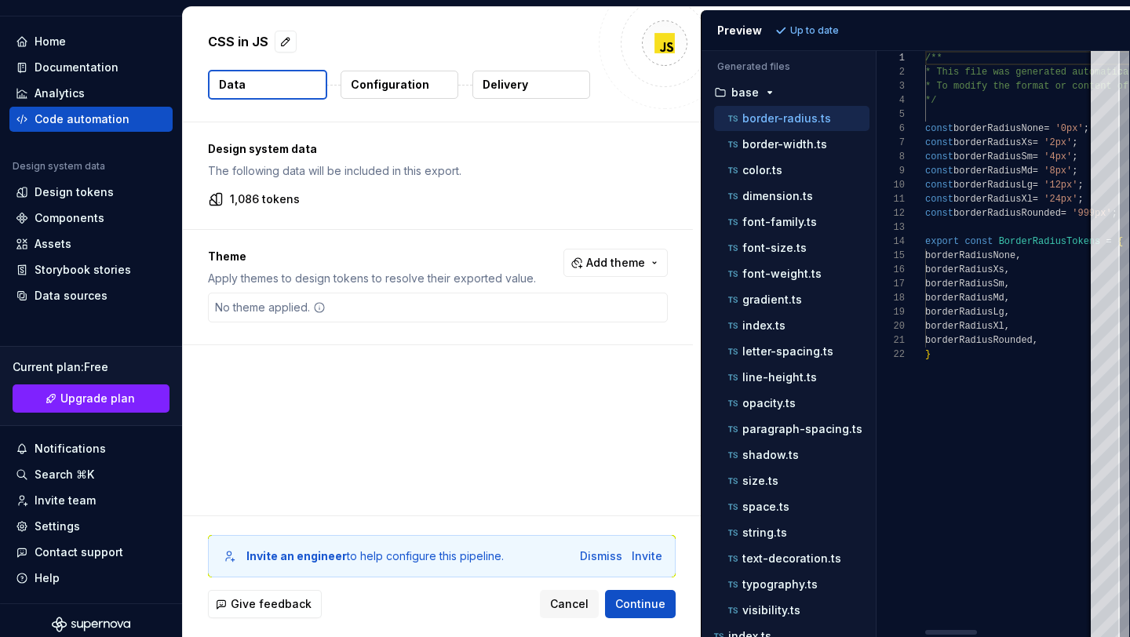
scroll to position [141, 0]
click at [803, 151] on div "border-width.ts" at bounding box center [797, 145] width 144 height 16
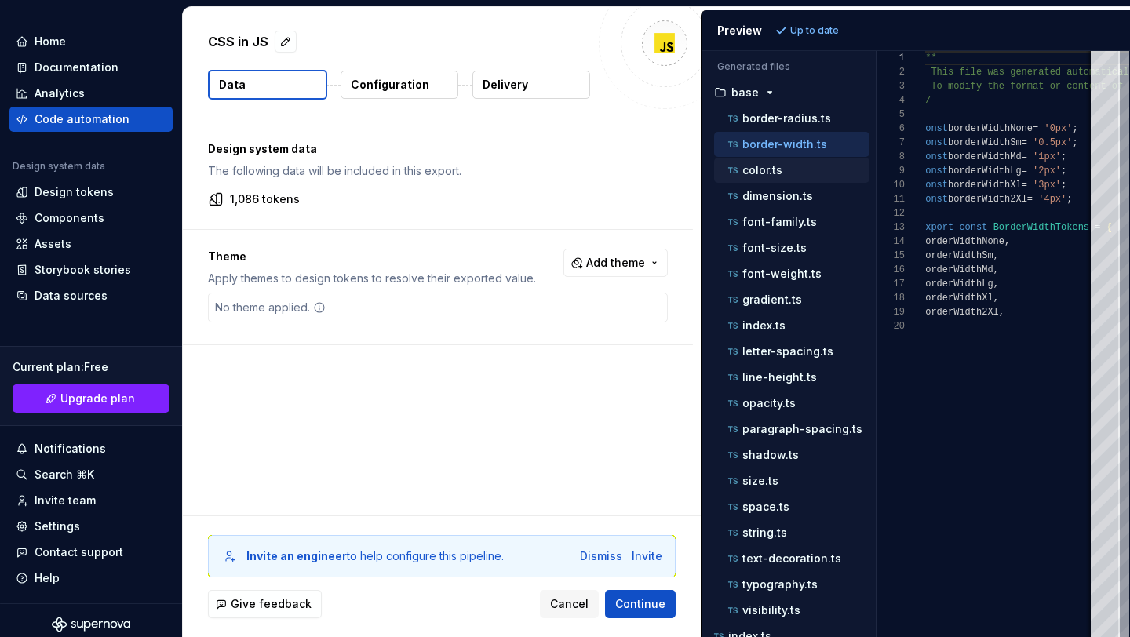
click at [790, 167] on div "color.ts" at bounding box center [797, 170] width 144 height 16
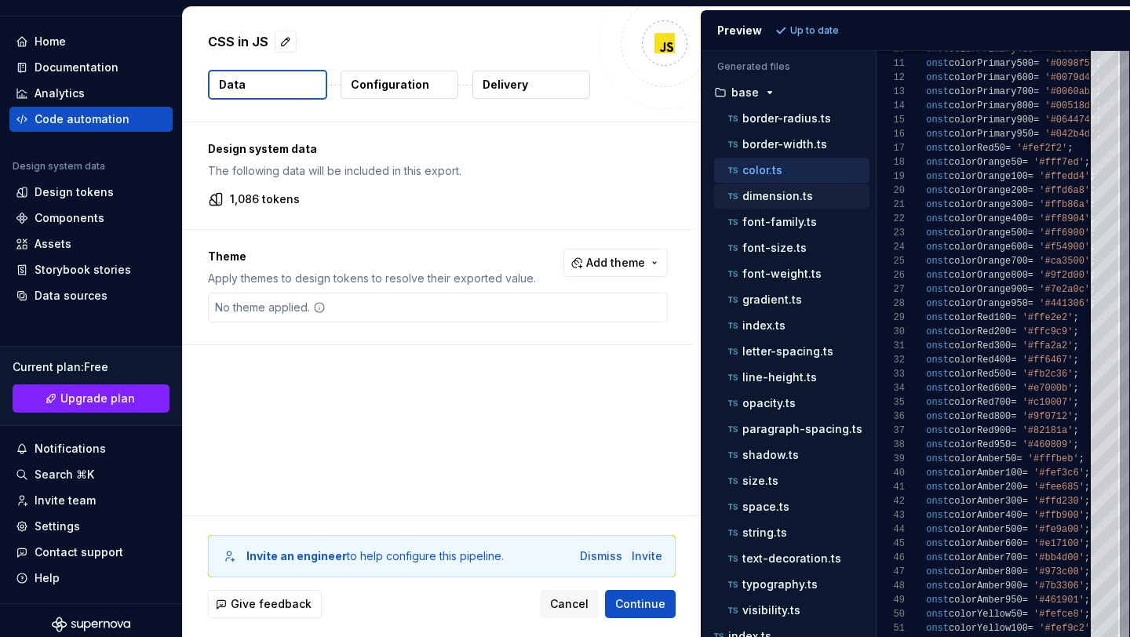
click at [764, 190] on p "dimension.ts" at bounding box center [777, 196] width 71 height 13
type textarea "**********"
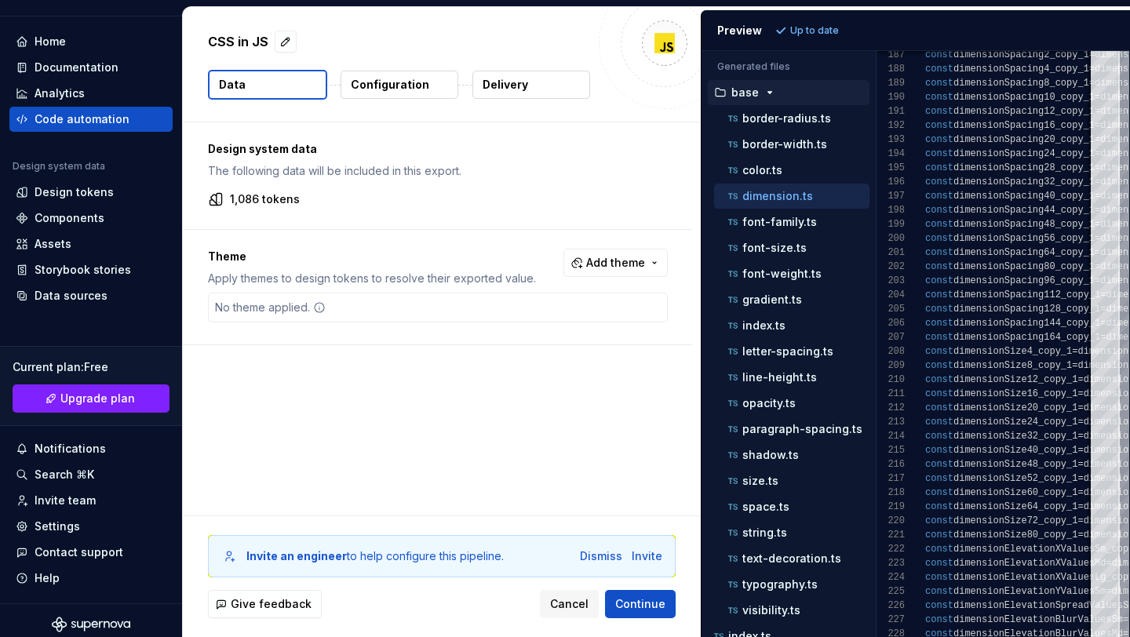
click at [764, 95] on icon "button" at bounding box center [770, 92] width 13 height 13
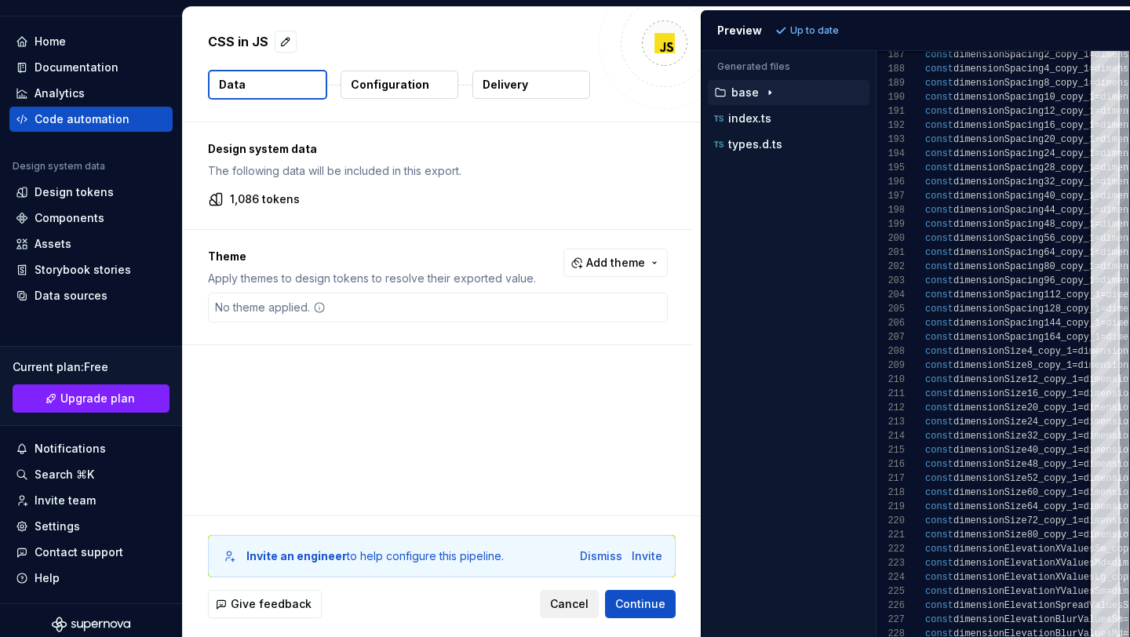
click at [563, 595] on button "Cancel" at bounding box center [569, 604] width 59 height 28
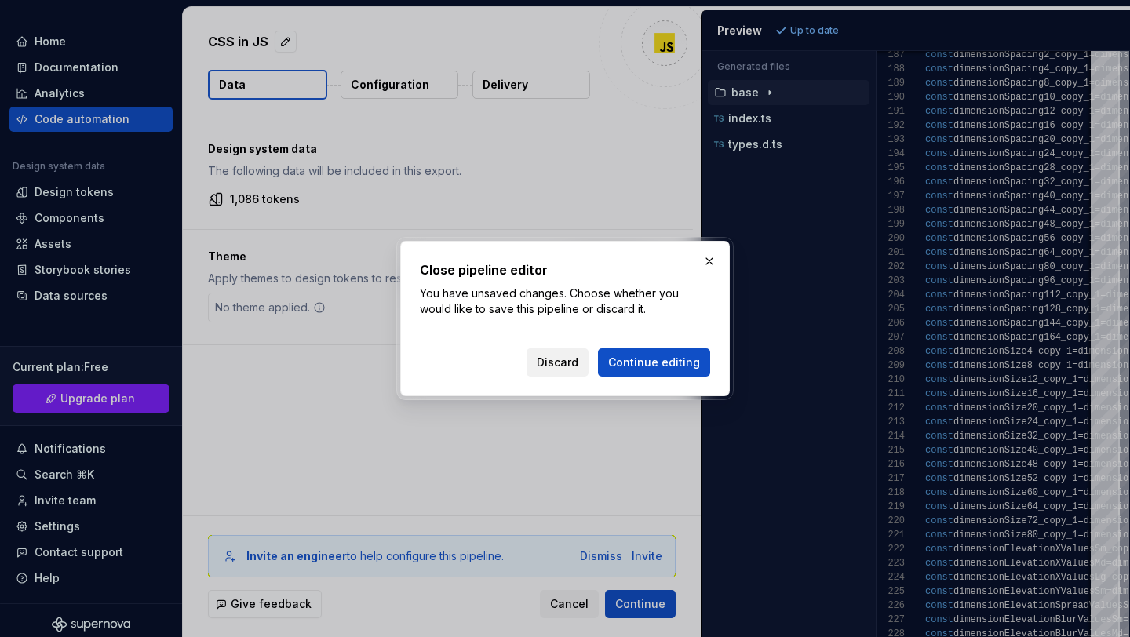
click at [566, 350] on button "Discard" at bounding box center [558, 362] width 62 height 28
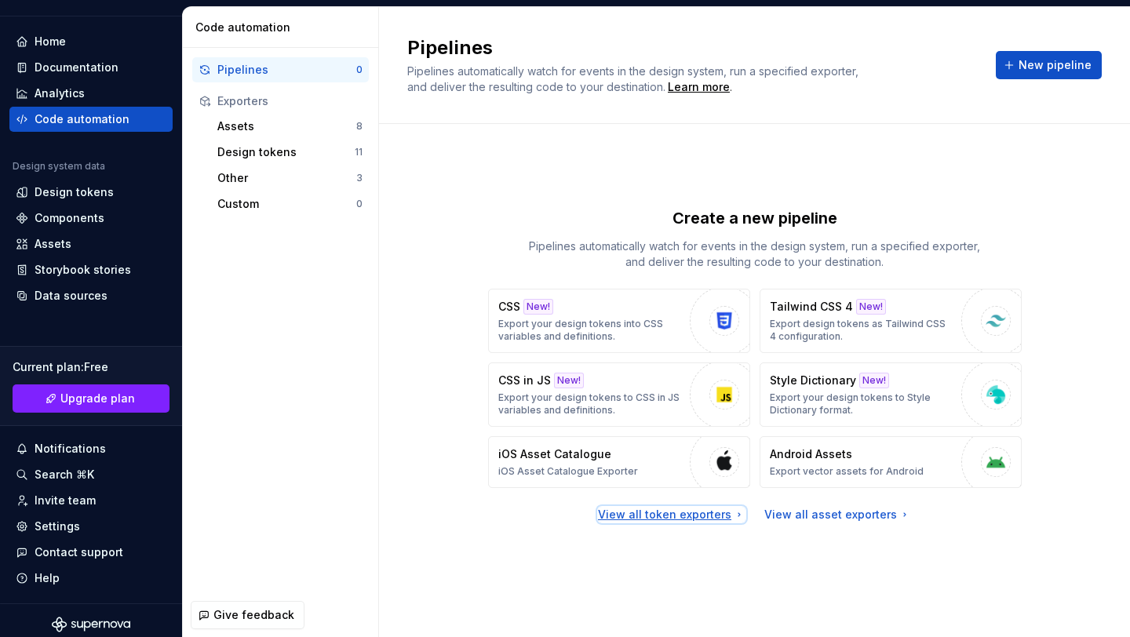
click at [647, 520] on div "View all token exporters" at bounding box center [672, 515] width 148 height 16
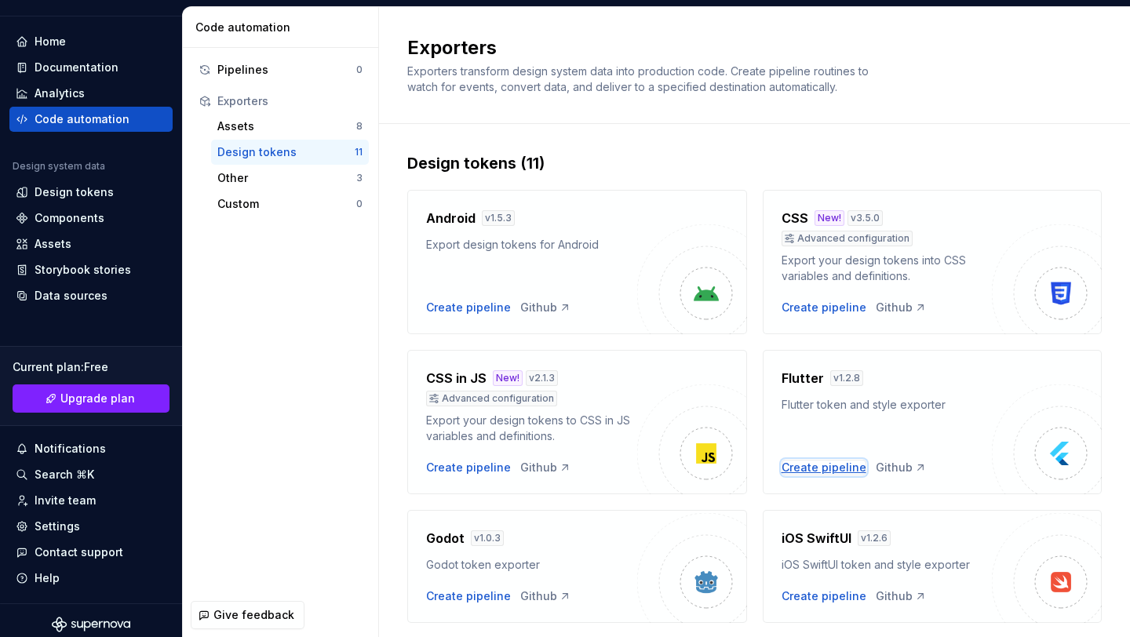
click at [796, 467] on div "Create pipeline" at bounding box center [824, 468] width 85 height 16
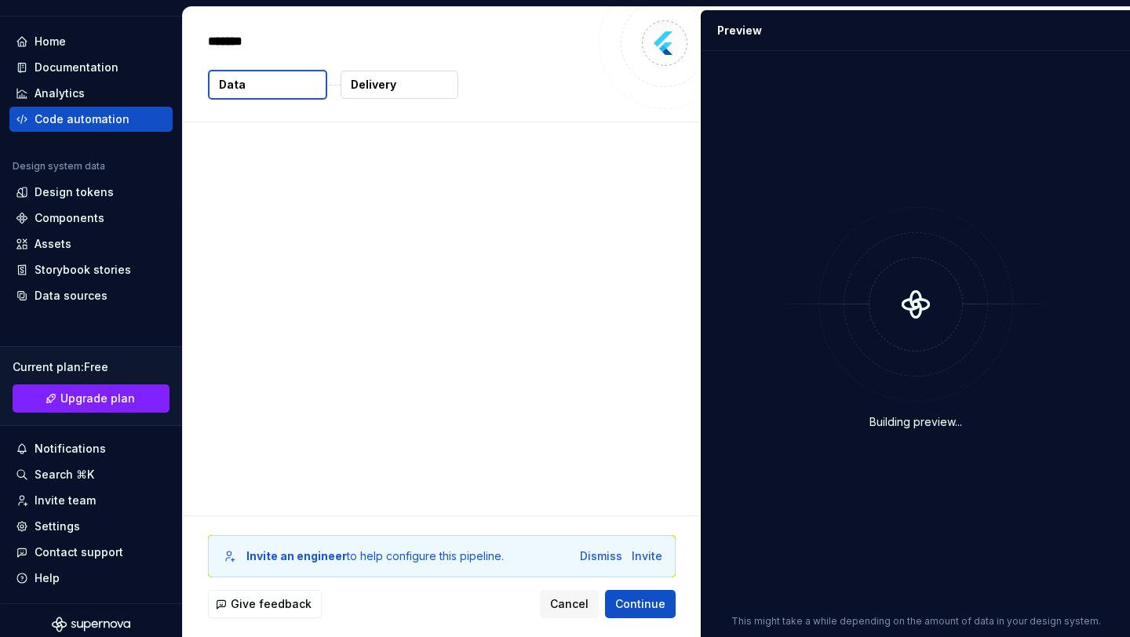
type textarea "*"
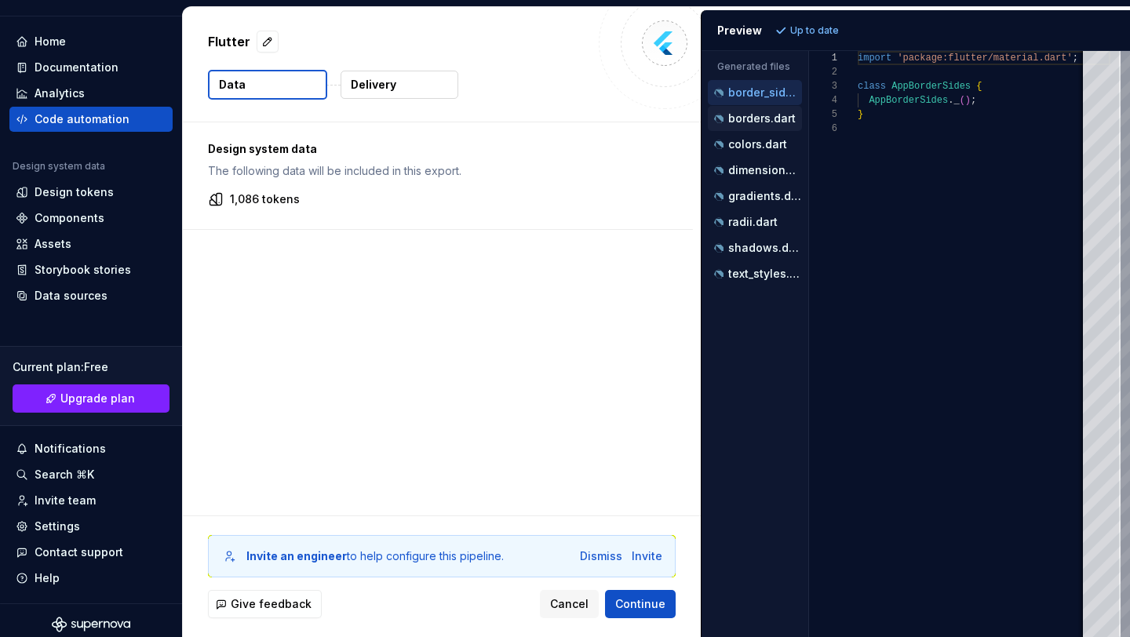
click at [749, 119] on p "borders.dart" at bounding box center [761, 118] width 67 height 13
click at [746, 161] on div "dimensions.dart" at bounding box center [755, 170] width 94 height 25
click at [747, 148] on p "colors.dart" at bounding box center [757, 144] width 59 height 13
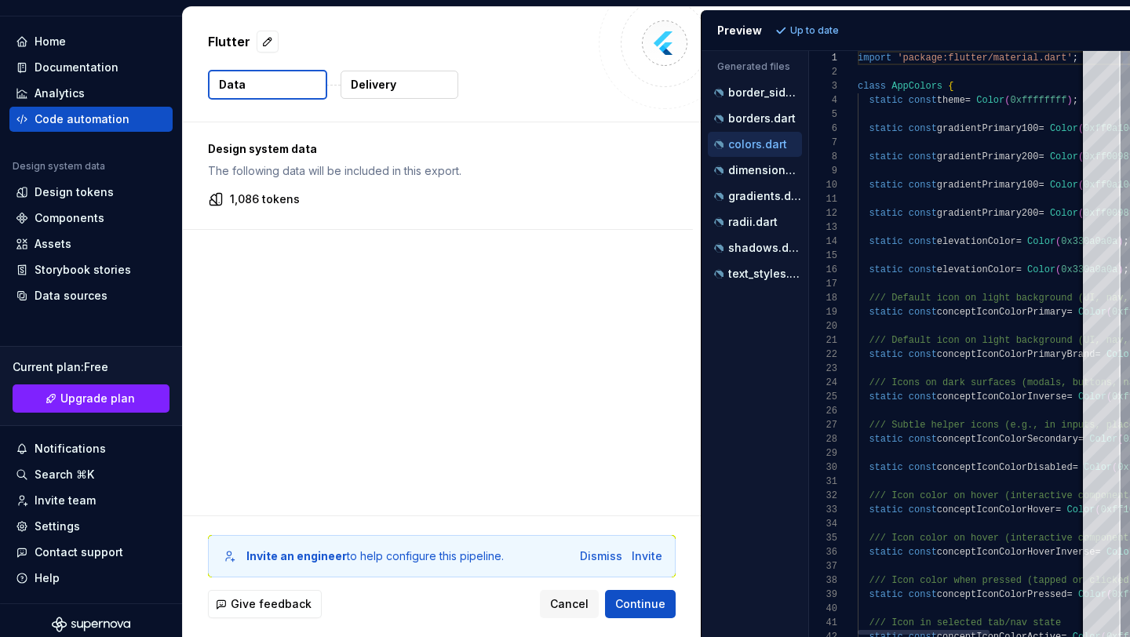
scroll to position [141, 0]
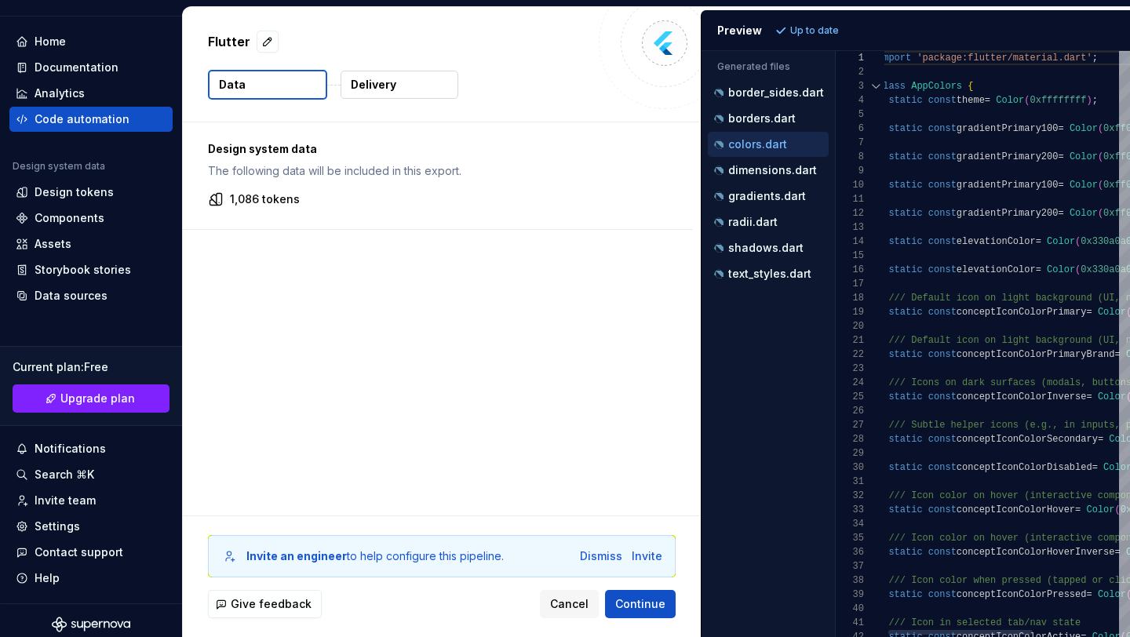
click at [838, 195] on div "Generated files Accessibility guide for tree . Navigate the tree with the arrow…" at bounding box center [916, 344] width 429 height 586
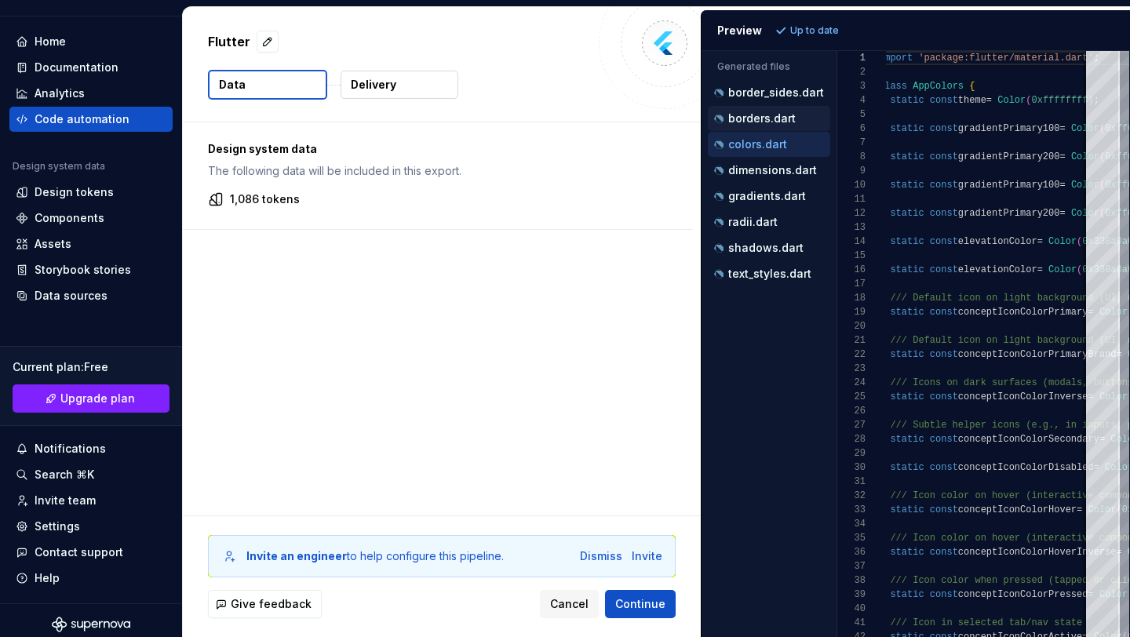
click at [772, 122] on p "borders.dart" at bounding box center [761, 118] width 67 height 13
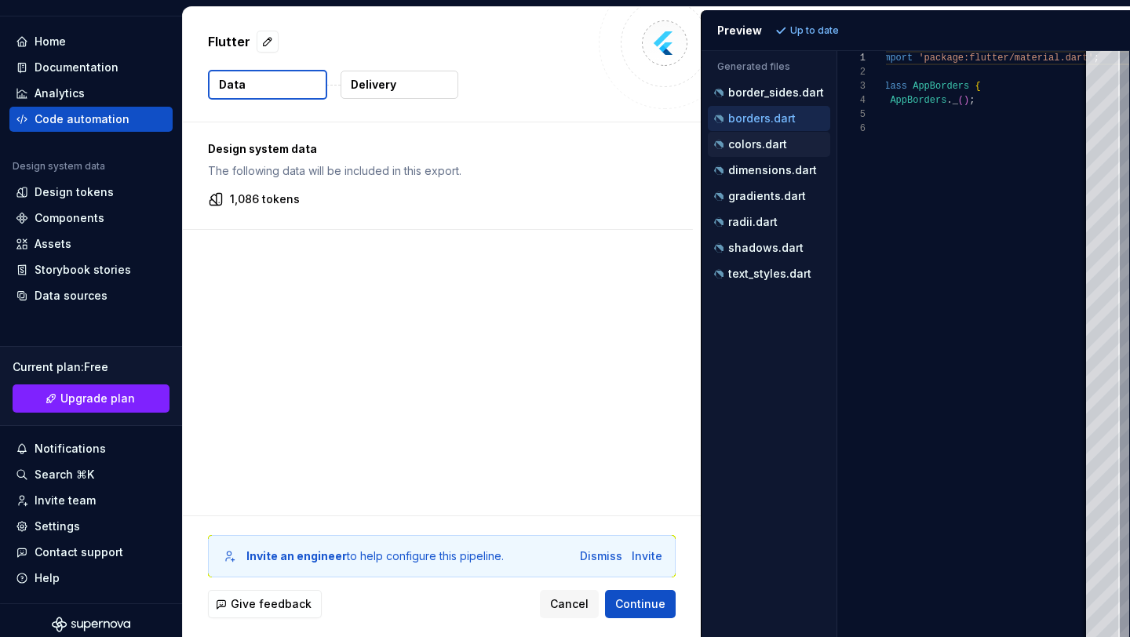
click at [798, 143] on div "colors.dart" at bounding box center [770, 145] width 119 height 16
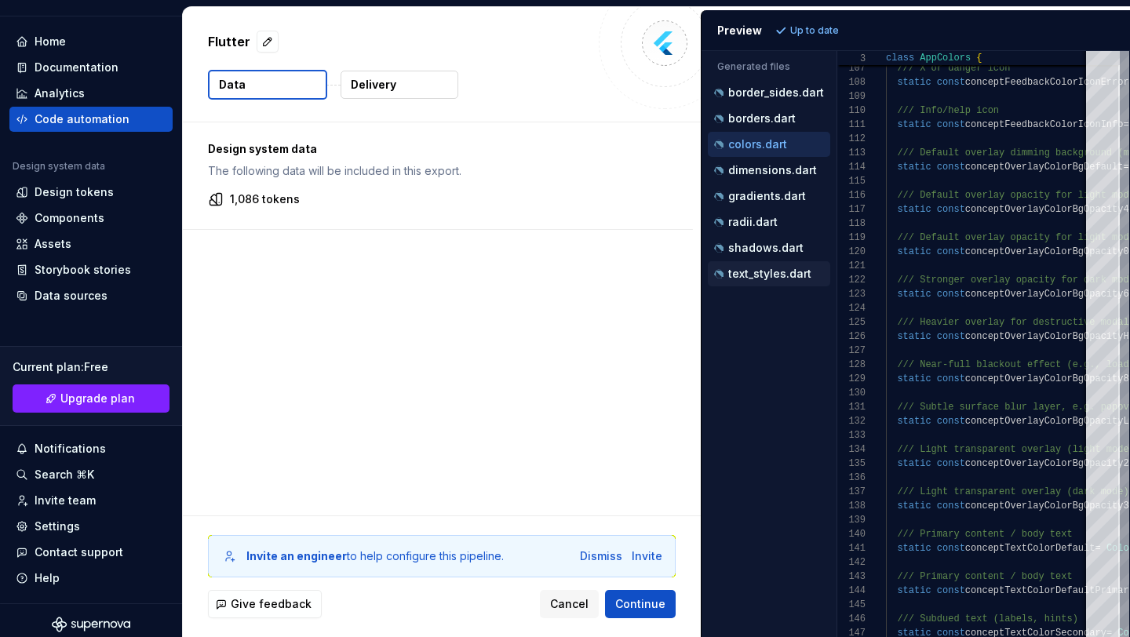
click at [775, 268] on p "text_styles.dart" at bounding box center [769, 274] width 83 height 13
type textarea "**********"
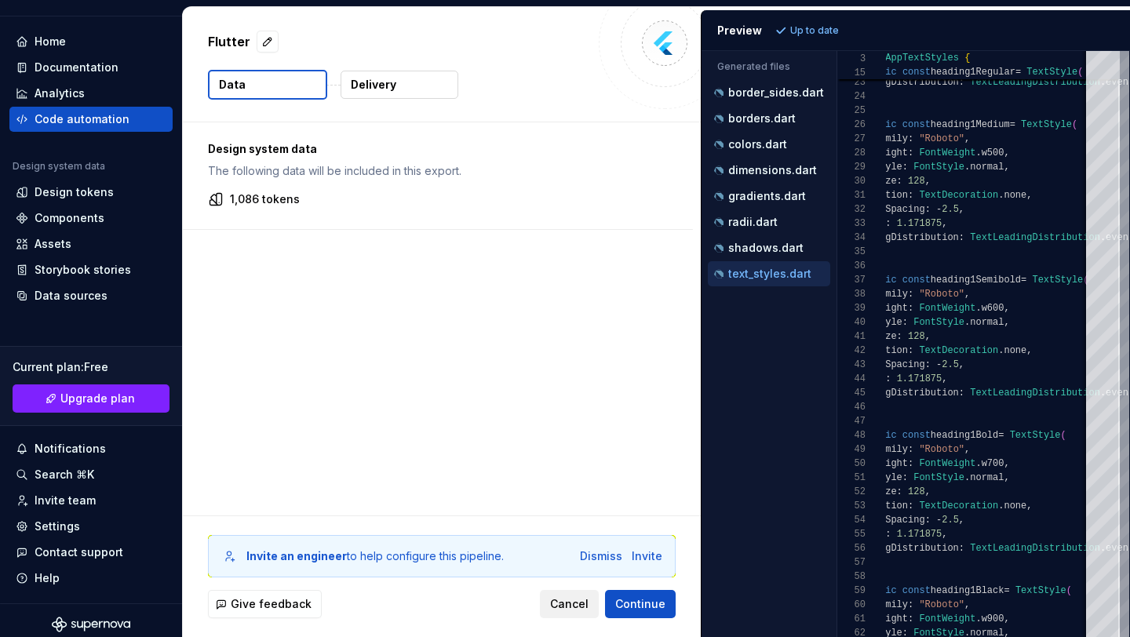
click at [569, 608] on span "Cancel" at bounding box center [569, 604] width 38 height 16
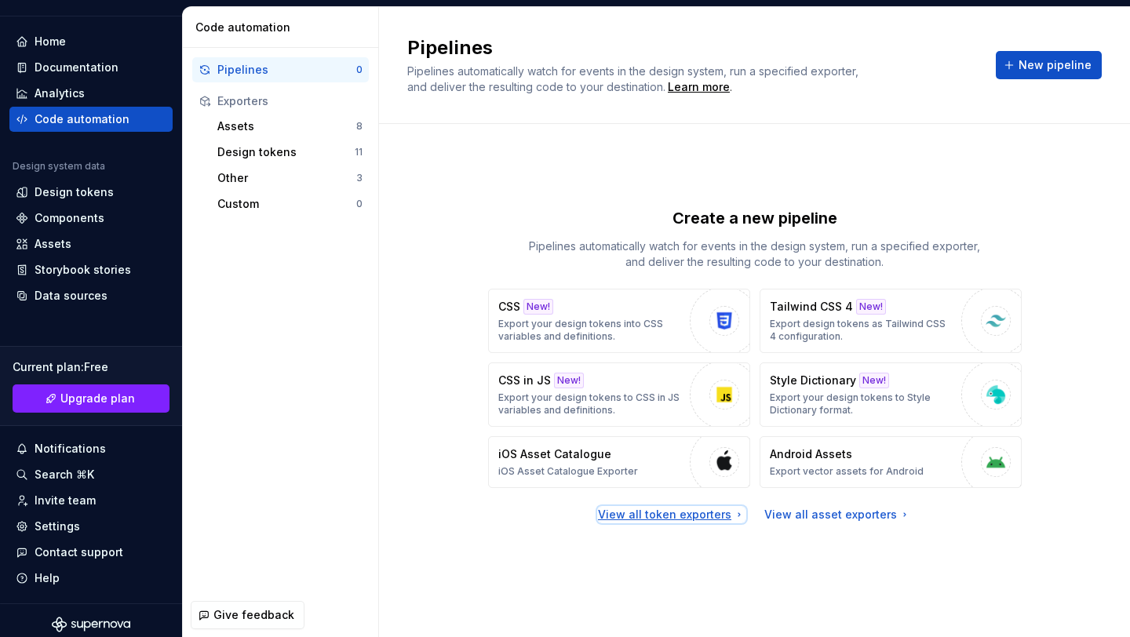
click at [678, 516] on div "View all token exporters" at bounding box center [672, 515] width 148 height 16
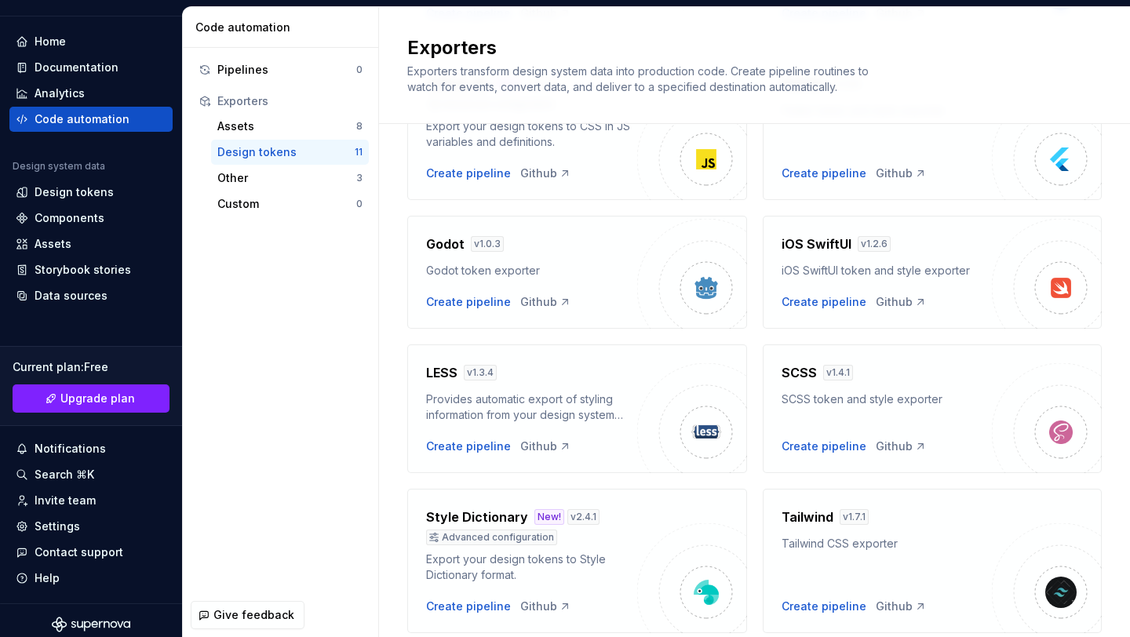
scroll to position [308, 0]
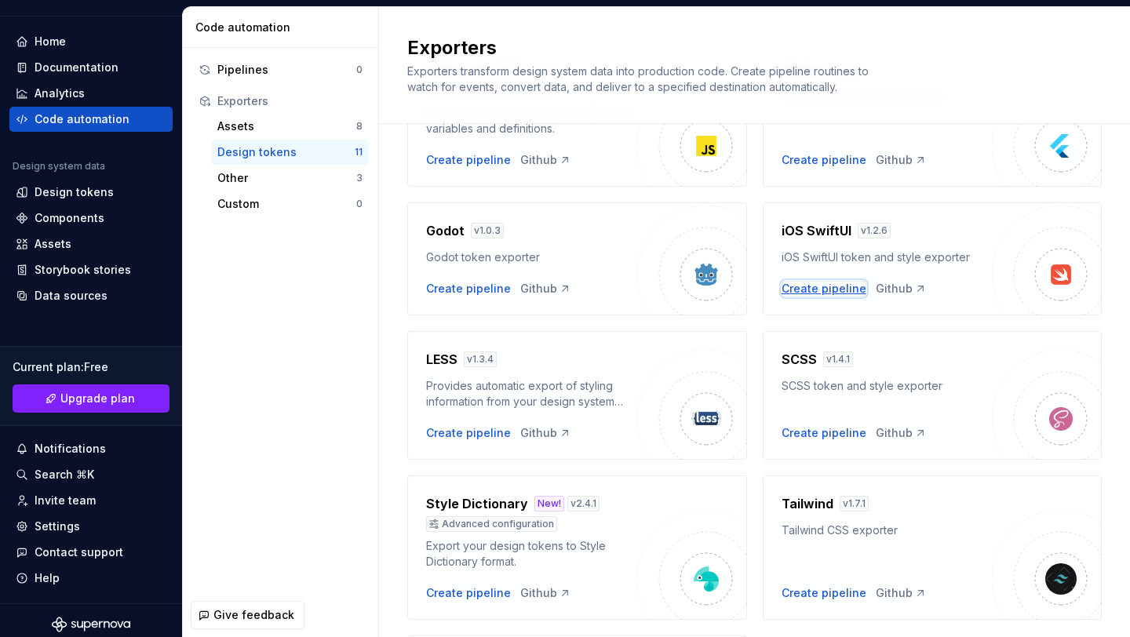
click at [828, 287] on div "Create pipeline" at bounding box center [824, 289] width 85 height 16
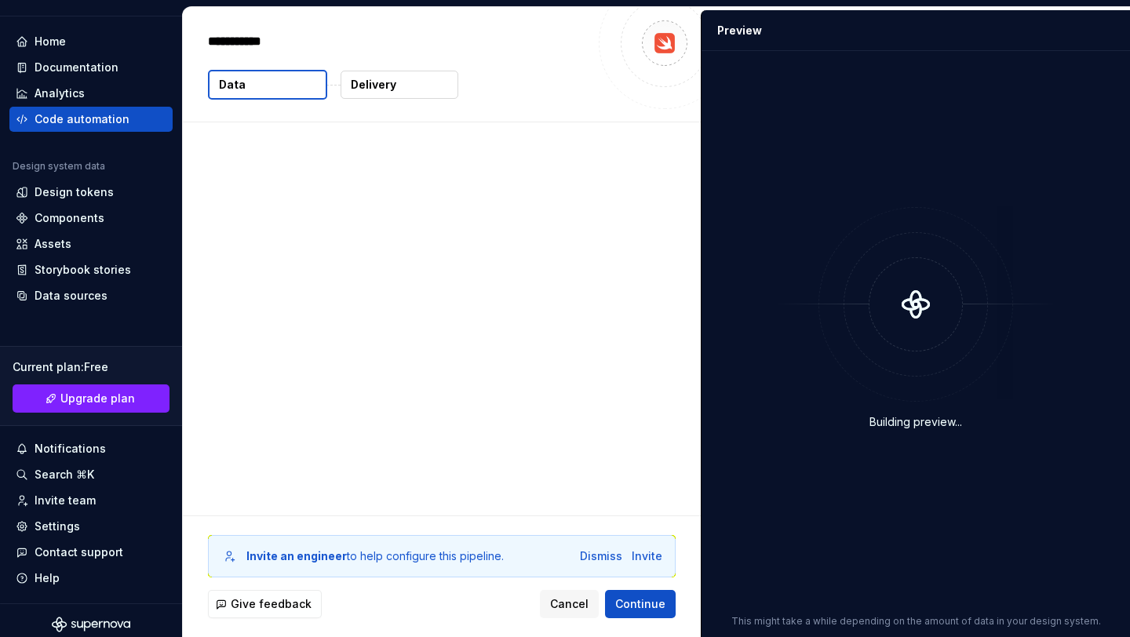
type textarea "*"
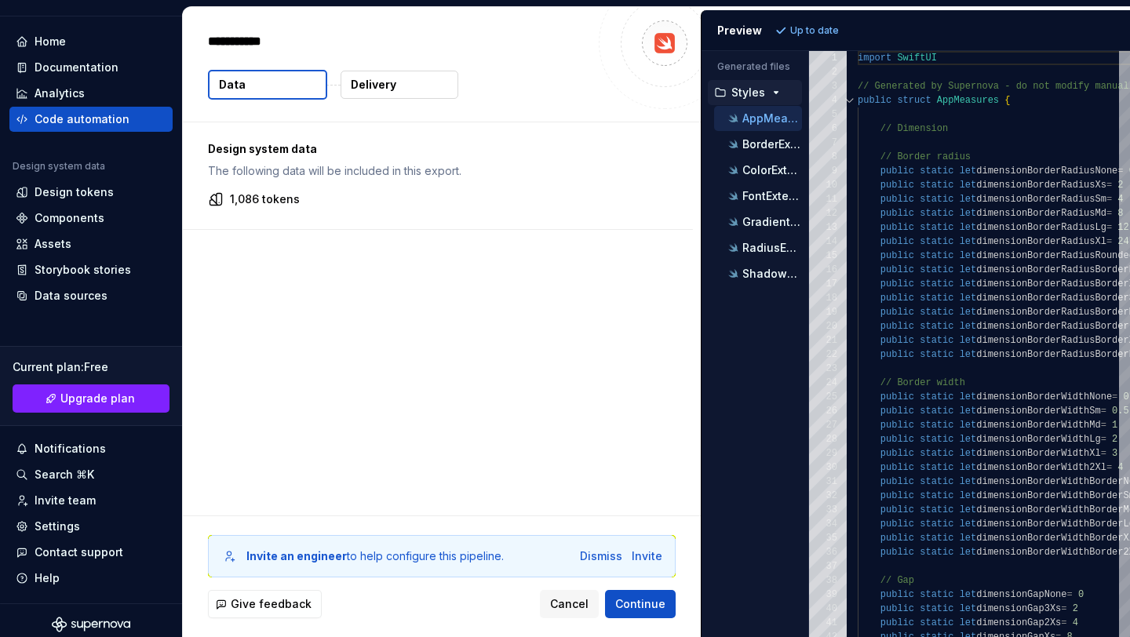
click at [808, 111] on div "Generated files Accessibility guide for tree . Navigate the tree with the arrow…" at bounding box center [916, 344] width 429 height 586
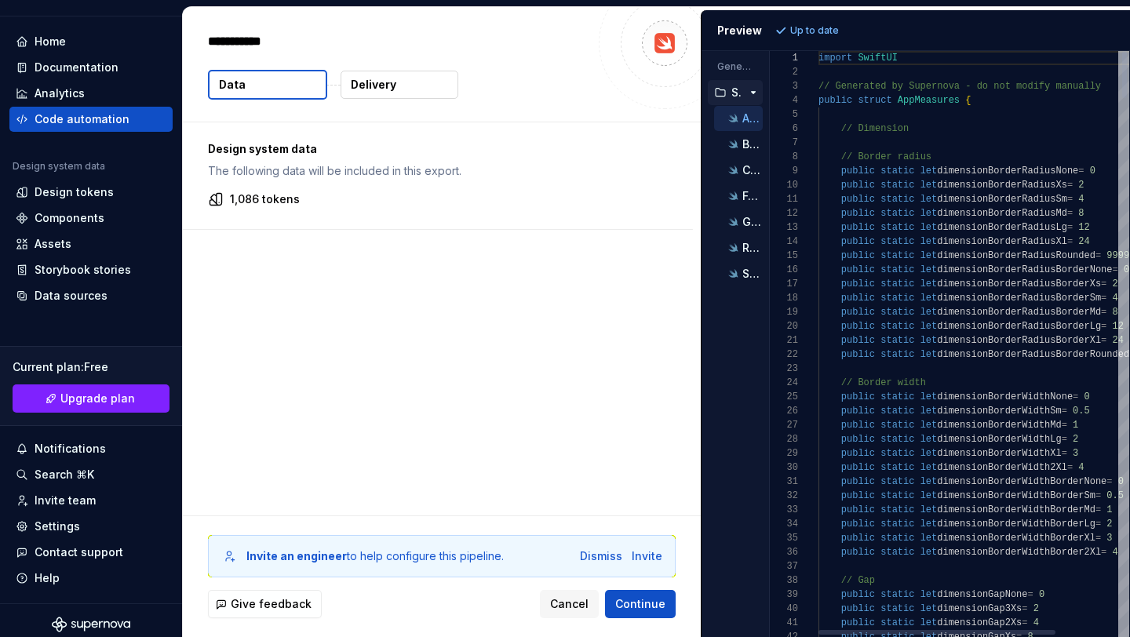
click at [747, 119] on div "Generated files Accessibility guide for tree . Navigate the tree with the arrow…" at bounding box center [916, 344] width 429 height 586
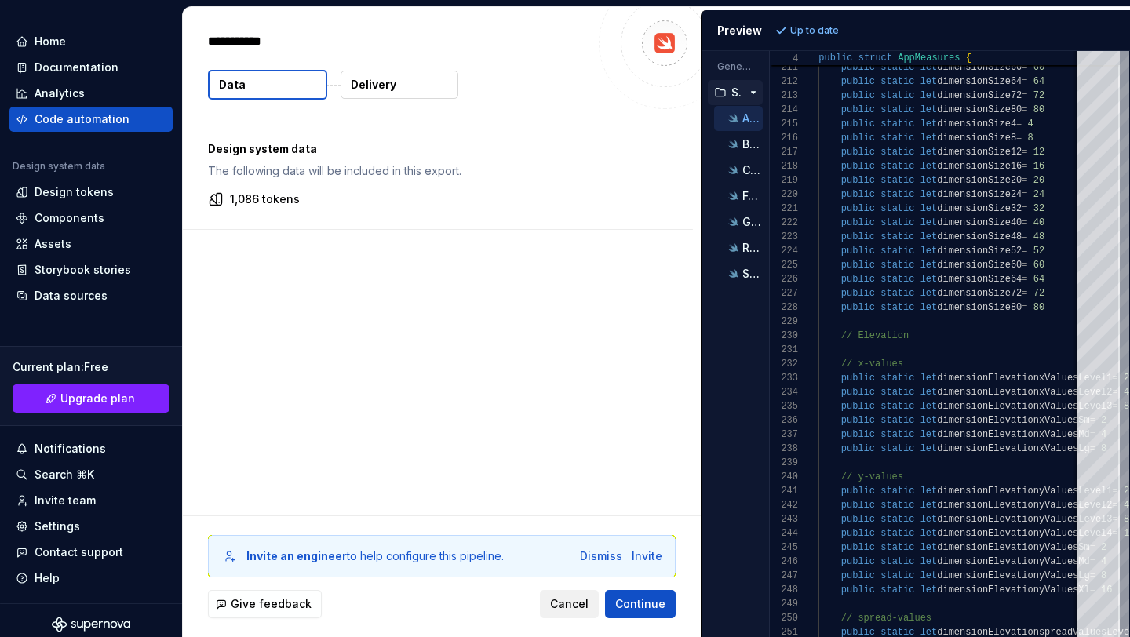
click at [577, 608] on span "Cancel" at bounding box center [569, 604] width 38 height 16
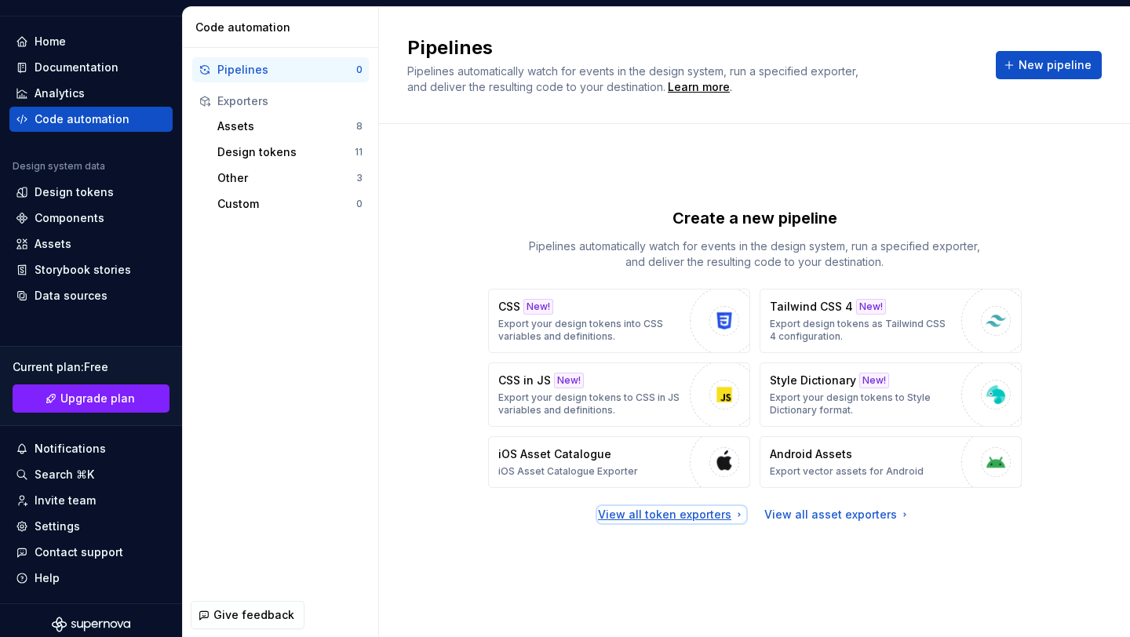
click at [646, 509] on div "View all token exporters" at bounding box center [672, 515] width 148 height 16
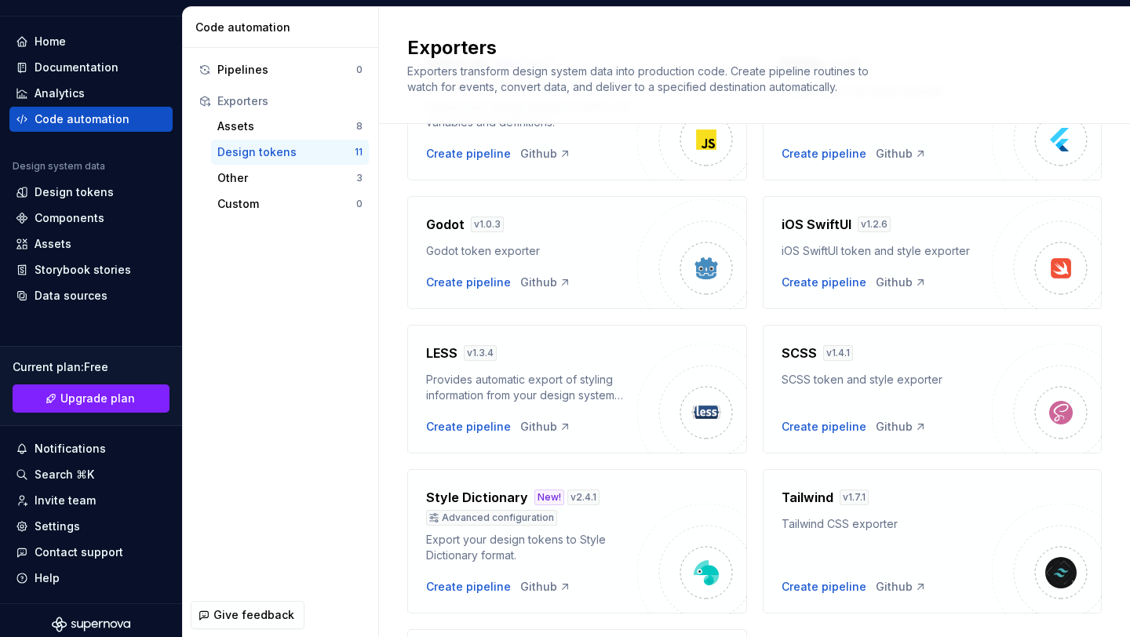
scroll to position [510, 0]
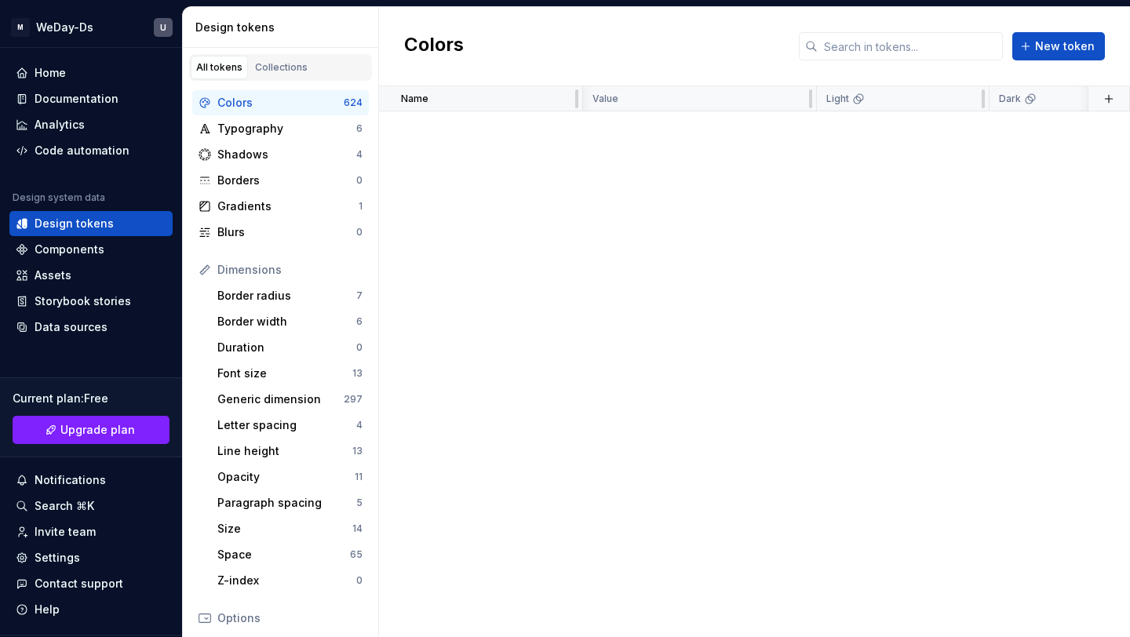
scroll to position [11387, 5]
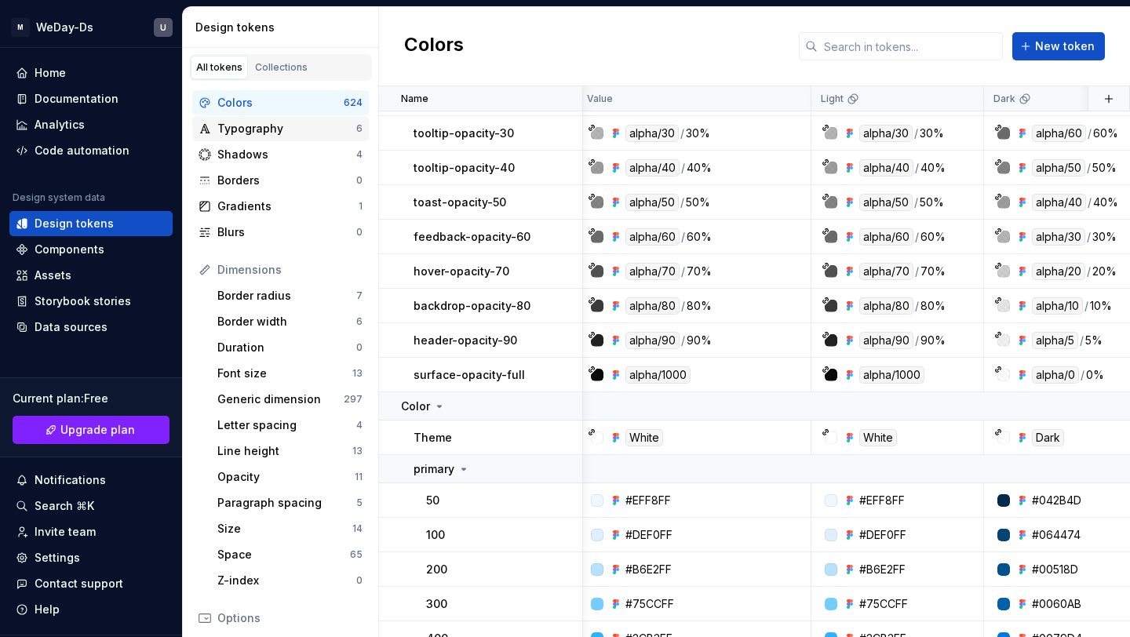
click at [338, 116] on div "Typography 6" at bounding box center [280, 128] width 177 height 25
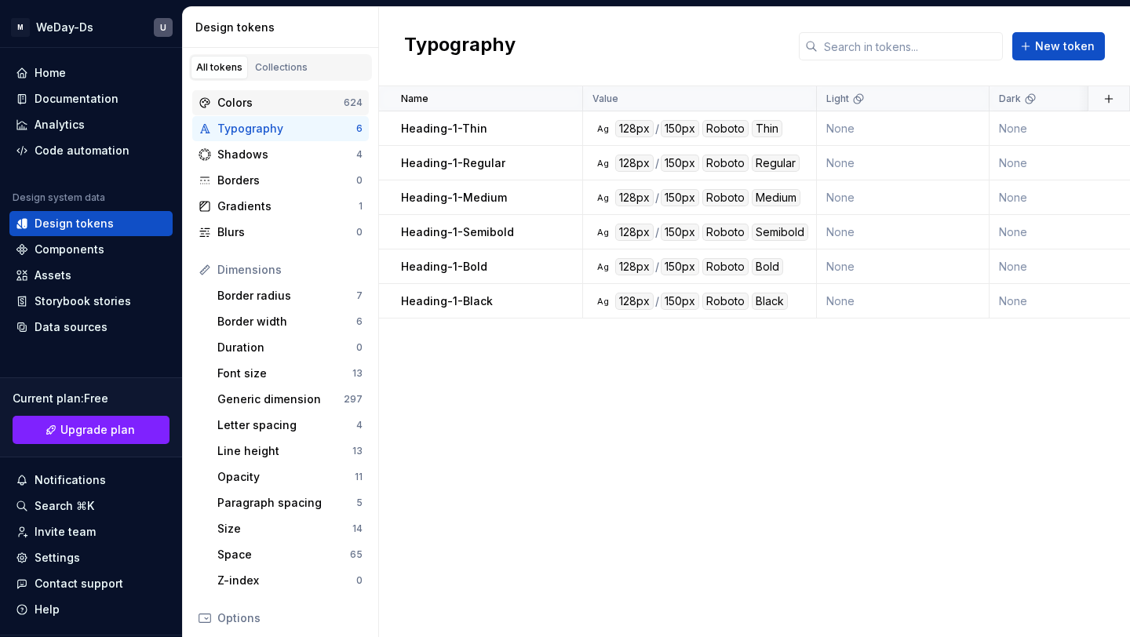
click at [337, 96] on div "Colors" at bounding box center [280, 103] width 126 height 16
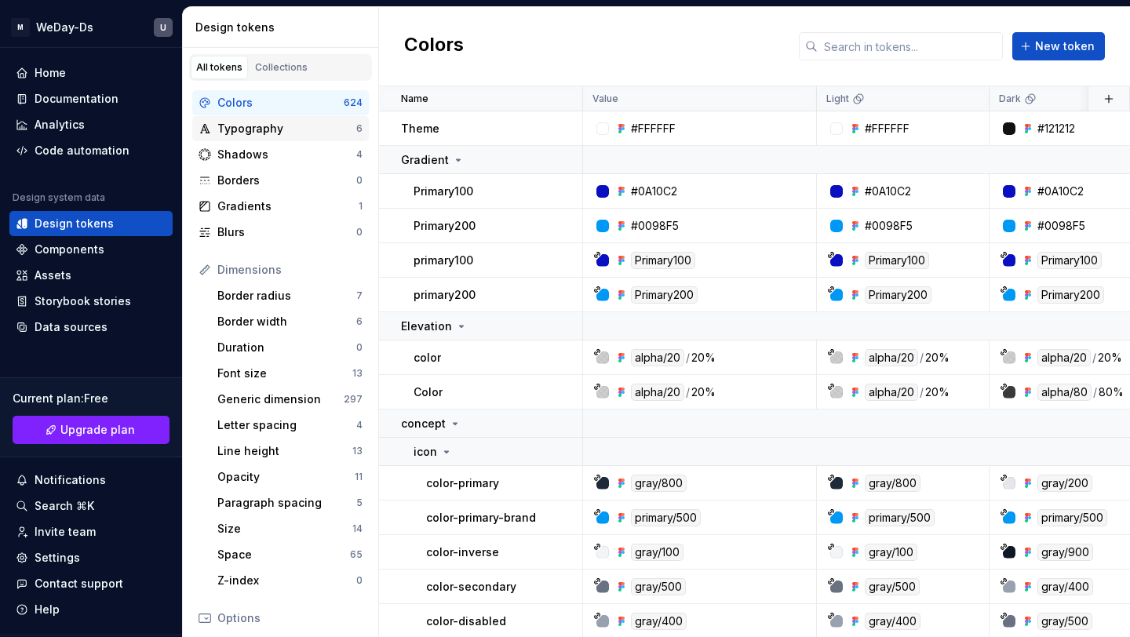
click at [341, 132] on div "Typography" at bounding box center [286, 129] width 139 height 16
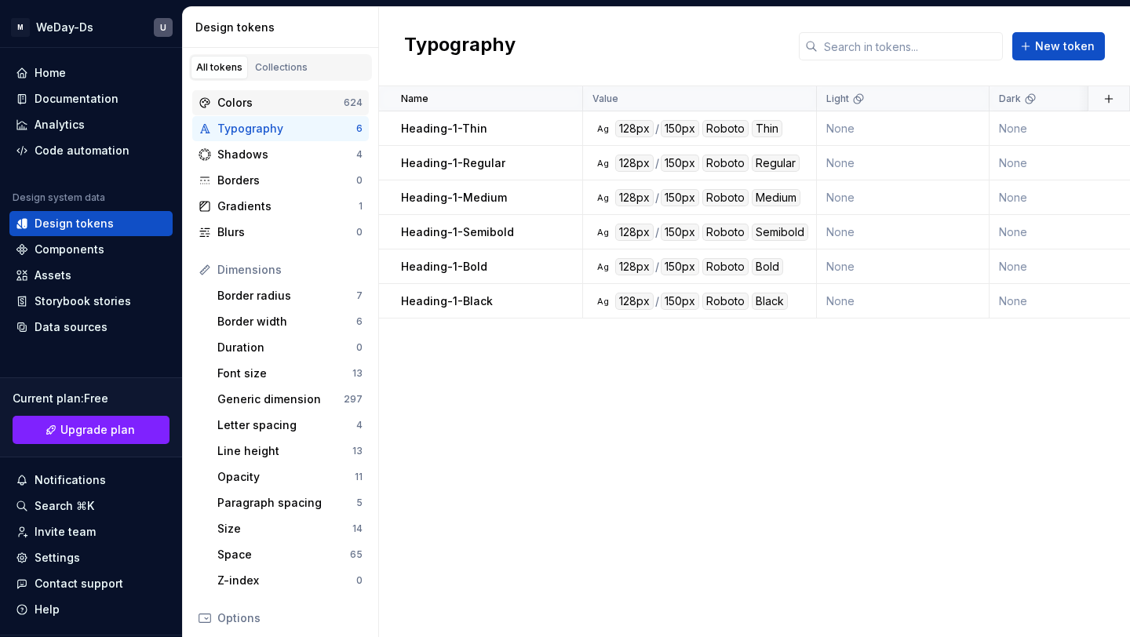
click at [271, 105] on div "Colors" at bounding box center [280, 103] width 126 height 16
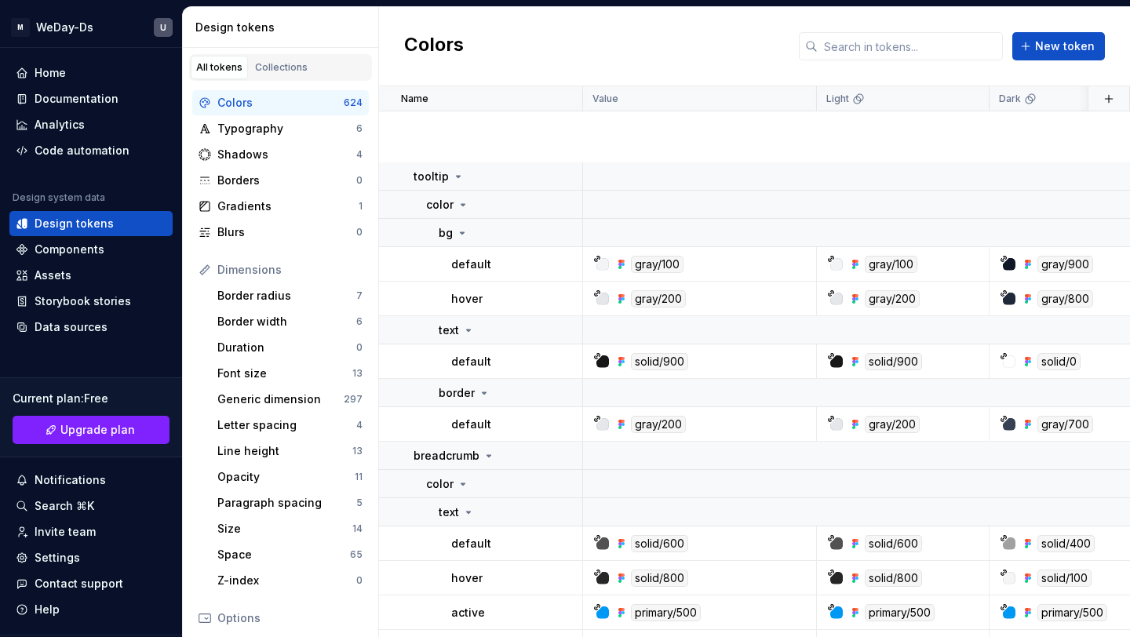
scroll to position [8386, 0]
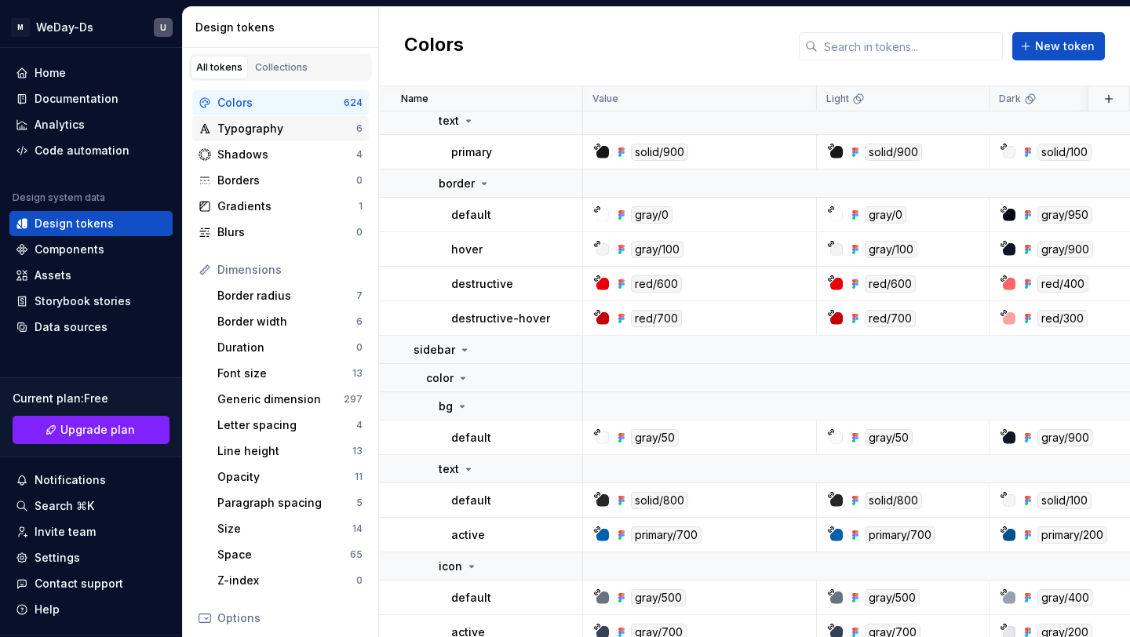
click at [319, 130] on div "Typography" at bounding box center [286, 129] width 139 height 16
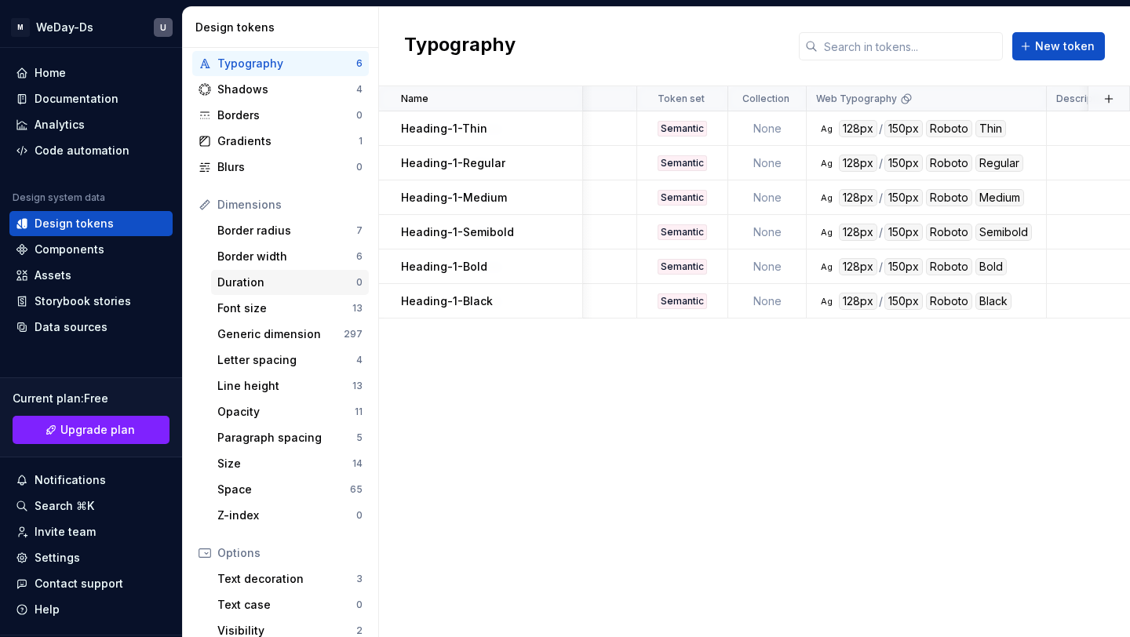
scroll to position [87, 0]
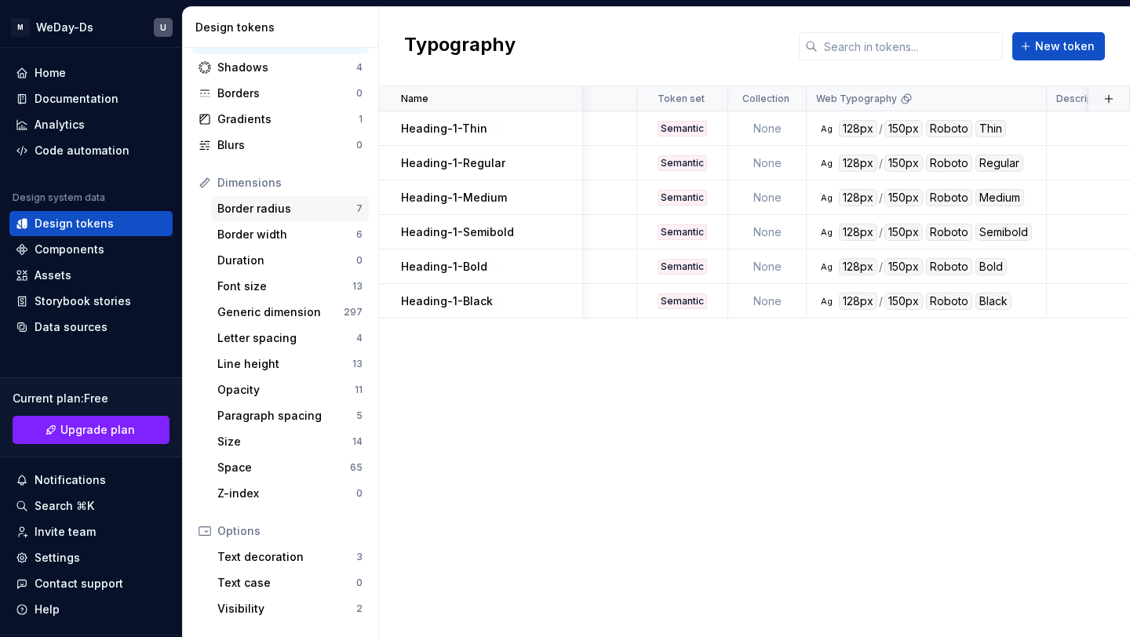
click at [283, 198] on div "Border radius 7" at bounding box center [290, 208] width 158 height 25
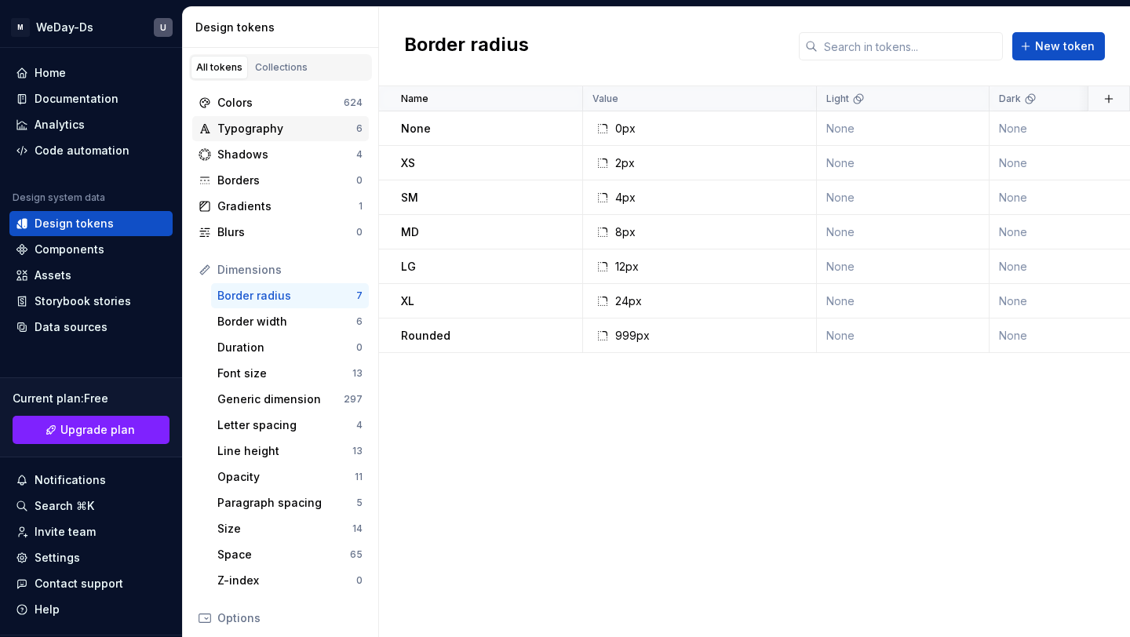
click at [297, 135] on div "Typography" at bounding box center [286, 129] width 139 height 16
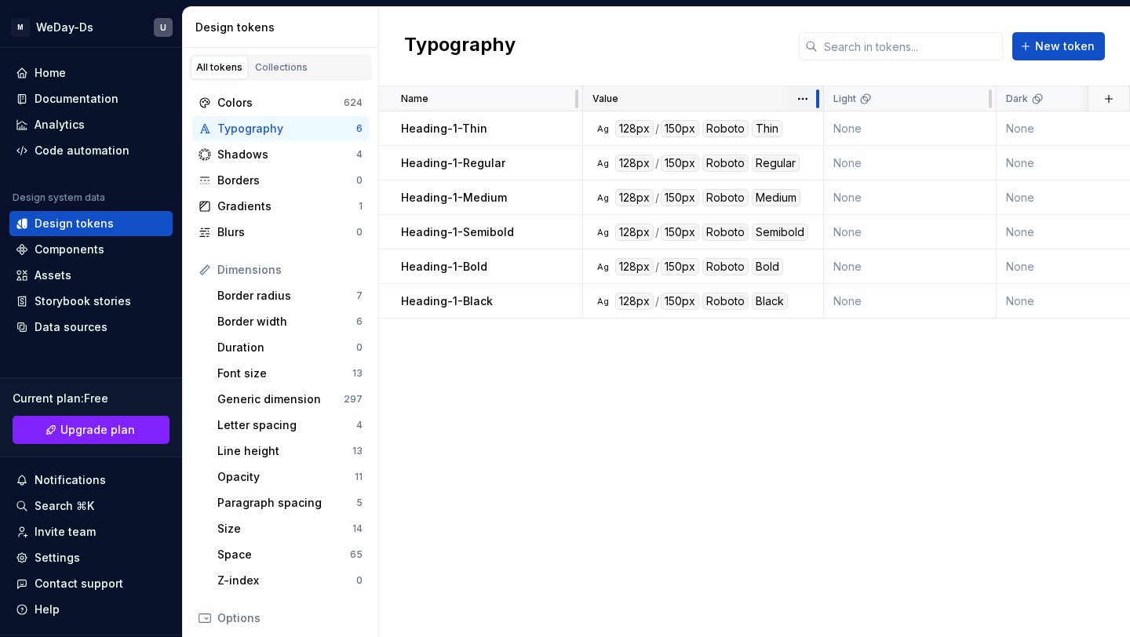
click at [822, 97] on div at bounding box center [817, 98] width 13 height 25
click at [910, 377] on div "Name Value Light Dark Token set Collection Web Typography Description Last upda…" at bounding box center [754, 361] width 751 height 551
click at [910, 374] on div "Name Value Light Dark Token set Collection Web Typography Description Last upda…" at bounding box center [754, 361] width 751 height 551
click at [305, 164] on div "Shadows 4" at bounding box center [280, 154] width 177 height 25
